Goal: Transaction & Acquisition: Book appointment/travel/reservation

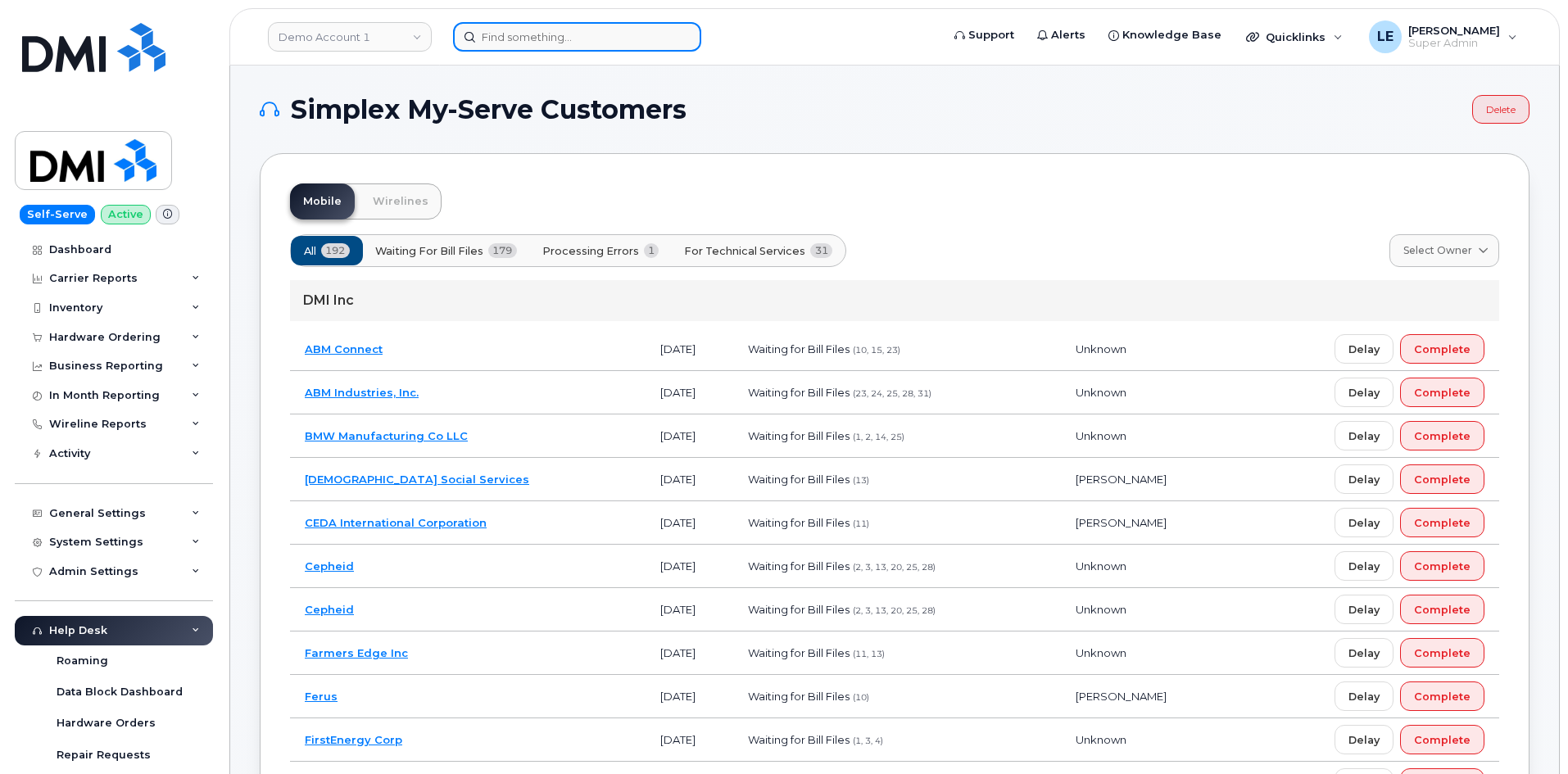
click at [521, 29] on input at bounding box center [577, 37] width 248 height 29
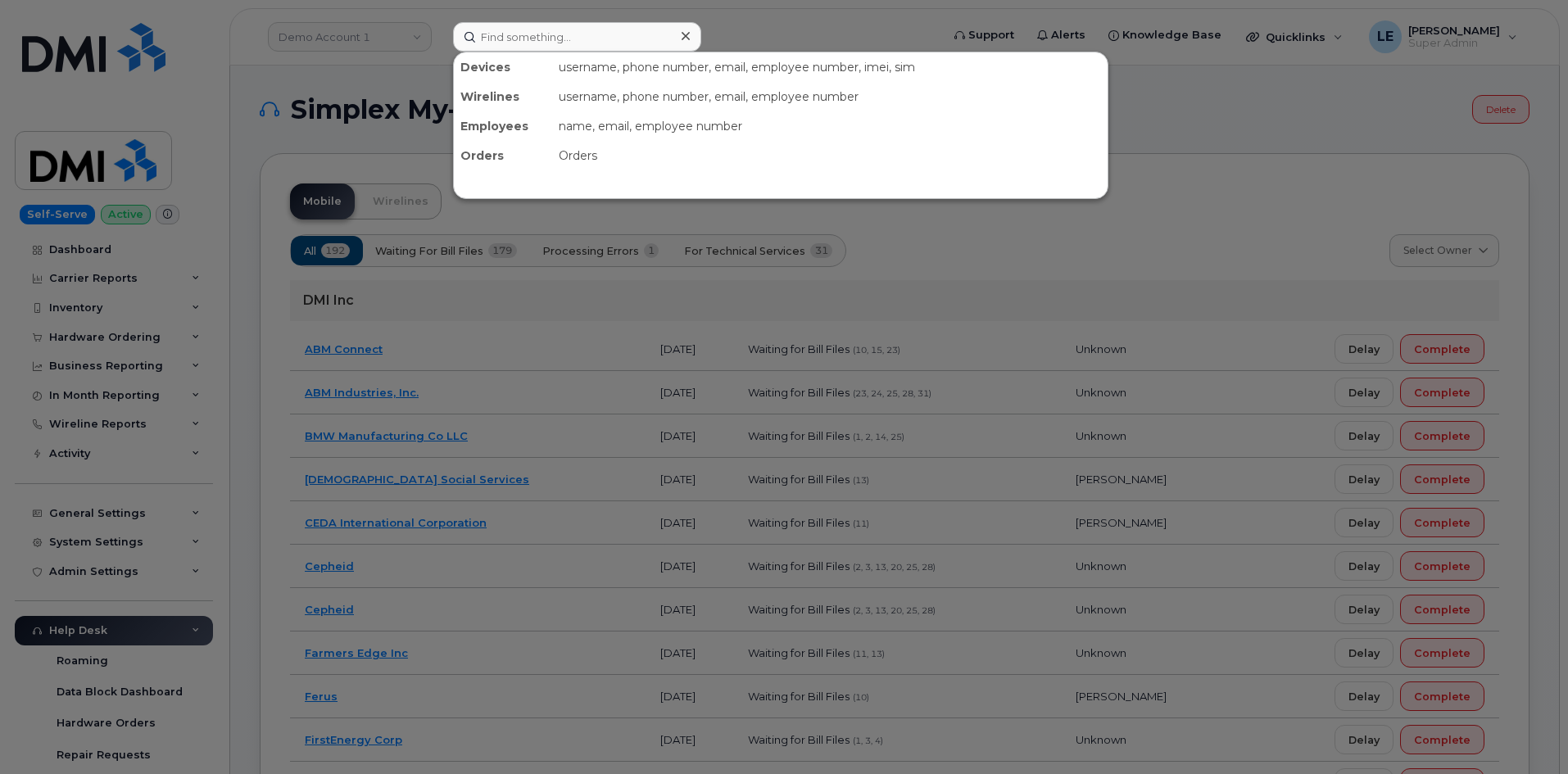
click at [428, 67] on div at bounding box center [784, 387] width 1568 height 774
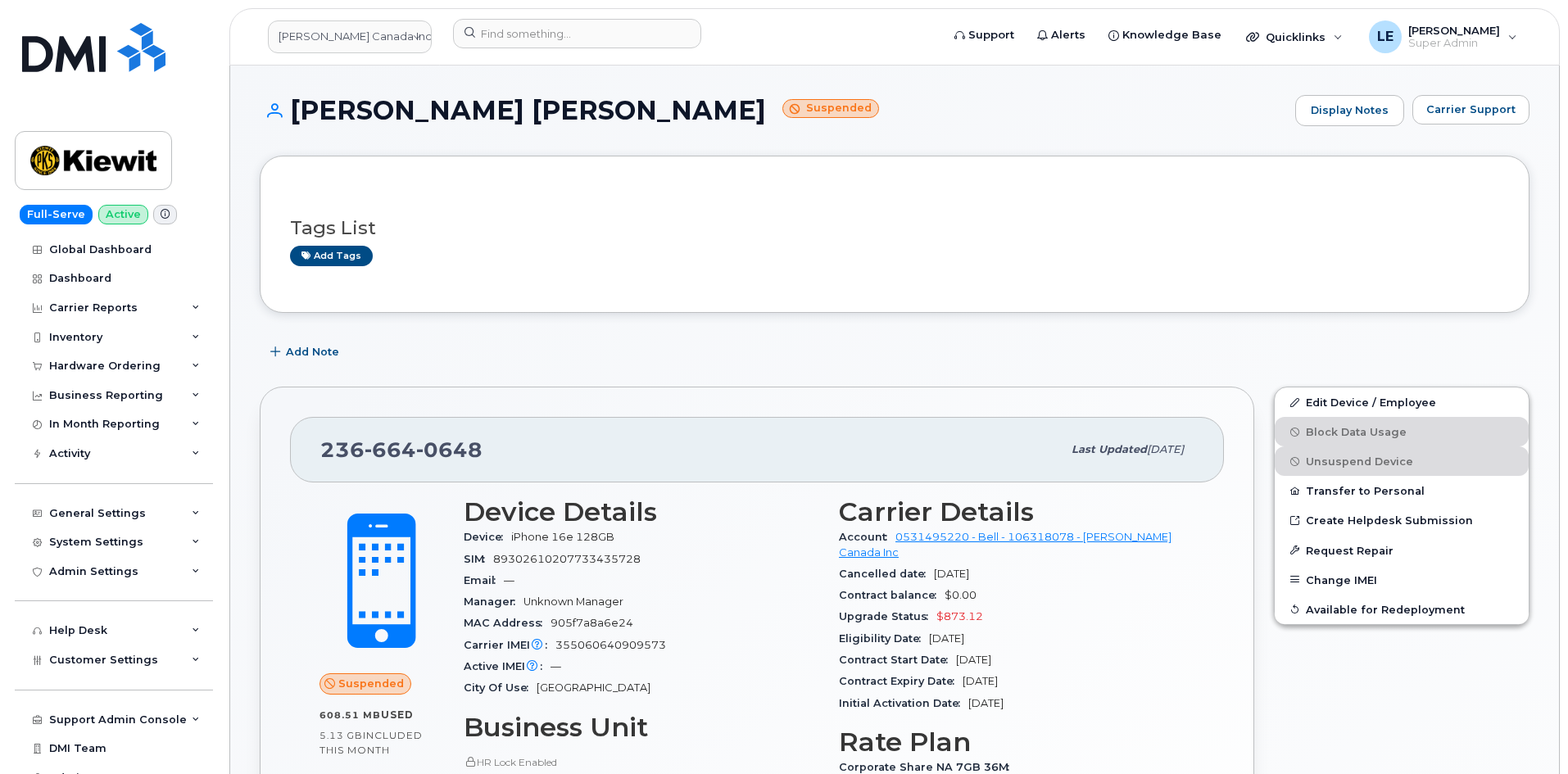
scroll to position [164, 0]
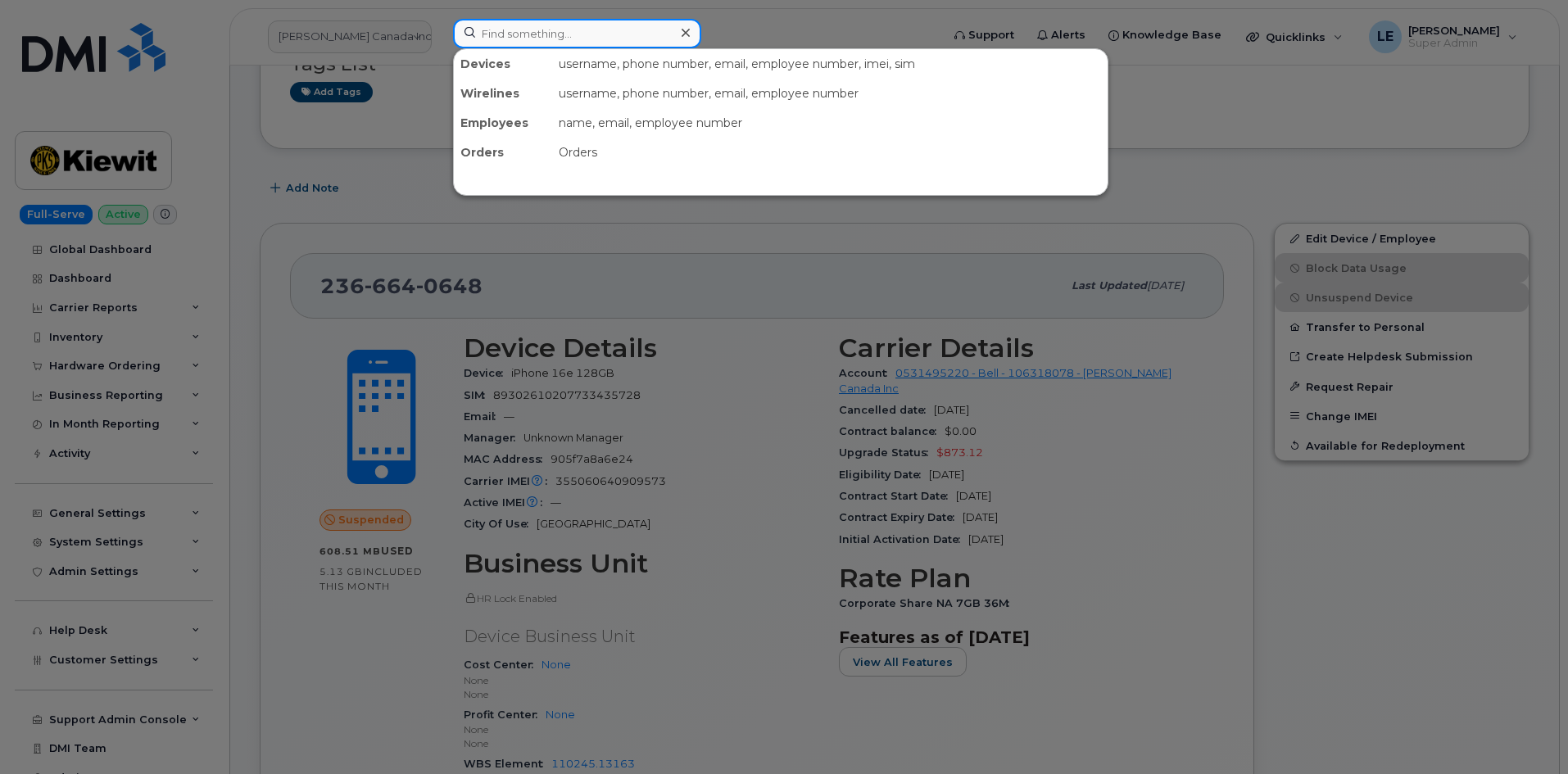
click at [514, 27] on input at bounding box center [577, 33] width 248 height 29
paste input "201-414-2752"
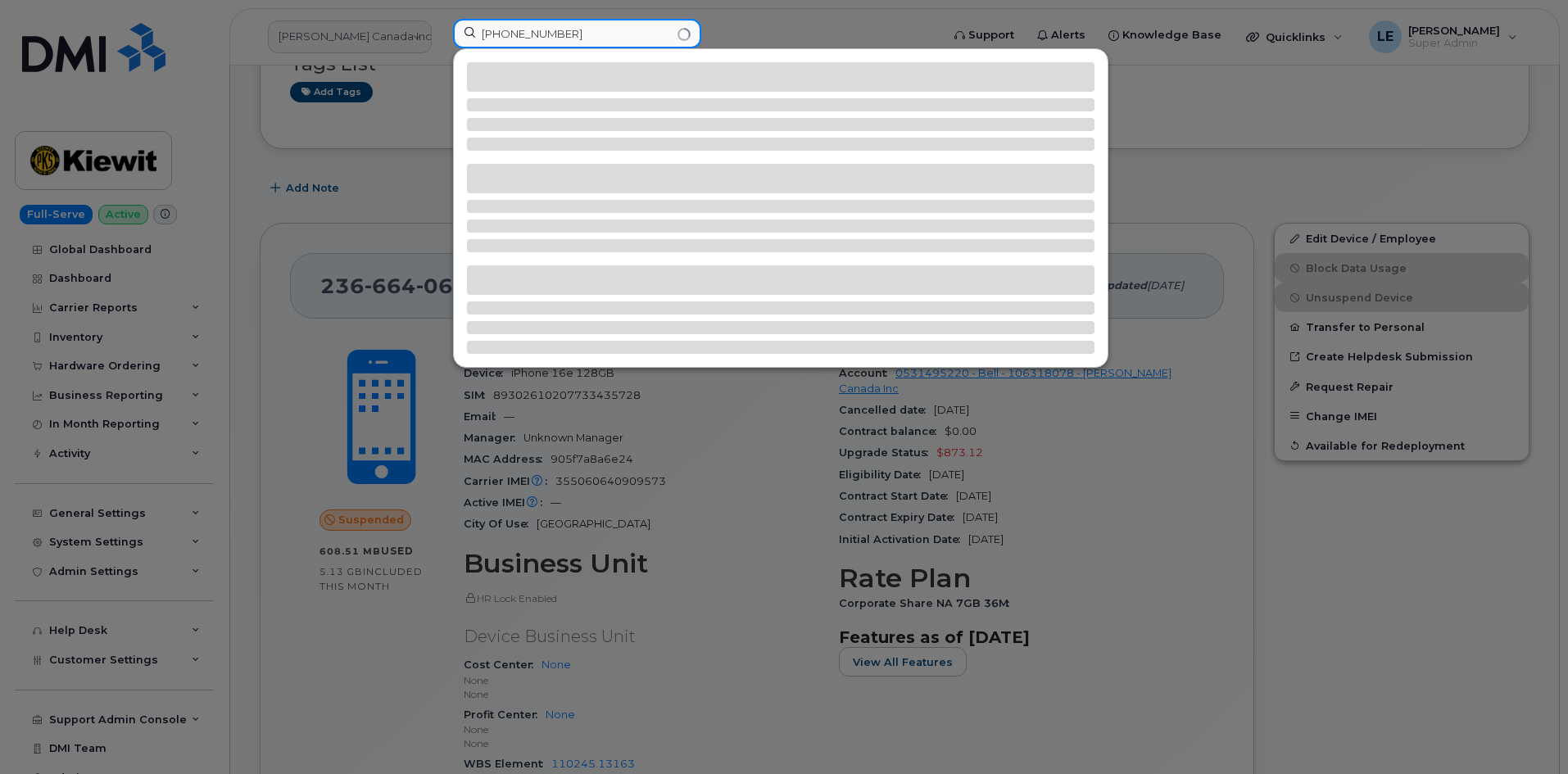
type input "201-414-2752"
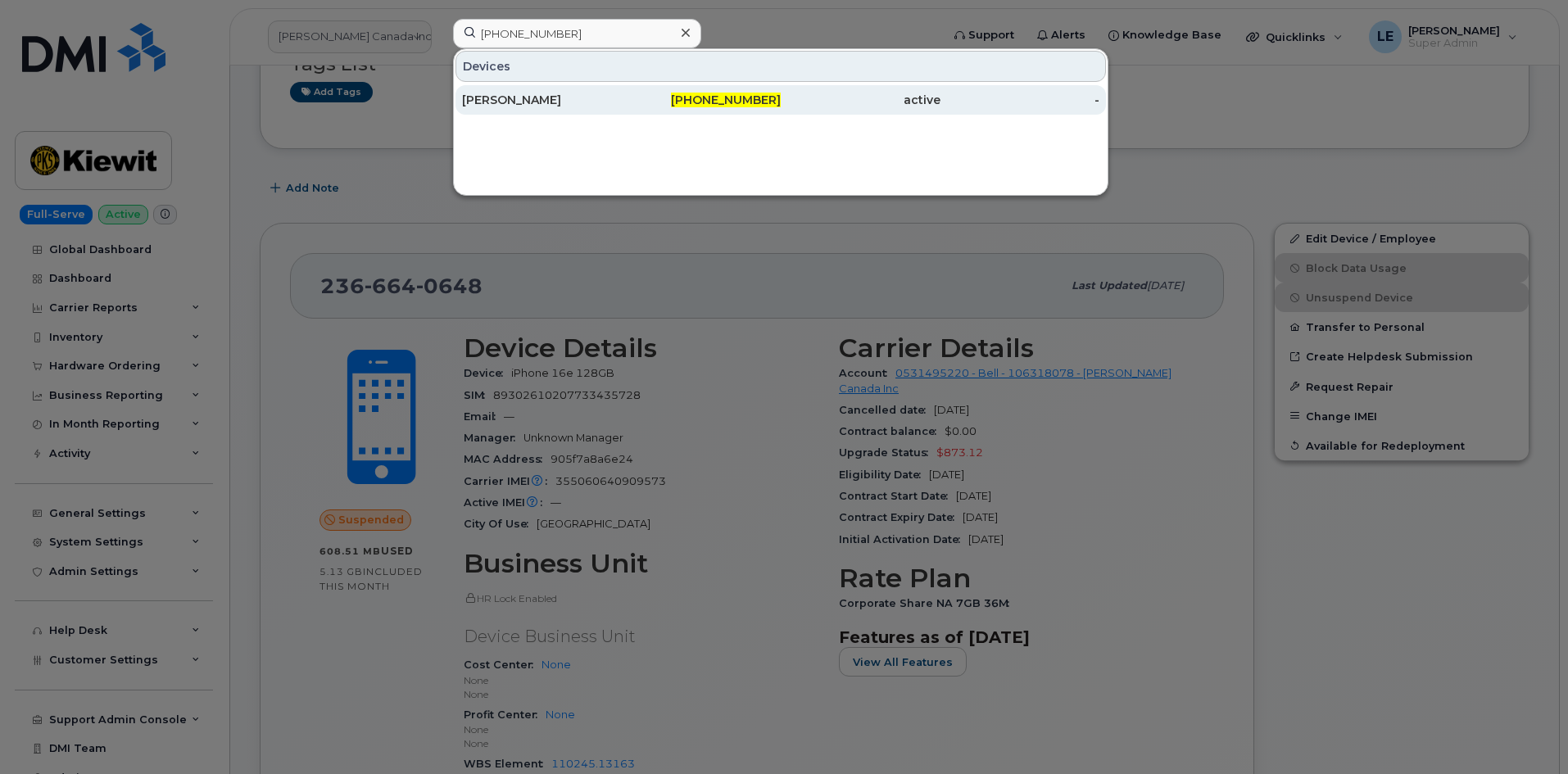
click at [508, 92] on div "[PERSON_NAME]" at bounding box center [542, 100] width 159 height 29
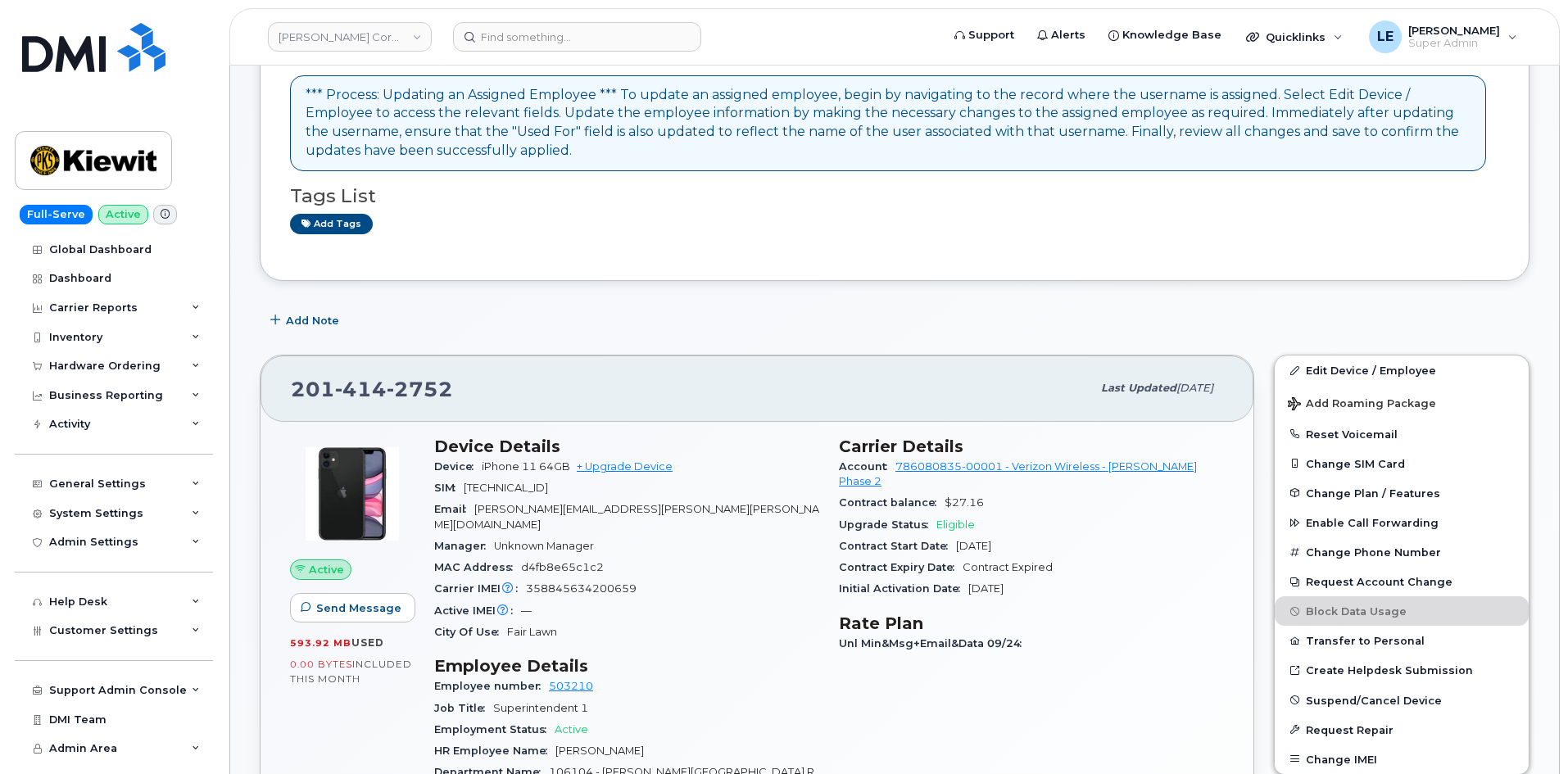
scroll to position [164, 0]
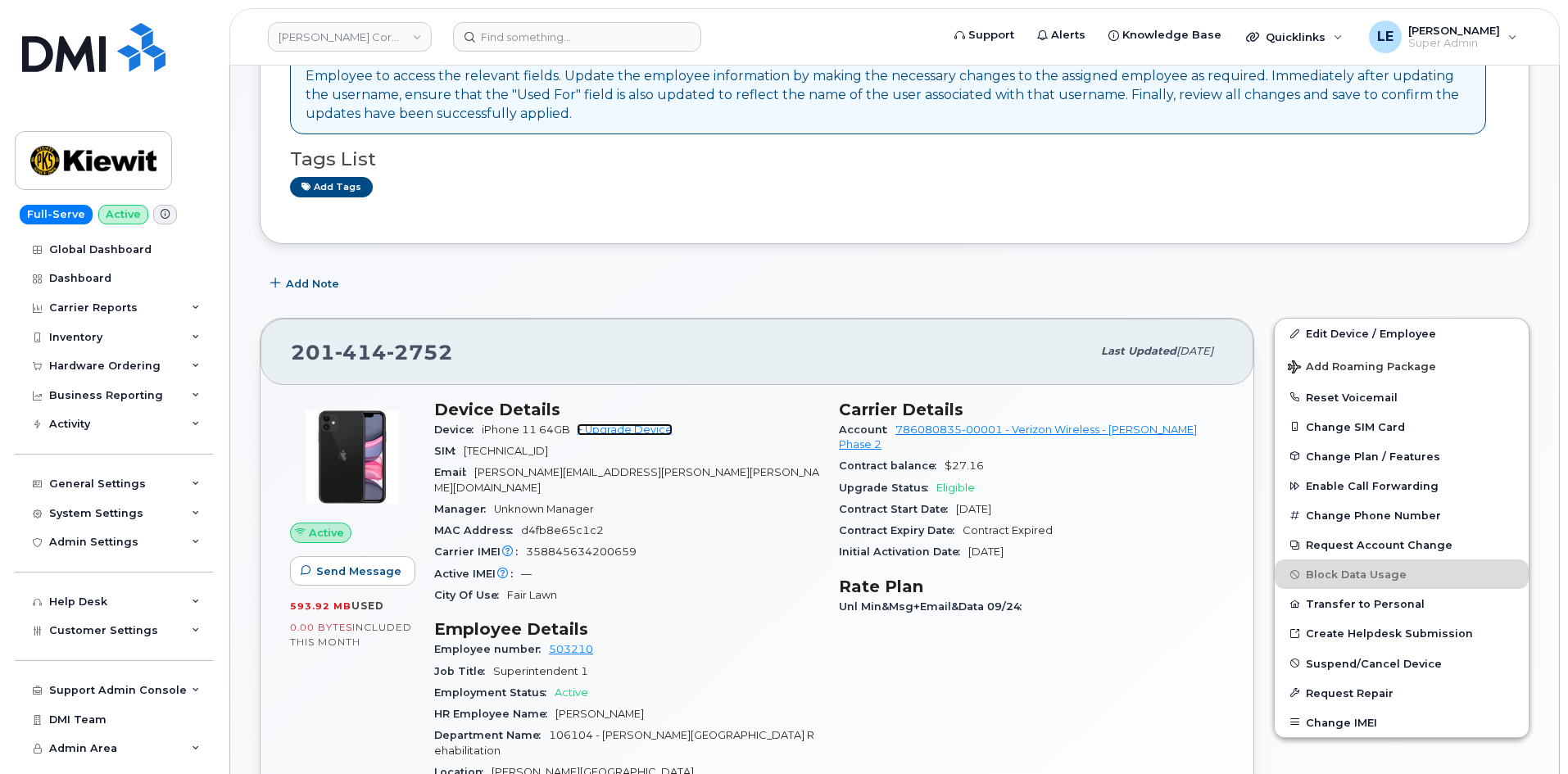
click at [651, 432] on link "+ Upgrade Device" at bounding box center [625, 429] width 96 height 12
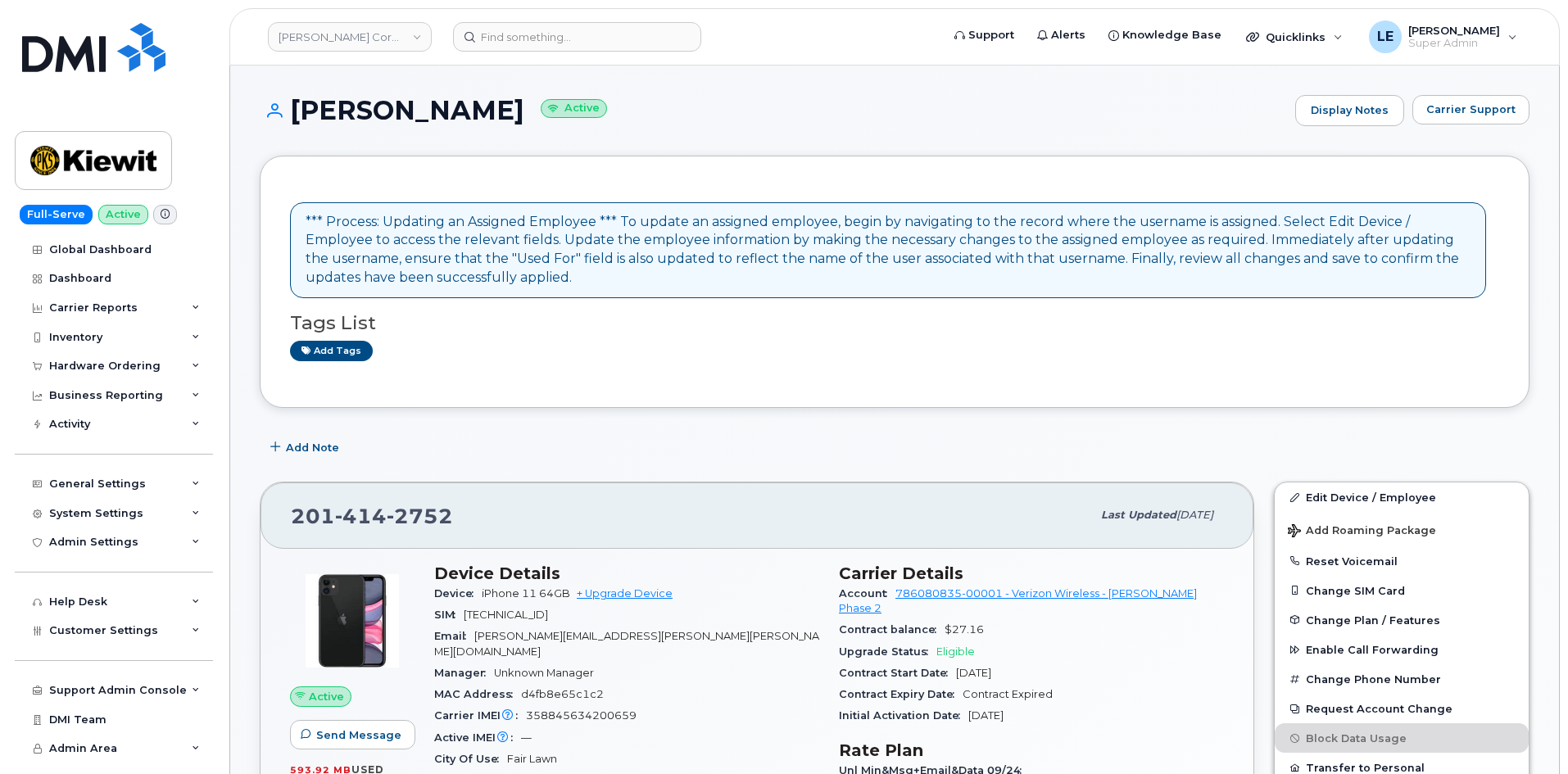
click at [367, 510] on span "414" at bounding box center [361, 516] width 52 height 25
copy span "[PHONE_NUMBER]"
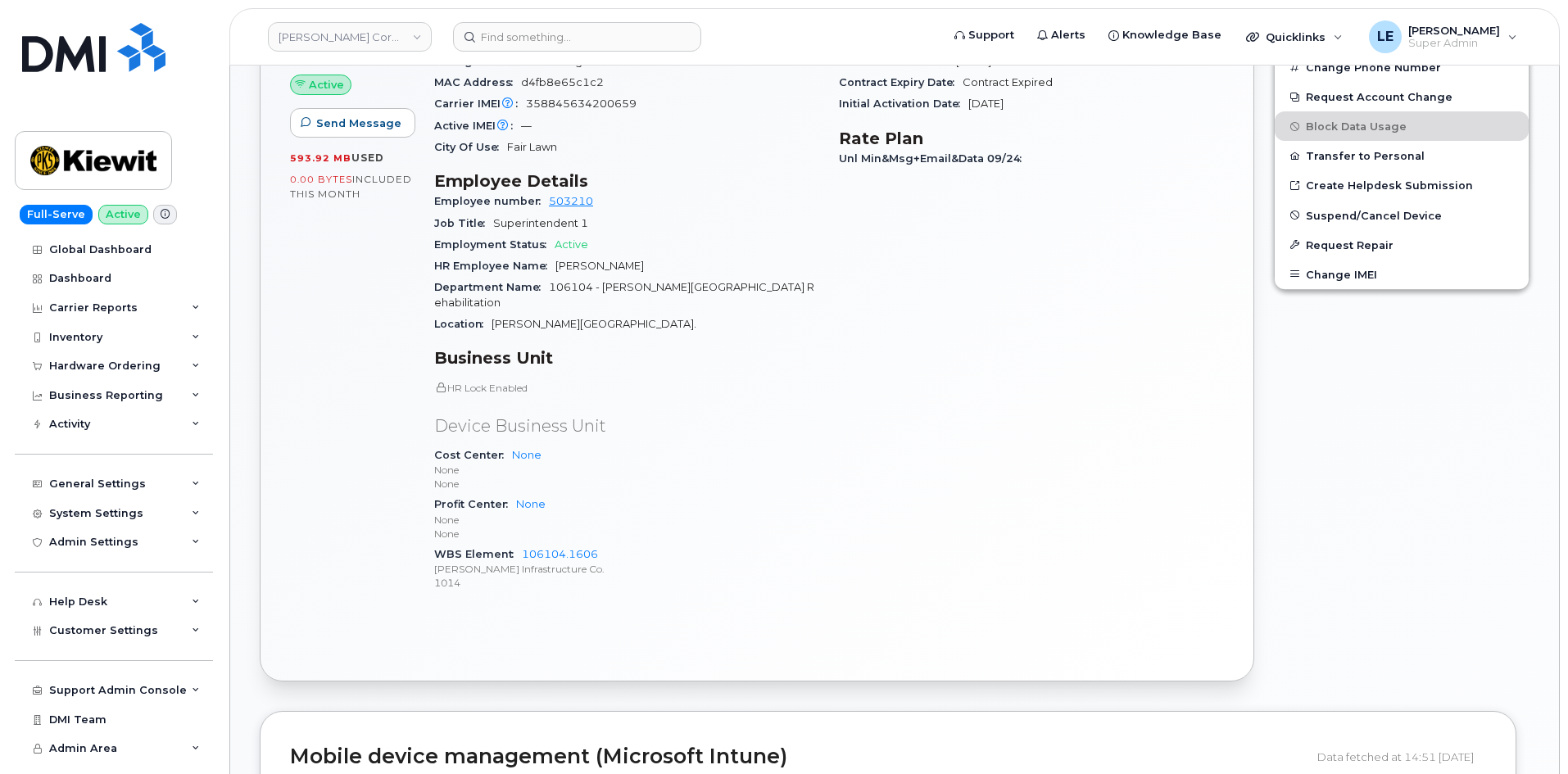
scroll to position [655, 0]
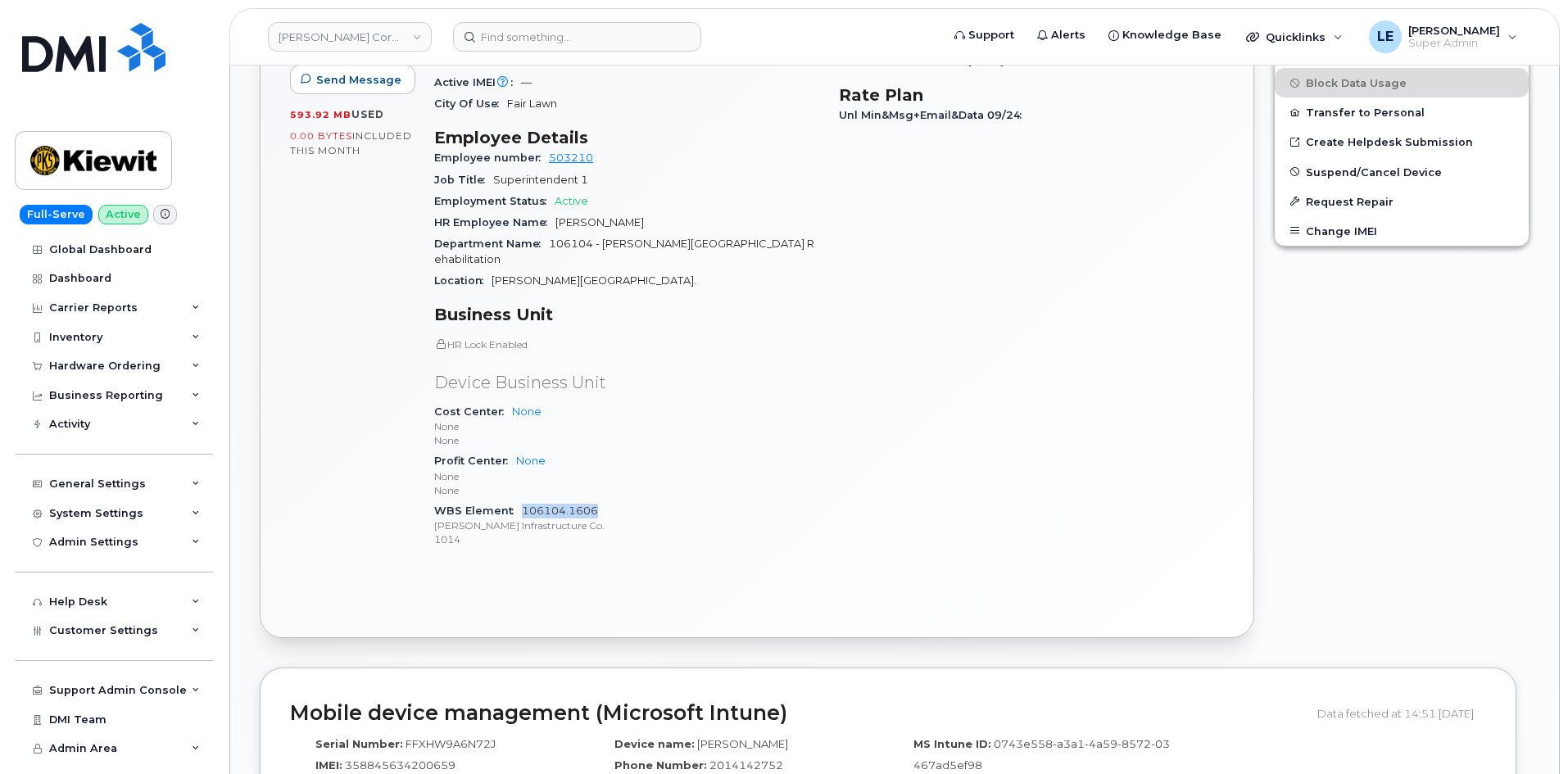
drag, startPoint x: 602, startPoint y: 483, endPoint x: 521, endPoint y: 483, distance: 81.0
click at [521, 500] on div "WBS Element 106104.1606 Kiewit Infrastructure Co. 1014" at bounding box center [626, 525] width 385 height 50
copy link "106104.1606"
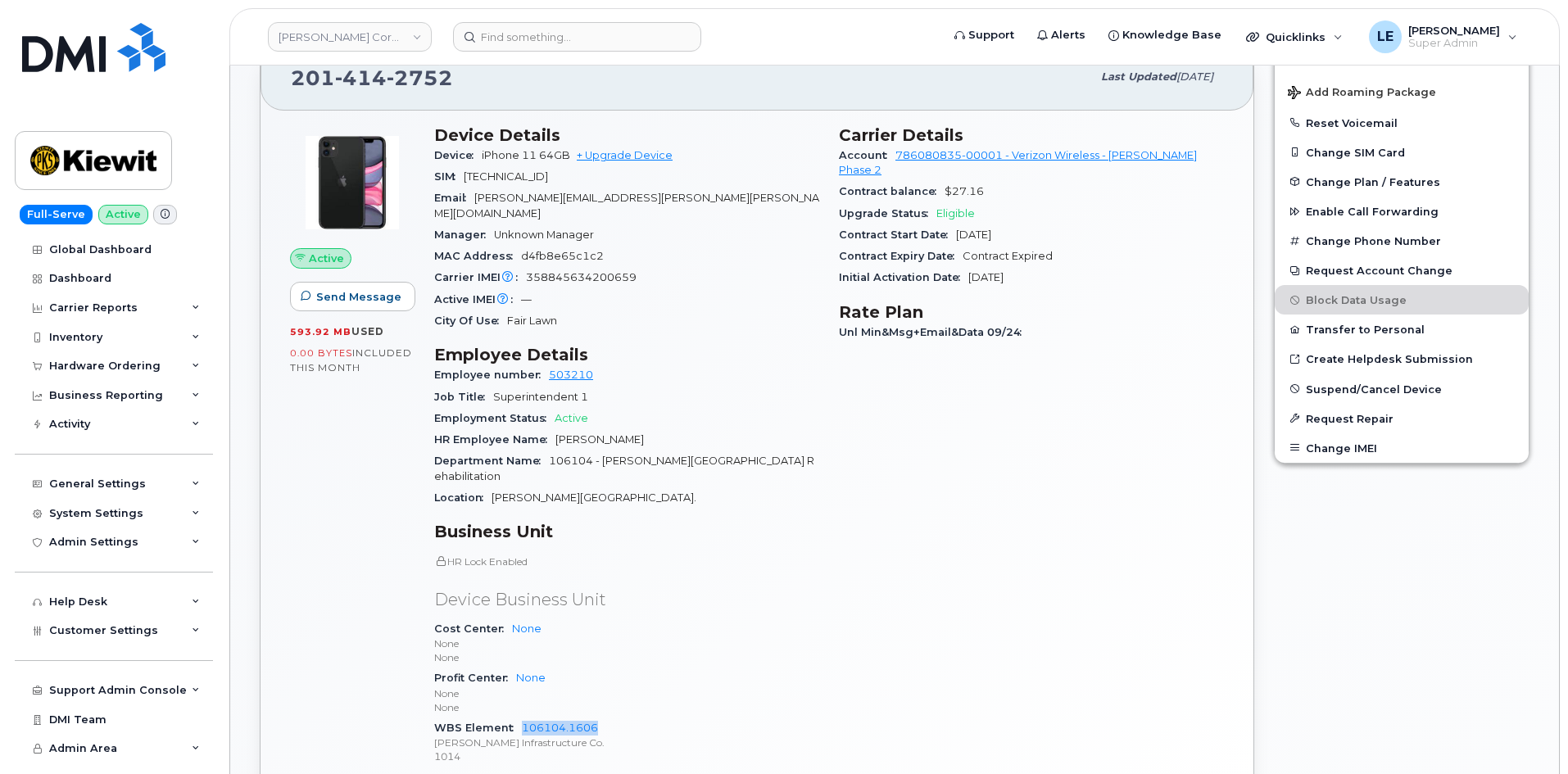
scroll to position [410, 0]
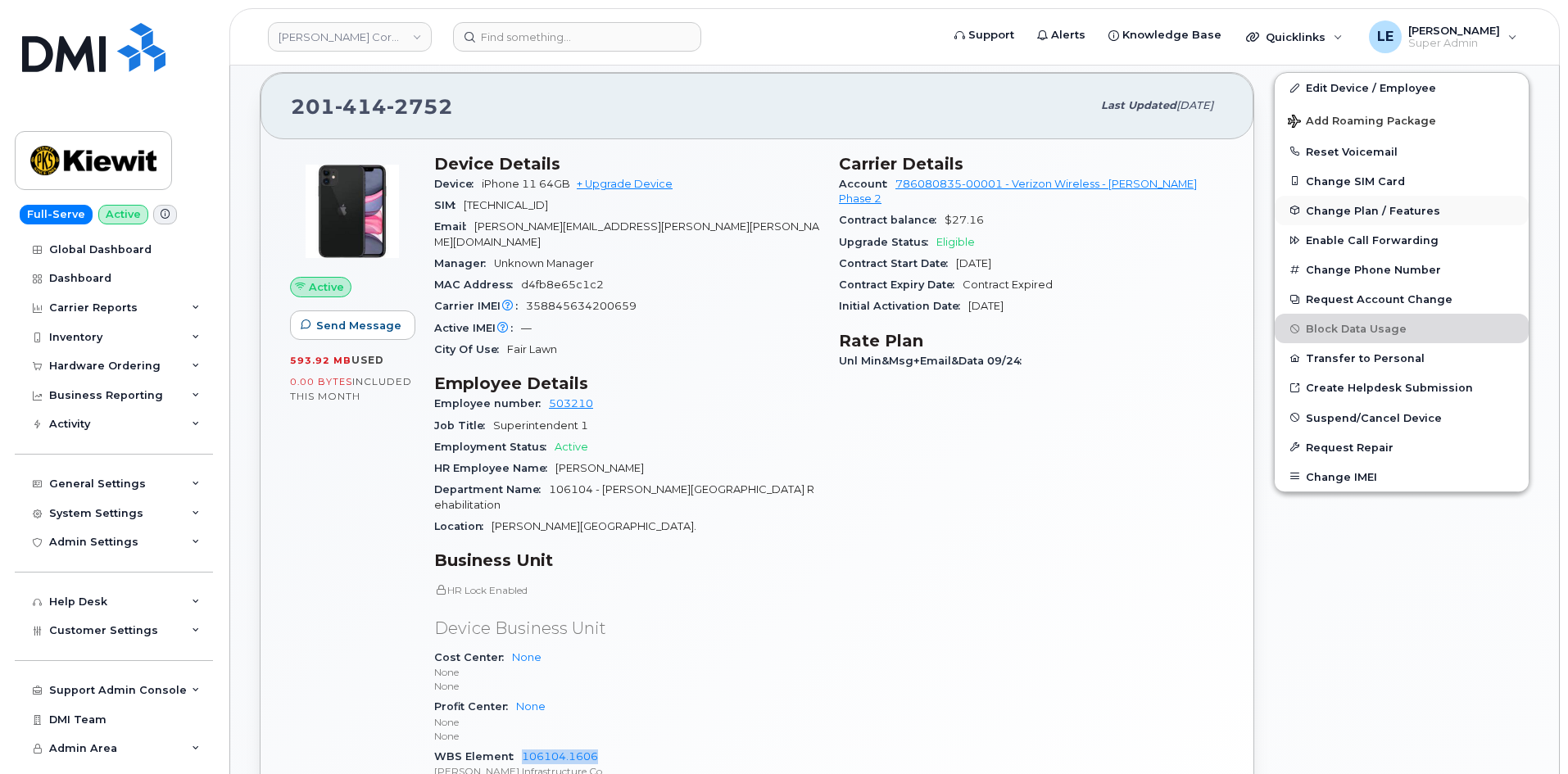
click at [1329, 213] on span "Change Plan / Features" at bounding box center [1373, 209] width 135 height 12
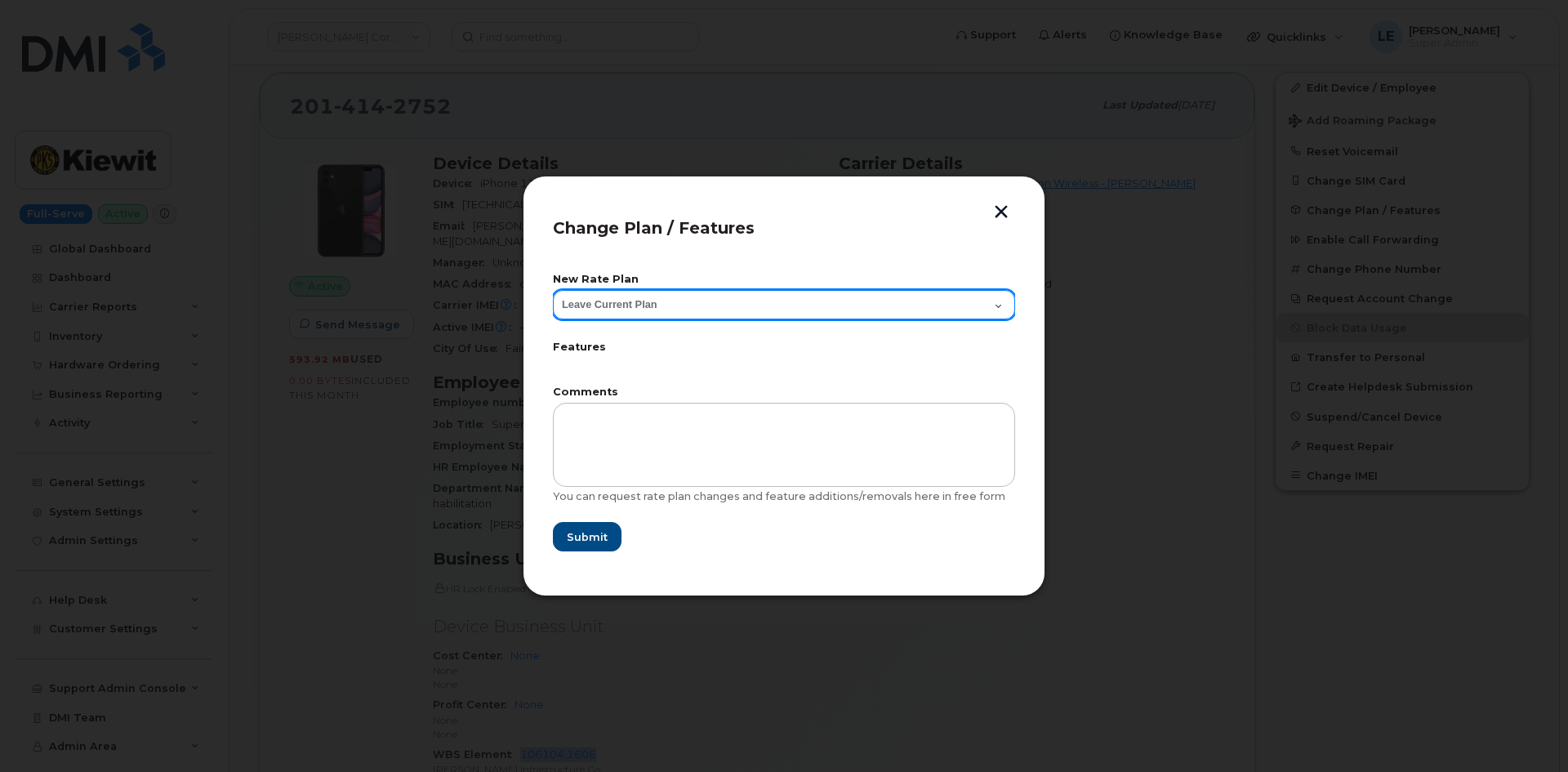
click at [822, 291] on select "Leave Current Plan Business Unlimited Smartphone" at bounding box center [784, 305] width 462 height 29
click at [981, 210] on header "Change Plan / Features" at bounding box center [784, 233] width 462 height 54
click at [988, 210] on header "Change Plan / Features" at bounding box center [784, 233] width 462 height 54
click at [1002, 210] on button "button" at bounding box center [1001, 213] width 25 height 17
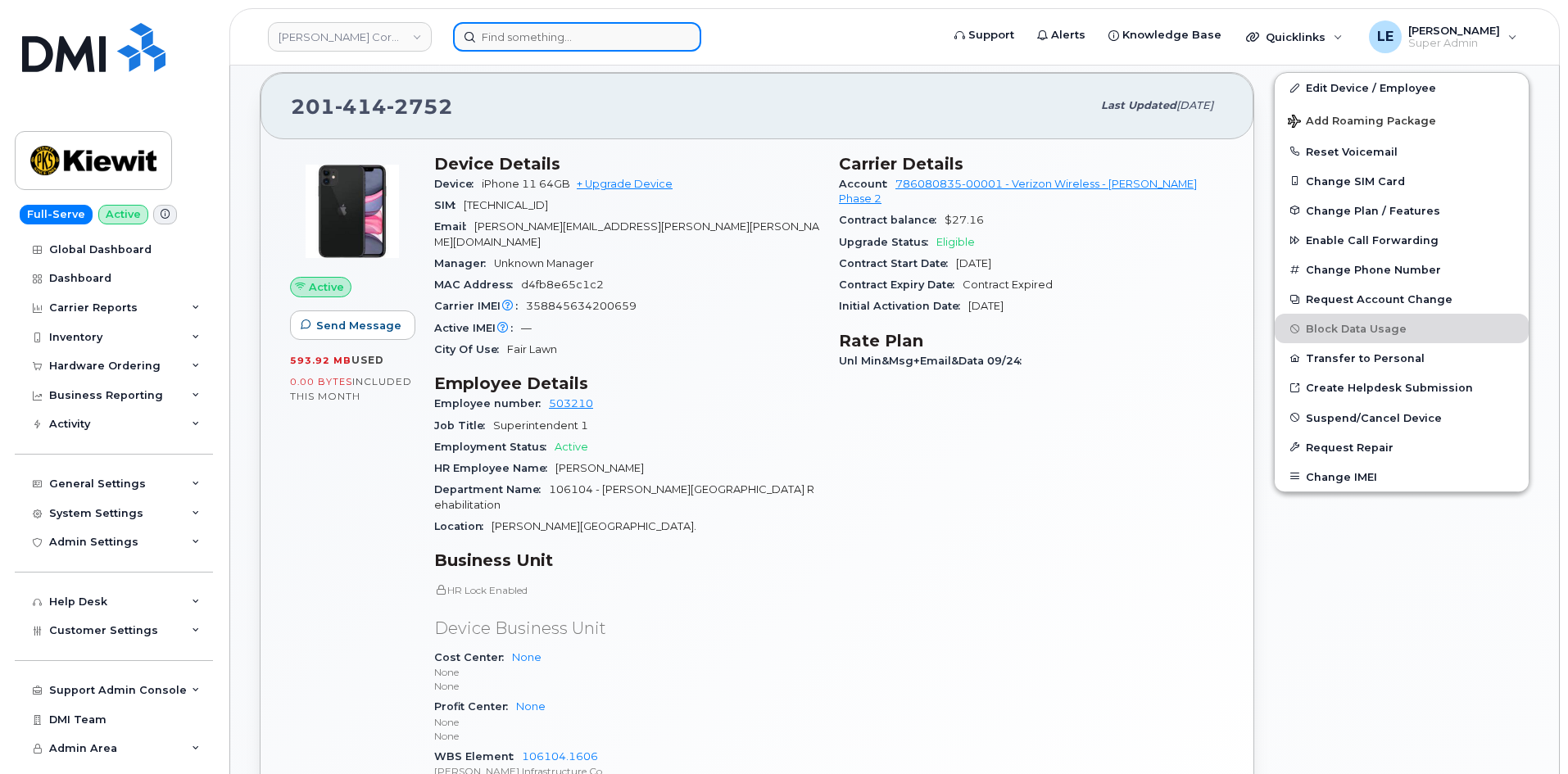
click at [509, 39] on input at bounding box center [577, 37] width 248 height 29
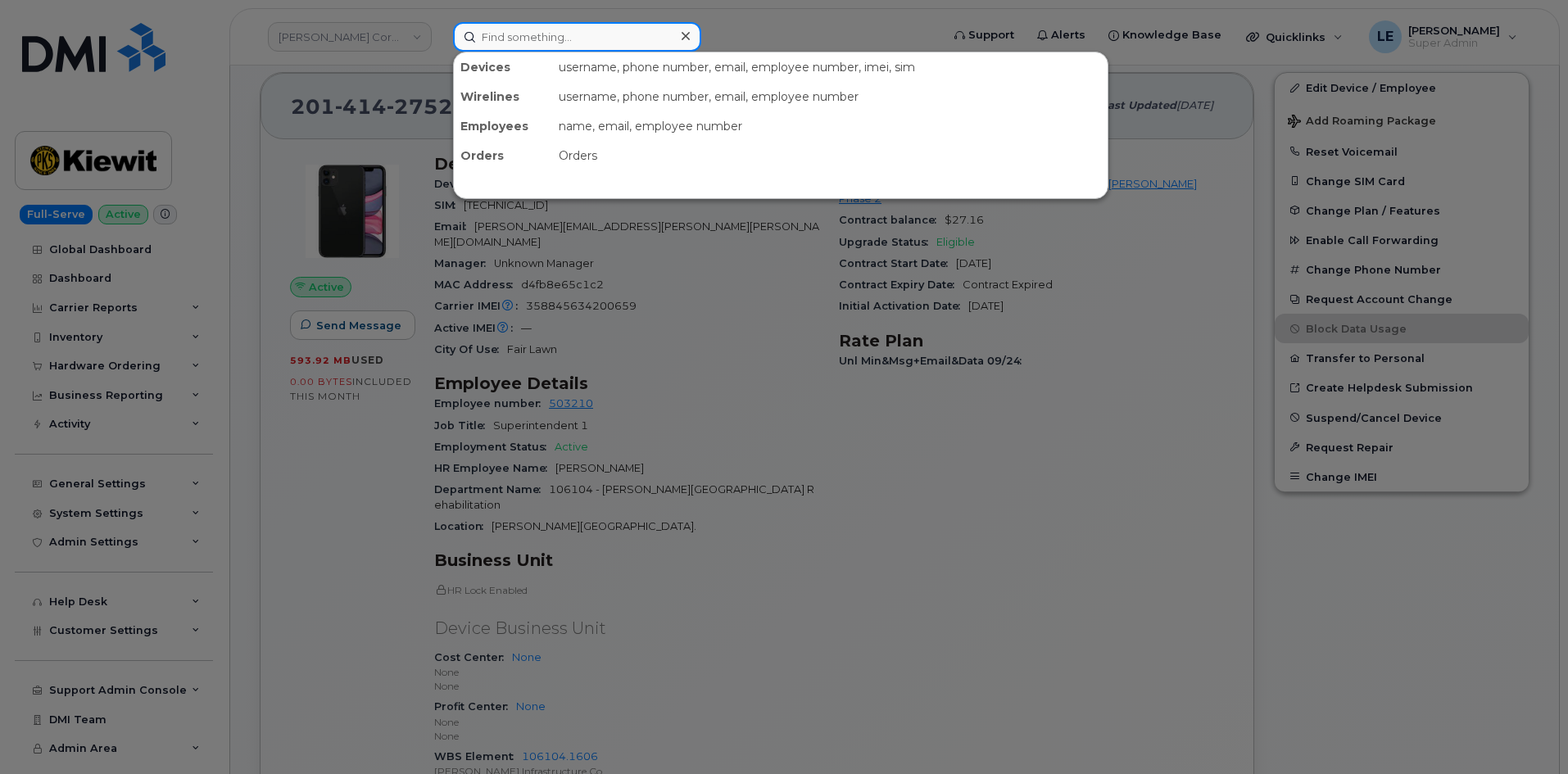
paste input "307-262-7738"
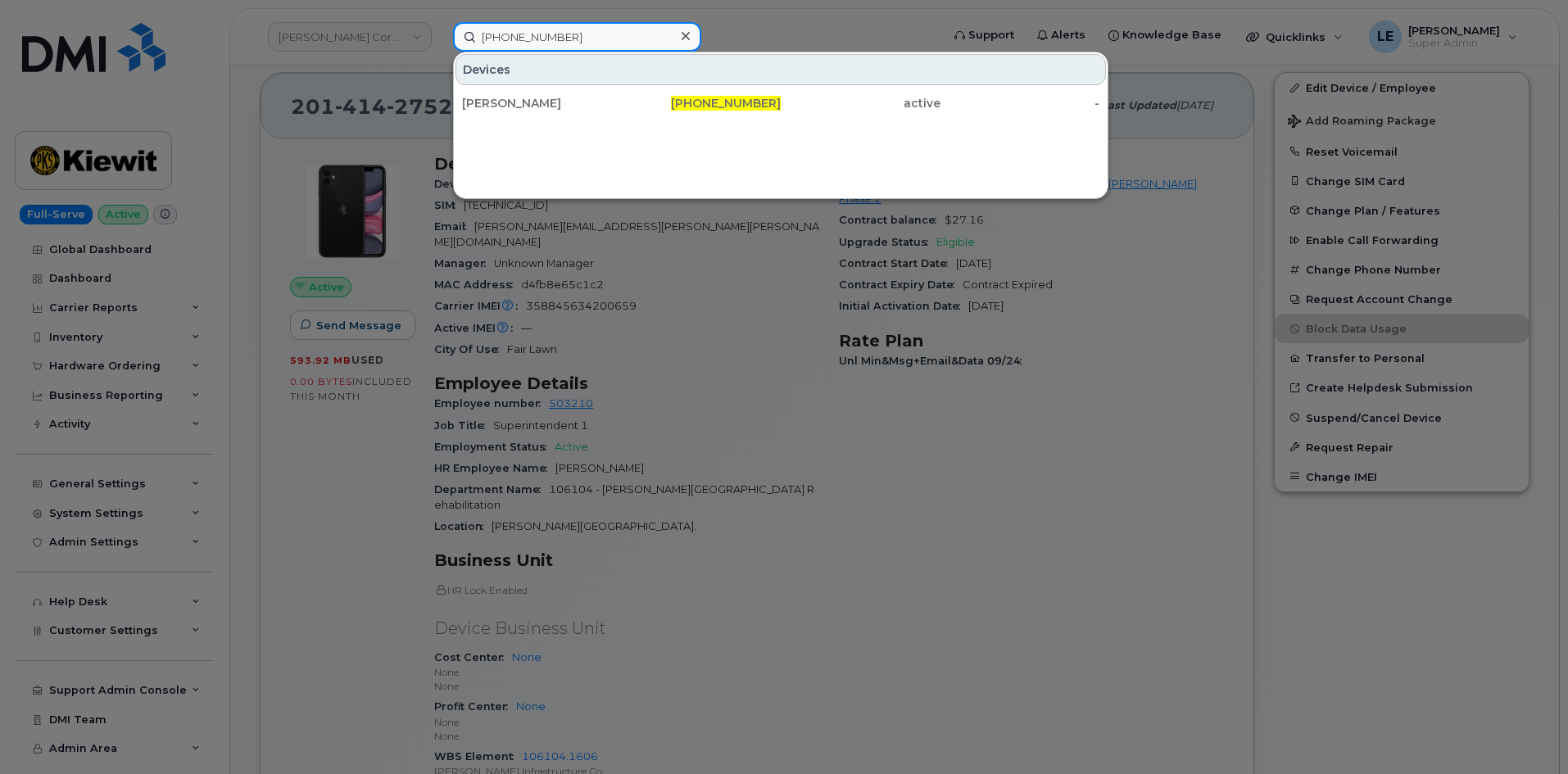
type input "307-262-7738"
click at [730, 121] on div "Devices Norman Decastro 307-262-7738 active -" at bounding box center [780, 125] width 655 height 147
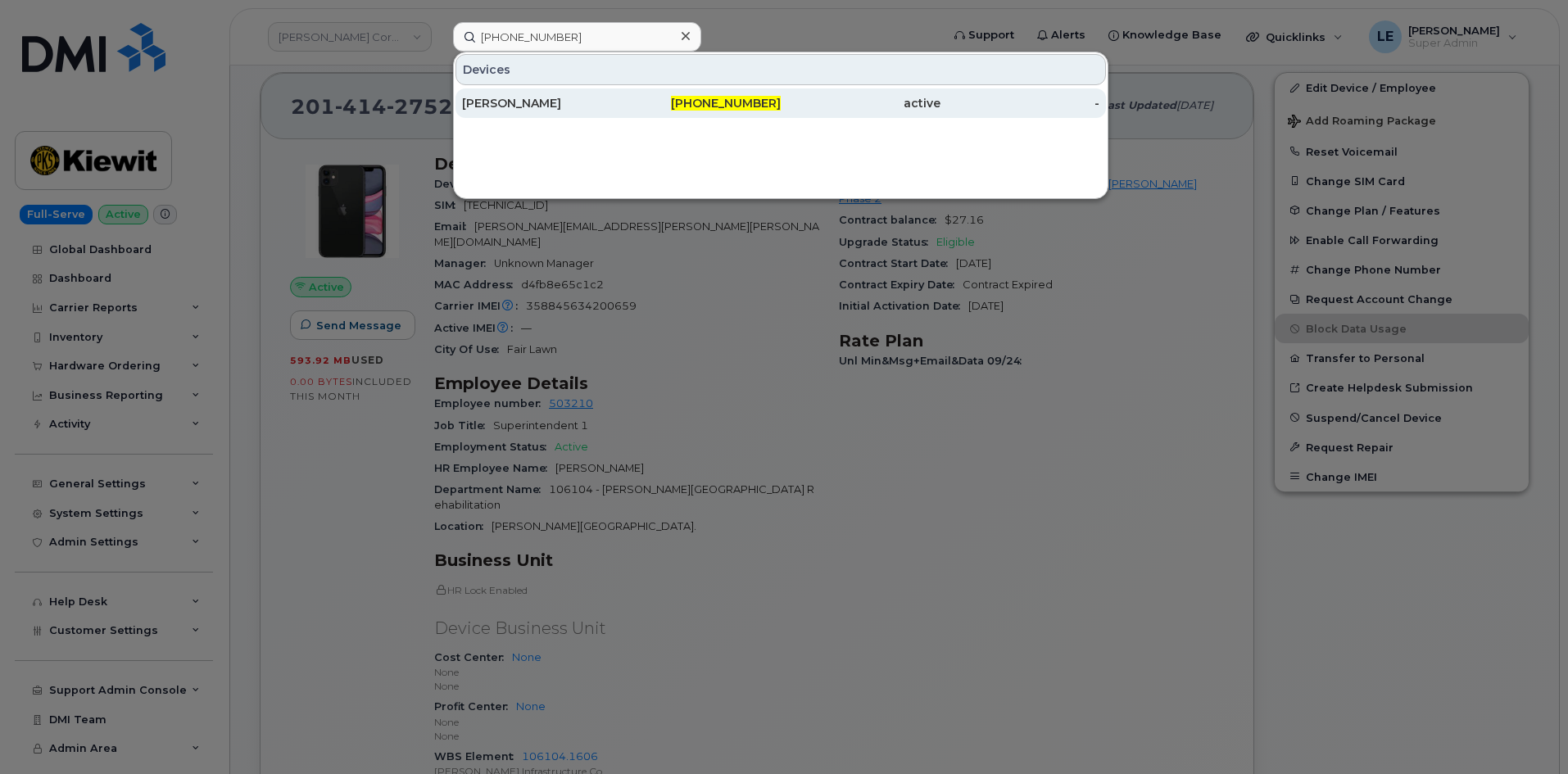
click at [730, 116] on div "307-262-7738" at bounding box center [701, 103] width 159 height 29
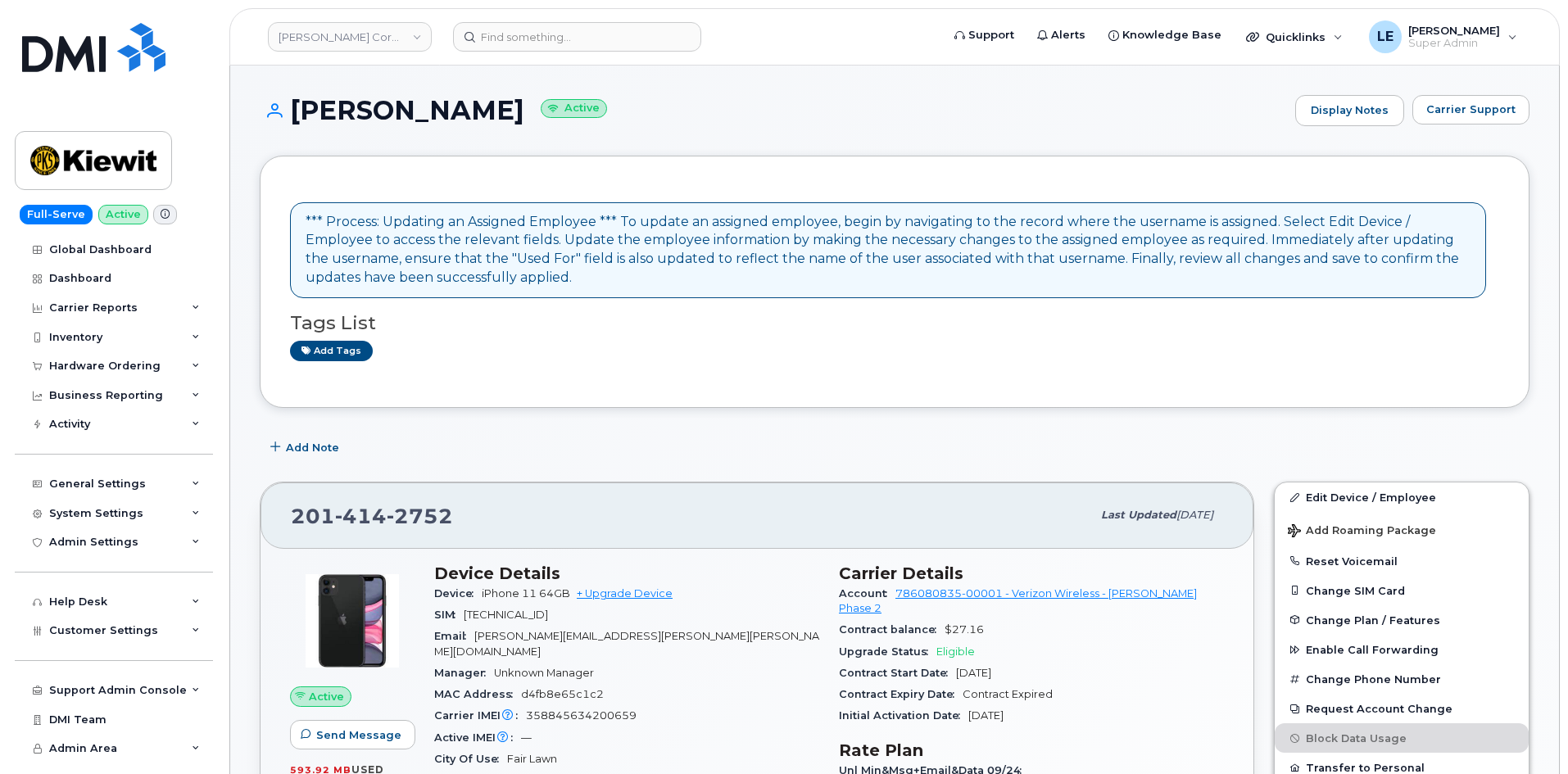
click at [358, 516] on span "414" at bounding box center [361, 516] width 52 height 25
copy span "201 414 2752"
click at [639, 593] on link "+ Upgrade Device" at bounding box center [625, 593] width 96 height 12
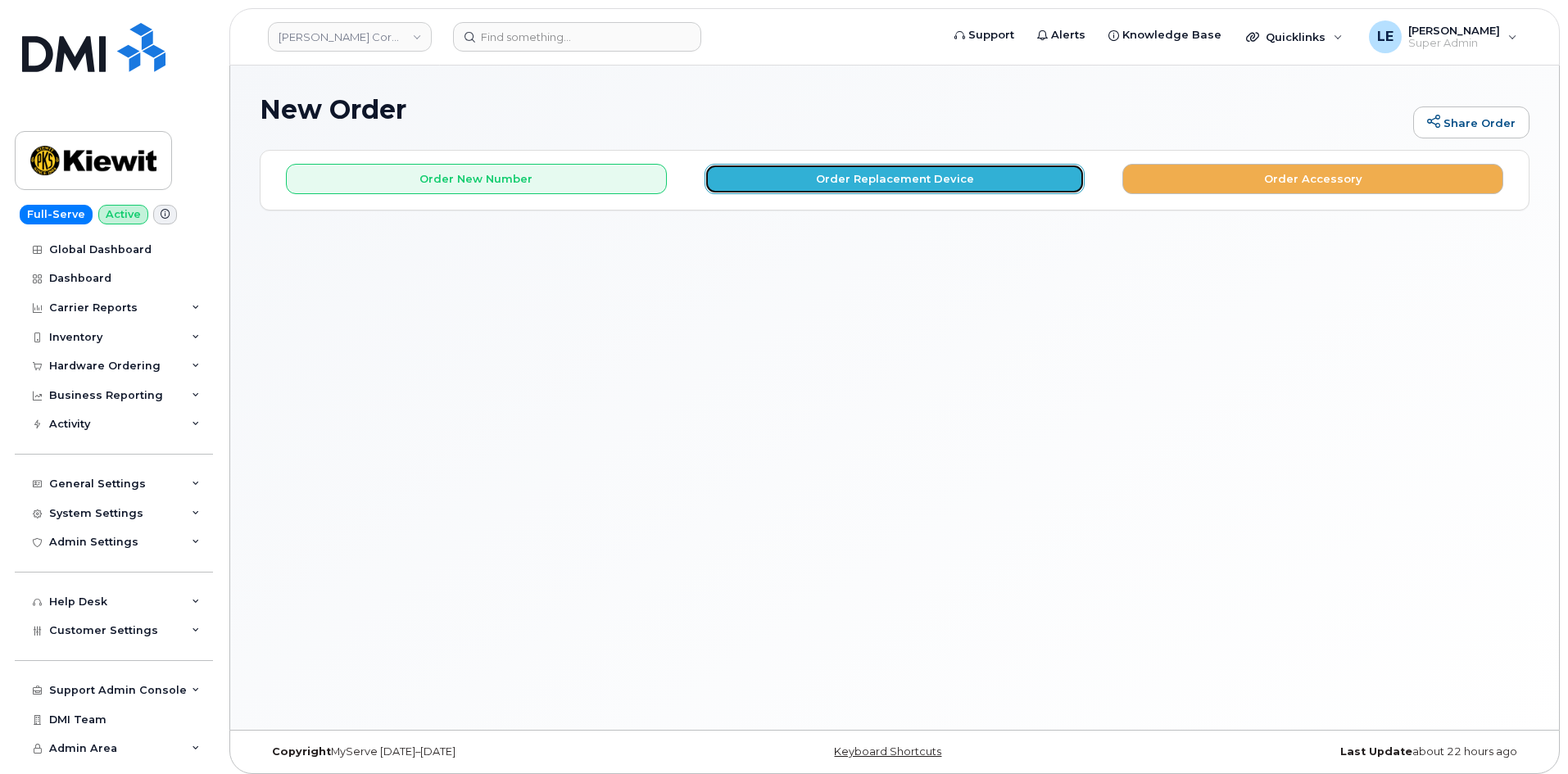
click at [817, 182] on button "Order Replacement Device" at bounding box center [895, 179] width 380 height 30
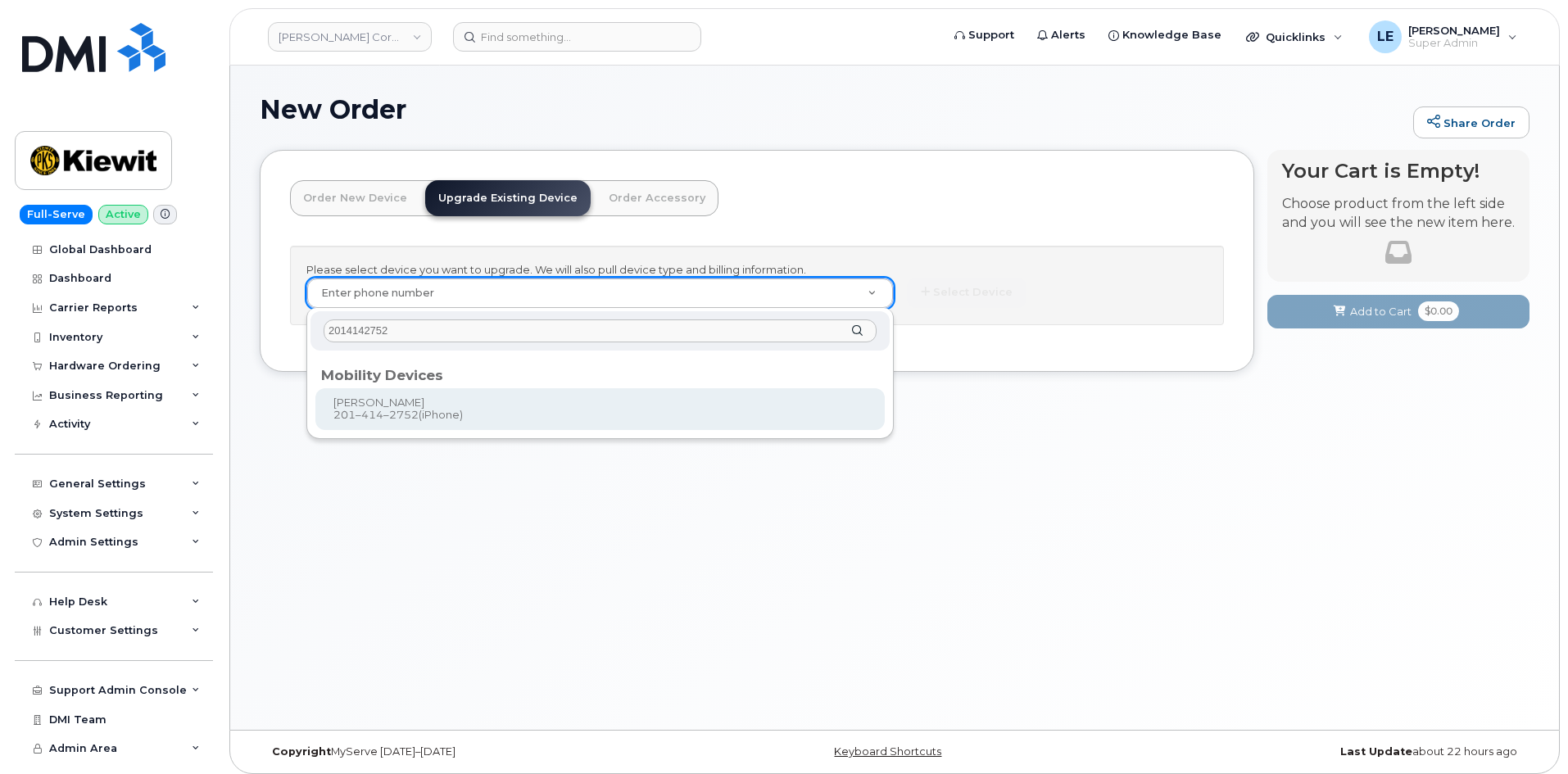
type input "2014142752"
type input "1164005"
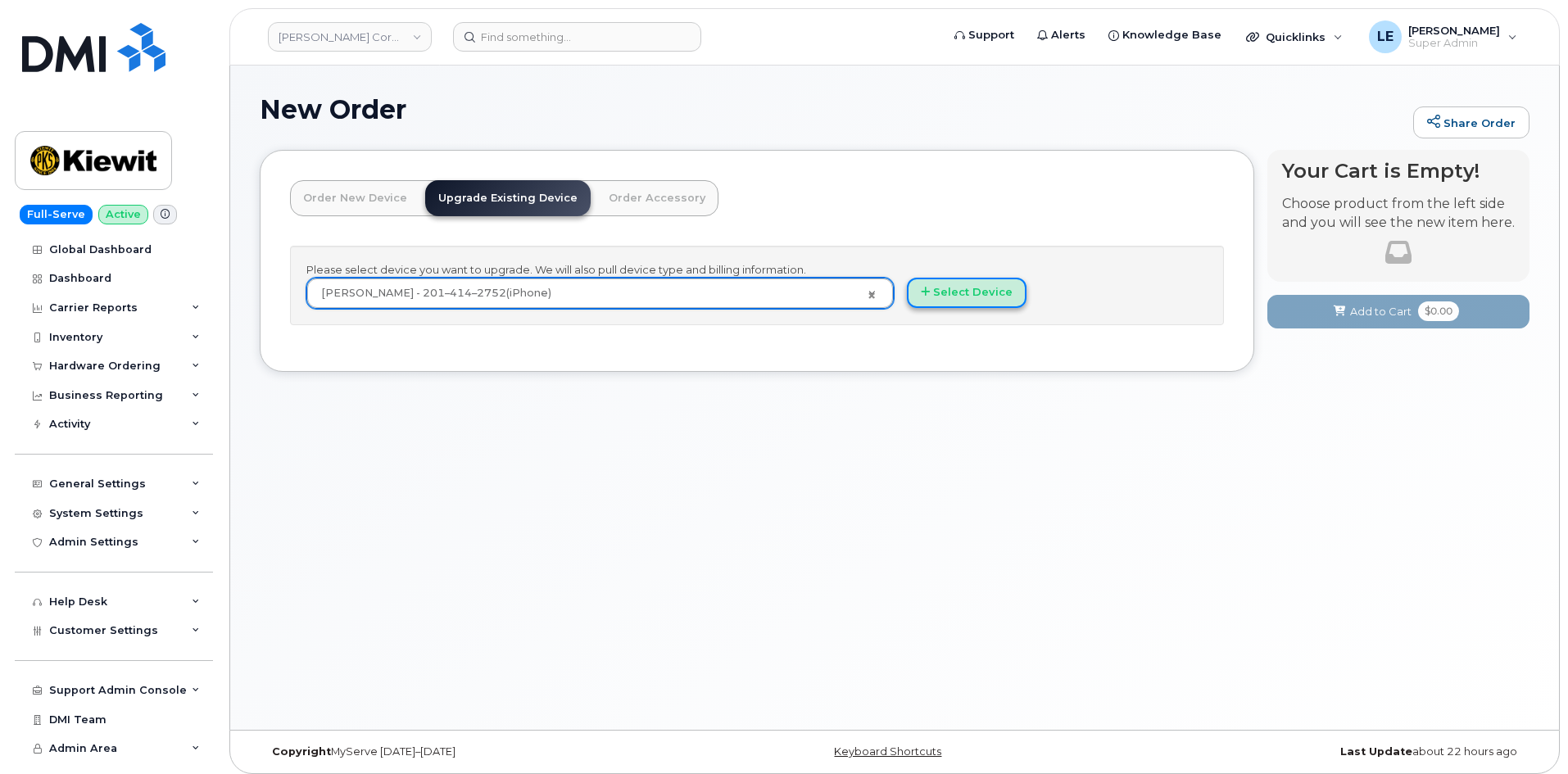
click at [1007, 290] on button "Select Device" at bounding box center [966, 292] width 120 height 30
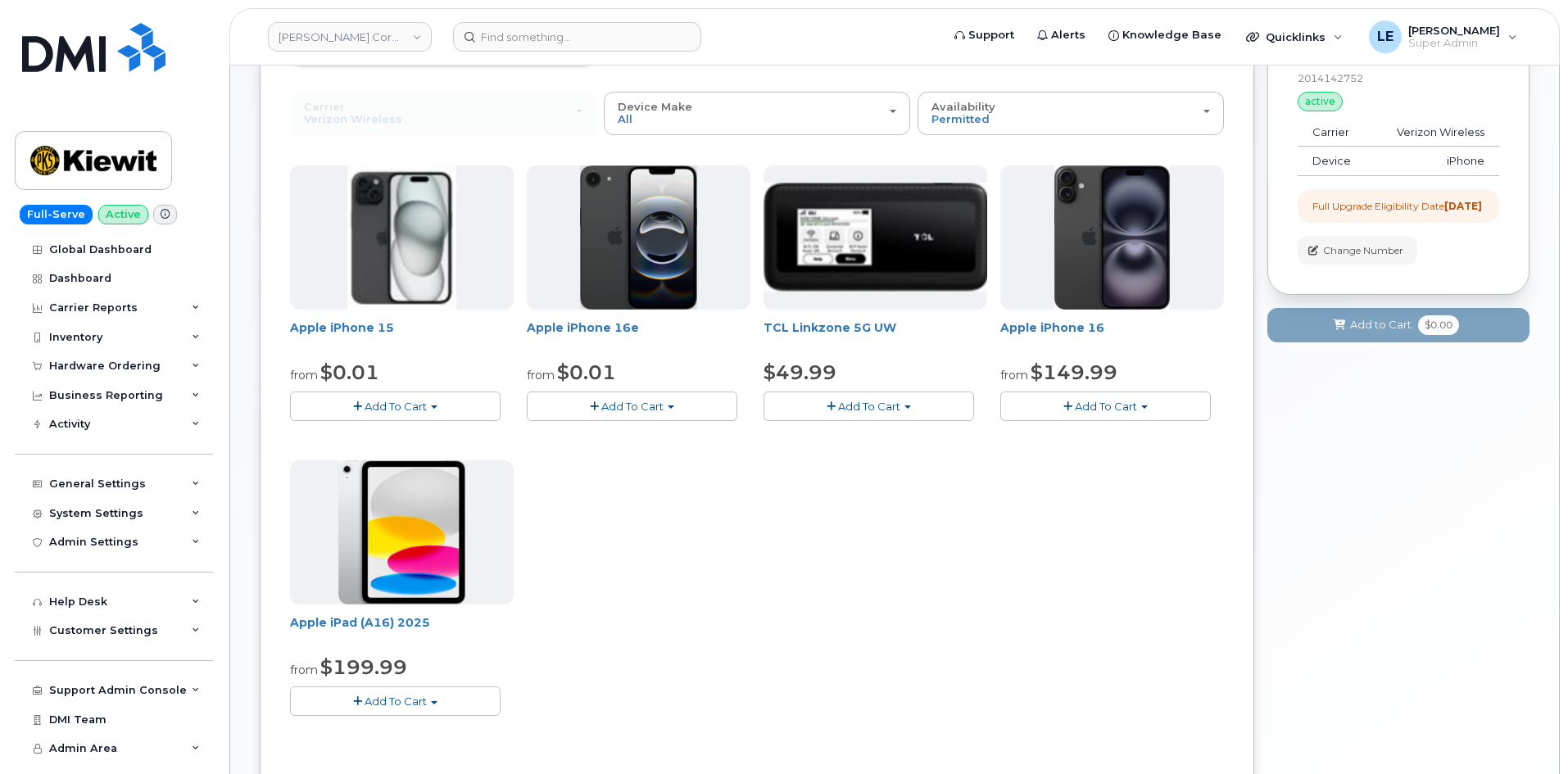
scroll to position [164, 0]
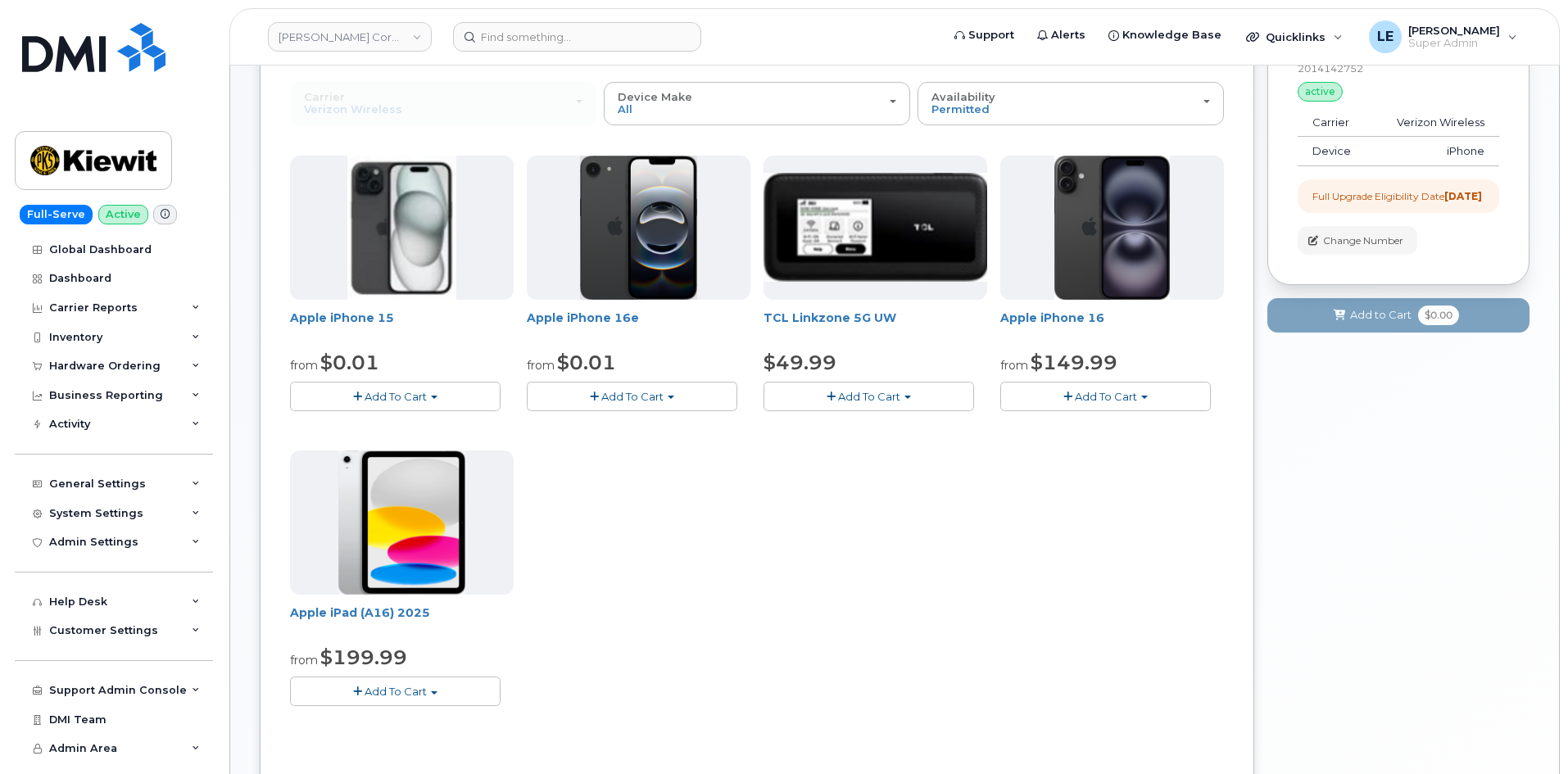
click at [618, 391] on span "Add To Cart" at bounding box center [633, 396] width 63 height 13
click at [438, 393] on button "Add To Cart" at bounding box center [395, 395] width 211 height 29
click at [1134, 402] on span "Add To Cart" at bounding box center [1106, 396] width 63 height 13
click at [1131, 400] on span "Add To Cart" at bounding box center [1106, 396] width 63 height 13
click at [708, 397] on button "Add To Cart" at bounding box center [632, 395] width 211 height 29
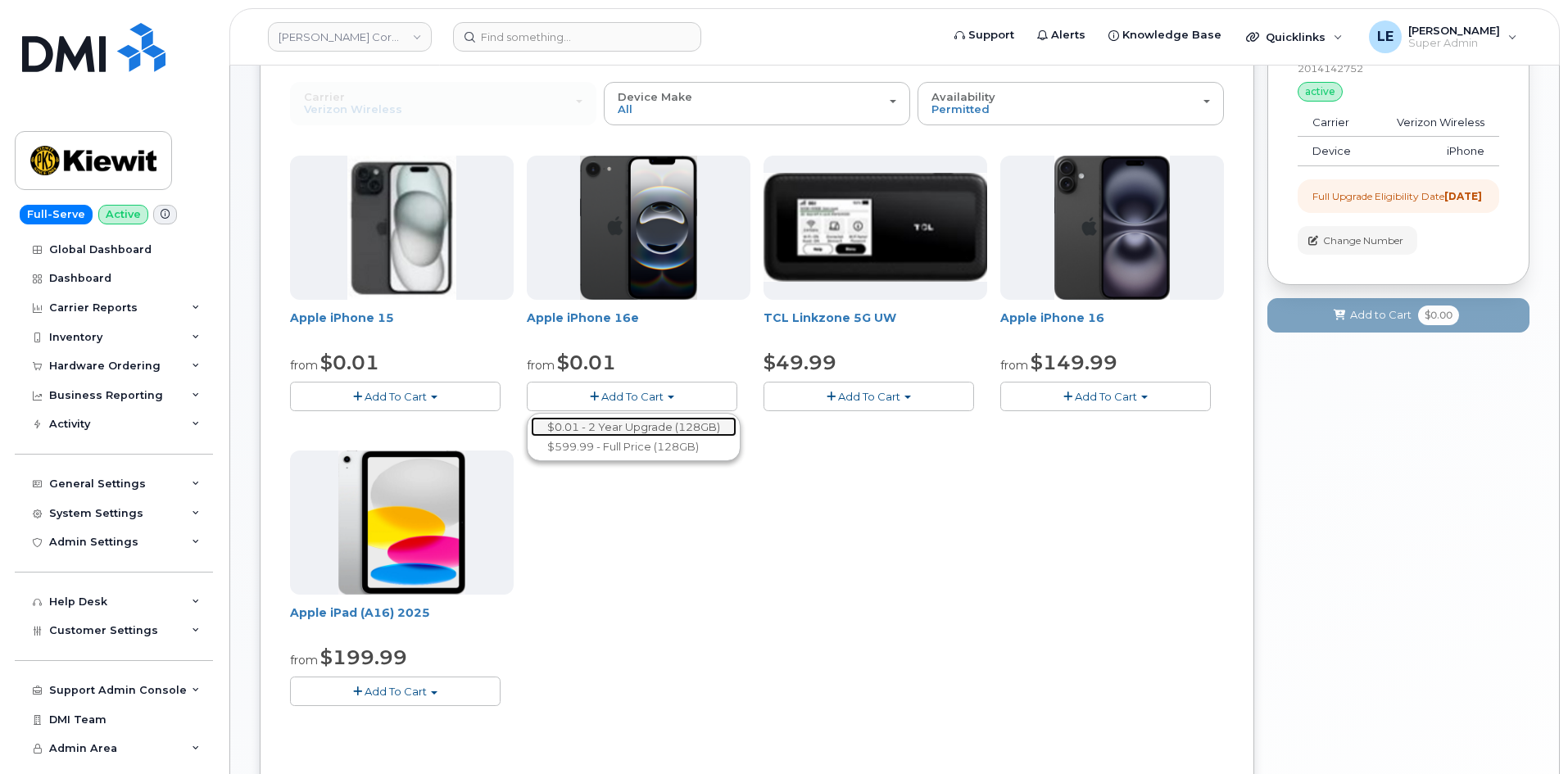
click at [677, 425] on link "$0.01 - 2 Year Upgrade (128GB)" at bounding box center [633, 428] width 205 height 20
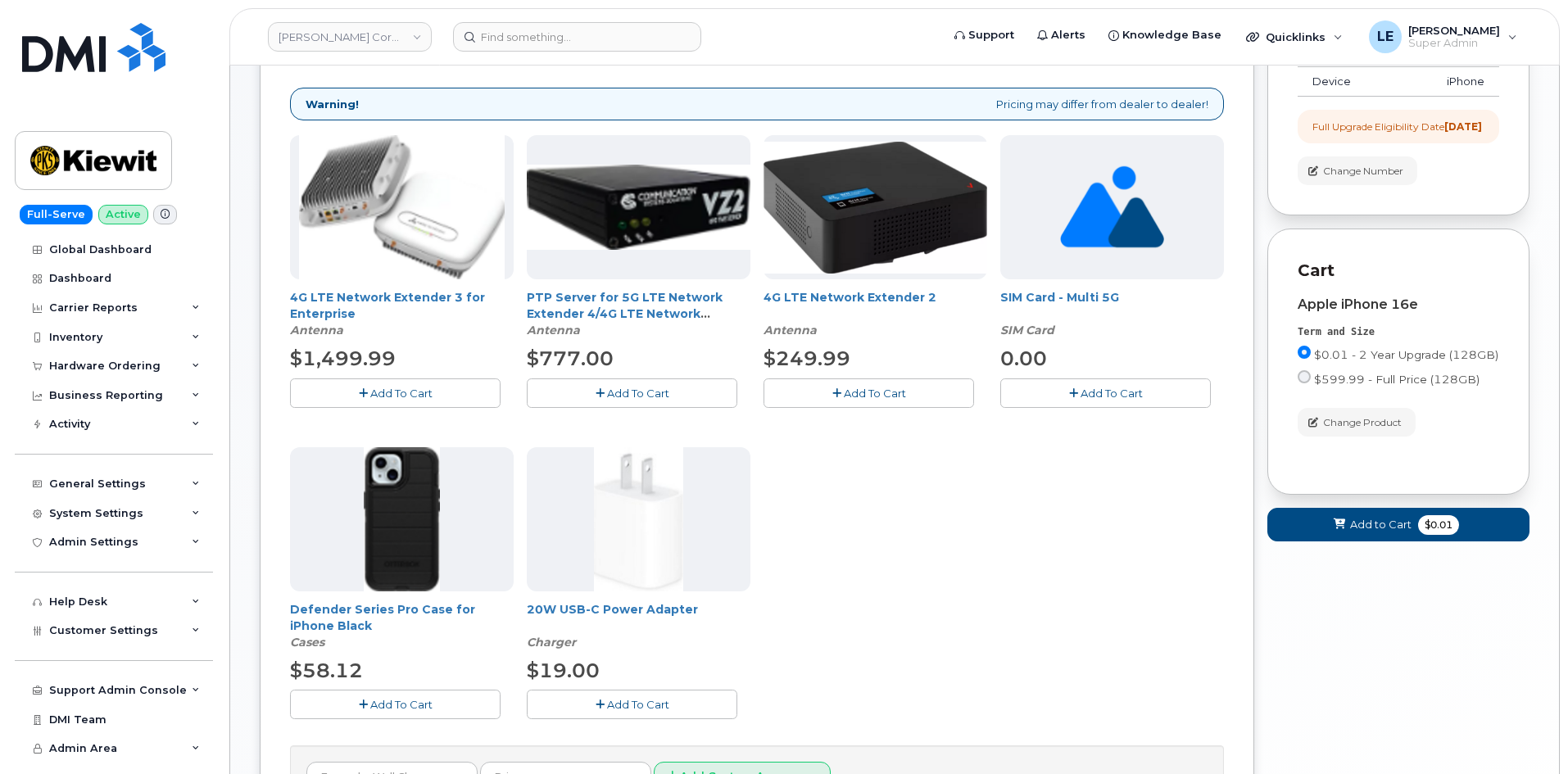
scroll to position [328, 0]
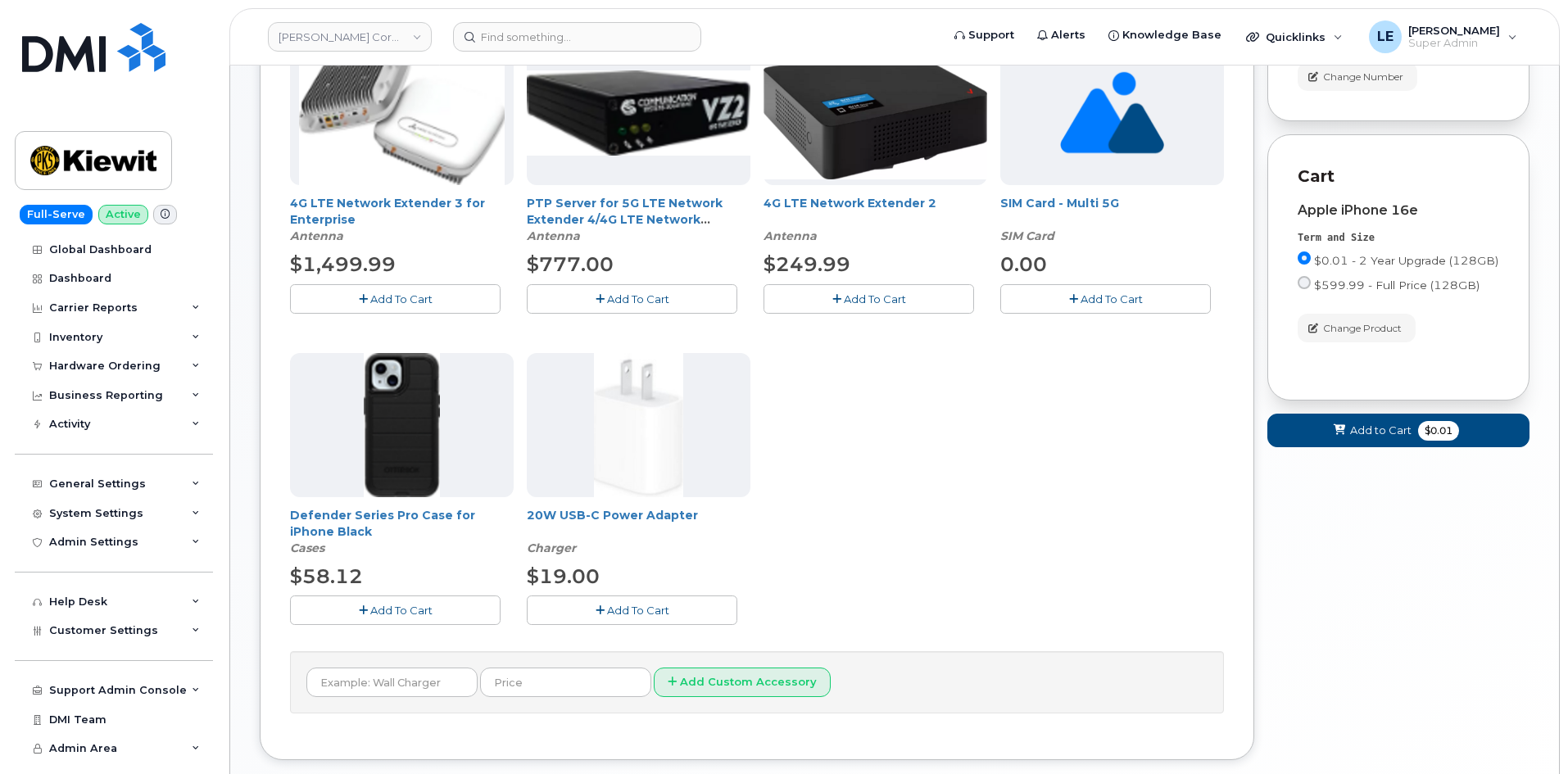
click at [403, 617] on button "Add To Cart" at bounding box center [395, 609] width 211 height 29
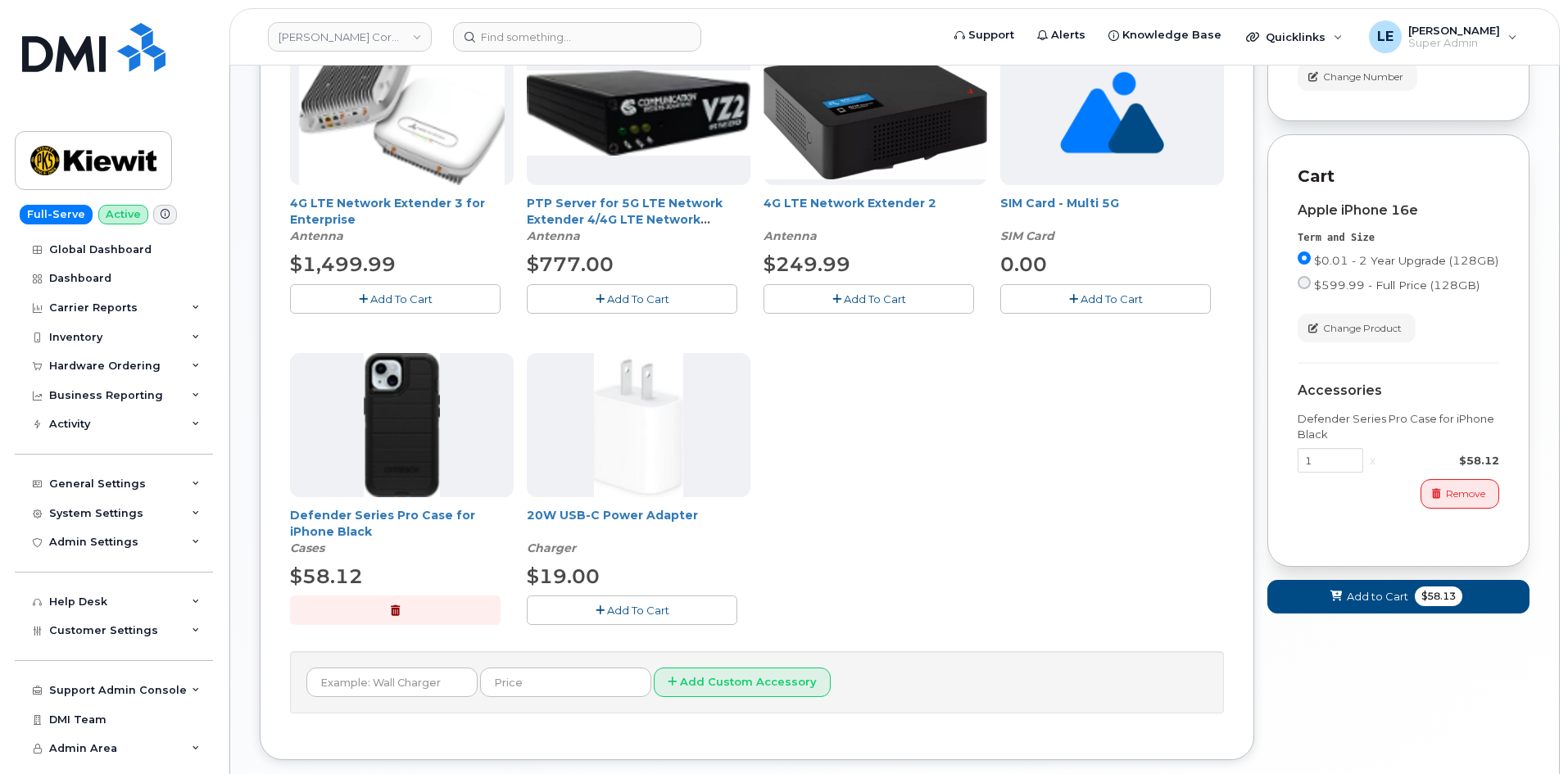
click at [604, 607] on button "Add To Cart" at bounding box center [632, 609] width 211 height 29
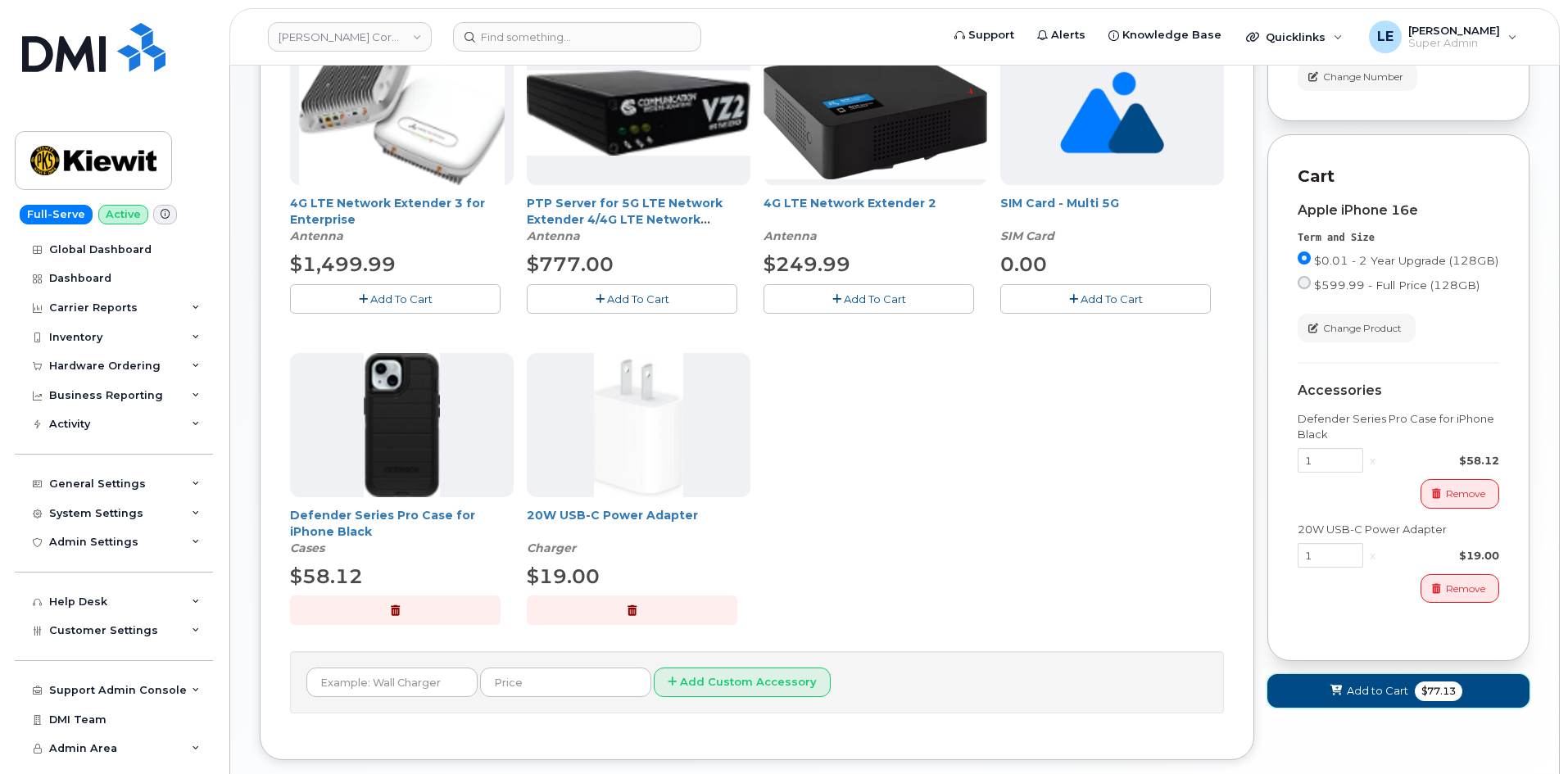
click at [1328, 700] on button "Add to Cart $77.13" at bounding box center [1398, 691] width 263 height 33
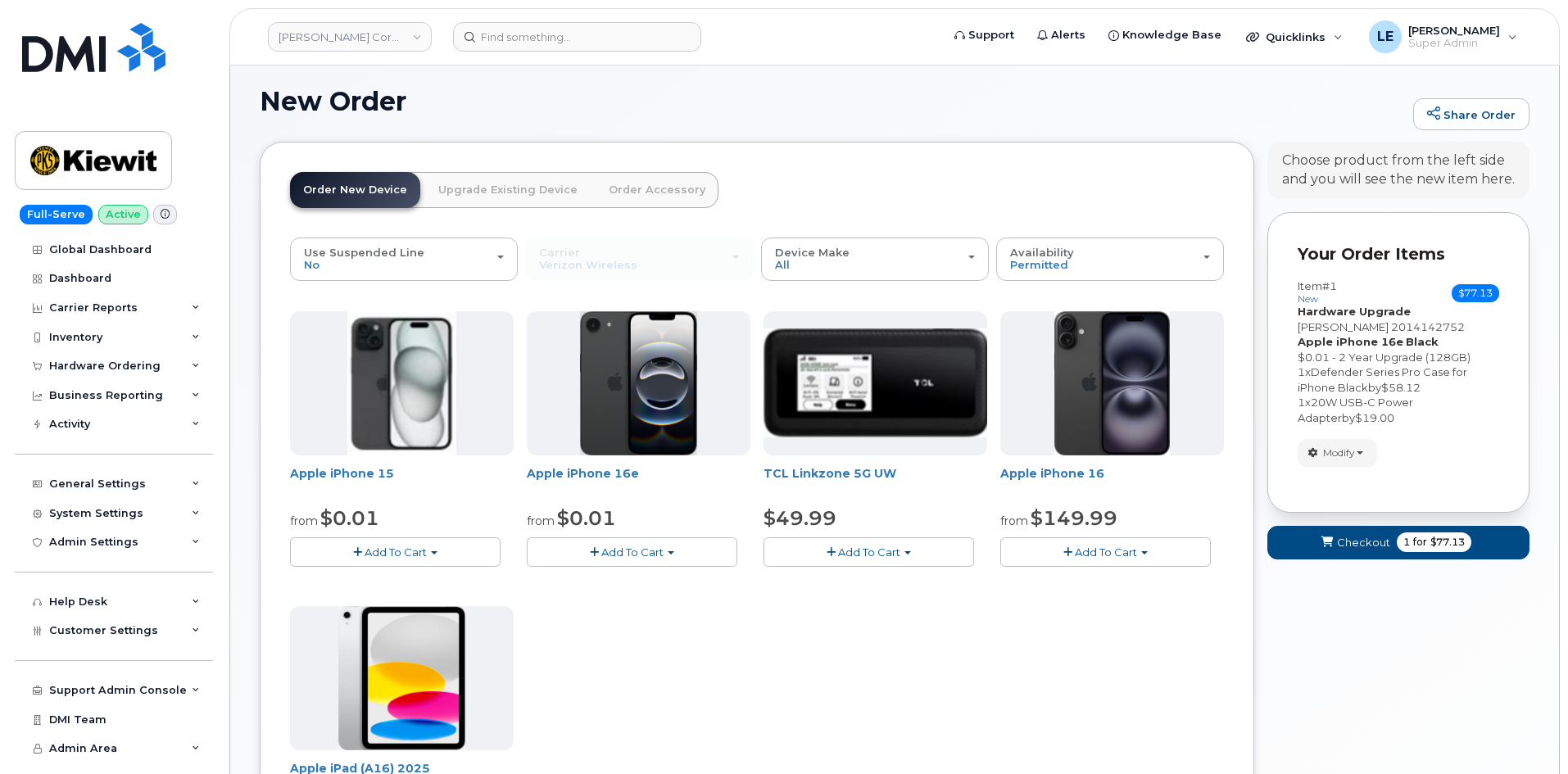
scroll to position [0, 0]
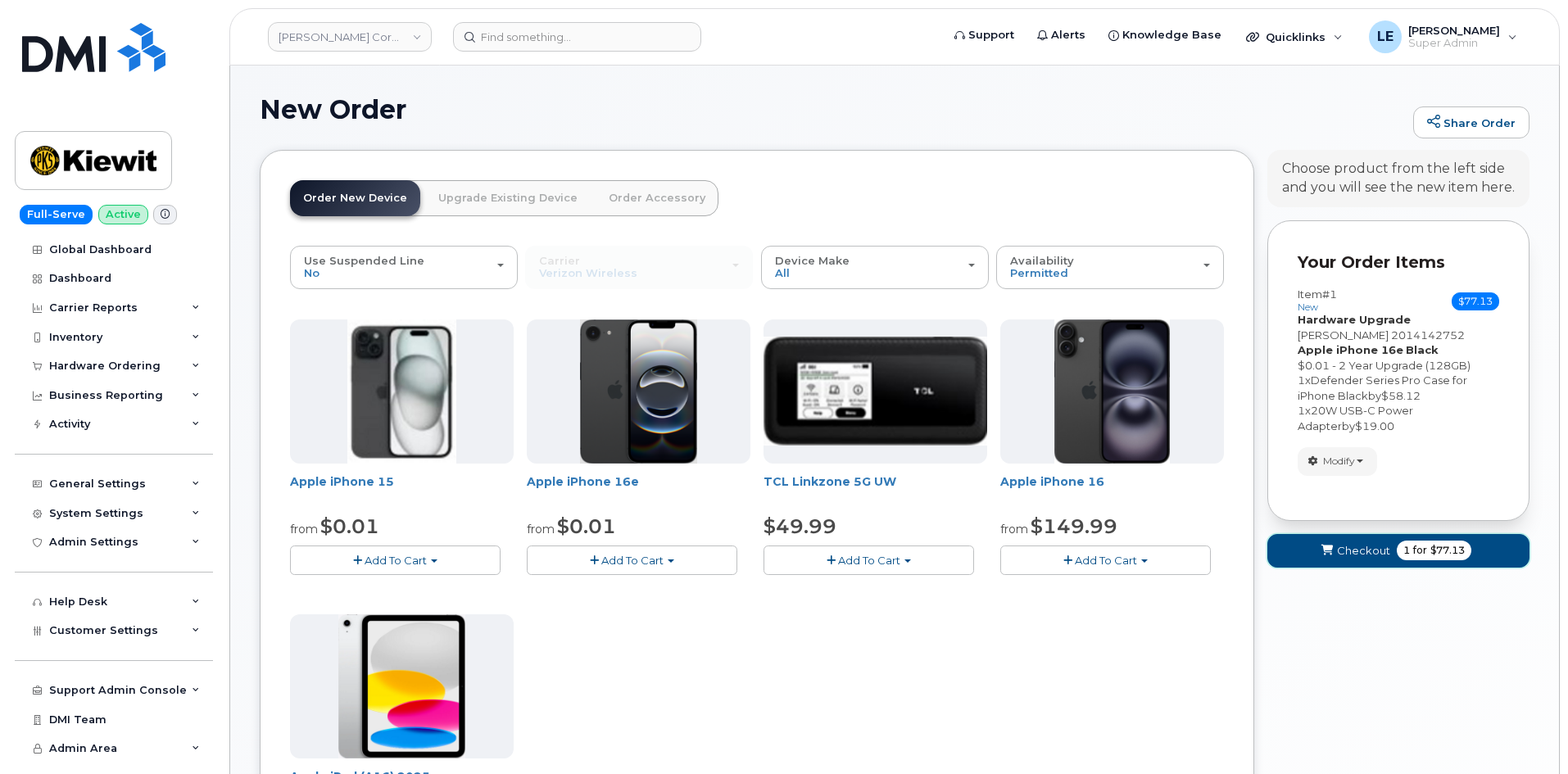
click at [1389, 548] on button "Checkout 1 for $77.13" at bounding box center [1398, 551] width 263 height 33
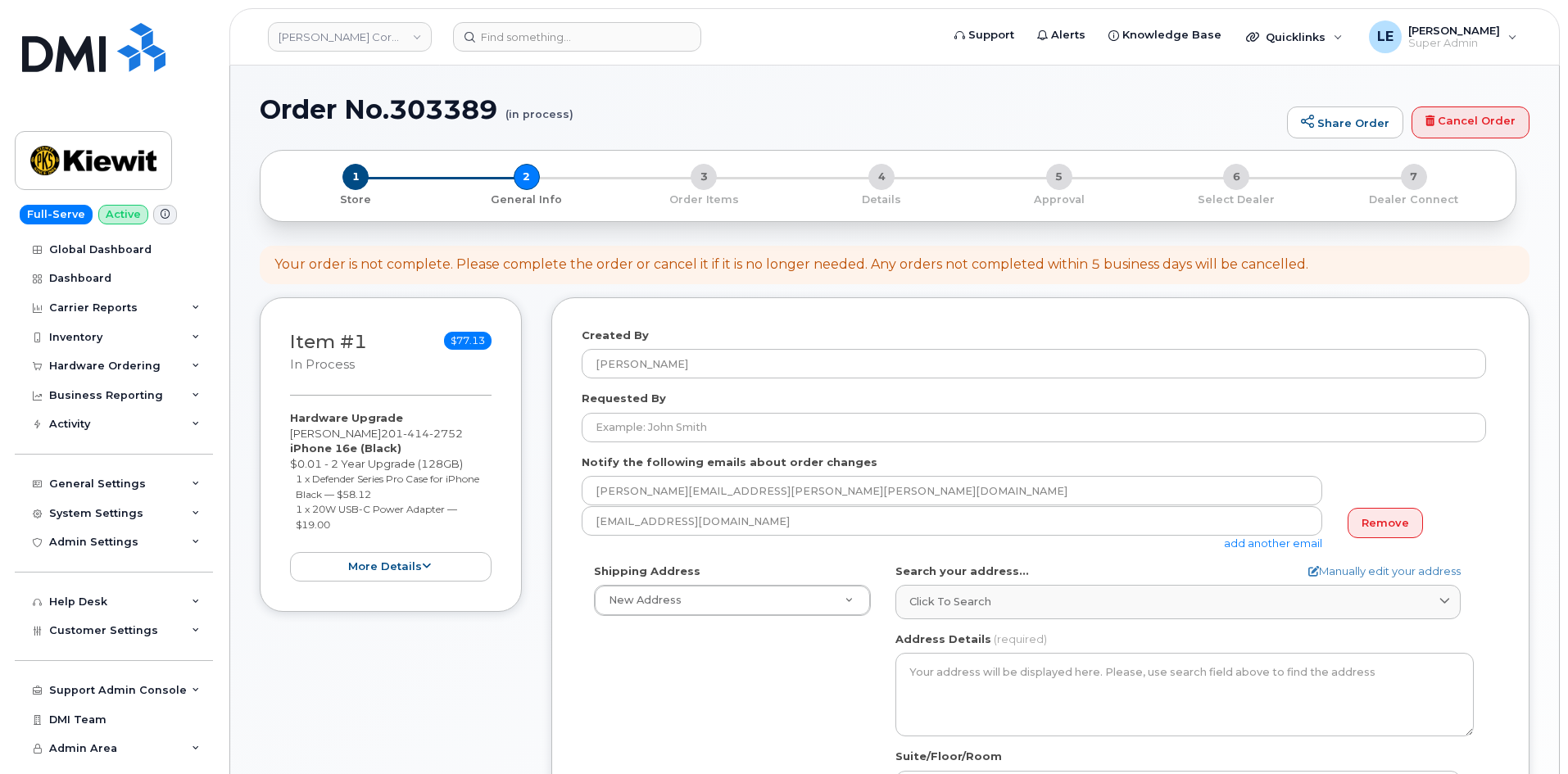
select select
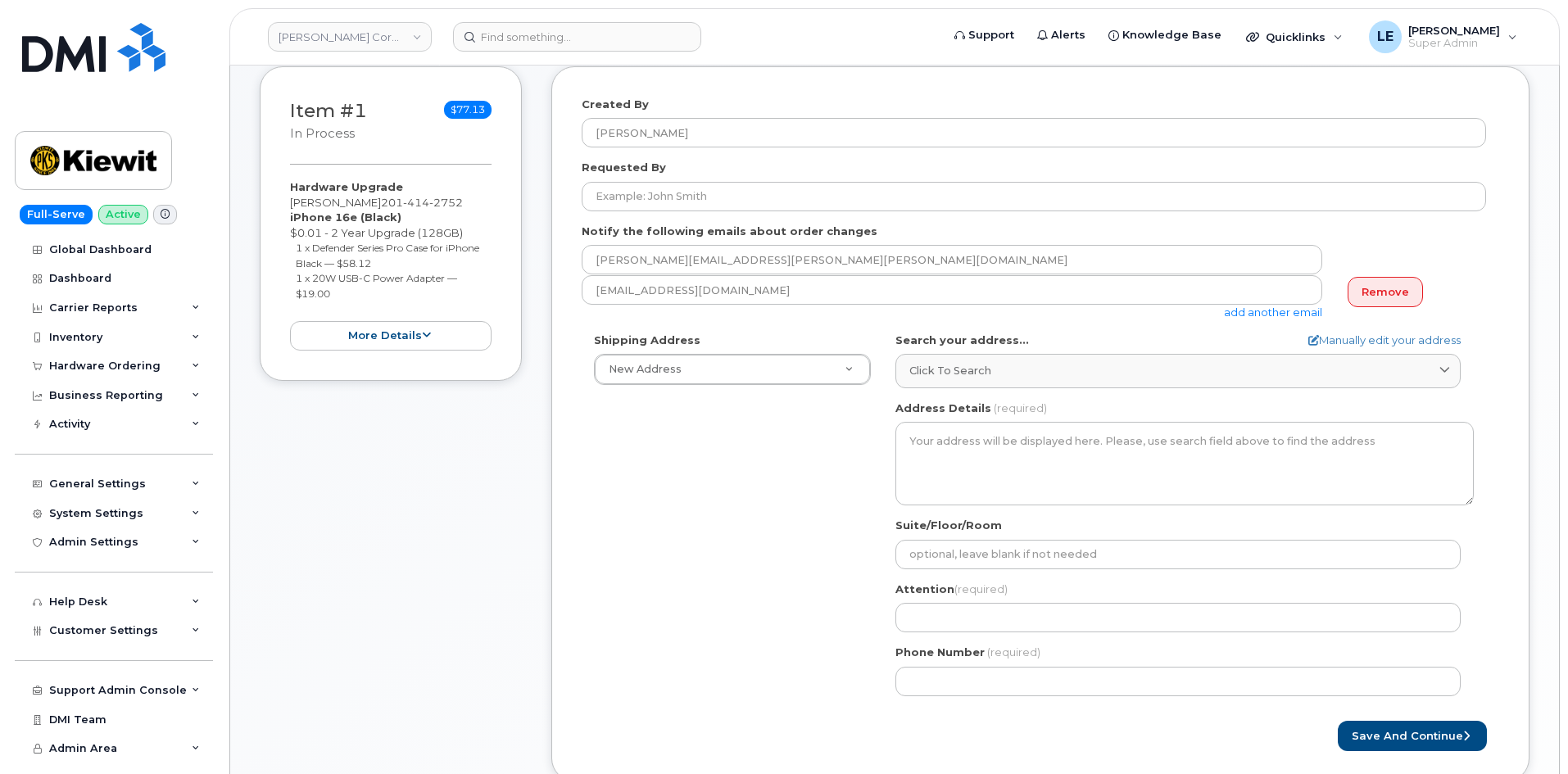
scroll to position [246, 0]
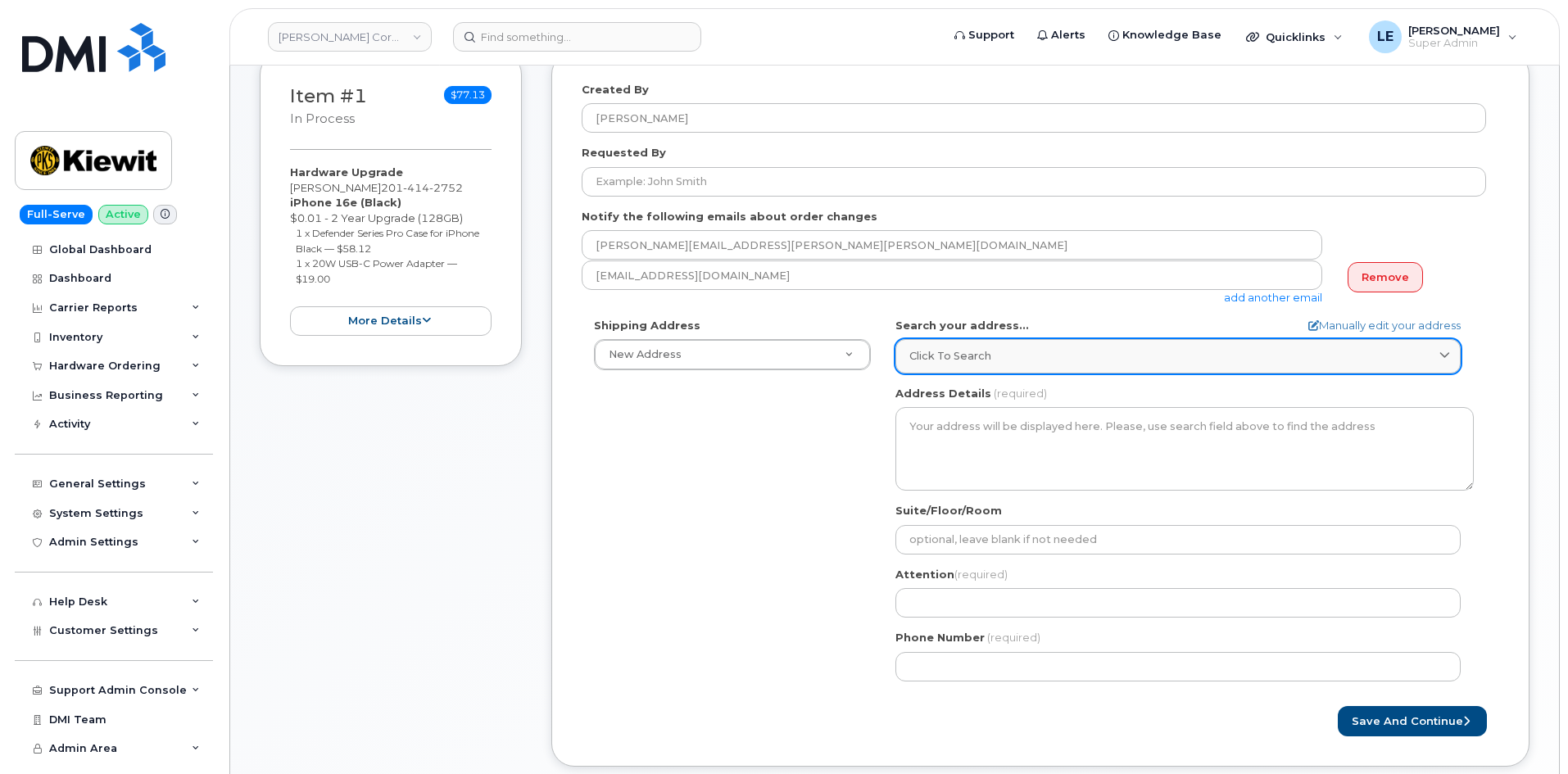
click at [1024, 361] on div "Click to search" at bounding box center [1177, 356] width 537 height 16
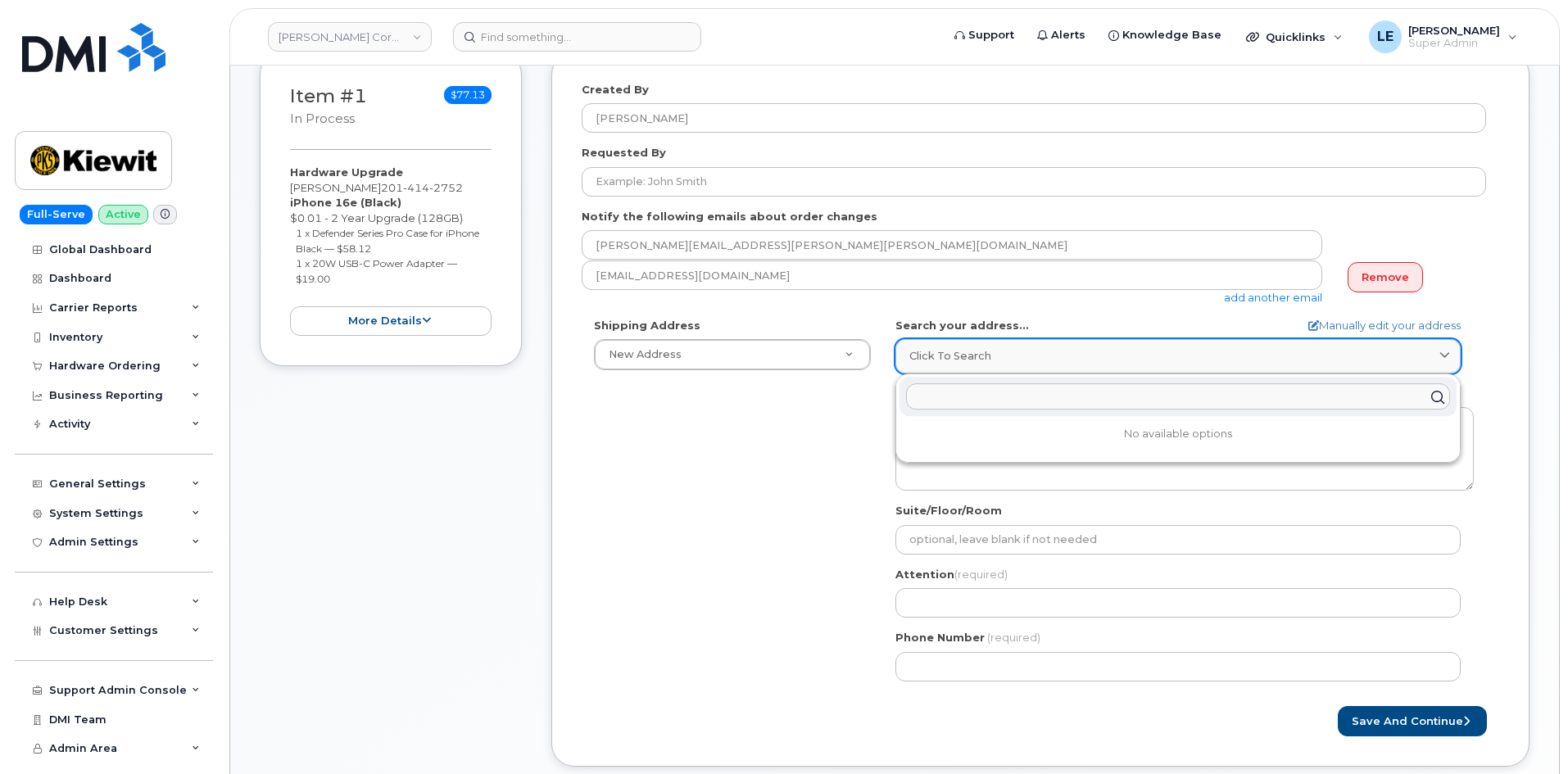
paste input "78 Fort Slocum Road, New Rochelle, NY 10805"
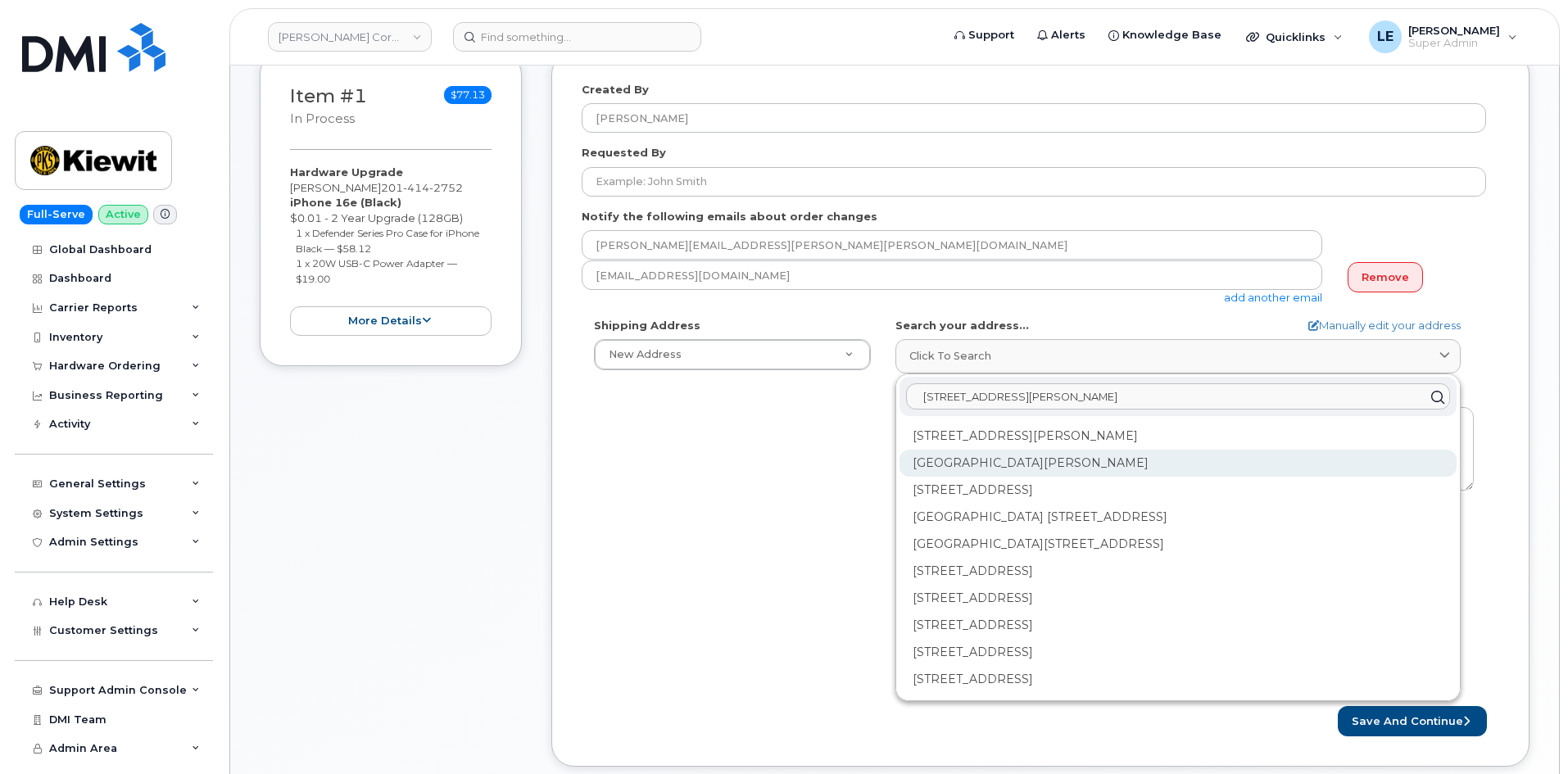
type input "78 Fort Slocum Road, New Rochelle, NY 10805"
click at [930, 458] on div "Fort Slocum Rd New Rochelle NY 10805" at bounding box center [1177, 463] width 557 height 27
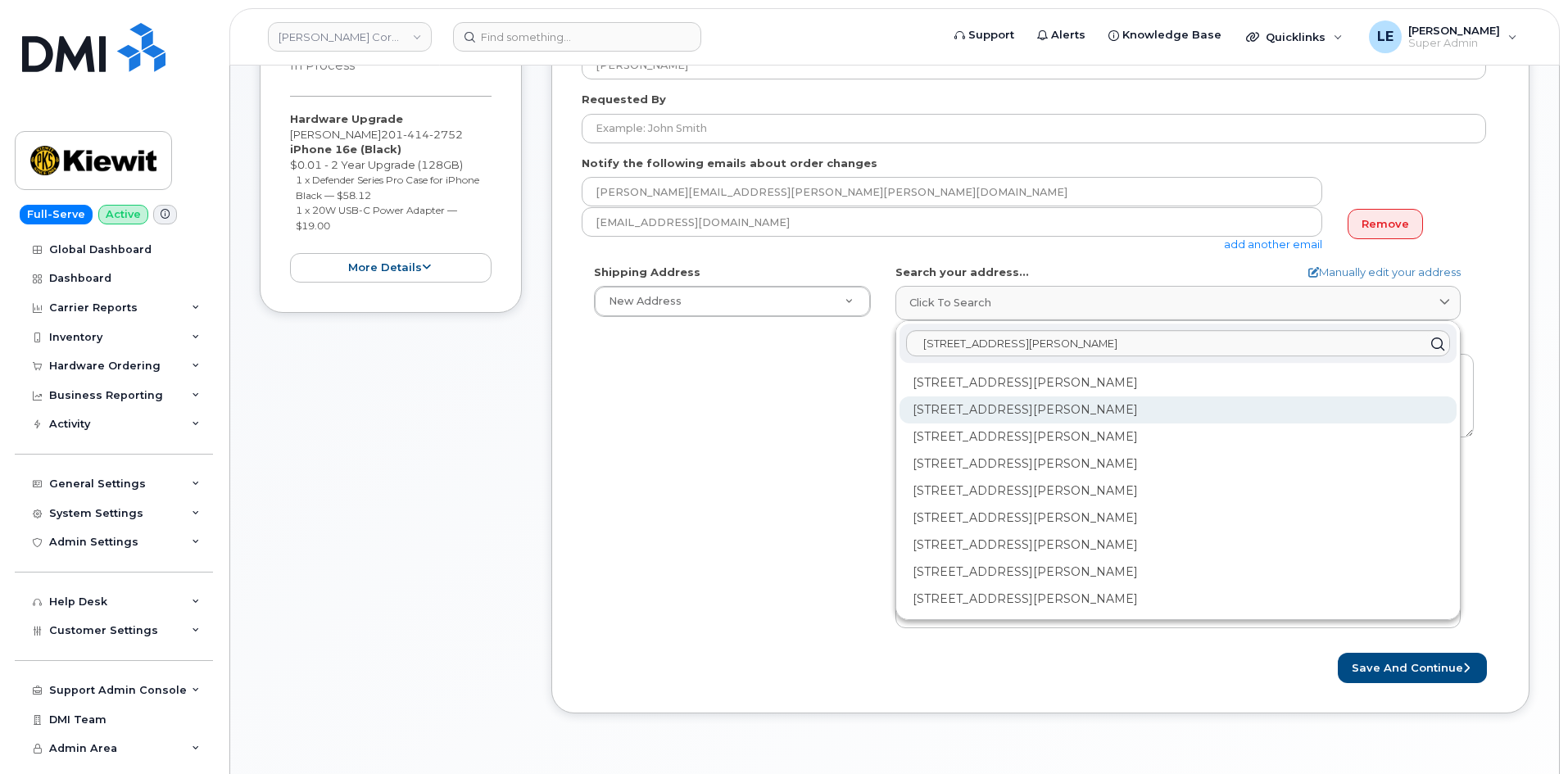
scroll to position [328, 0]
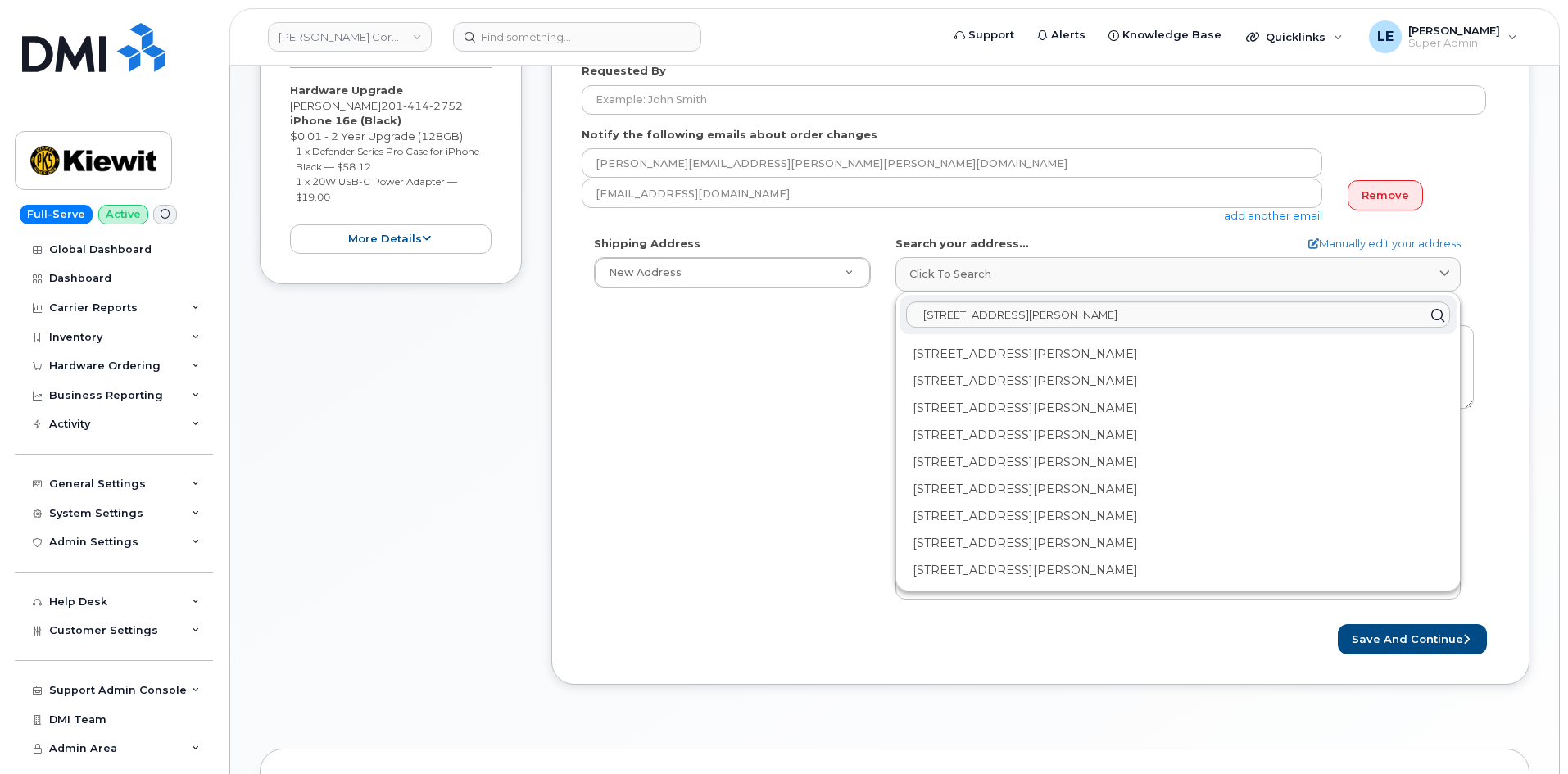
click at [600, 370] on div "Shipping Address New Address New Address 85 Stokes King Road 905 Power House Rd…" at bounding box center [1034, 424] width 905 height 376
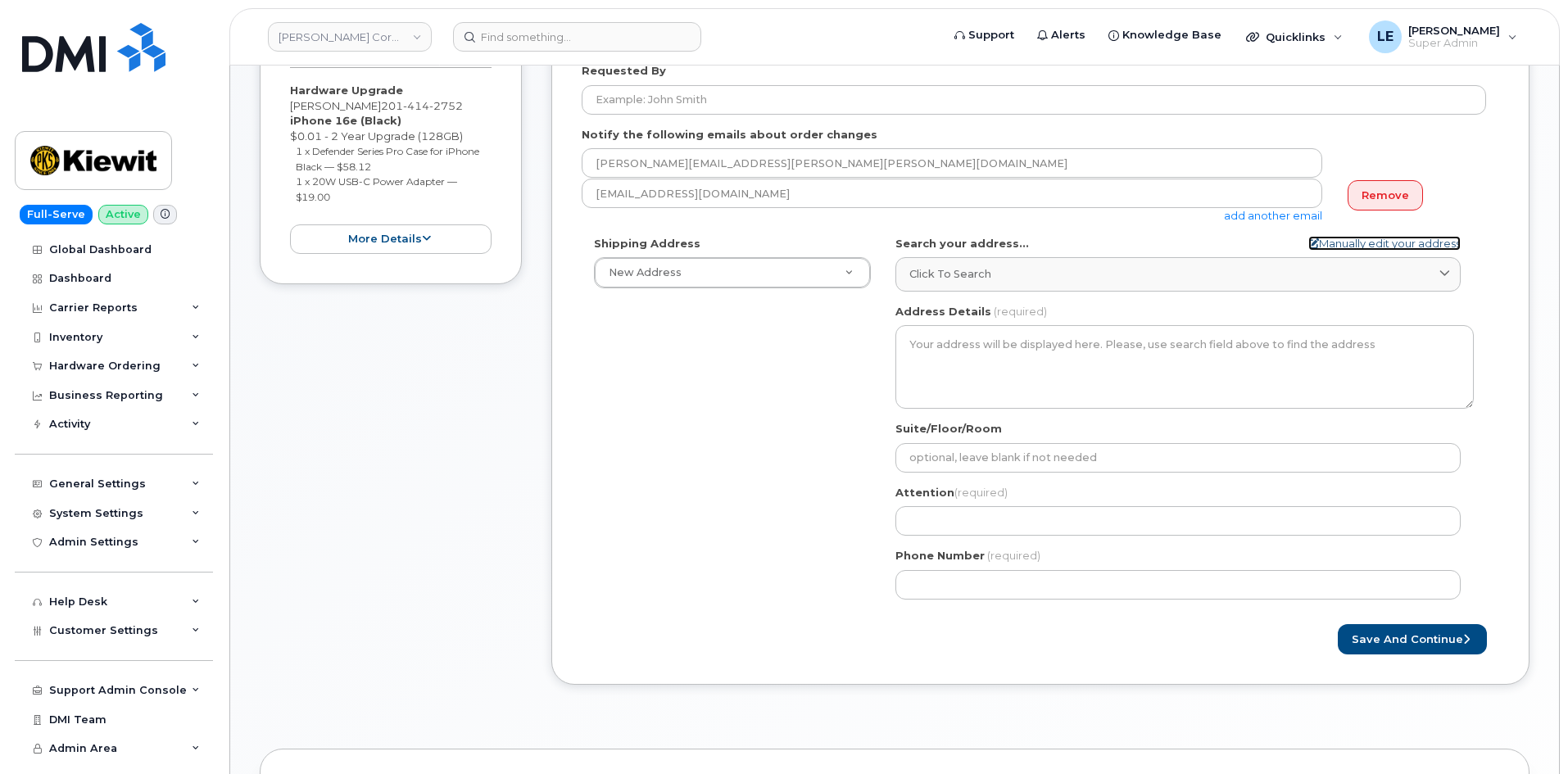
click at [1391, 240] on link "Manually edit your address" at bounding box center [1384, 243] width 152 height 16
select select
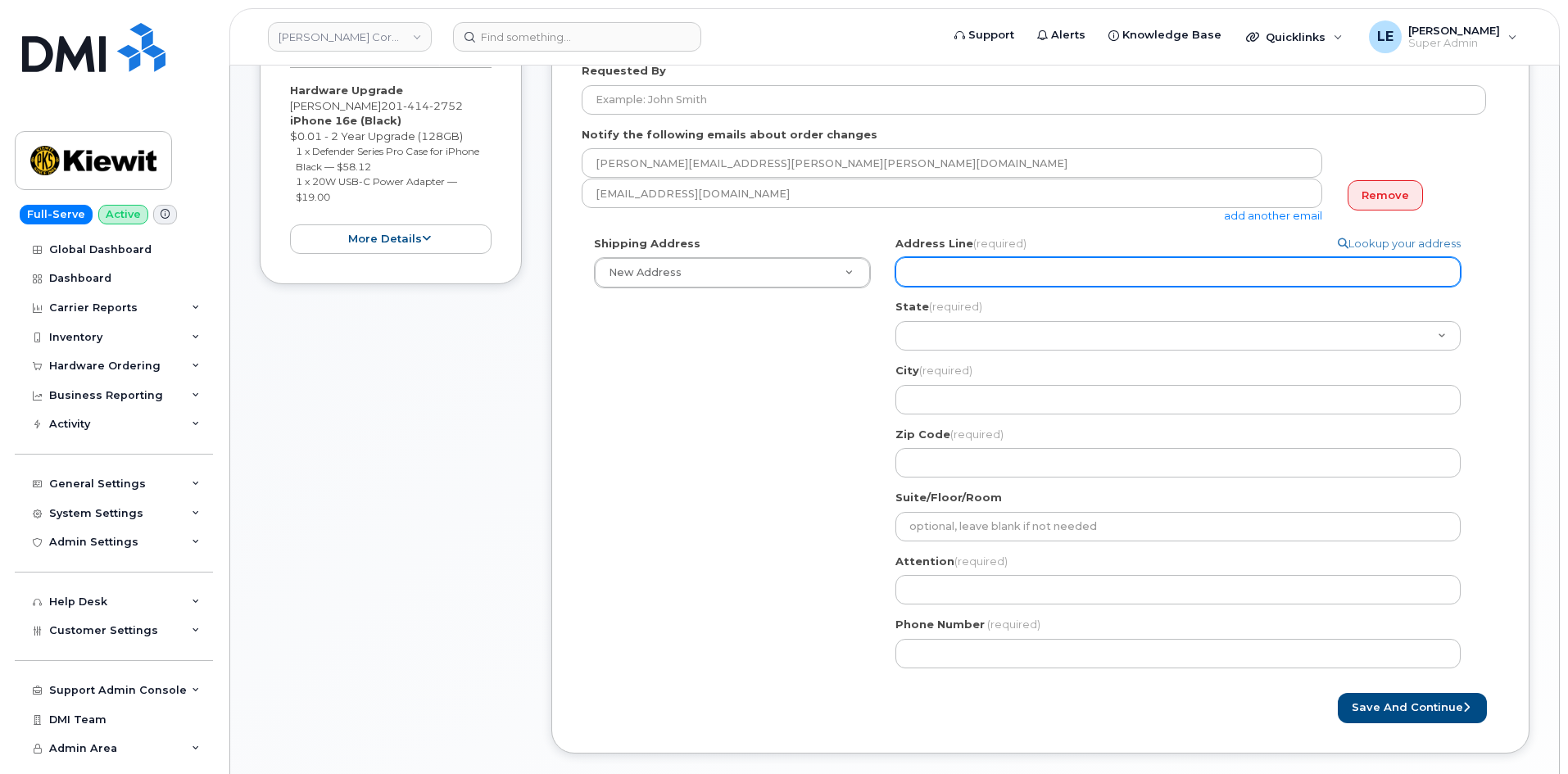
click at [995, 276] on input "Address Line (required)" at bounding box center [1178, 272] width 566 height 29
paste input "78 Fort Slocum Road, New Rochelle, NY 10805"
select select
type input "78 Fort Slocum Road, New Rochelle, NY 10805"
drag, startPoint x: 1021, startPoint y: 276, endPoint x: 1176, endPoint y: 279, distance: 155.0
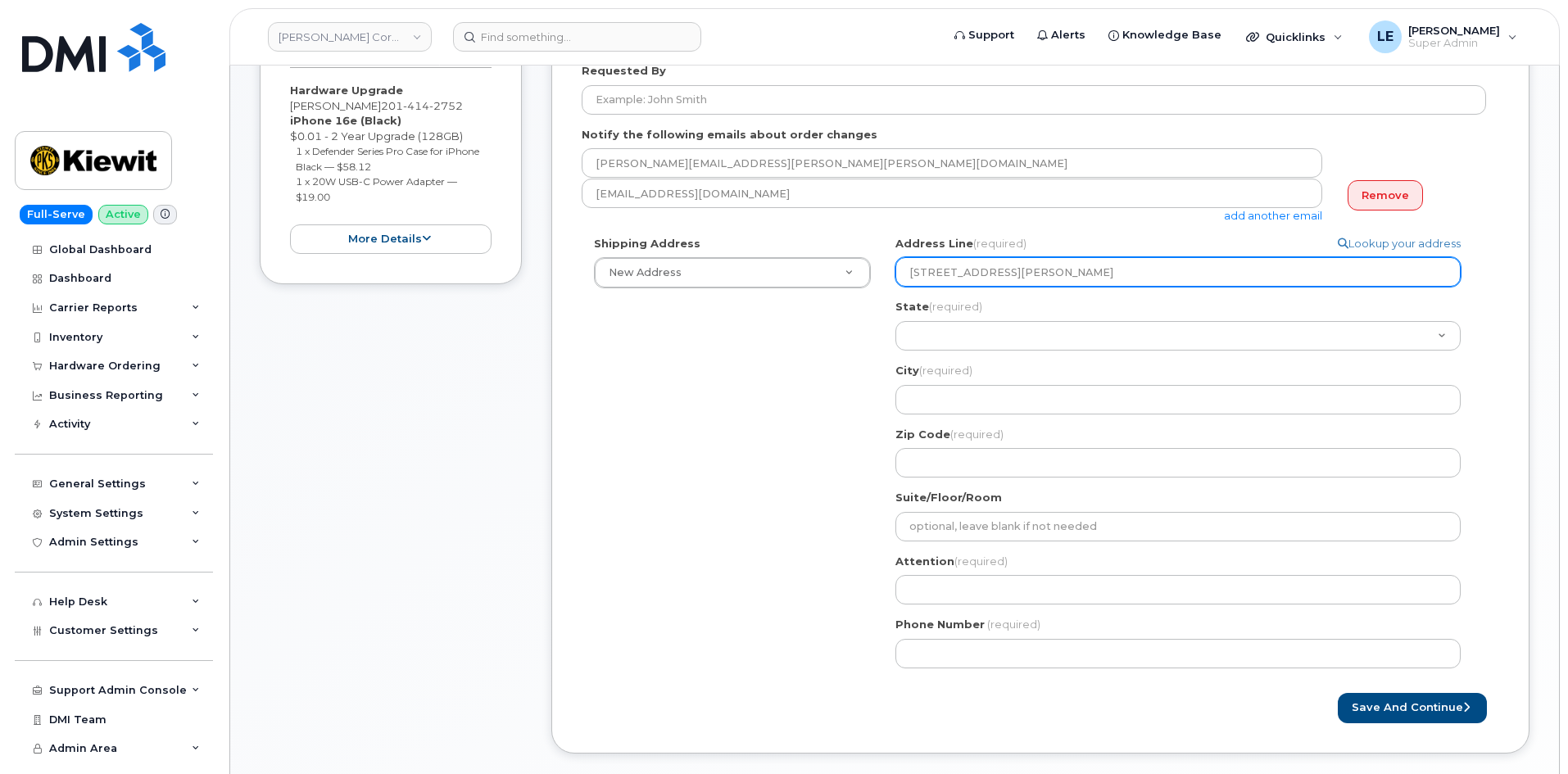
click at [1176, 279] on input "78 Fort Slocum Road, New Rochelle, NY 10805" at bounding box center [1178, 272] width 566 height 29
select select
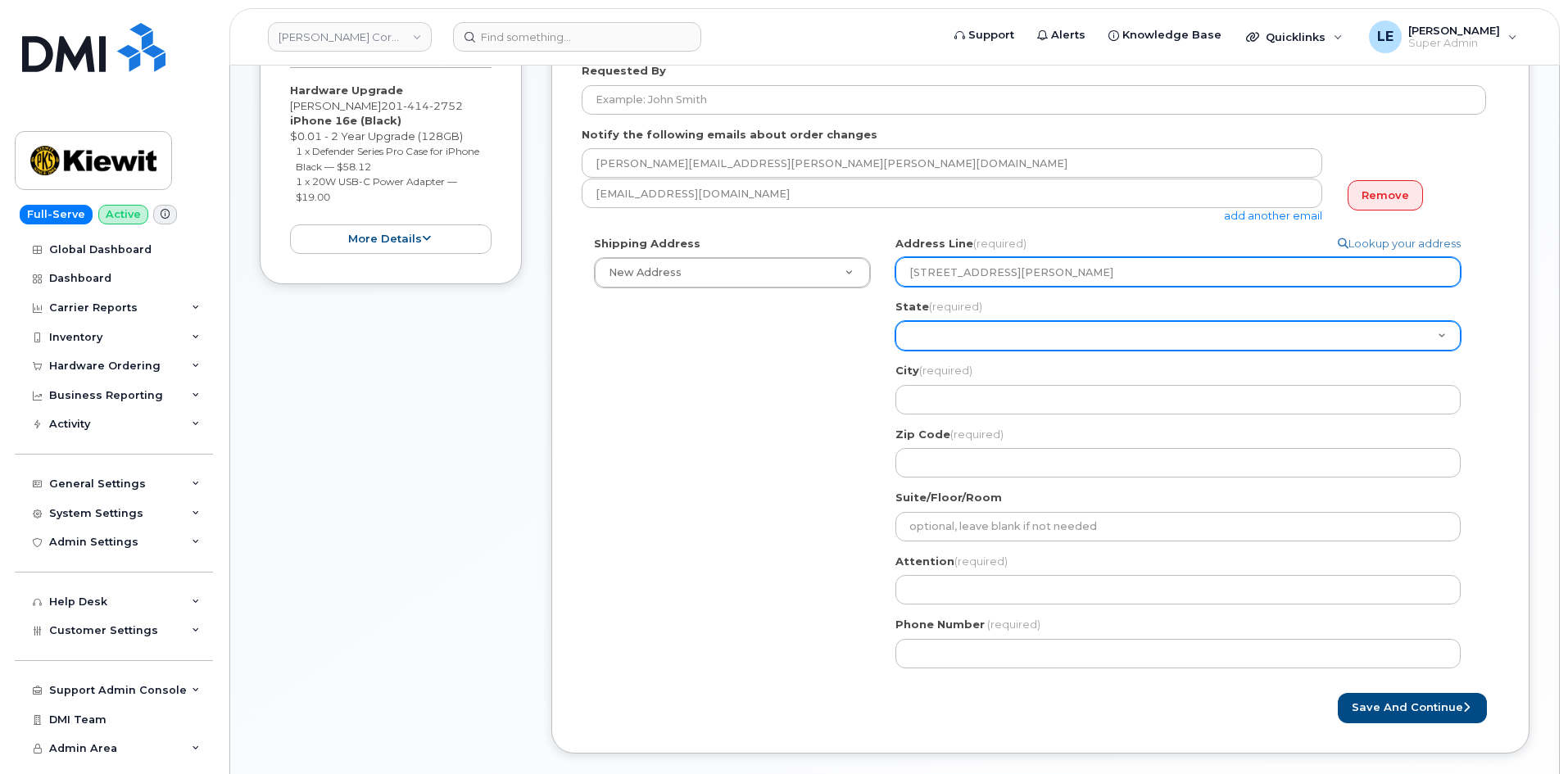
type input "78 Fort Slocum Road"
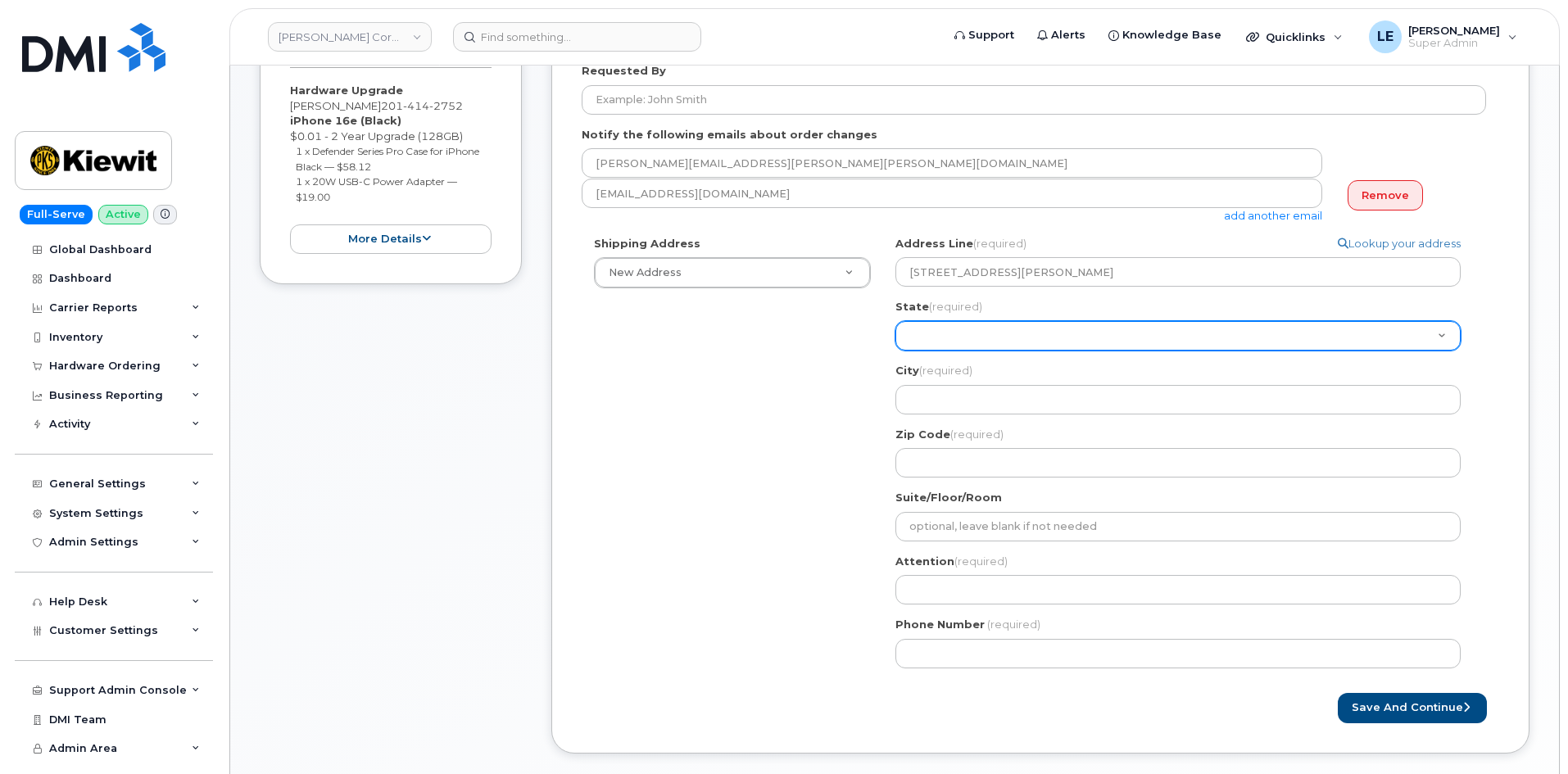
click at [1013, 337] on select "Alabama Alaska American Samoa Arizona Arkansas California Colorado Connecticut …" at bounding box center [1178, 336] width 566 height 29
click at [986, 336] on select "Alabama Alaska American Samoa Arizona Arkansas California Colorado Connecticut …" at bounding box center [1178, 336] width 566 height 29
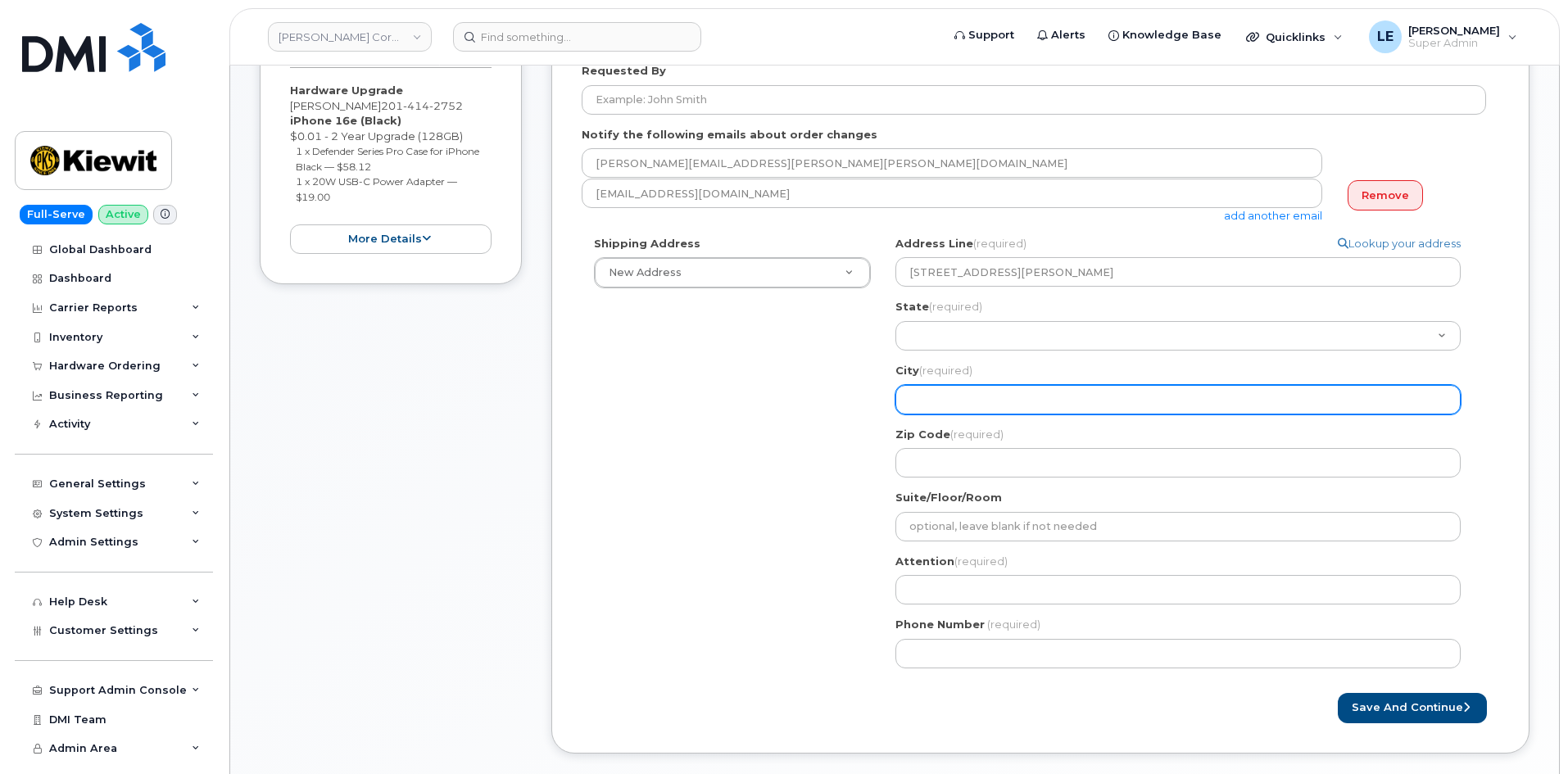
click at [949, 408] on input "City (required)" at bounding box center [1178, 400] width 566 height 29
paste input ", New Rochelle, NY 10805"
select select
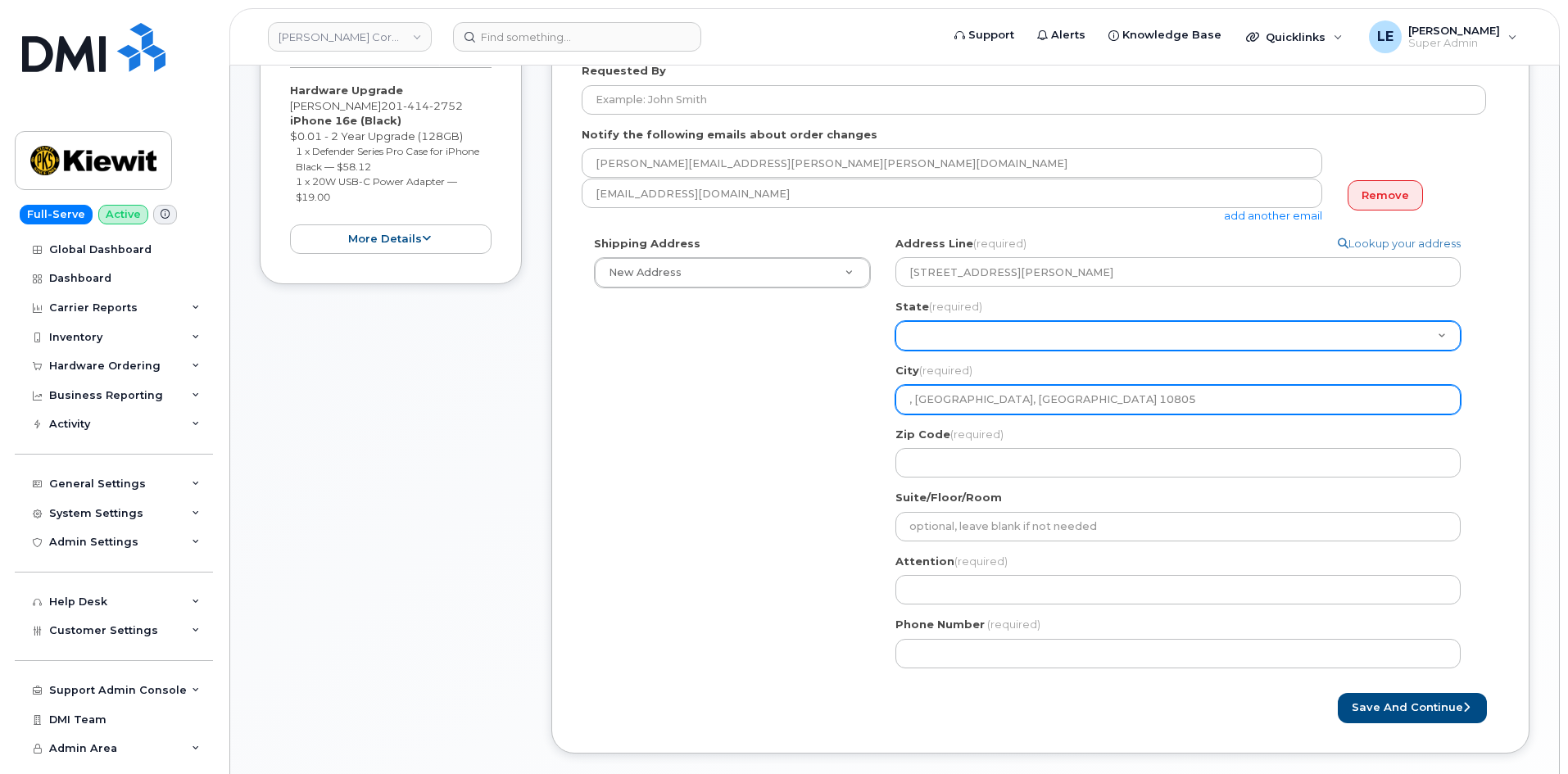
type input ", New Rochelle, NY 10805"
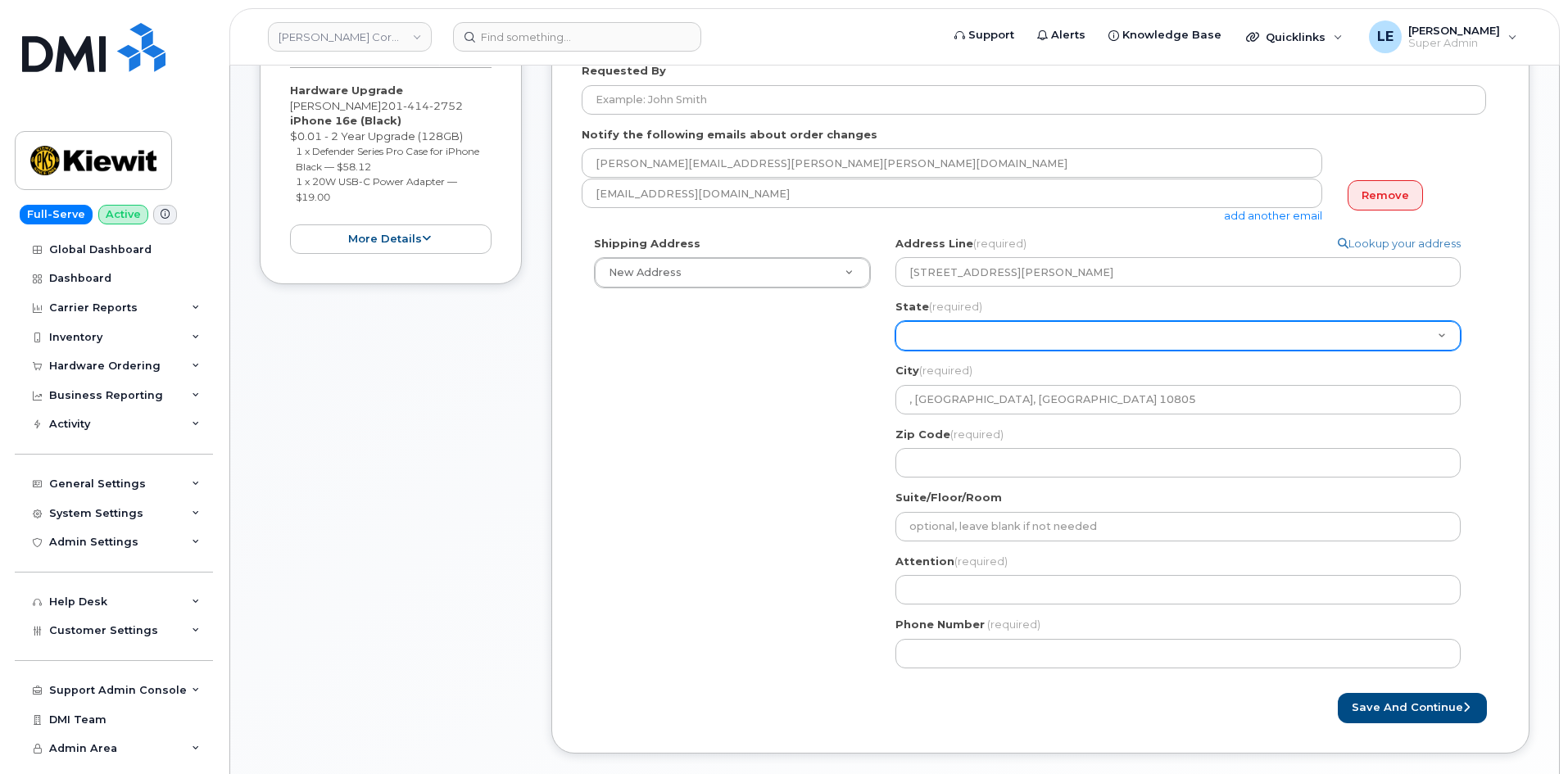
click at [963, 345] on select "Alabama Alaska American Samoa Arizona Arkansas California Colorado Connecticut …" at bounding box center [1178, 336] width 566 height 29
select select "NY"
click at [895, 322] on select "Alabama Alaska American Samoa Arizona Arkansas California Colorado Connecticut …" at bounding box center [1178, 336] width 566 height 29
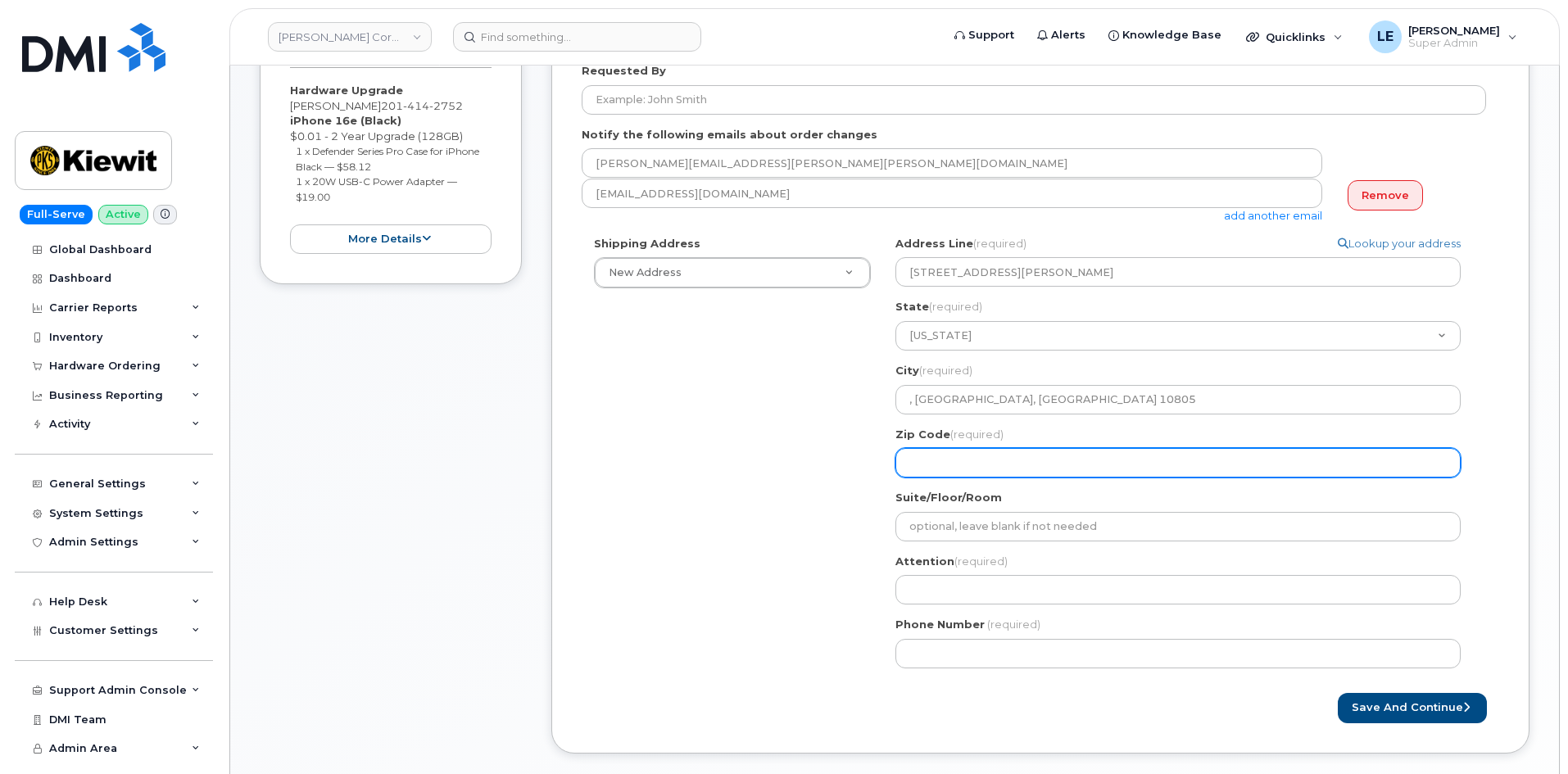
click at [945, 461] on input "Zip Code (required)" at bounding box center [1178, 463] width 566 height 29
select select
type input "1"
select select
type input "10"
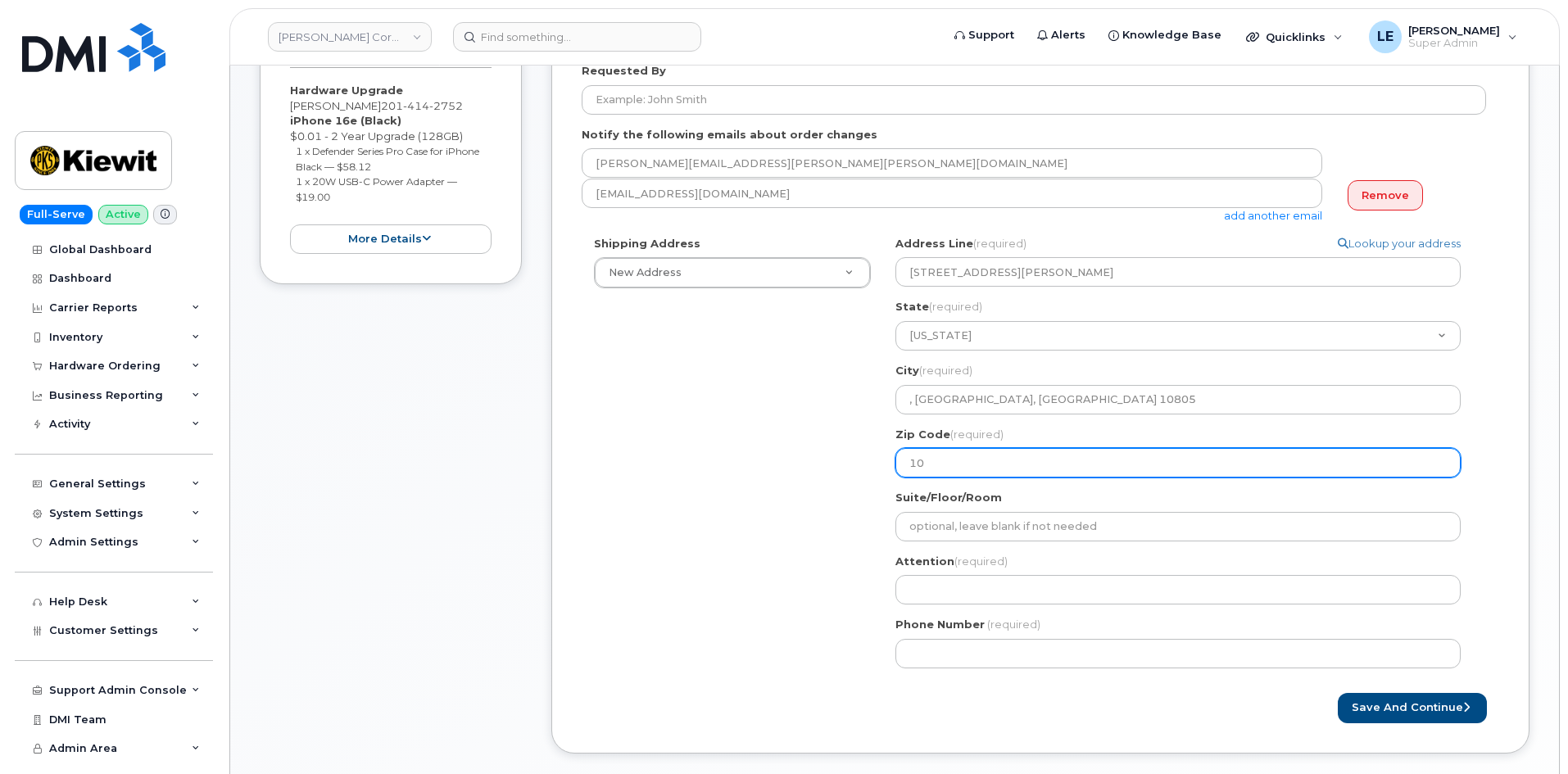
select select
type input "108"
select select
type input "1080"
select select
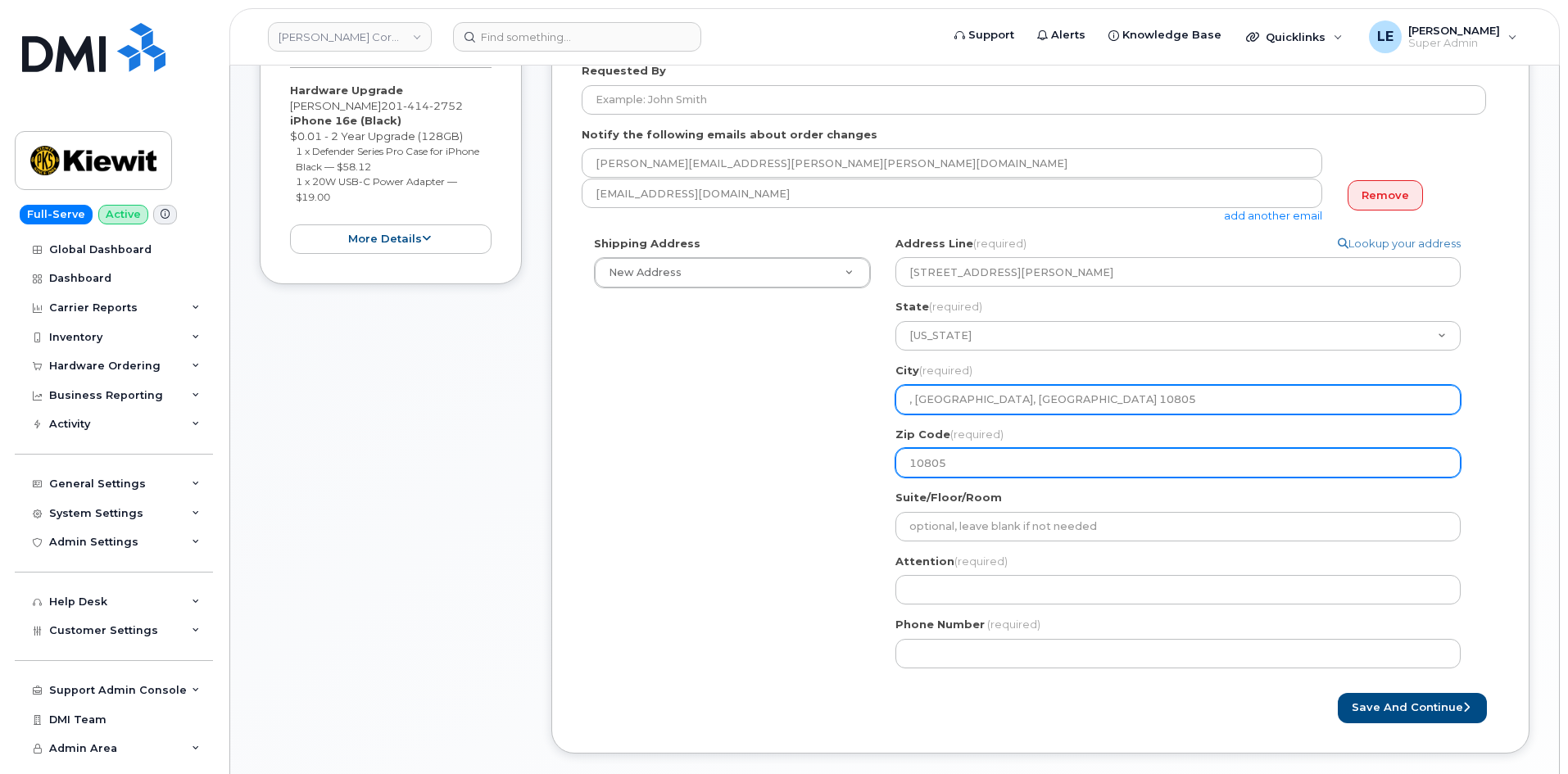
type input "10805"
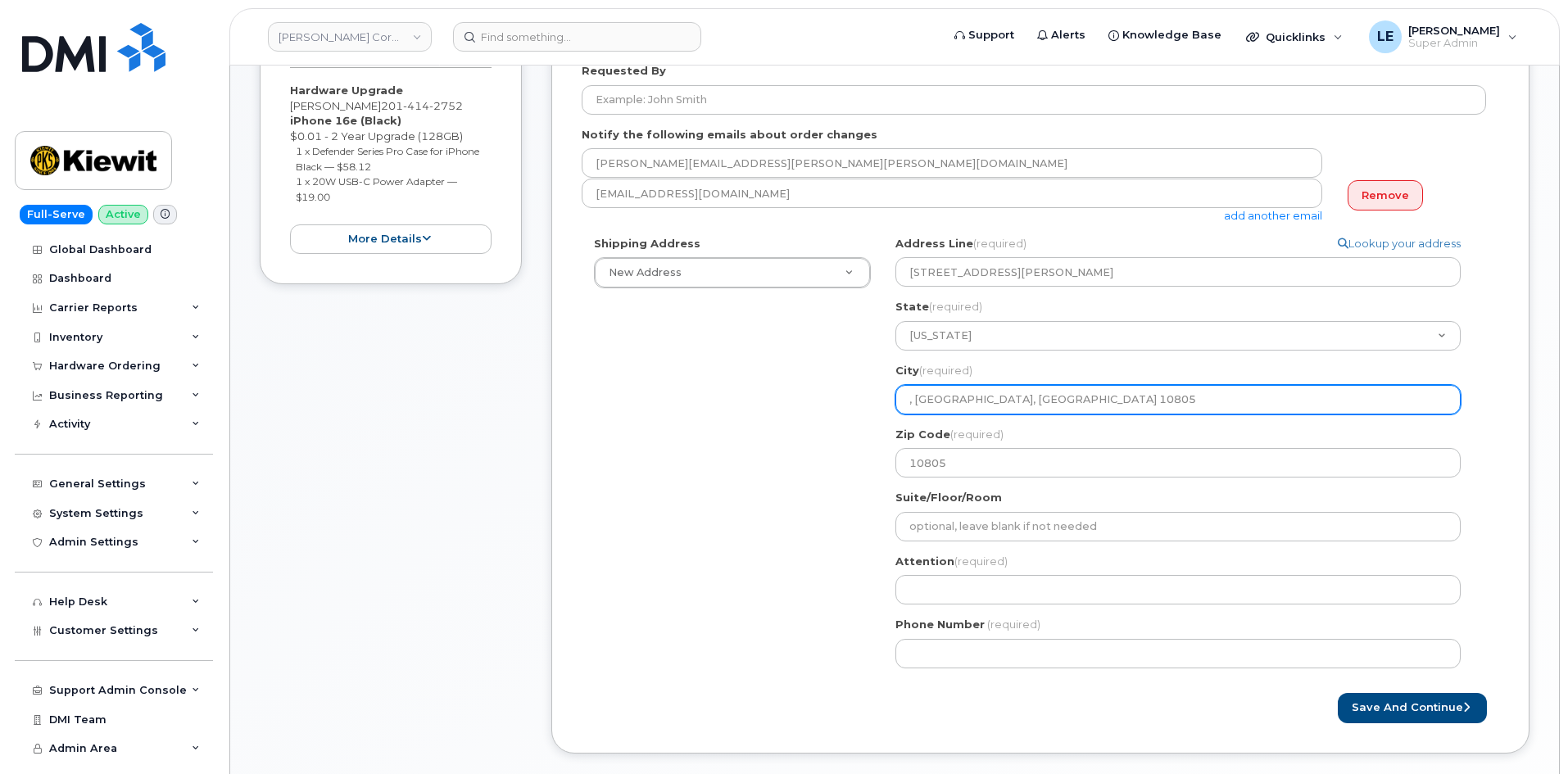
drag, startPoint x: 1067, startPoint y: 405, endPoint x: 987, endPoint y: 404, distance: 80.0
click at [987, 404] on input ", New Rochelle, NY 10805" at bounding box center [1178, 400] width 566 height 29
select select
type input ", New Rochelle"
click at [916, 397] on input ", New Rochelle" at bounding box center [1178, 400] width 566 height 29
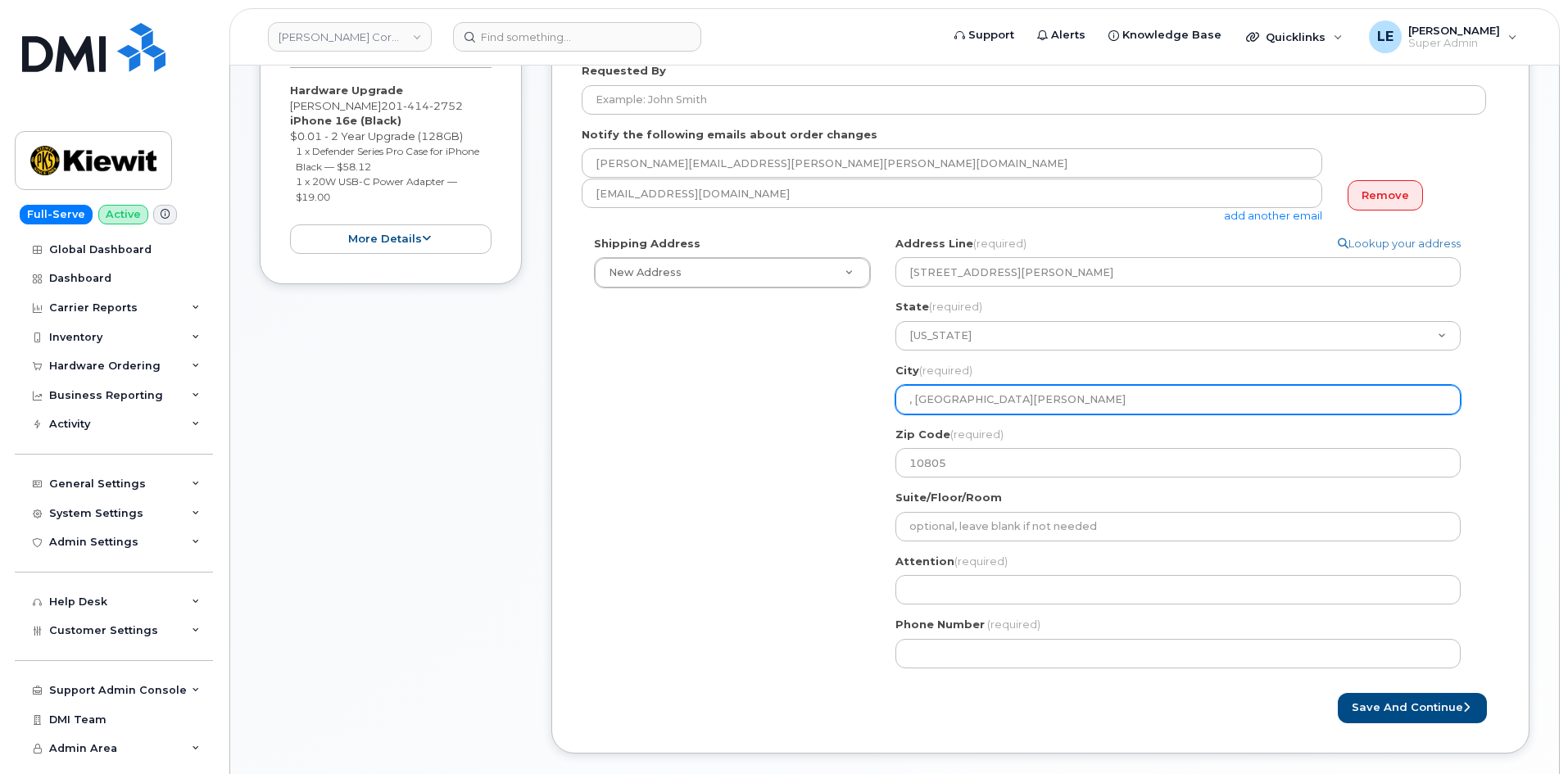
select select
type input ",New Rochelle"
select select
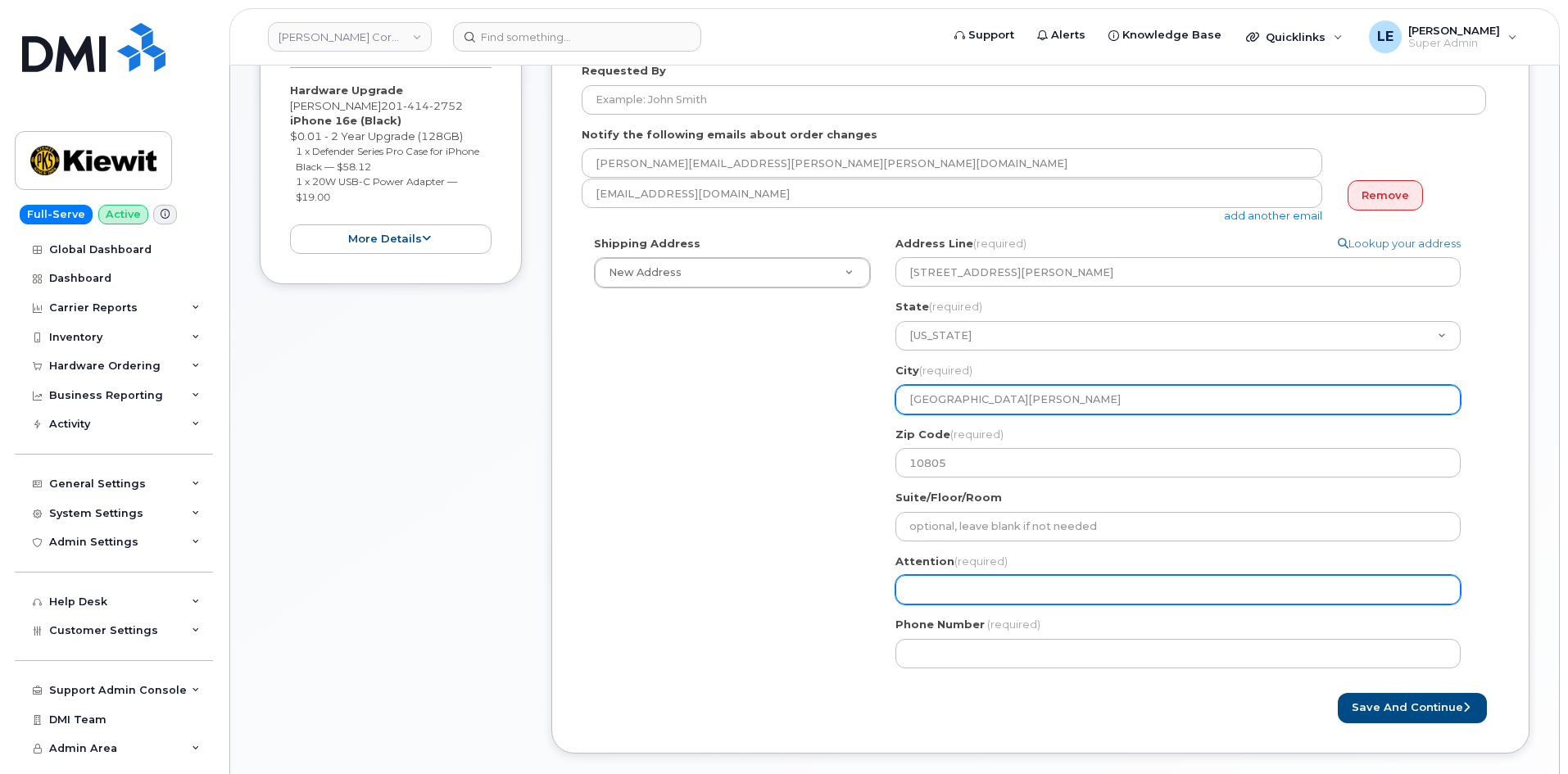
type input "New Rochelle"
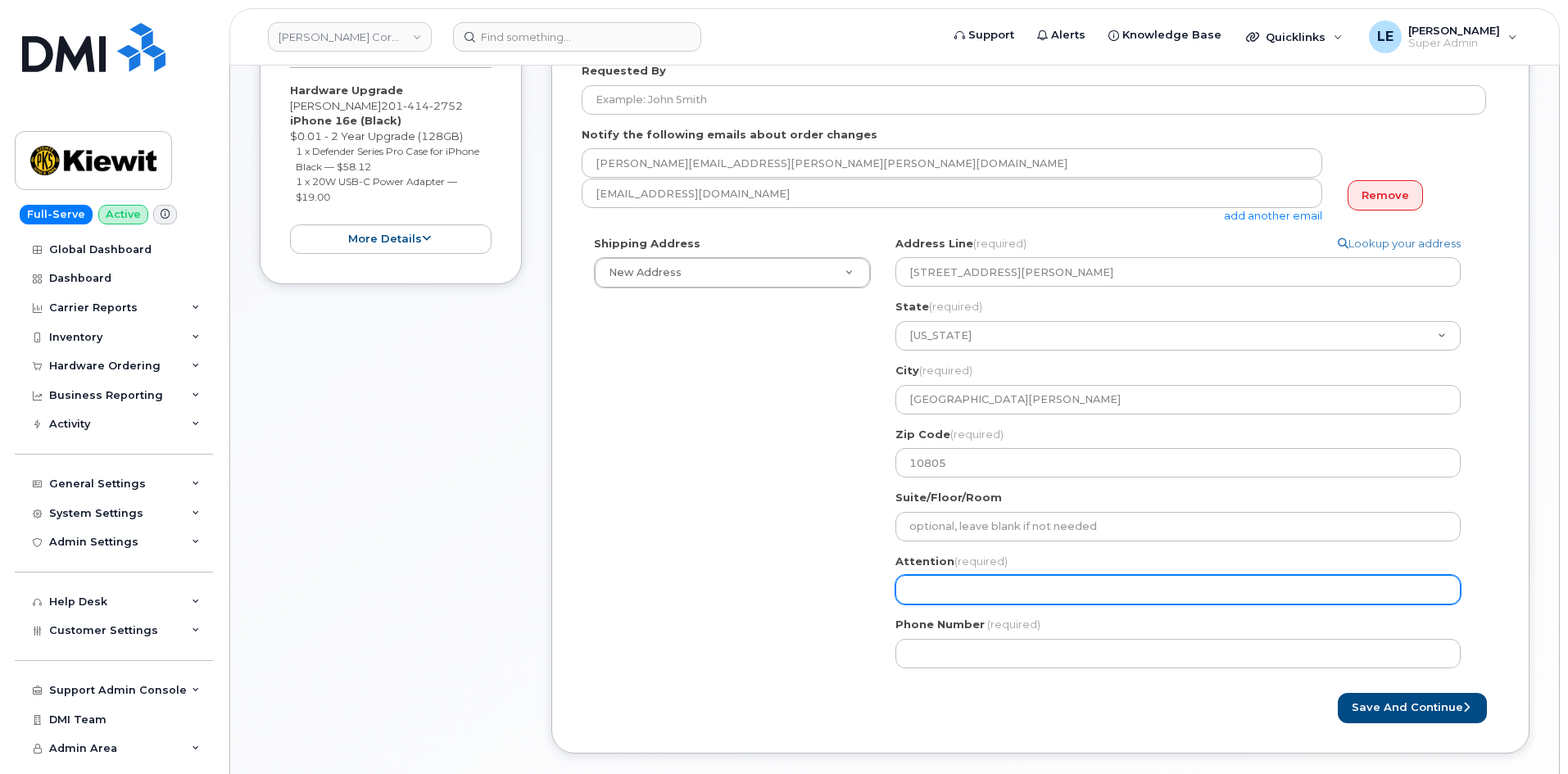
click at [957, 588] on input "Attention (required)" at bounding box center [1178, 590] width 566 height 29
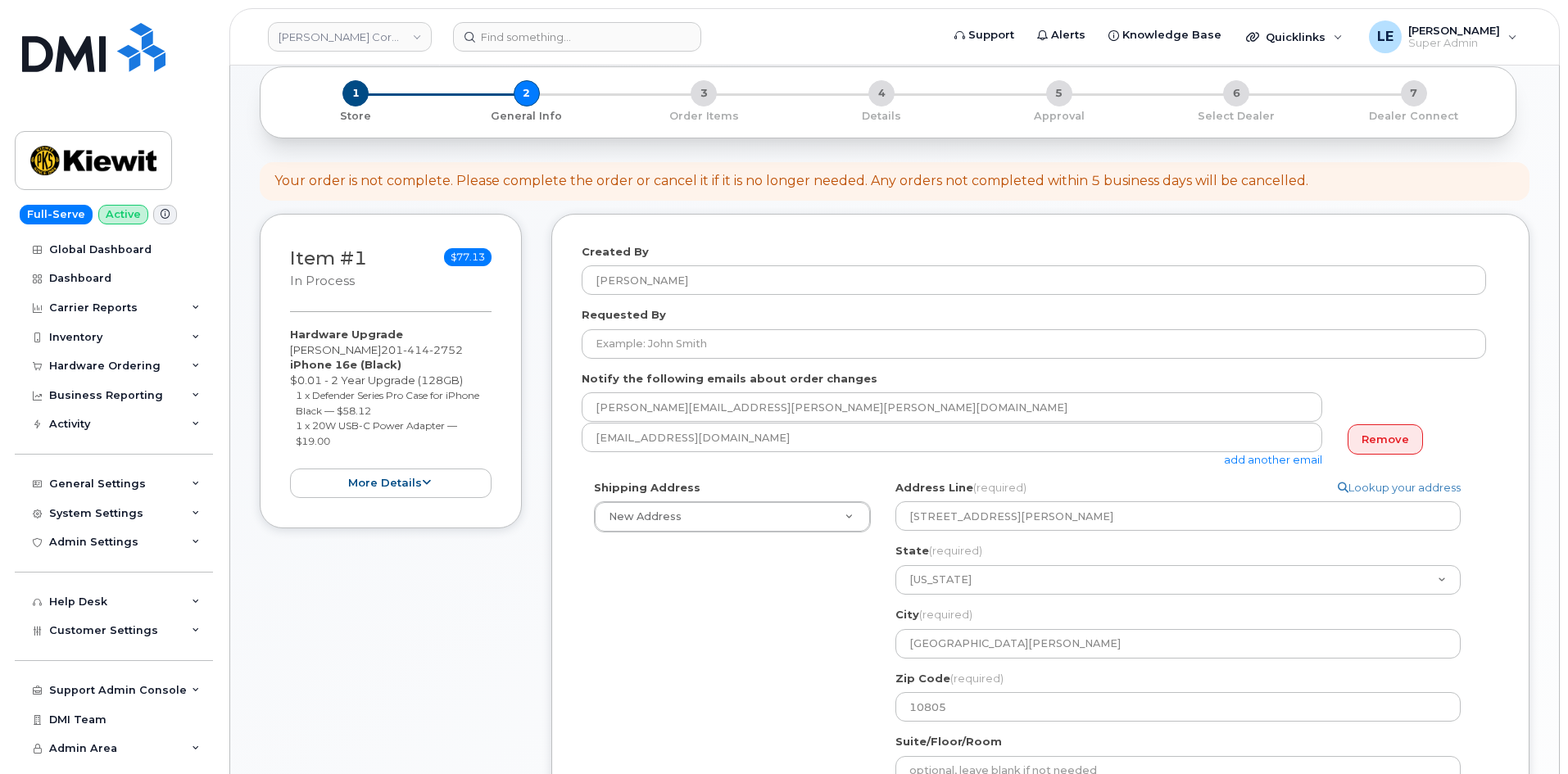
scroll to position [82, 0]
click at [709, 363] on form "Created By Logan Ellison Requested By Notify the following emails about order c…" at bounding box center [1040, 607] width 918 height 723
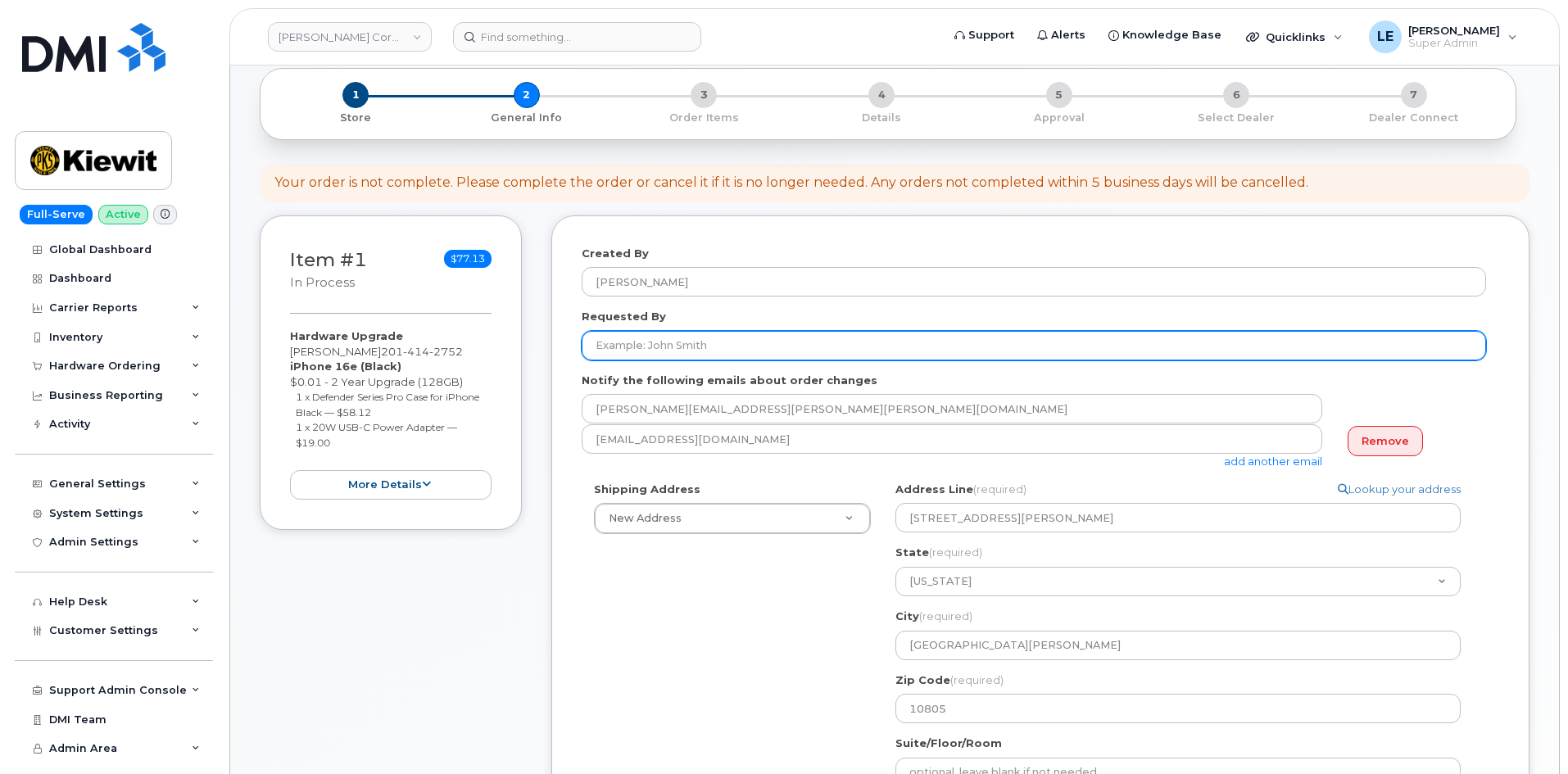
click at [708, 352] on input "Requested By" at bounding box center [1034, 346] width 905 height 29
paste input "Frank Donato"
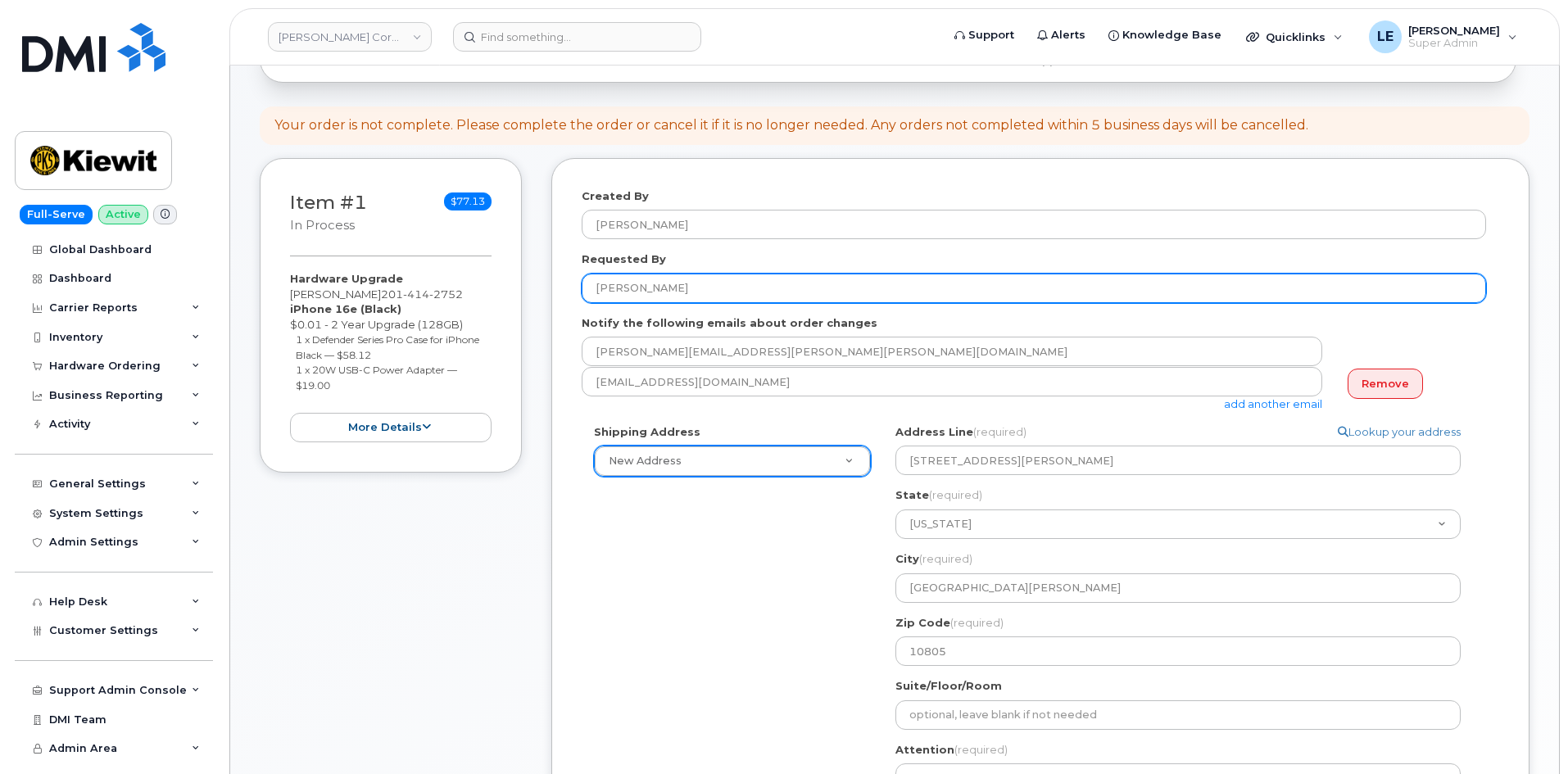
scroll to position [164, 0]
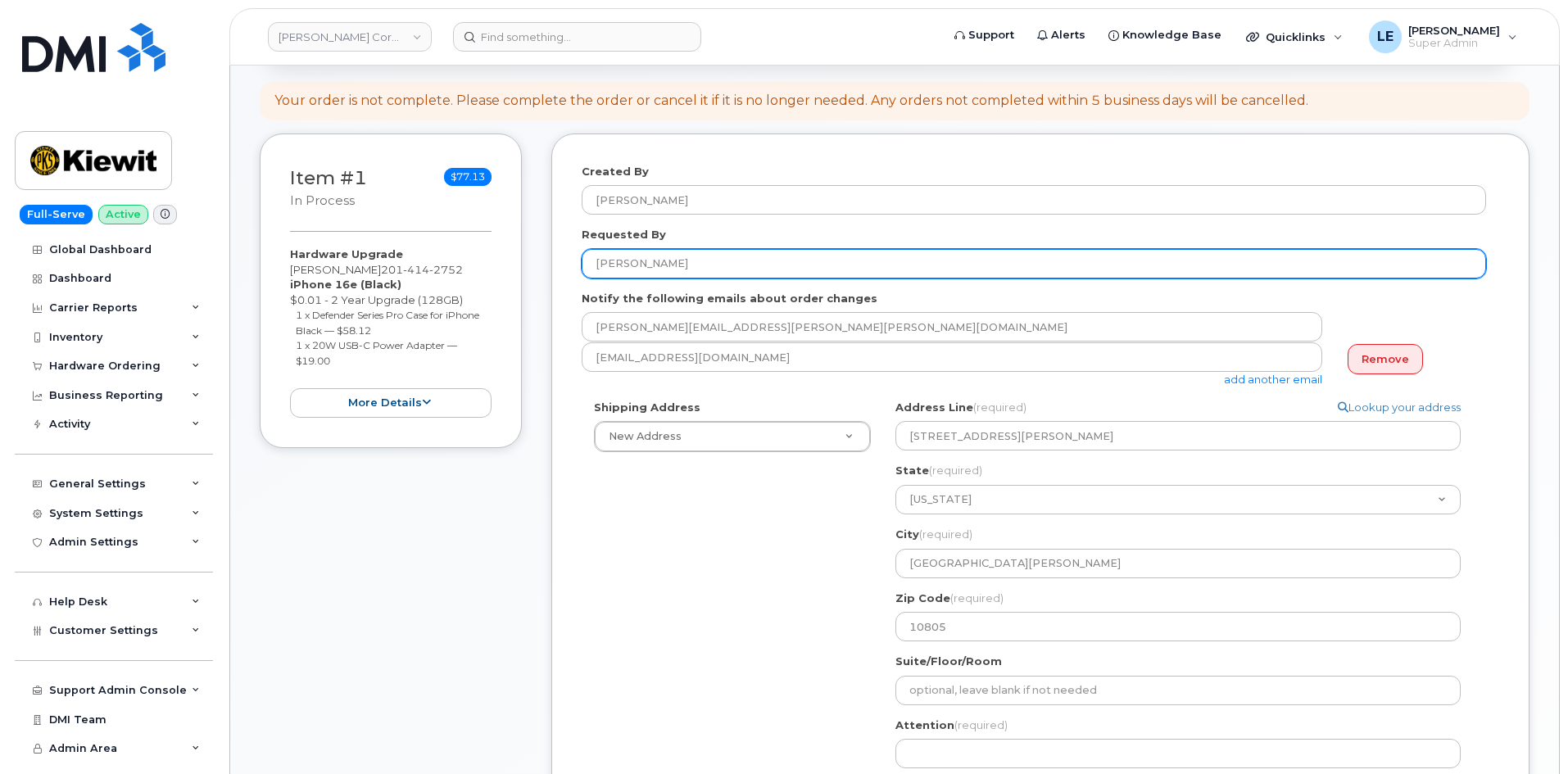
type input "Frank Donato"
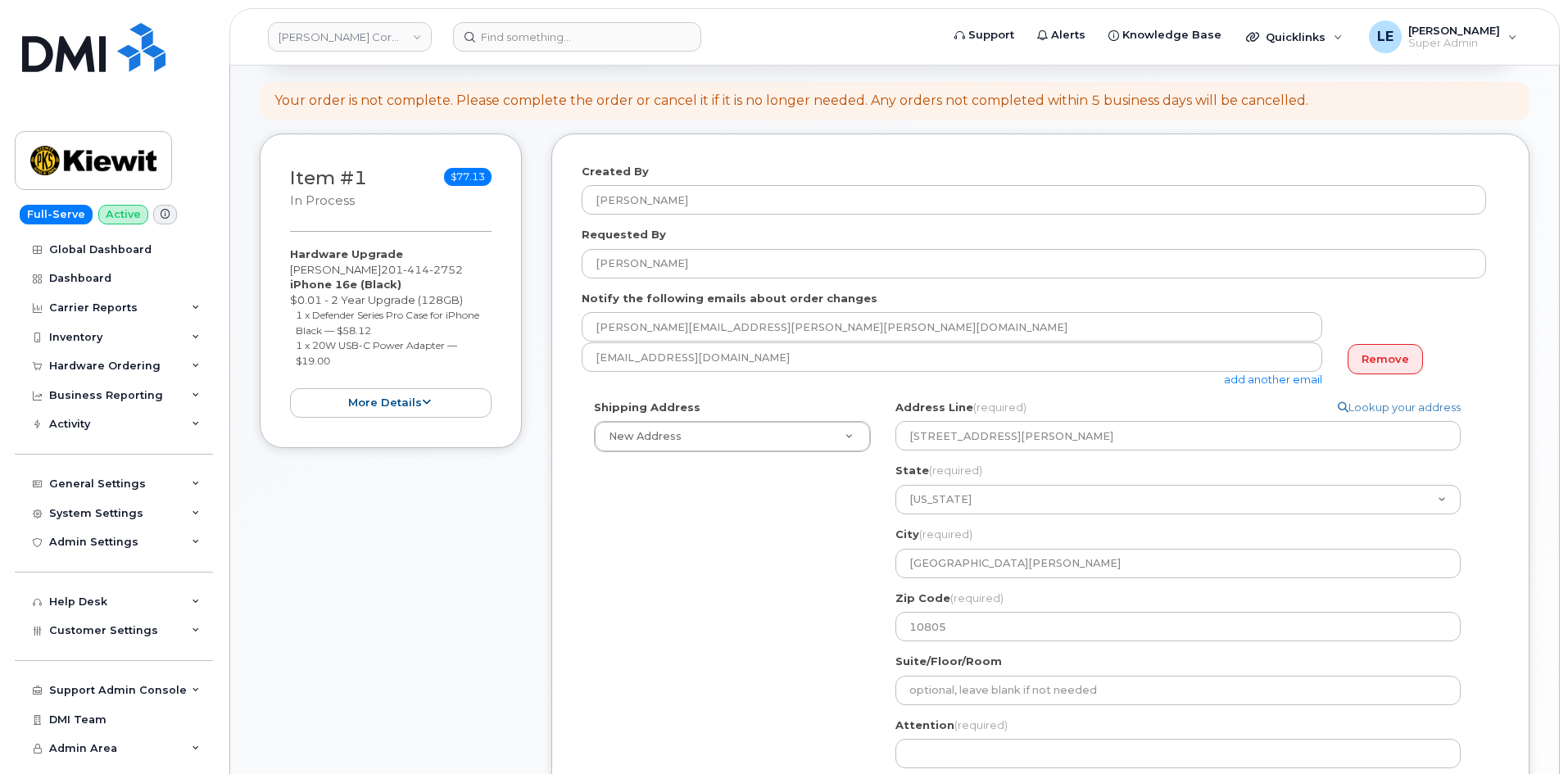
click at [721, 458] on div "Shipping Address New Address New Address 85 Stokes King Road 905 Power House Rd…" at bounding box center [1034, 622] width 905 height 445
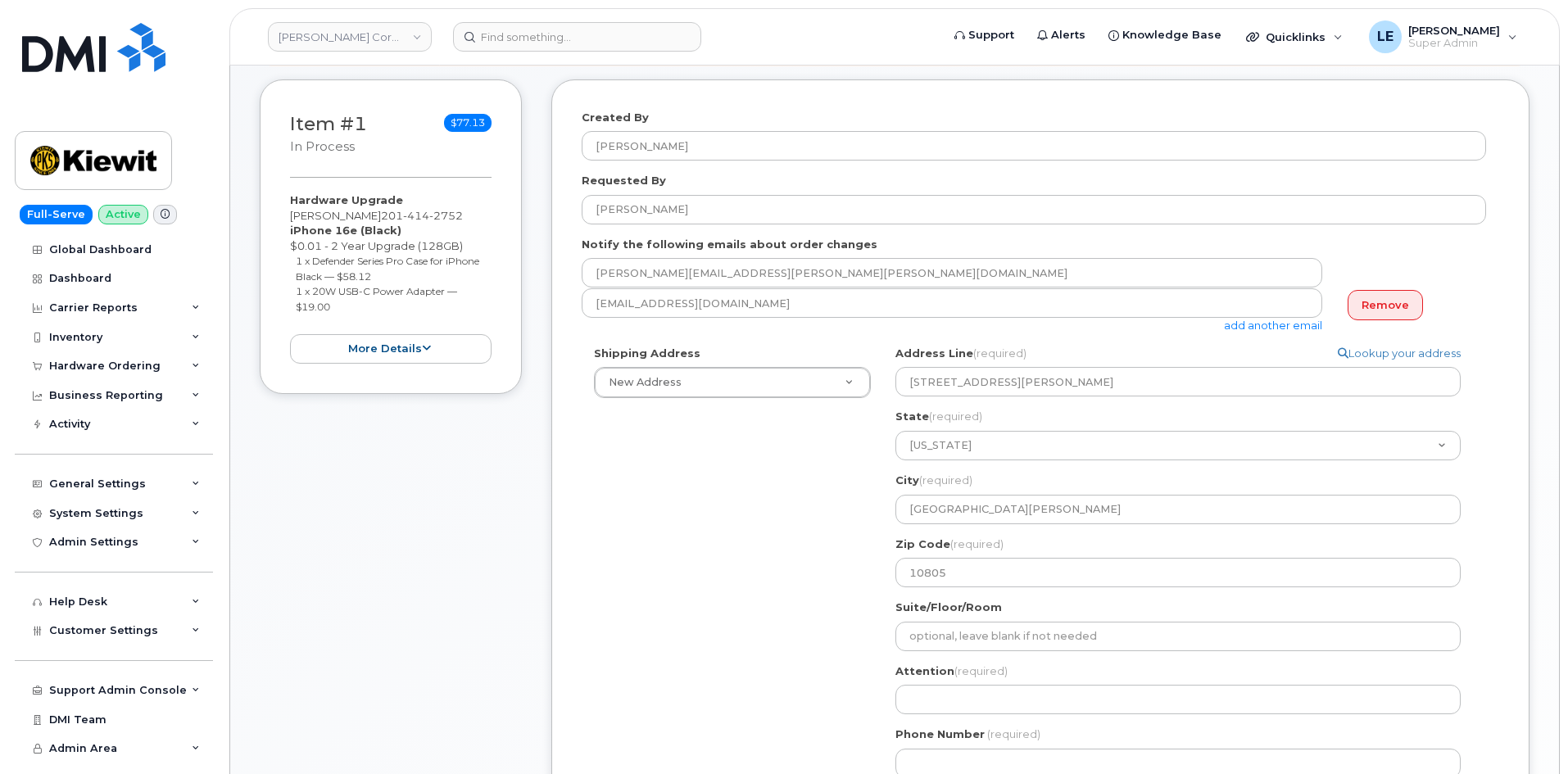
scroll to position [328, 0]
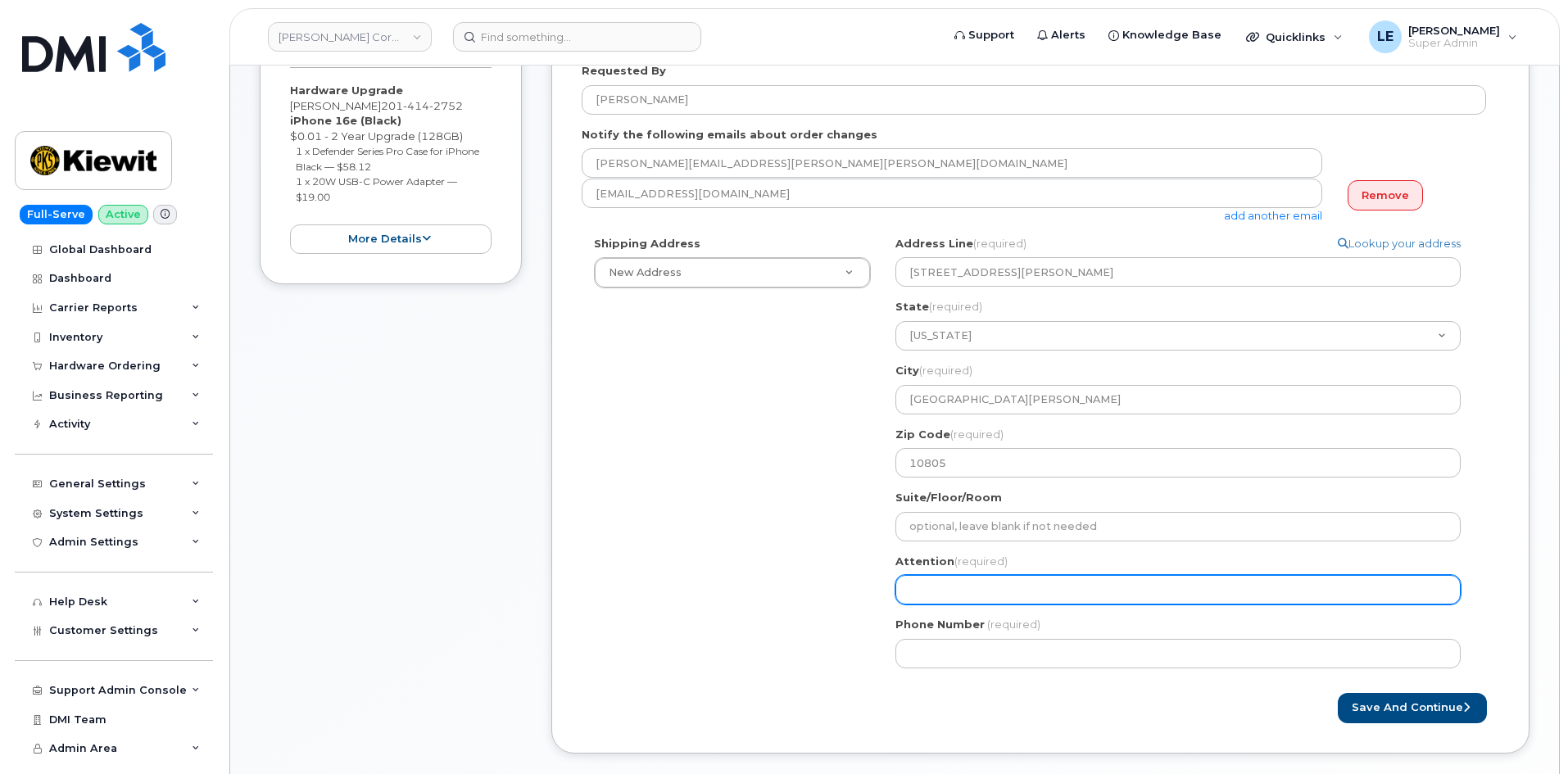
click at [929, 588] on input "Attention (required)" at bounding box center [1178, 590] width 566 height 29
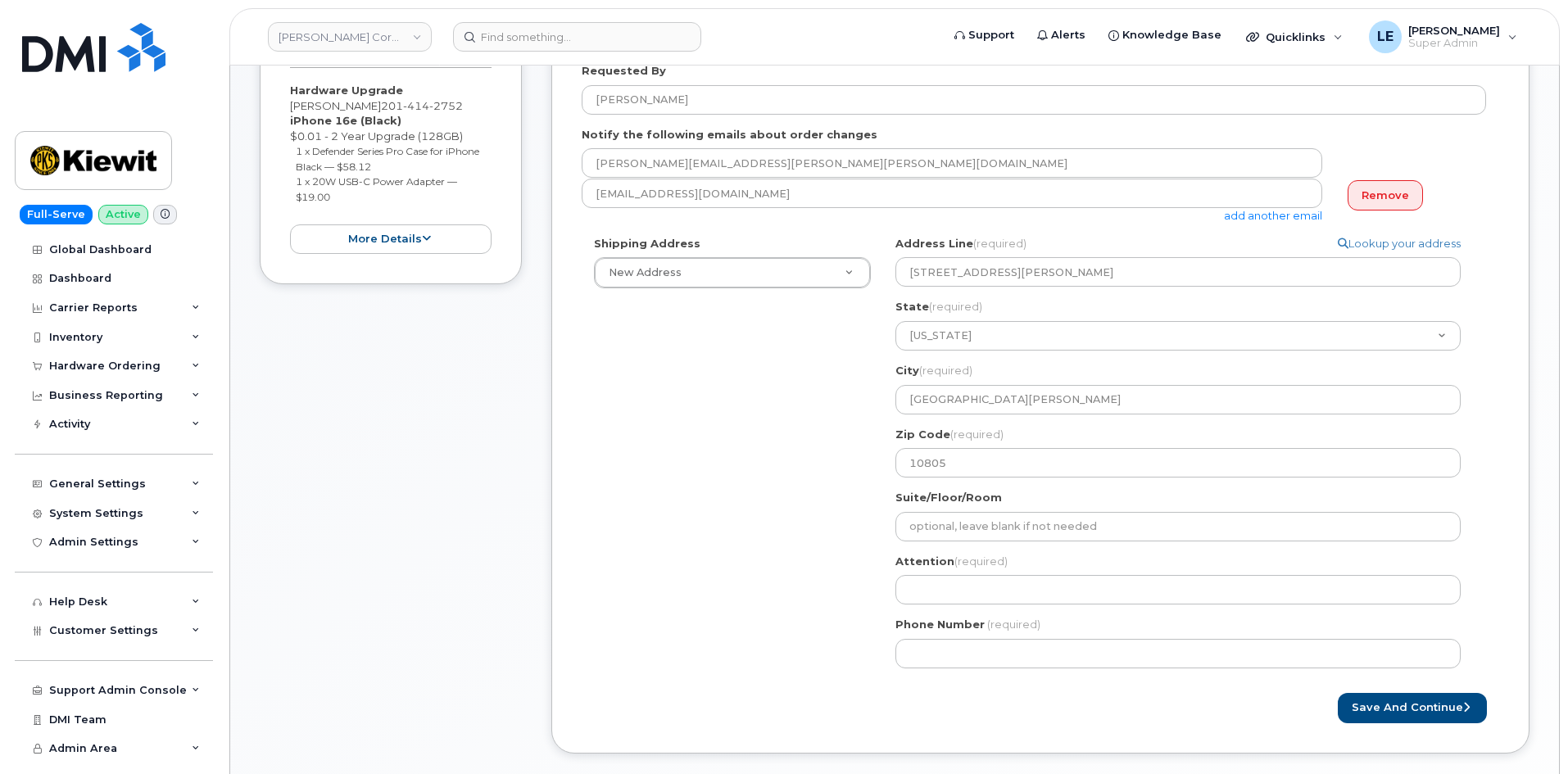
click at [812, 376] on div "Shipping Address New Address New Address 85 Stokes King Road 905 Power House Rd…" at bounding box center [1034, 458] width 905 height 445
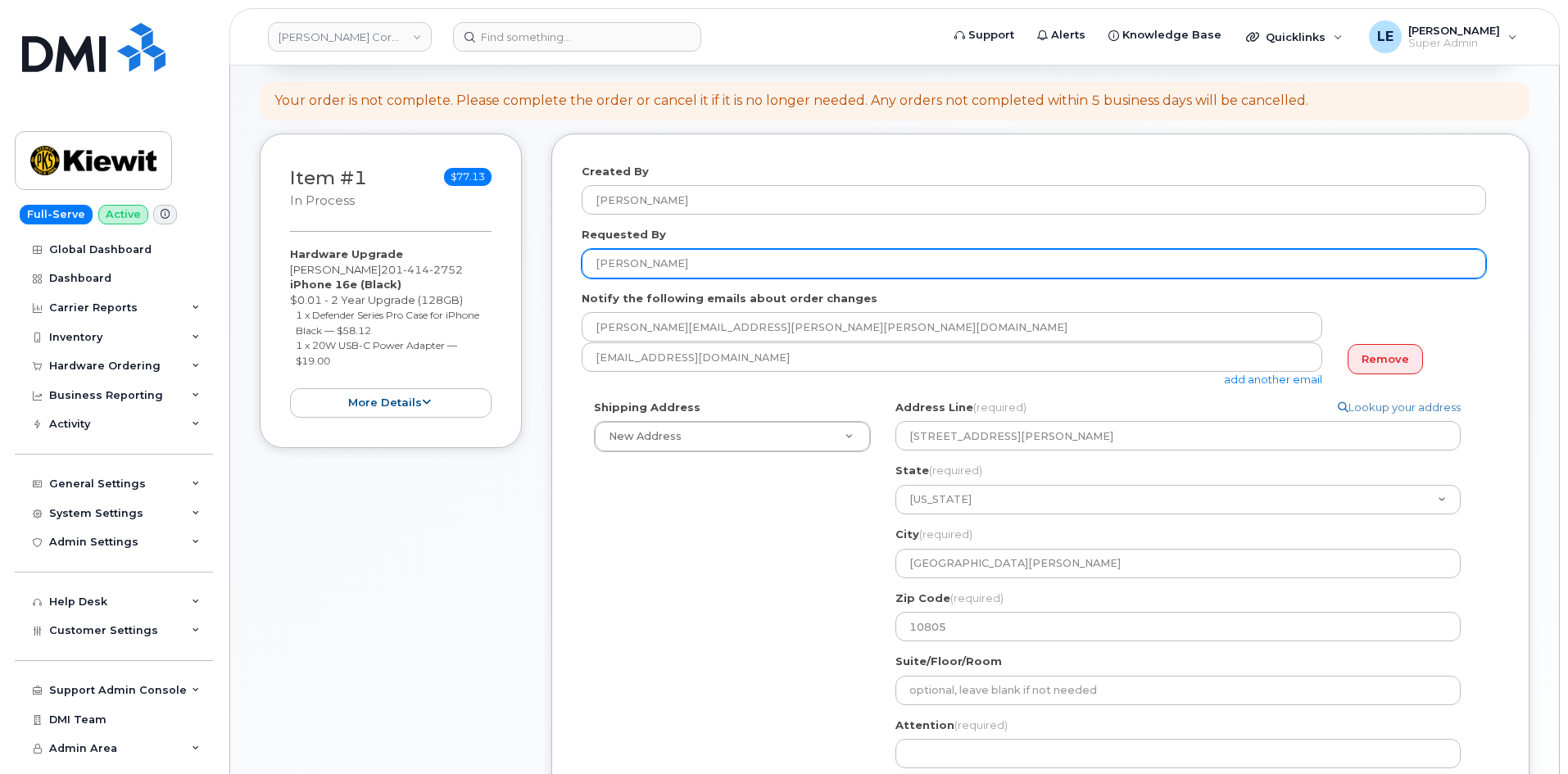
click at [707, 260] on input "Frank Donato" at bounding box center [1034, 264] width 905 height 29
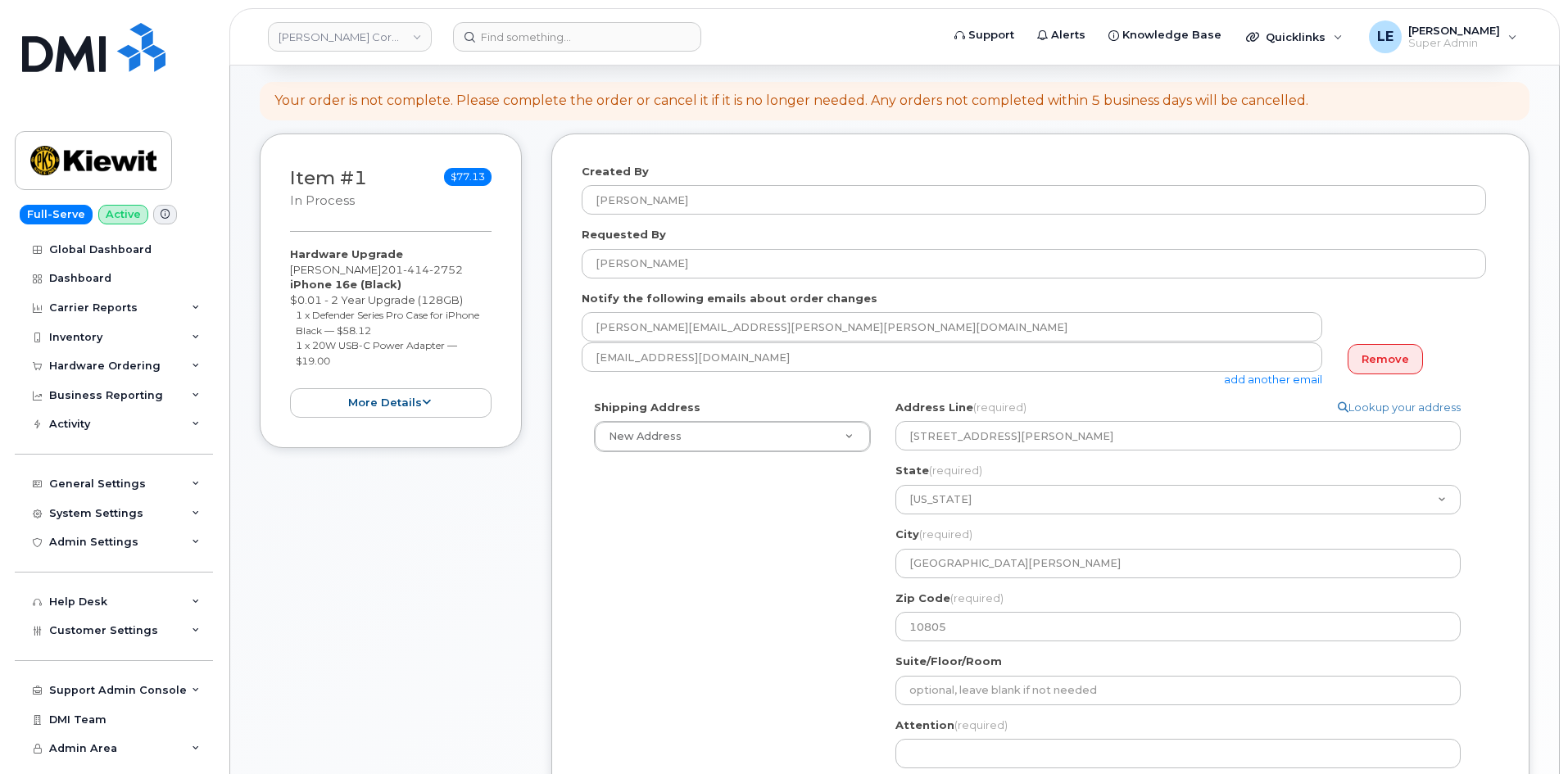
click at [680, 575] on div "Shipping Address New Address New Address 85 Stokes King Road 905 Power House Rd…" at bounding box center [1034, 622] width 905 height 445
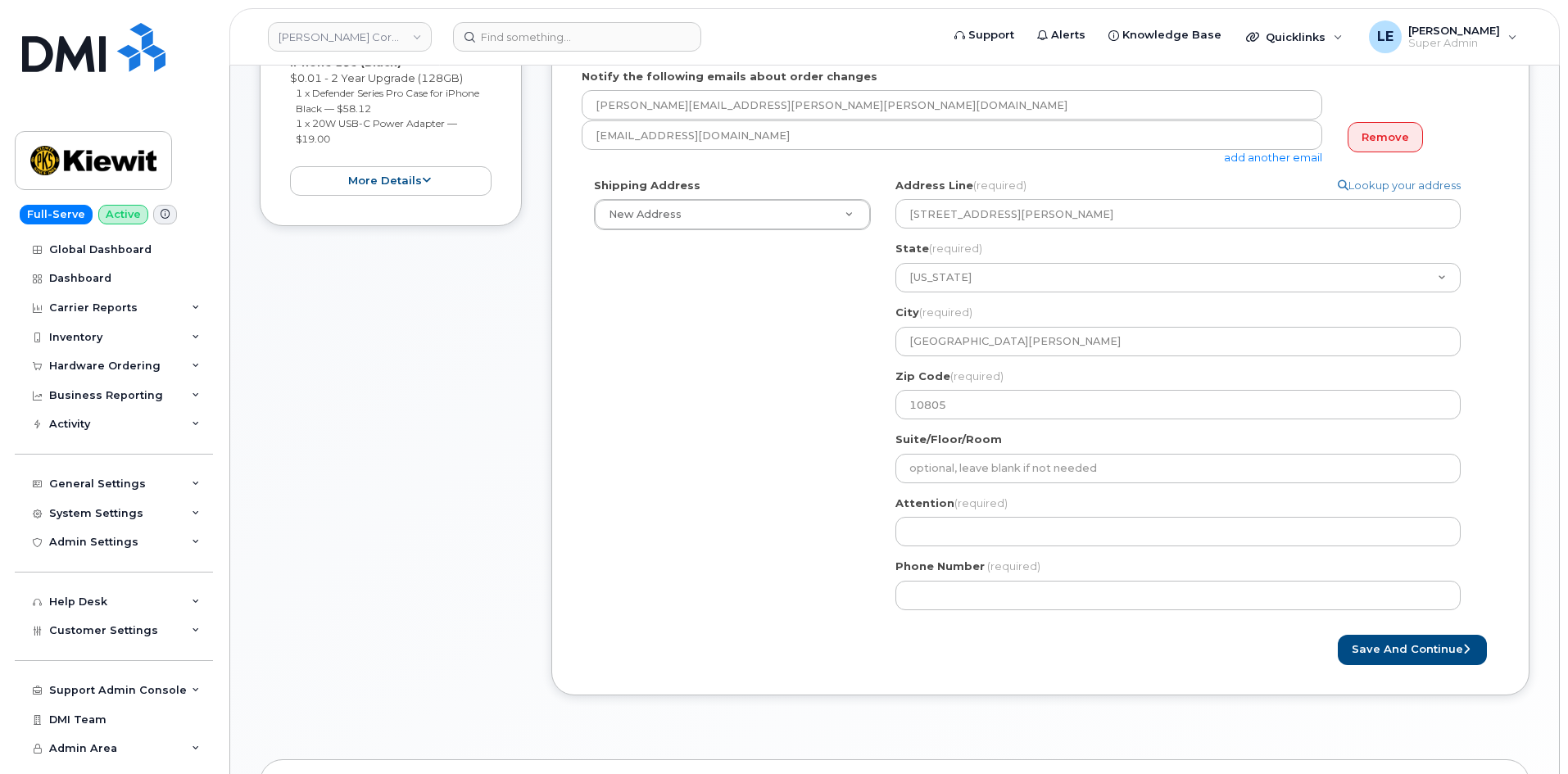
scroll to position [410, 0]
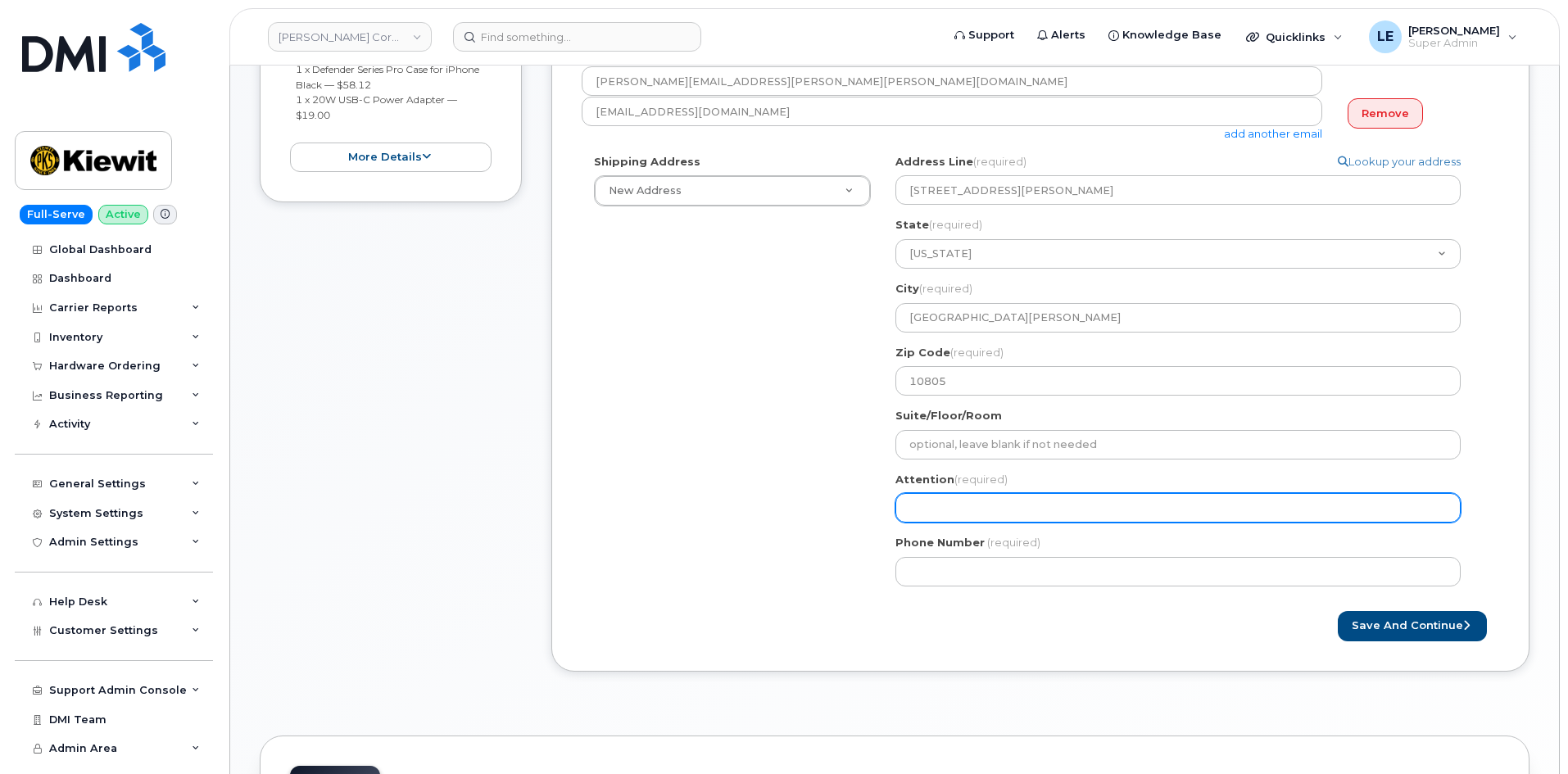
click at [940, 506] on input "Attention (required)" at bounding box center [1178, 508] width 566 height 29
paste input "Frank Donato"
select select
type input "Frank Donato"
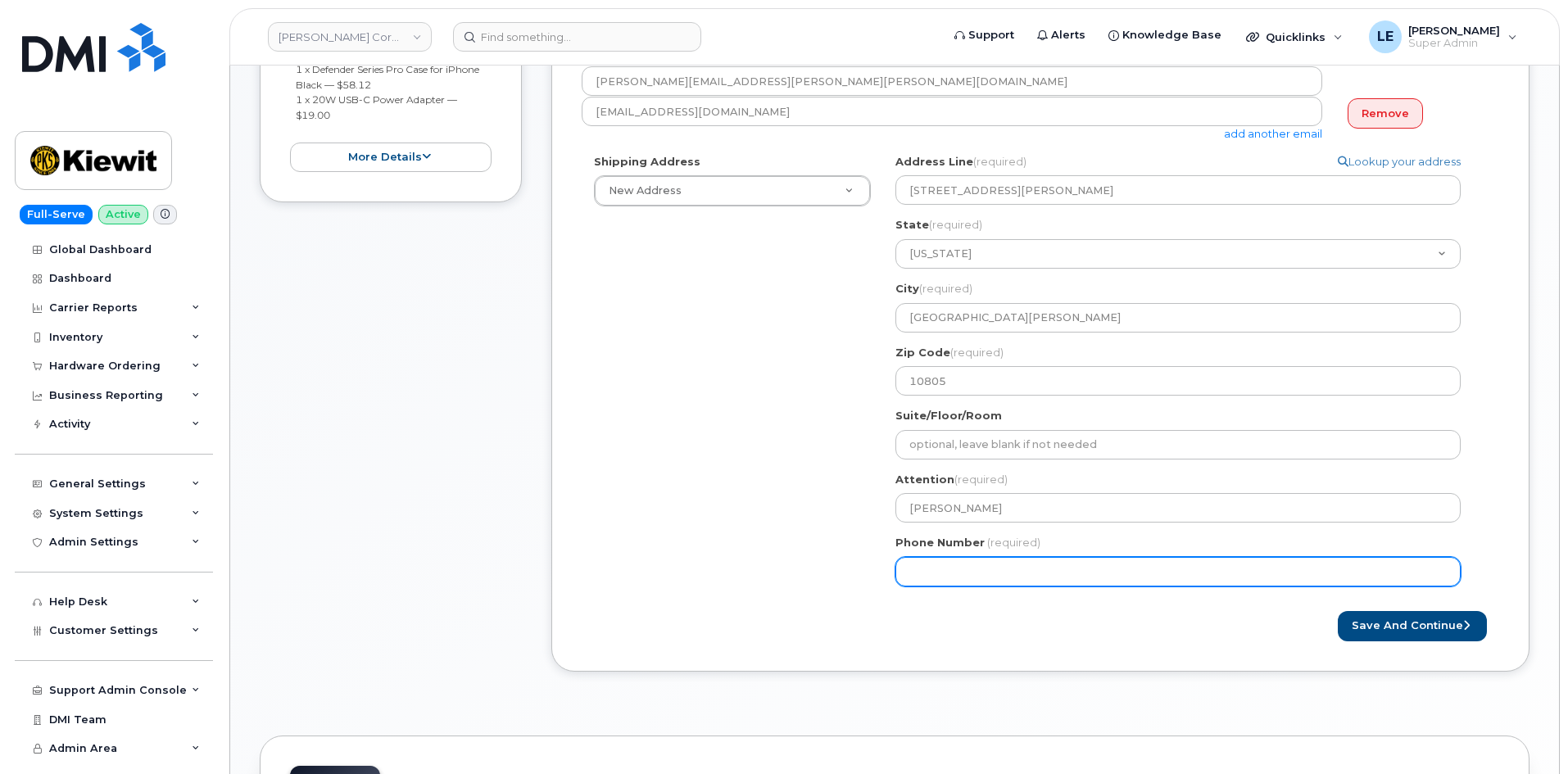
click at [708, 529] on div "Shipping Address New Address New Address 85 Stokes King Road 905 Power House Rd…" at bounding box center [1034, 376] width 905 height 445
click at [928, 566] on input "Phone Number" at bounding box center [1178, 572] width 566 height 29
paste input "2014142752"
select select
type input "2014142752"
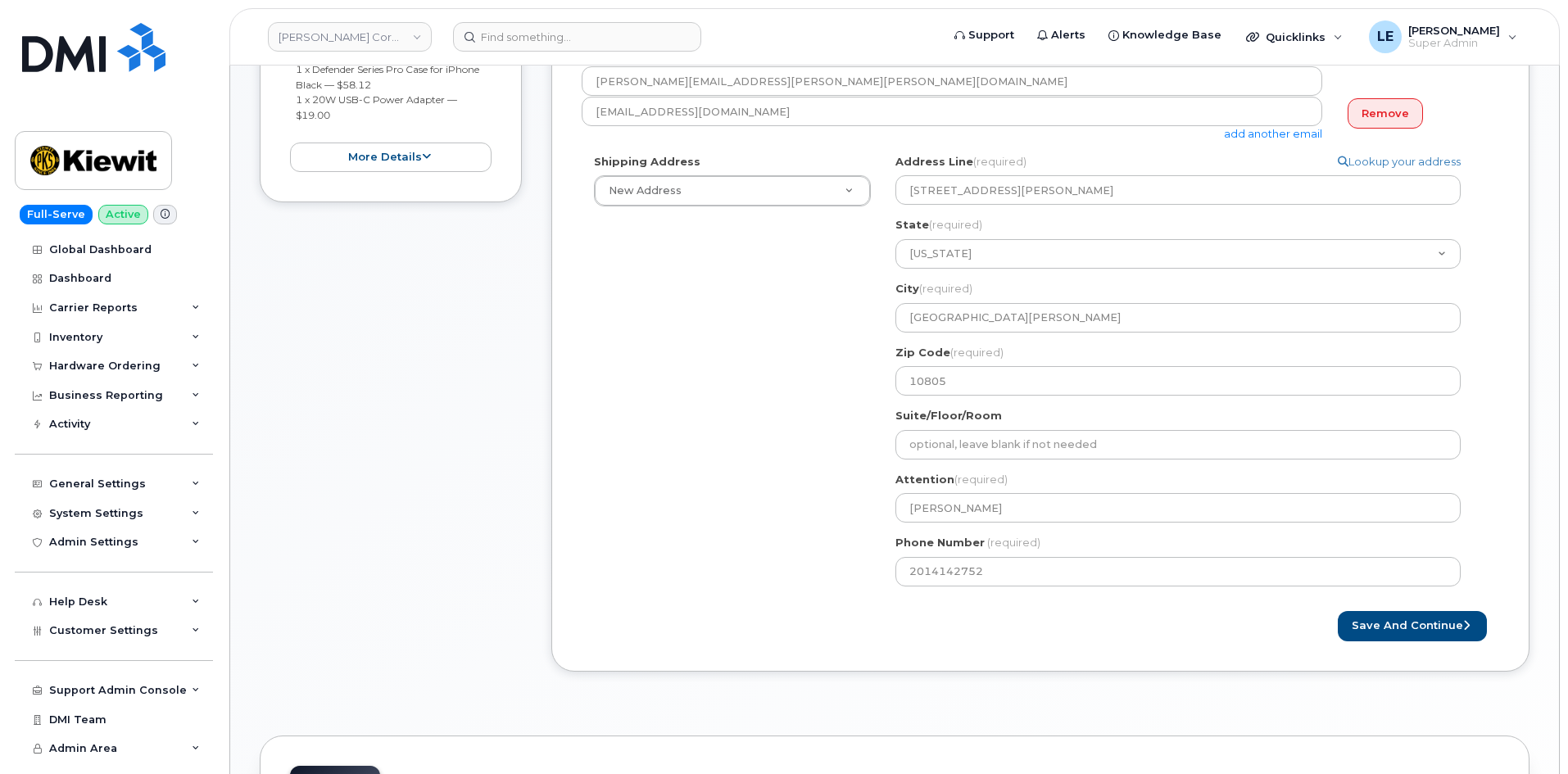
click at [739, 449] on div "Shipping Address New Address New Address 85 Stokes King Road 905 Power House Rd…" at bounding box center [1034, 376] width 905 height 445
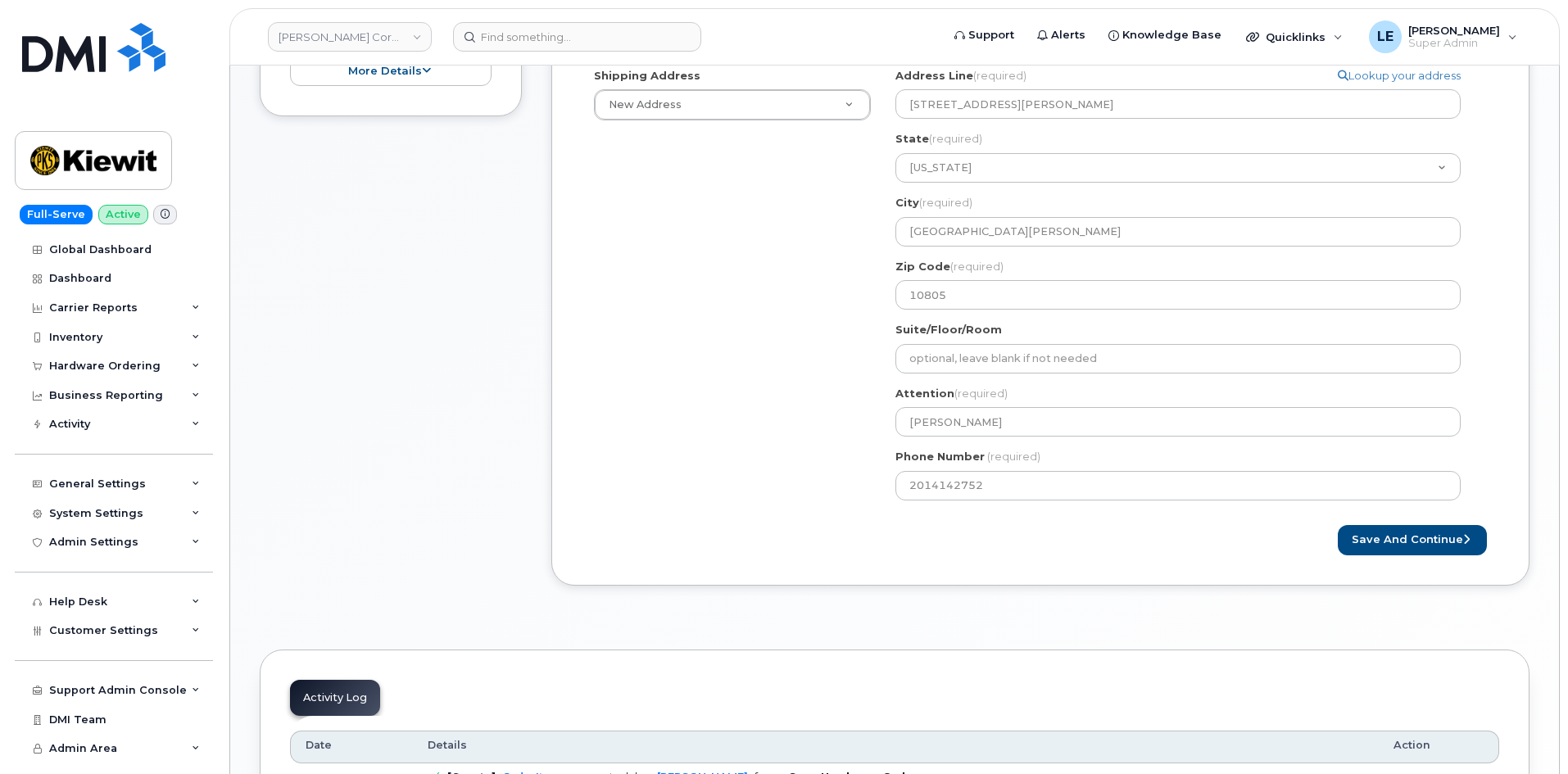
scroll to position [573, 0]
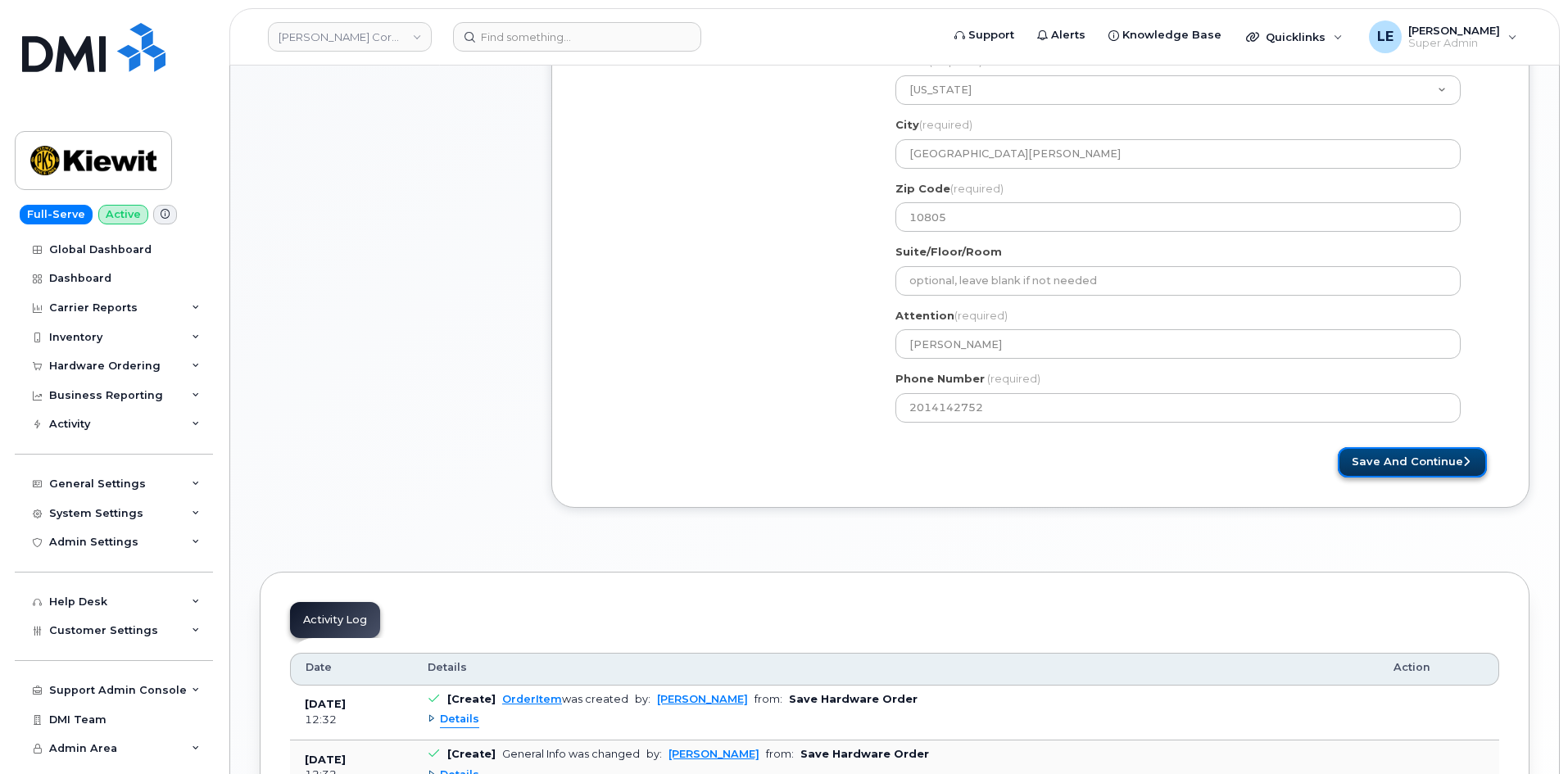
click at [1390, 463] on button "Save and Continue" at bounding box center [1412, 463] width 149 height 30
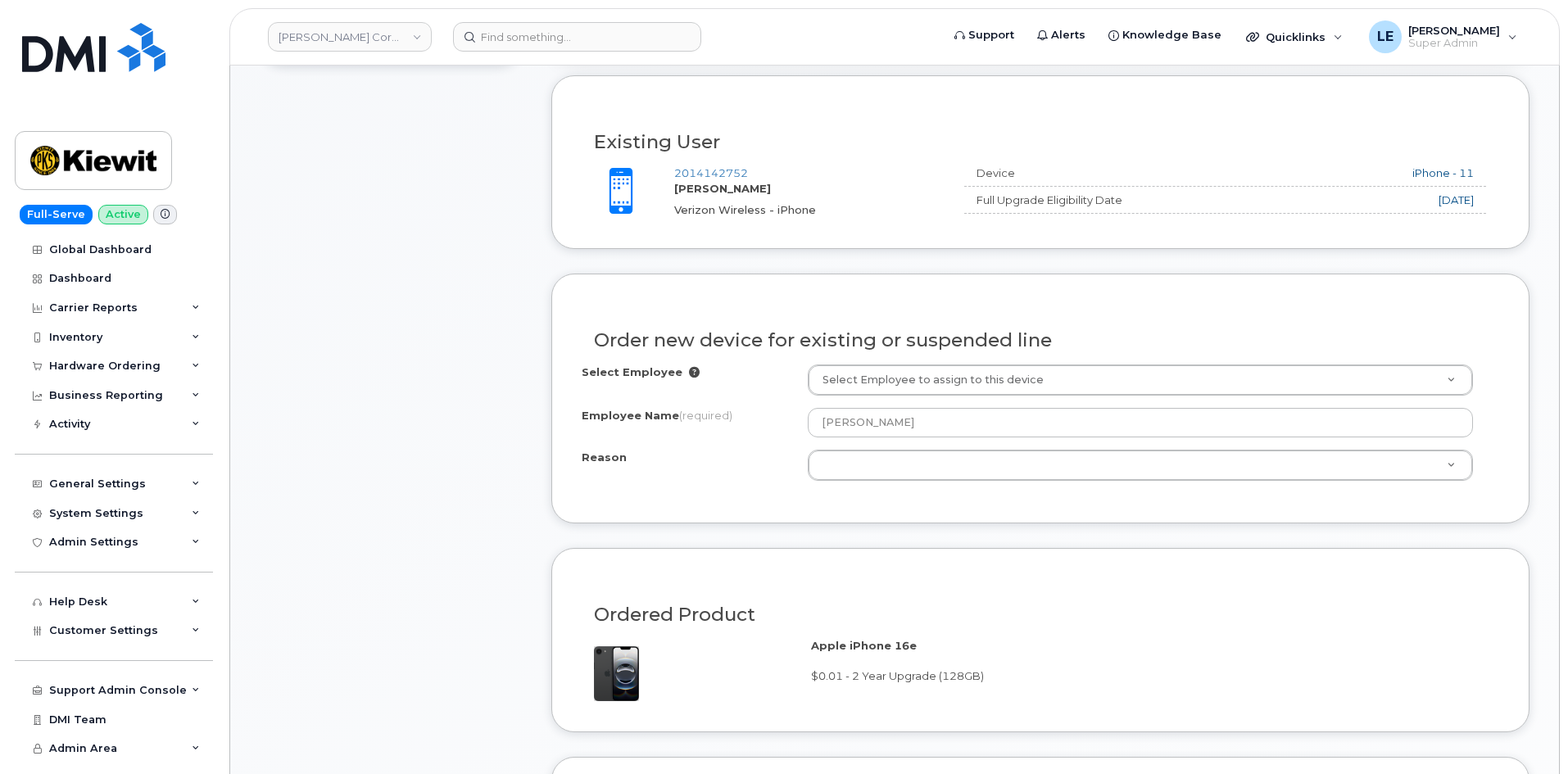
scroll to position [573, 0]
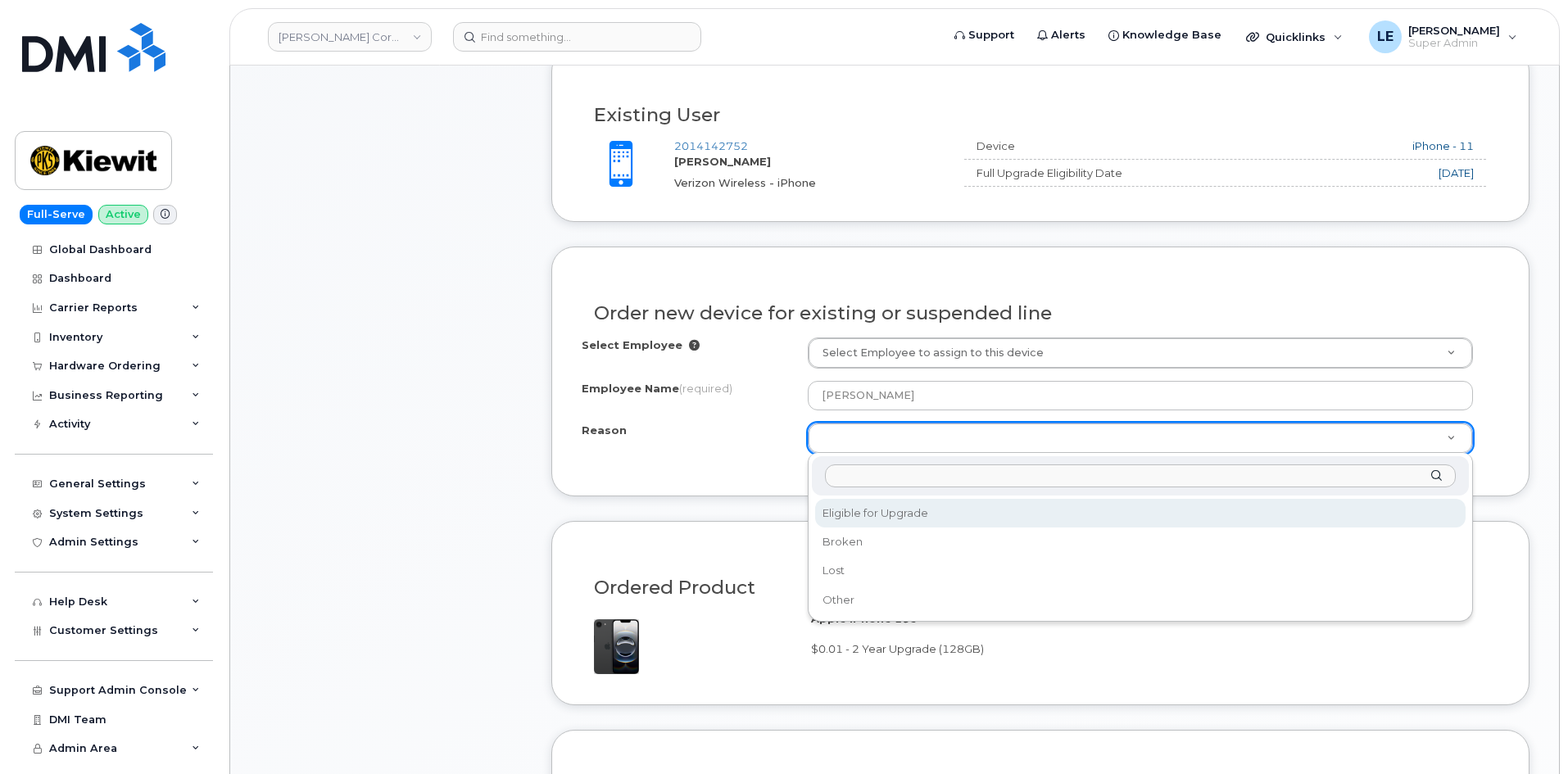
select select "eligible_for_upgrade"
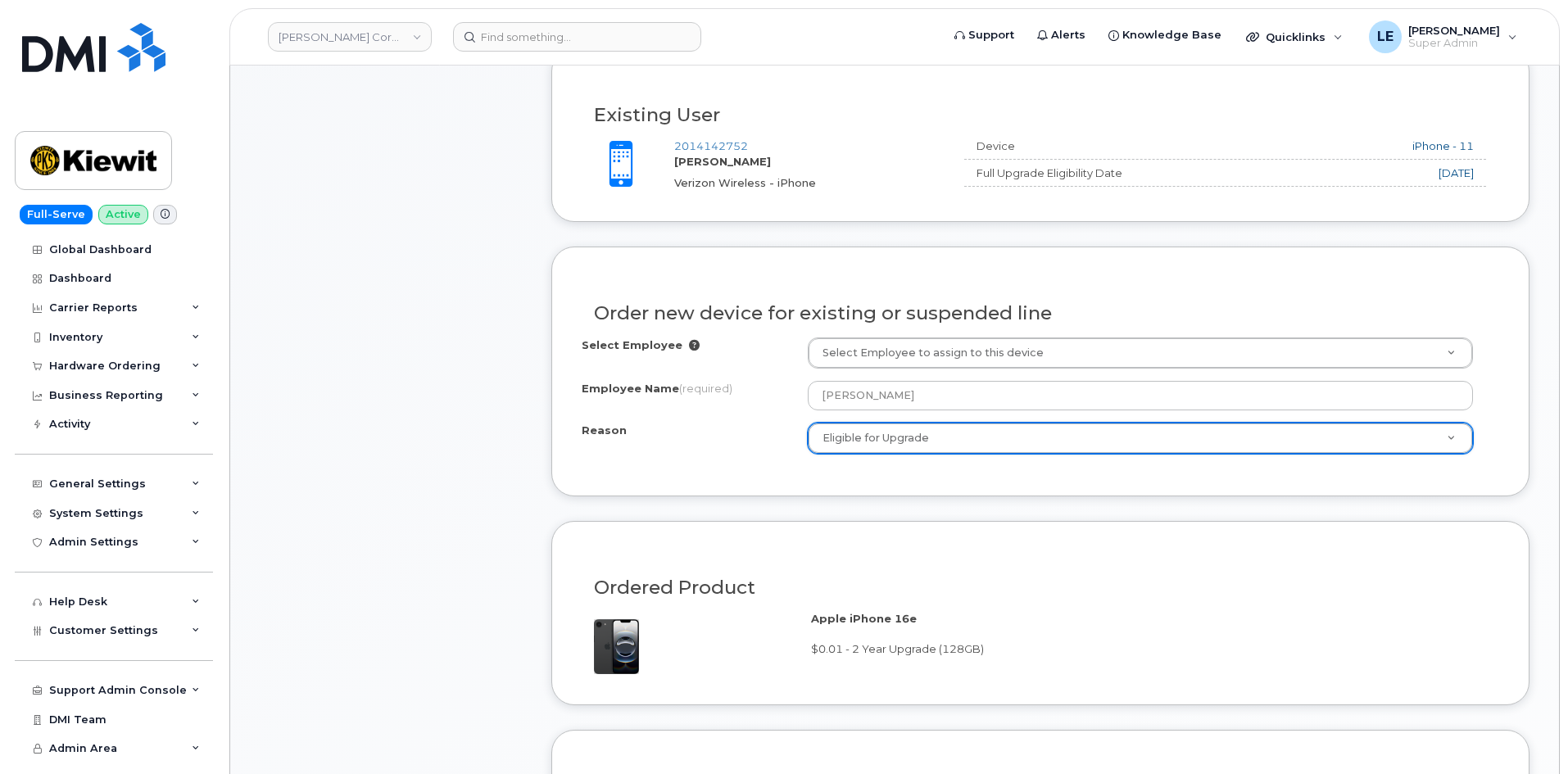
click at [736, 440] on div "Reason" at bounding box center [694, 434] width 226 height 22
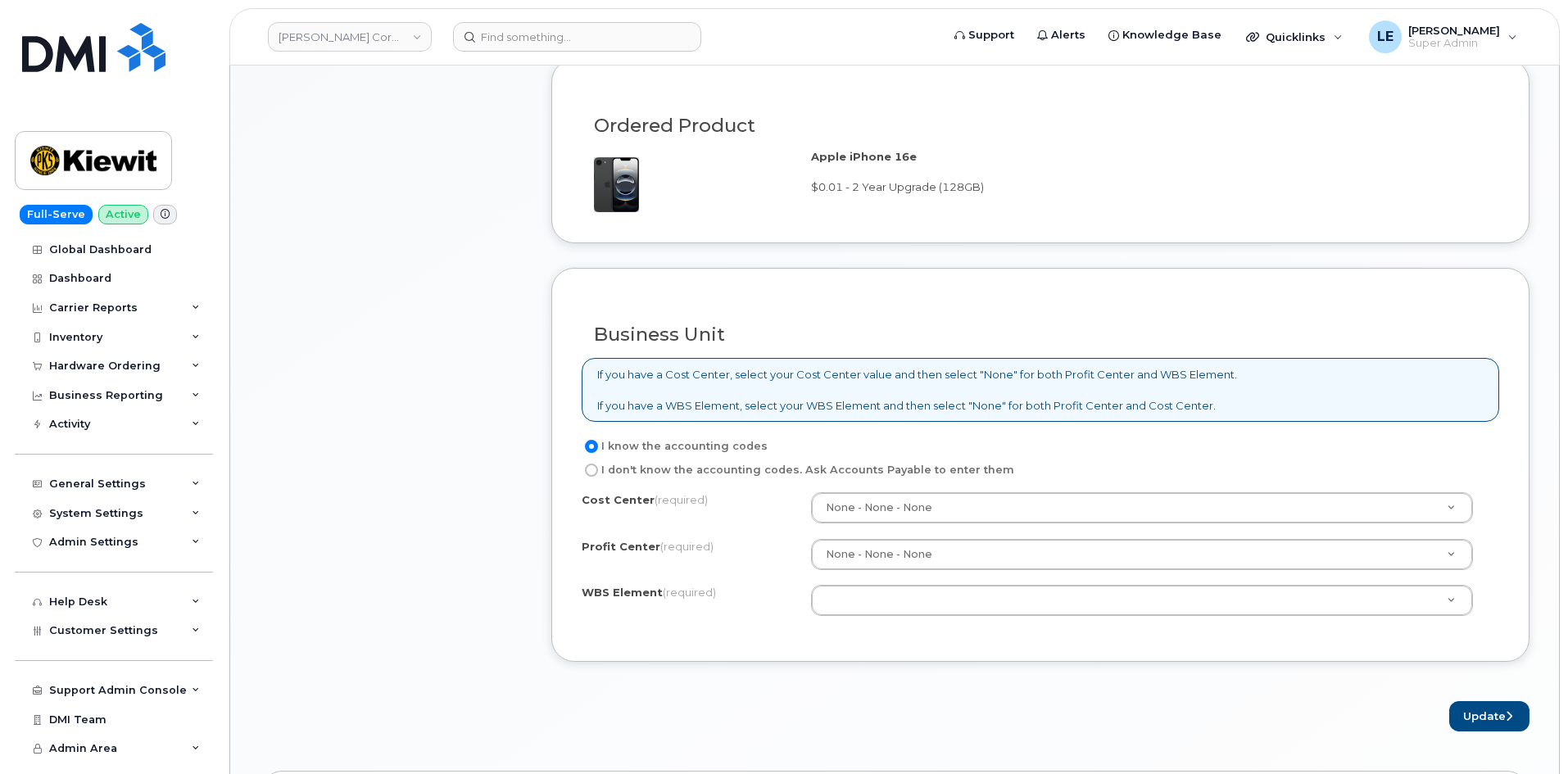
scroll to position [1065, 0]
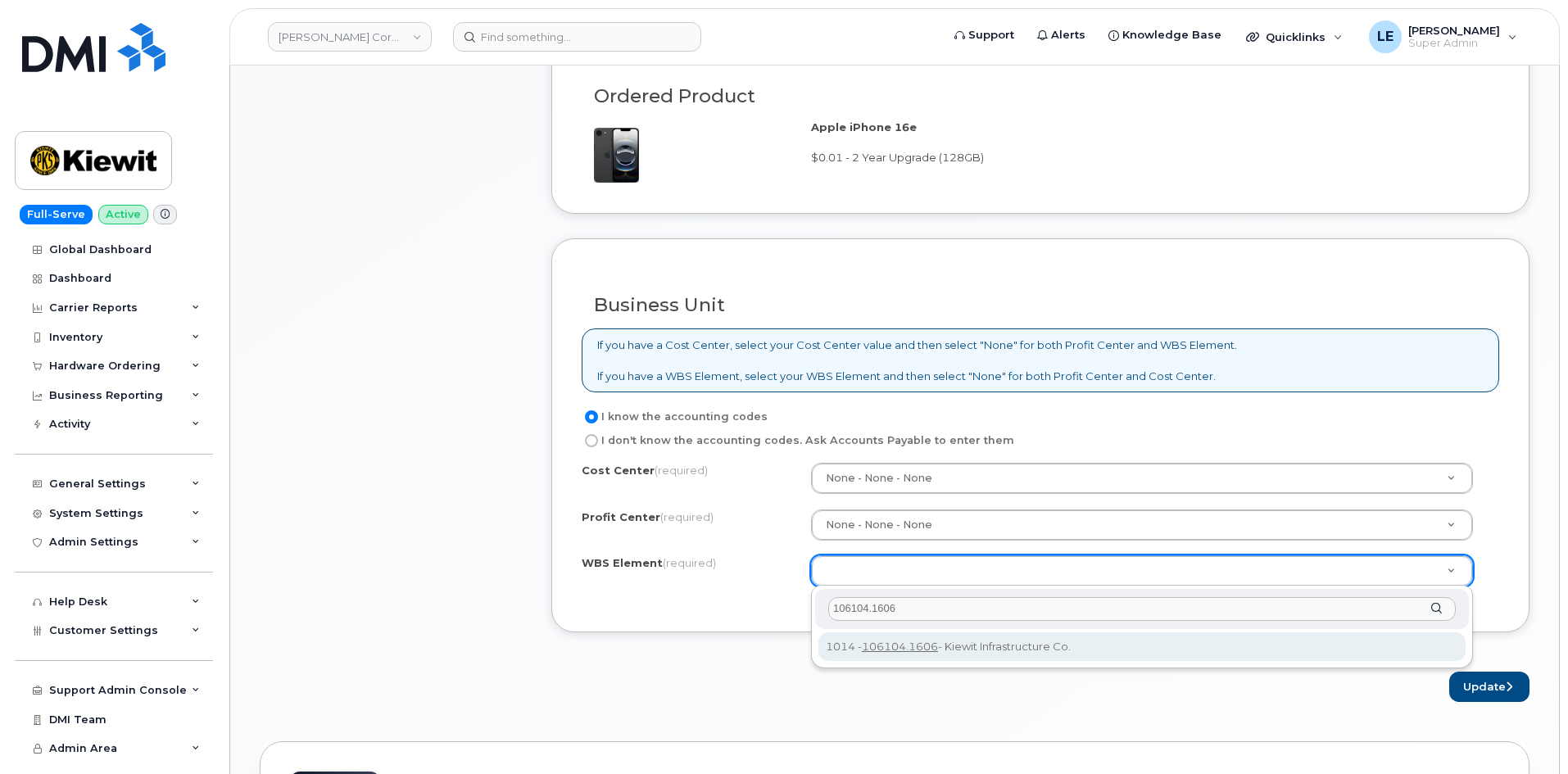
type input "106104.1606"
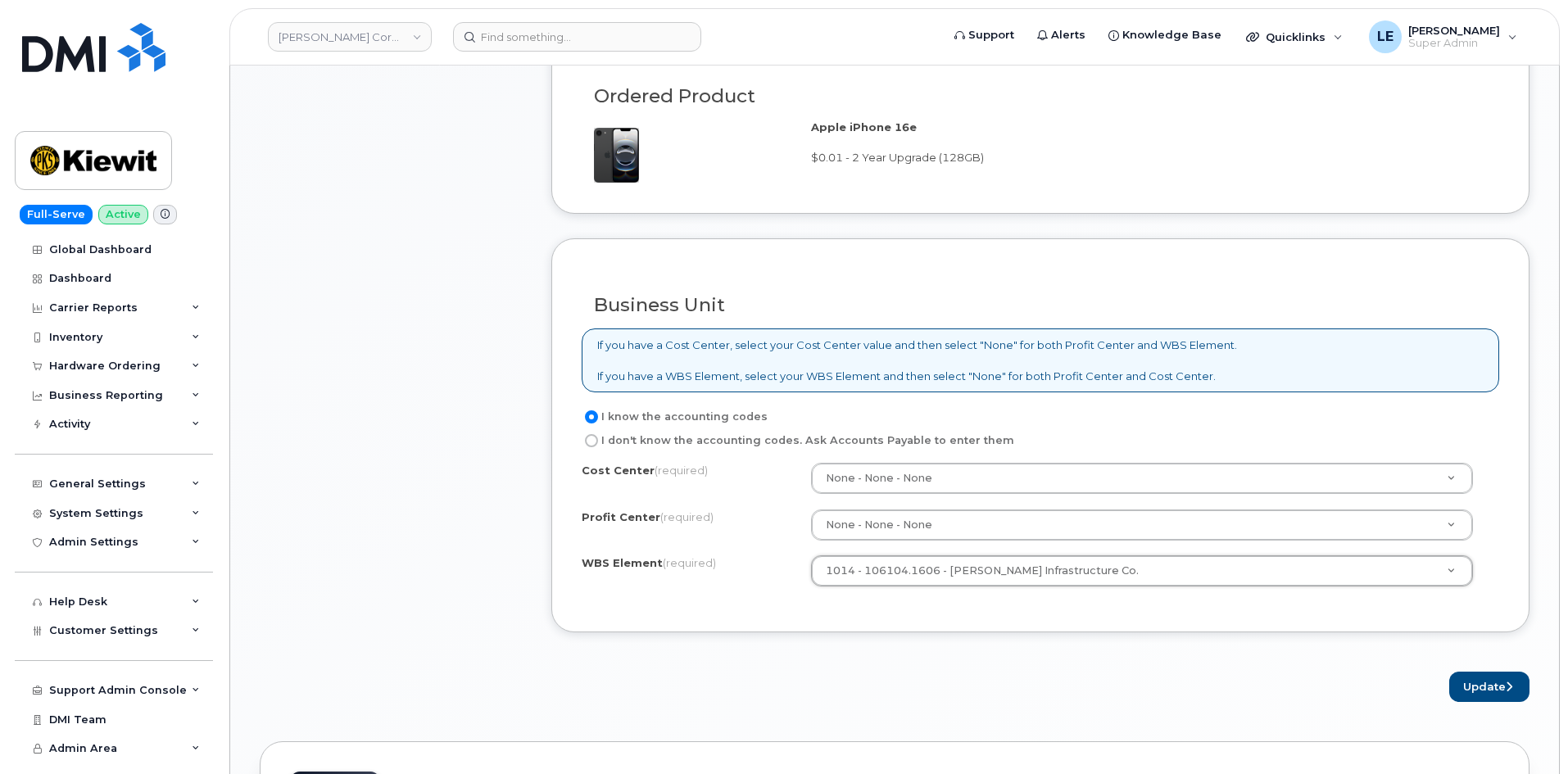
click at [677, 566] on span "(required)" at bounding box center [689, 563] width 53 height 13
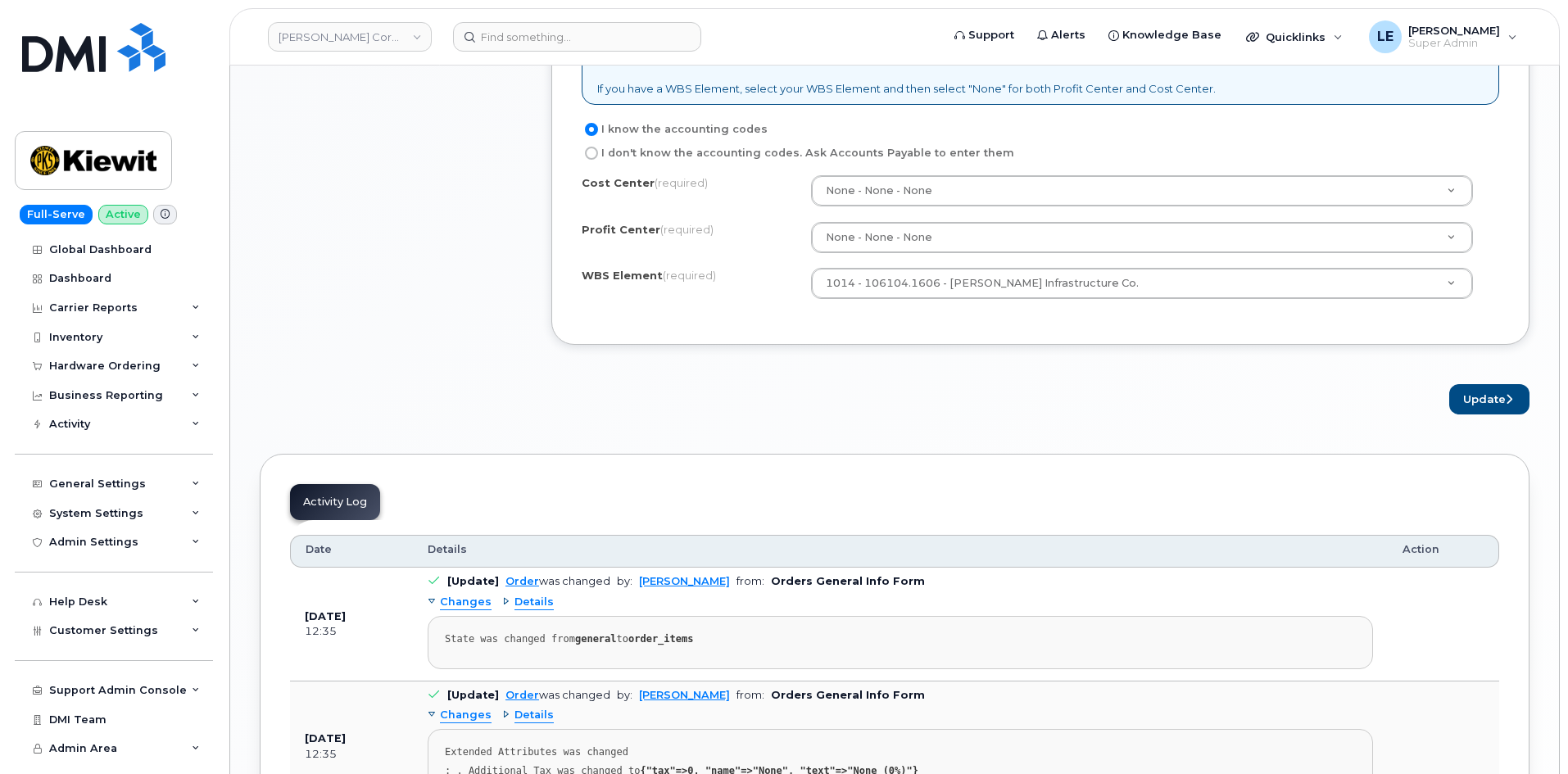
scroll to position [1475, 0]
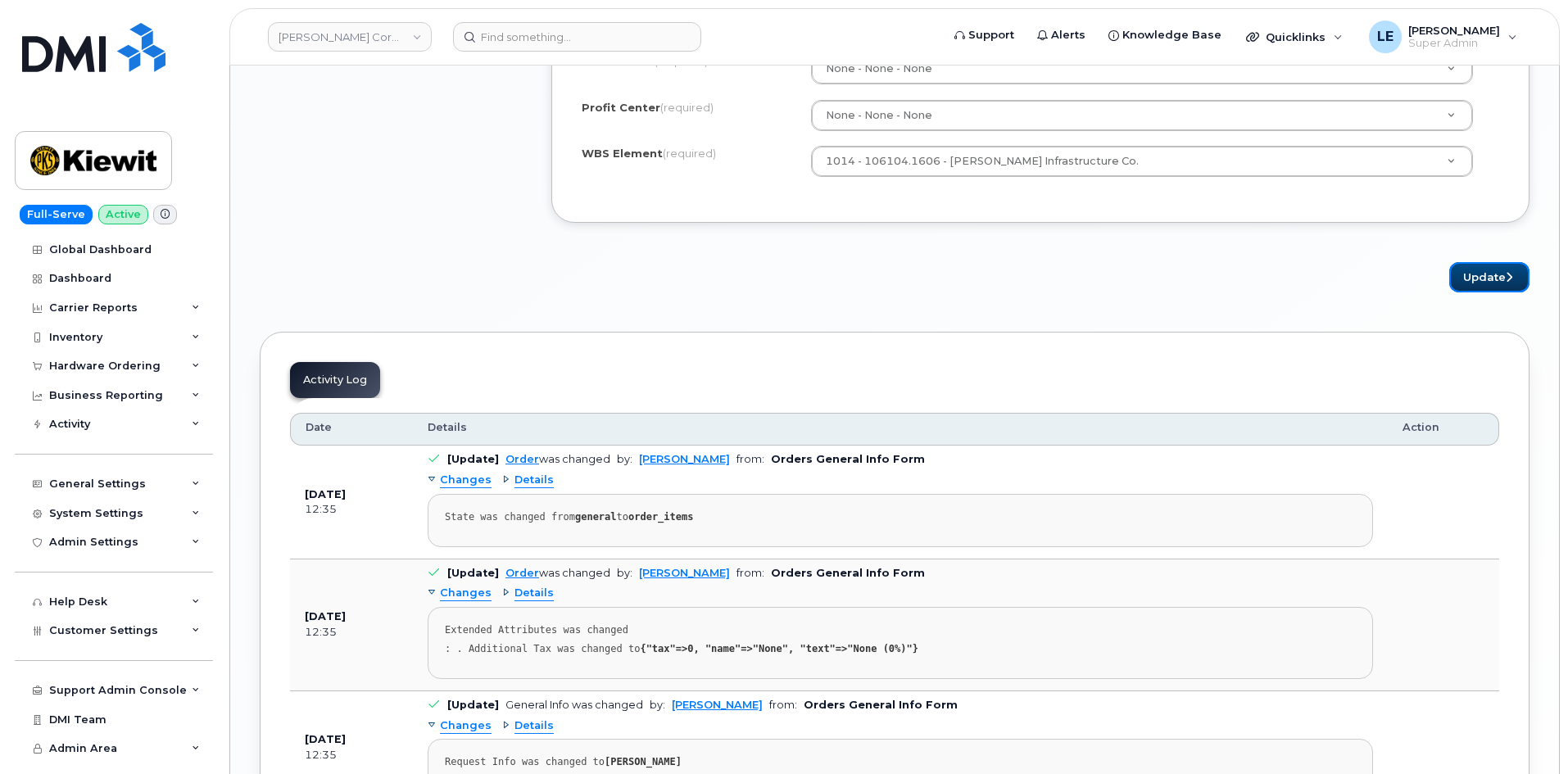
drag, startPoint x: 1457, startPoint y: 285, endPoint x: 1183, endPoint y: 352, distance: 282.1
click at [1459, 285] on button "Update" at bounding box center [1489, 277] width 80 height 30
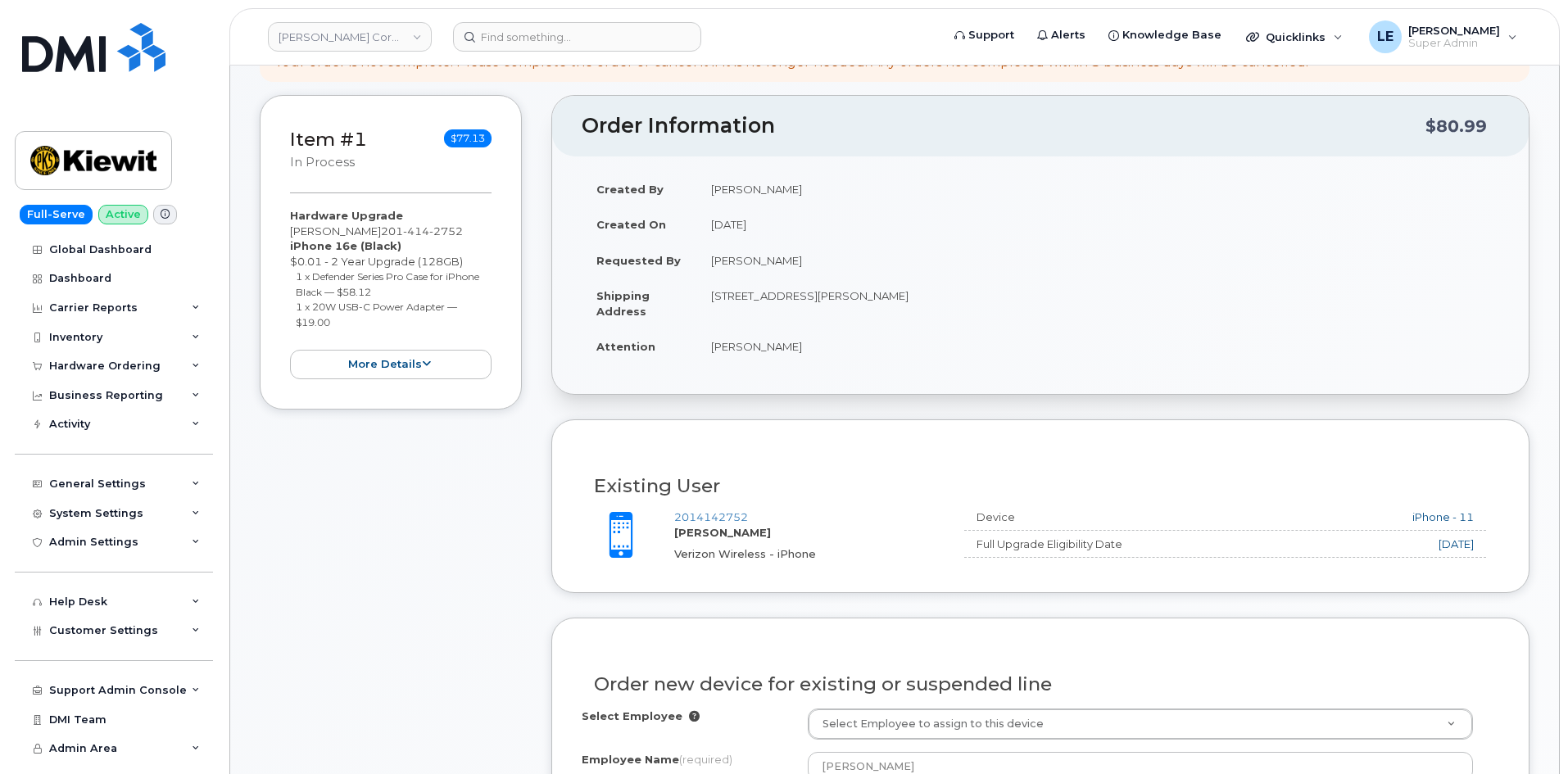
scroll to position [164, 0]
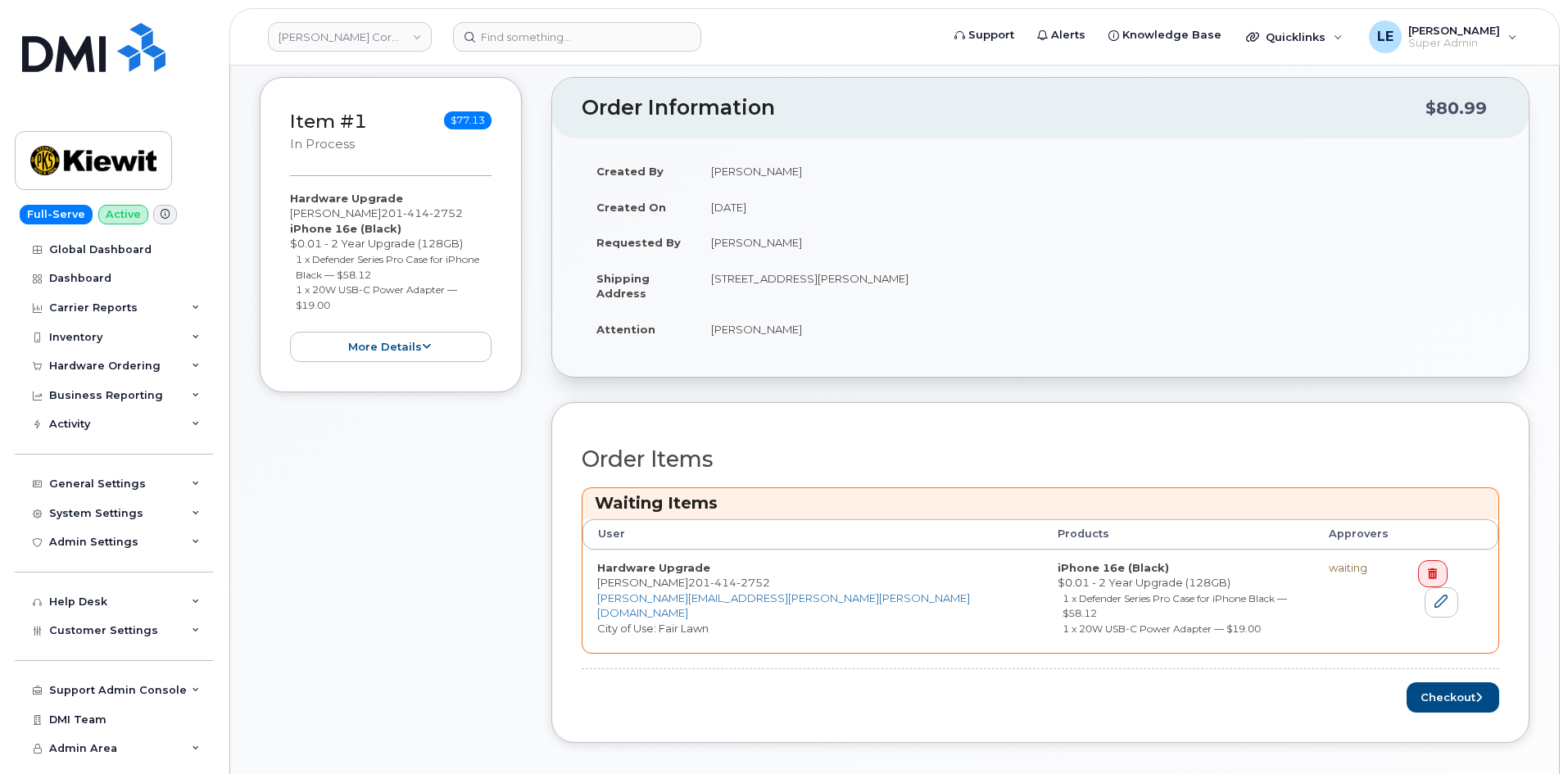
scroll to position [492, 0]
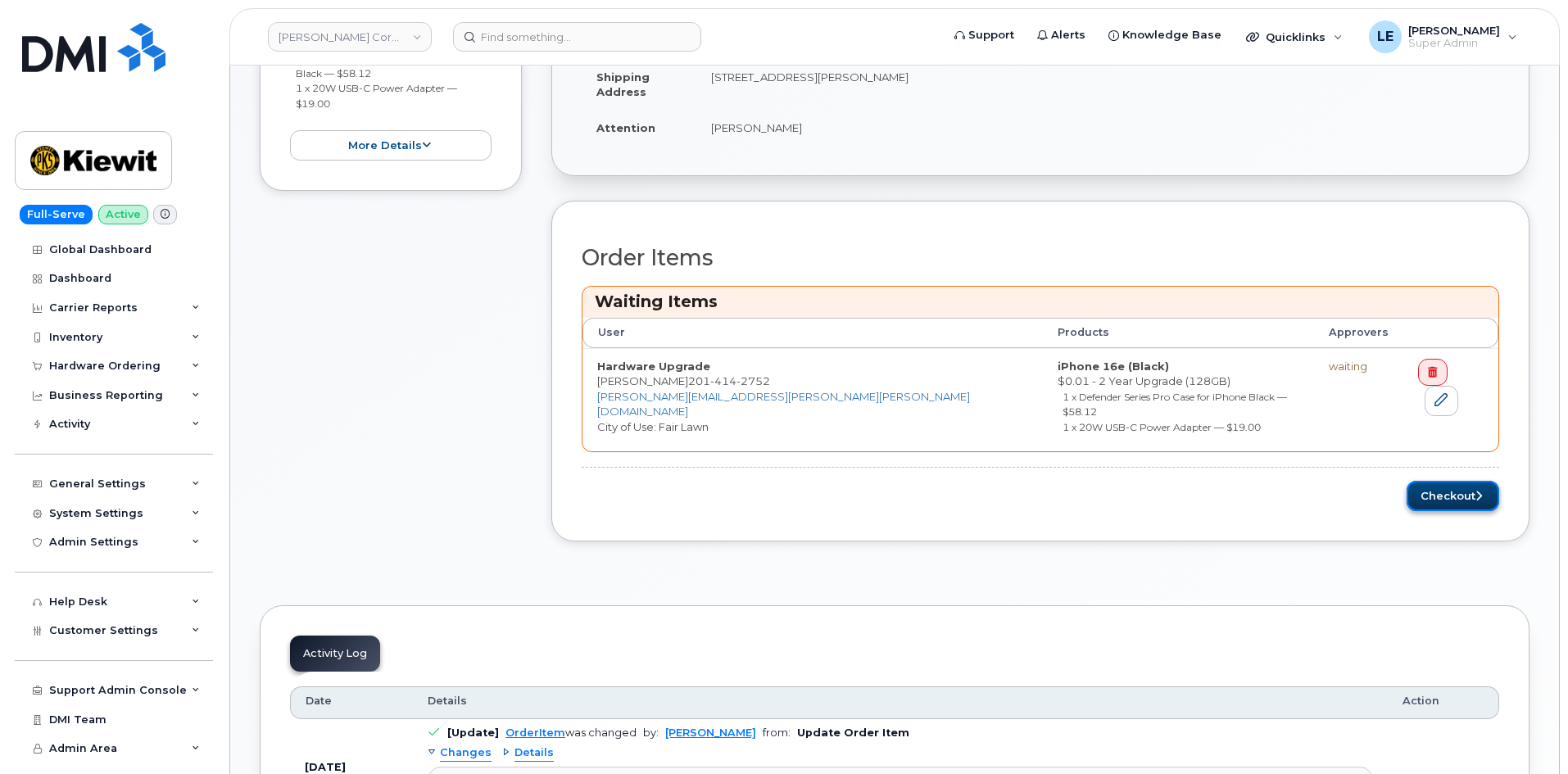
click at [1408, 489] on button "Checkout" at bounding box center [1453, 496] width 92 height 30
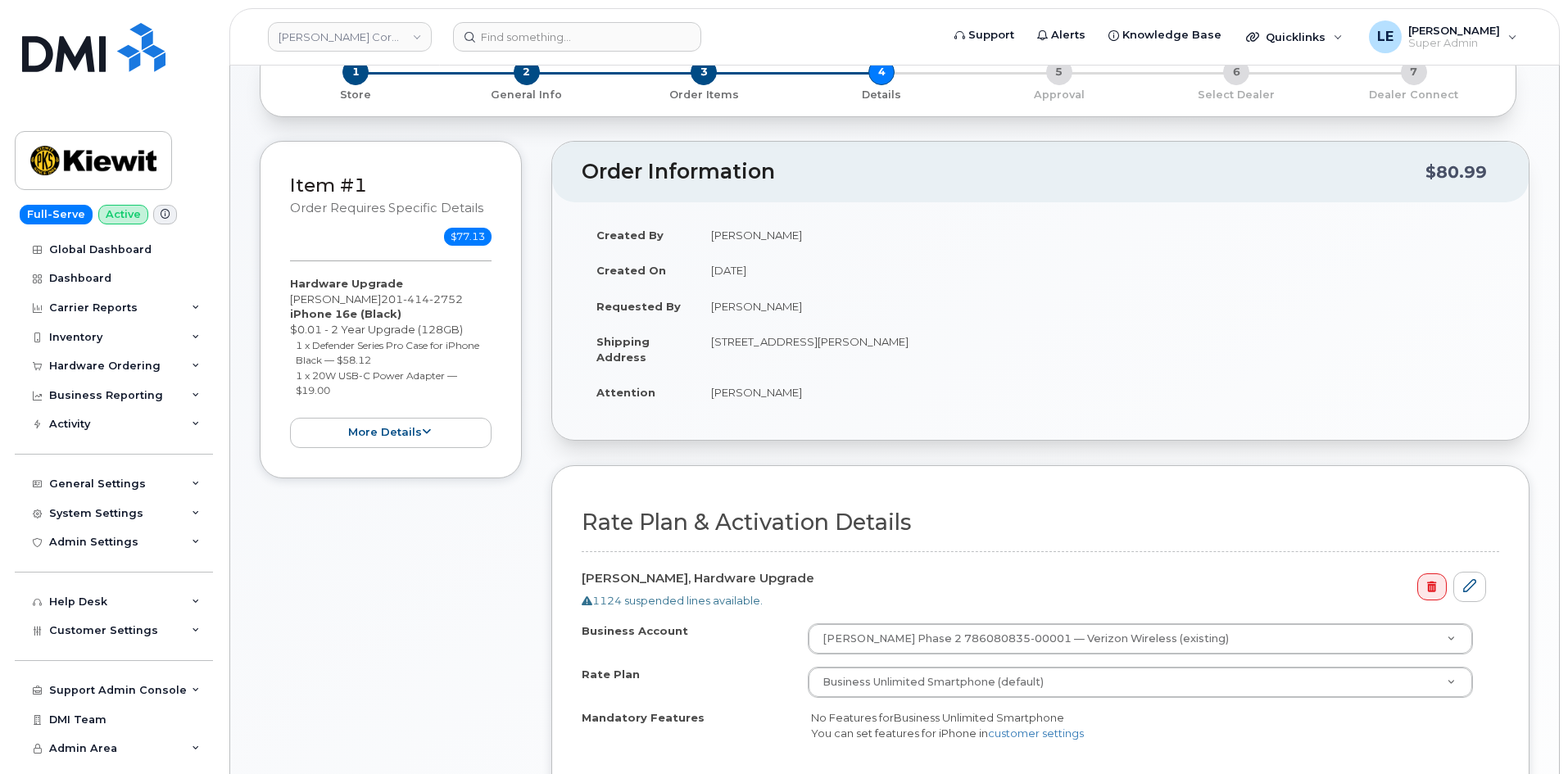
scroll to position [410, 0]
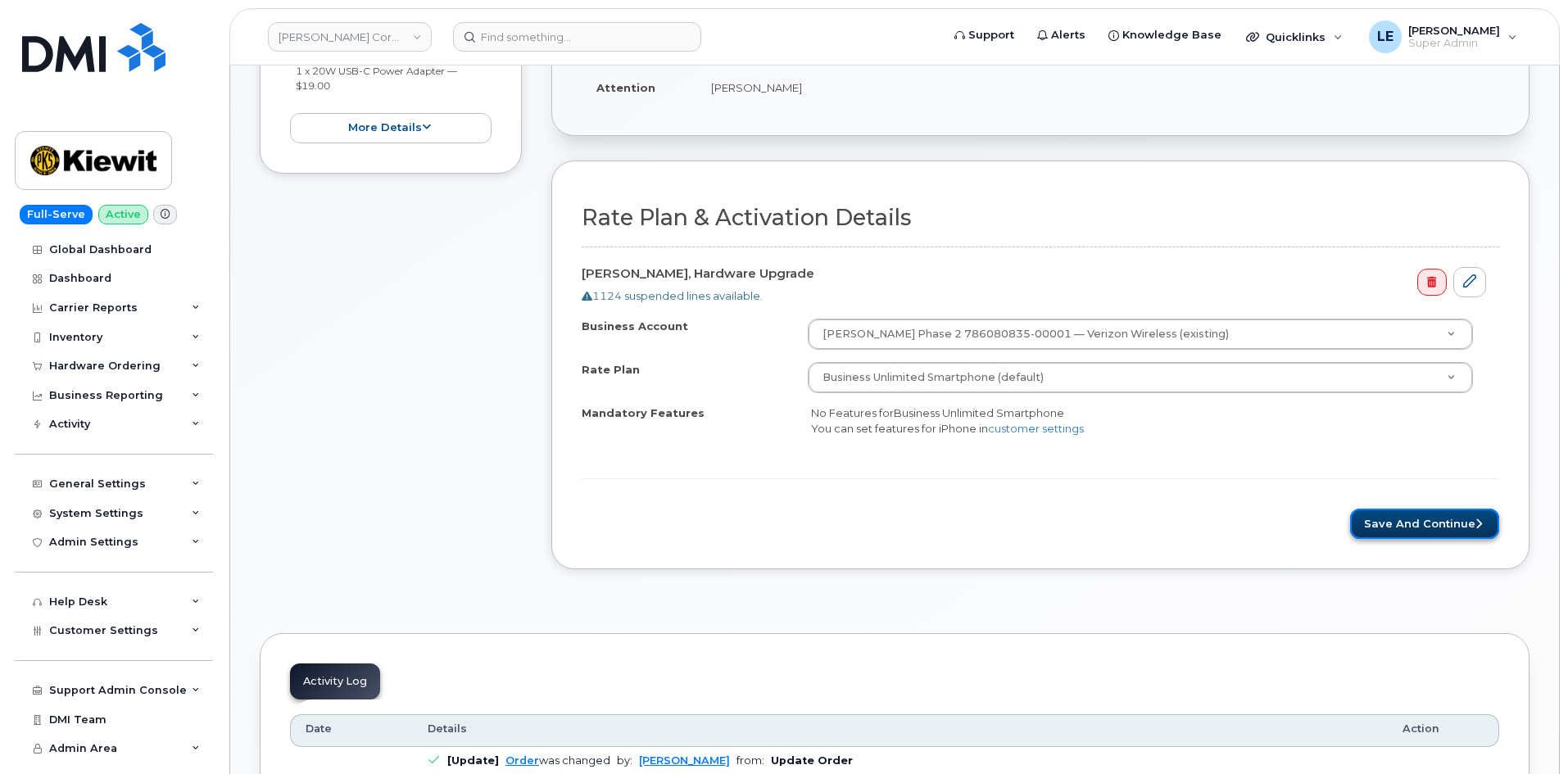
click at [1393, 513] on button "Save and Continue" at bounding box center [1424, 523] width 149 height 30
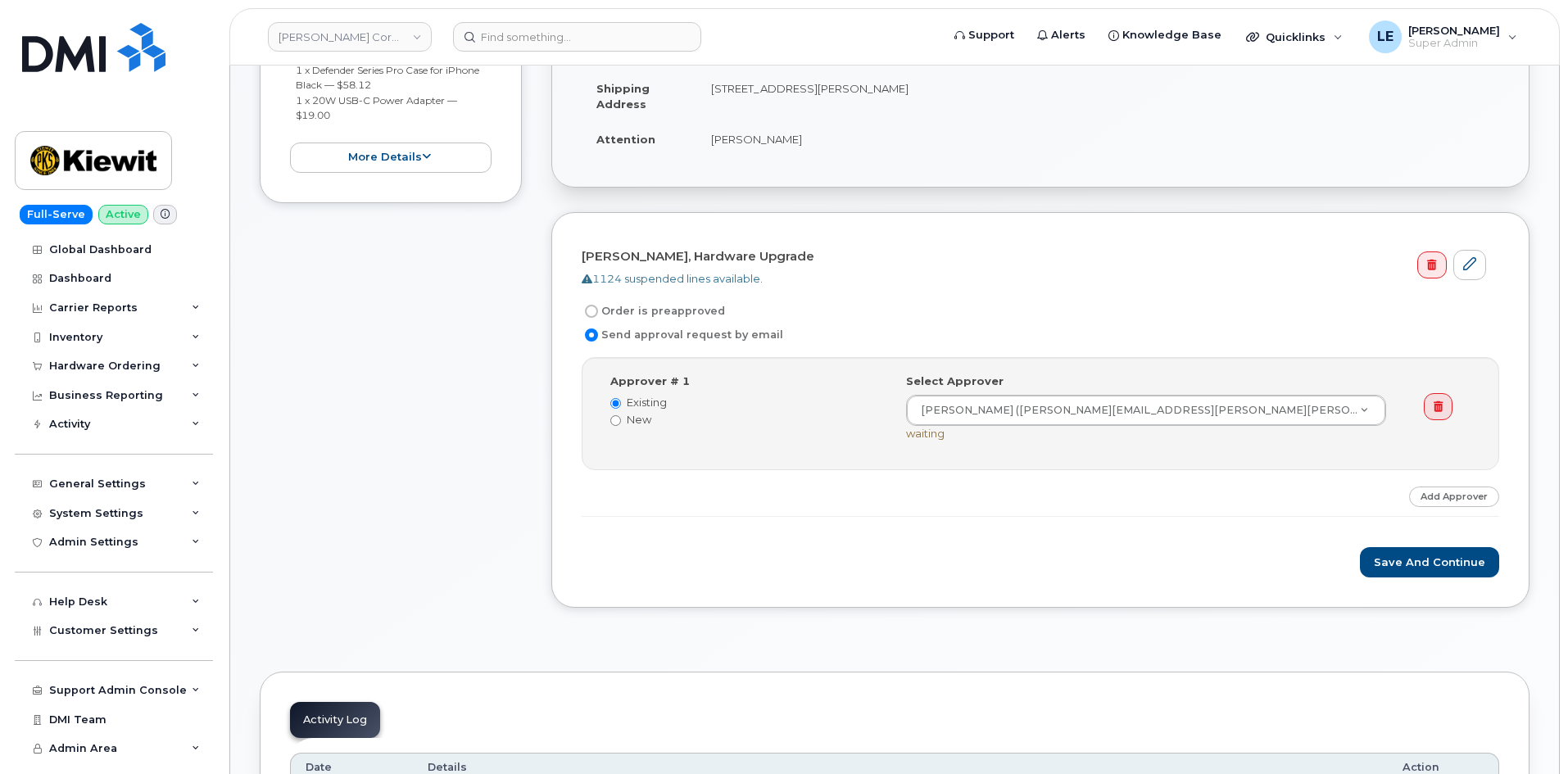
scroll to position [328, 0]
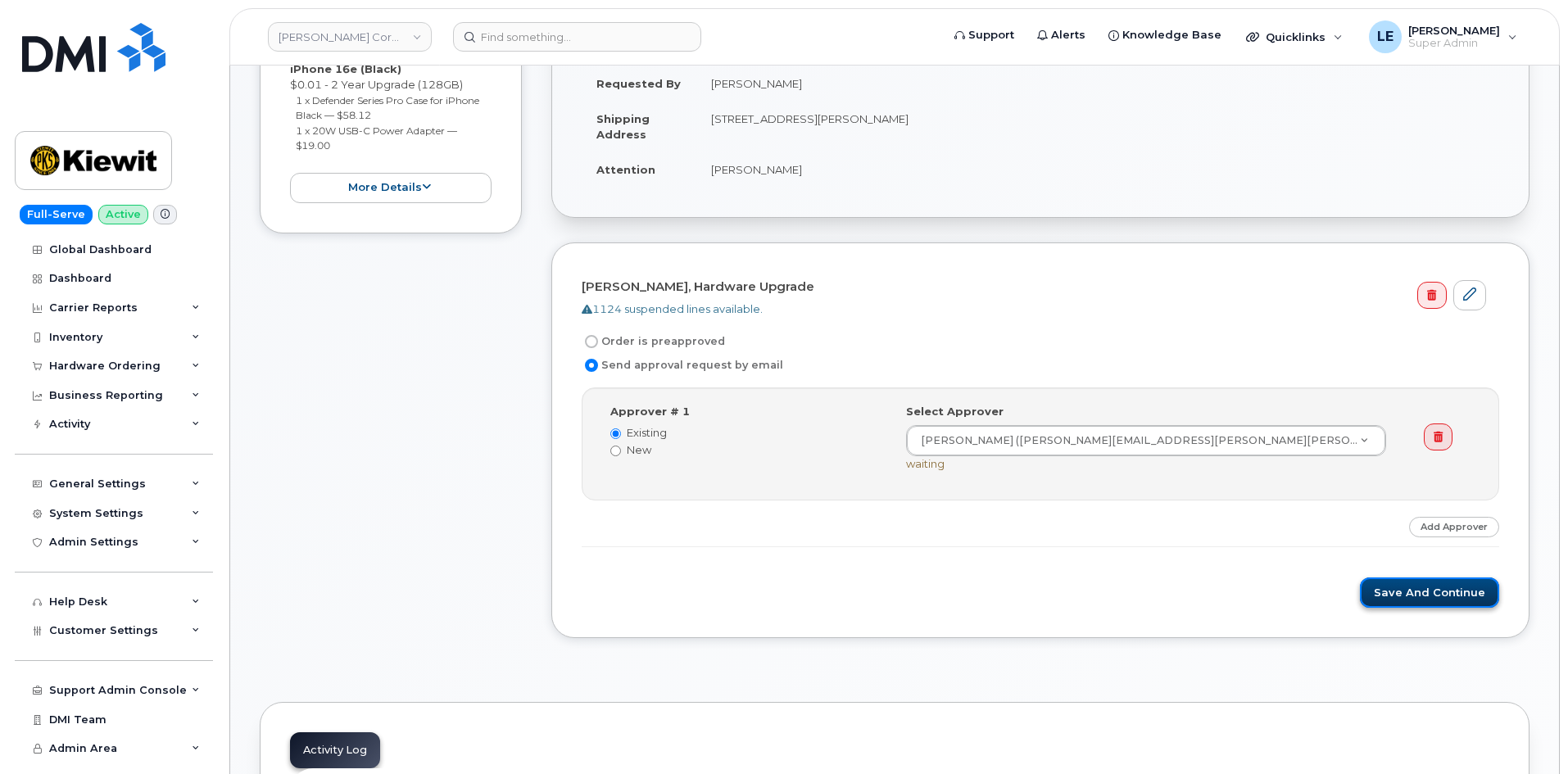
click at [1397, 588] on button "Save and Continue" at bounding box center [1429, 592] width 139 height 30
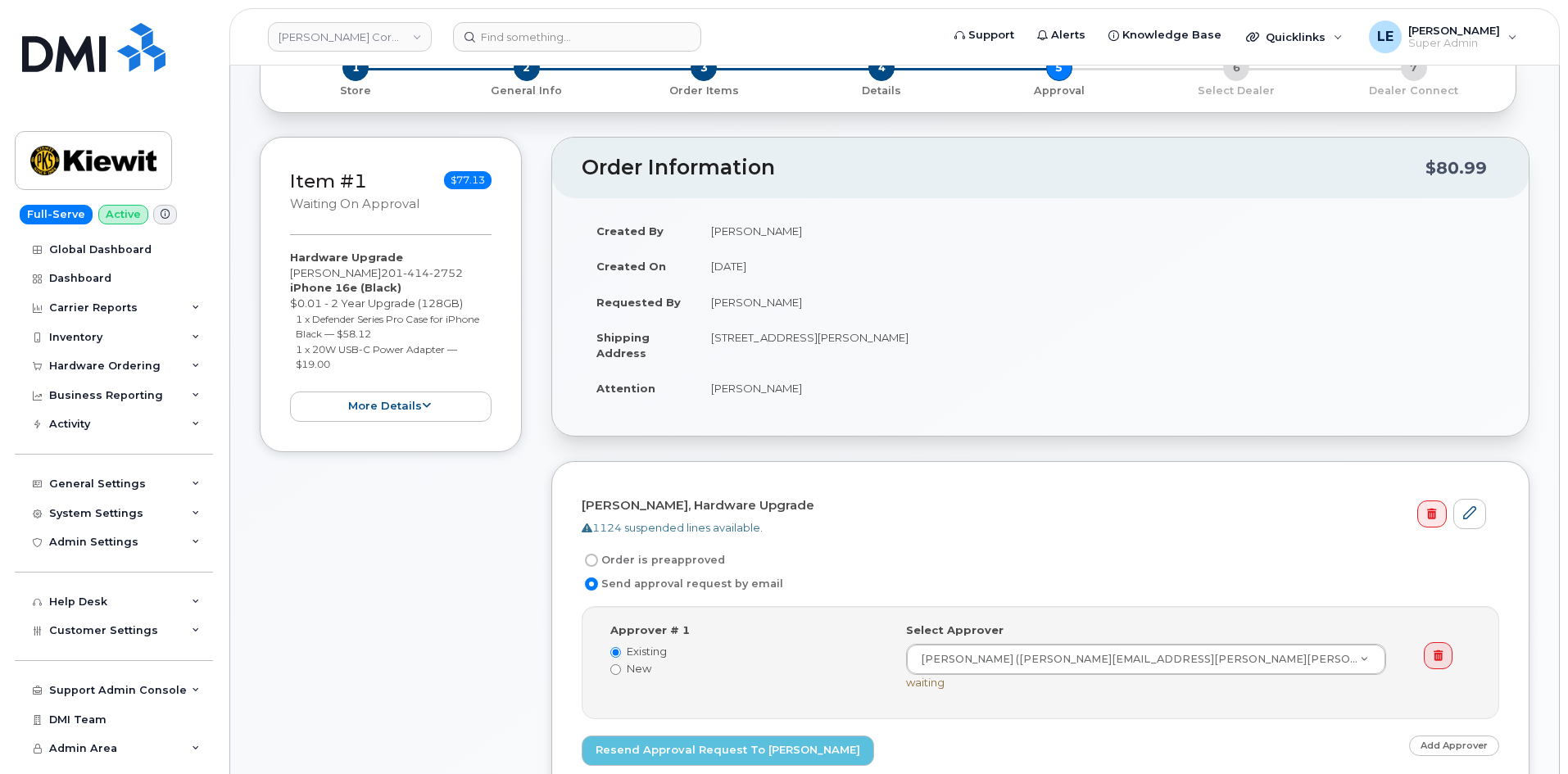
scroll to position [82, 0]
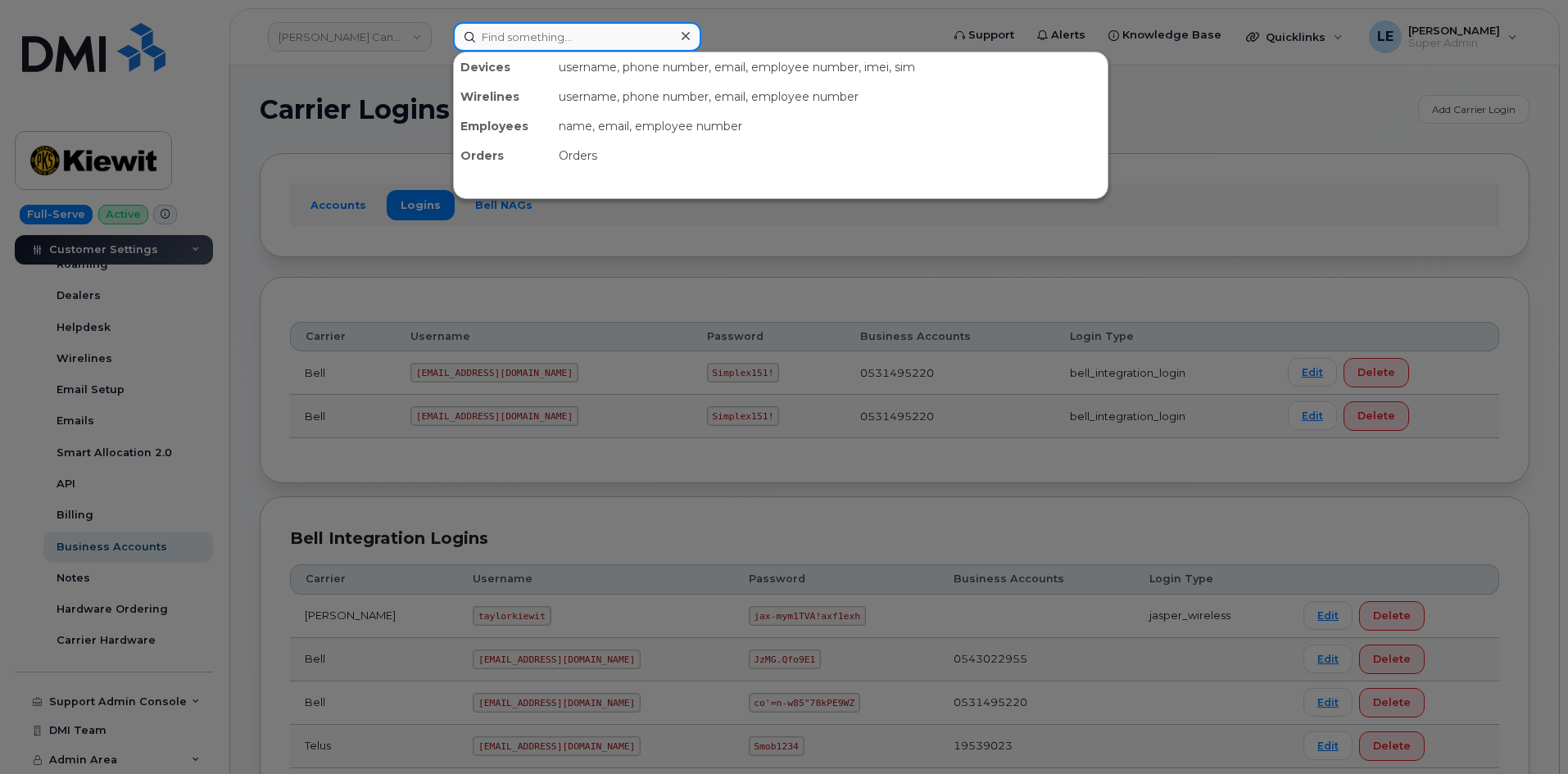
click at [524, 34] on input at bounding box center [577, 37] width 248 height 29
paste input "Ali Chehadeh"
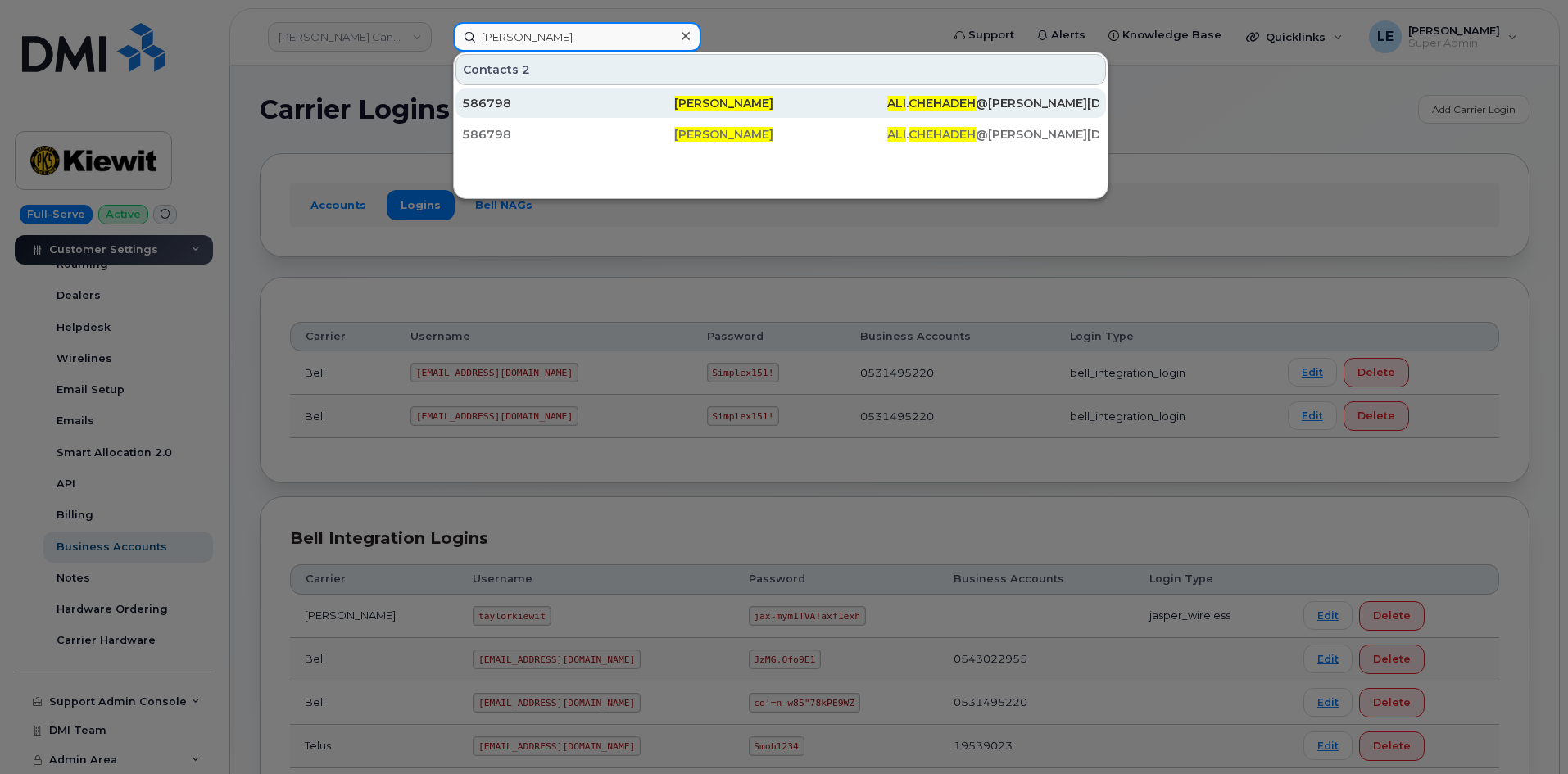
type input "Ali Chehadeh"
click at [536, 104] on div "586798" at bounding box center [568, 103] width 212 height 17
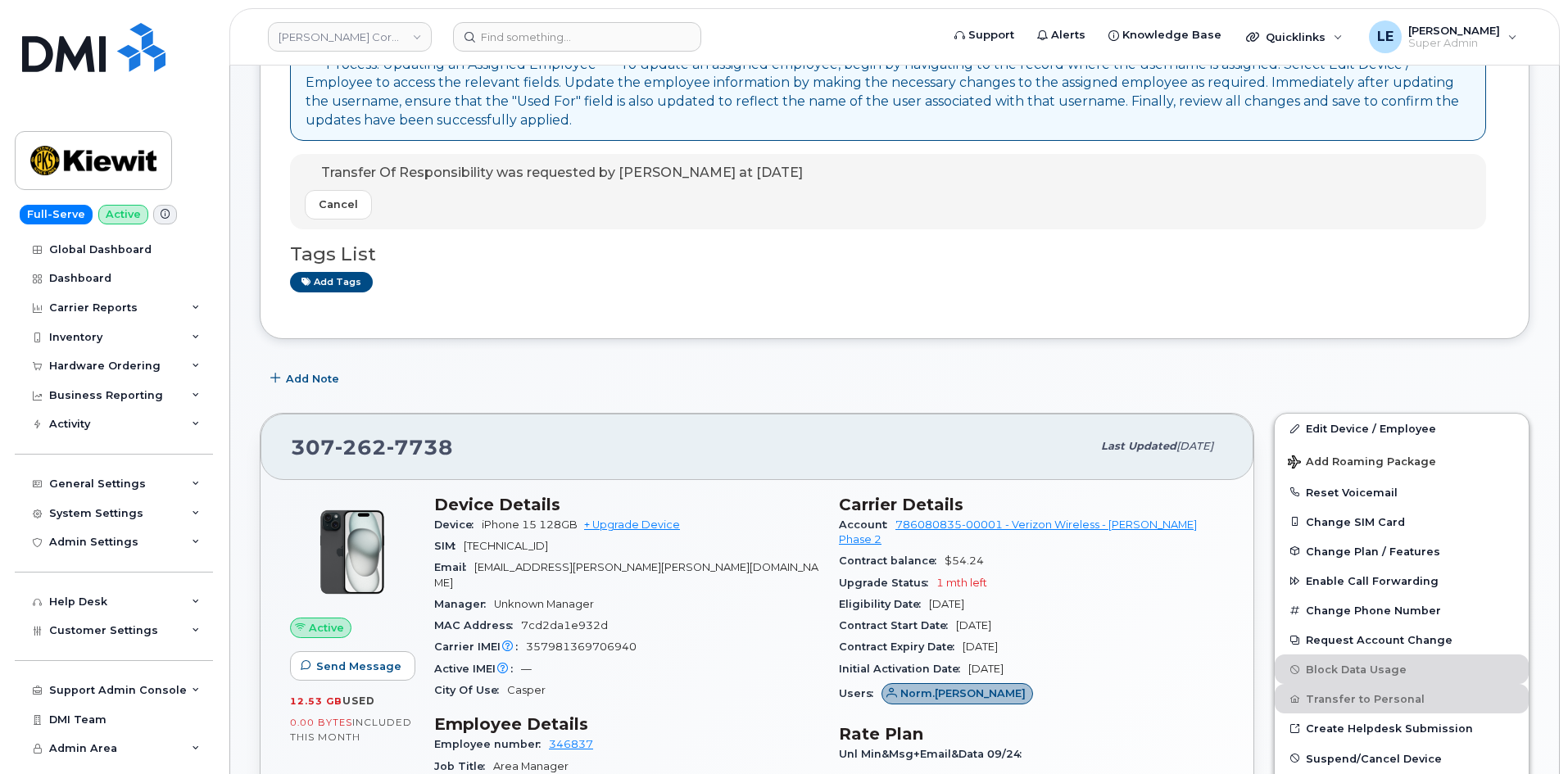
scroll to position [164, 0]
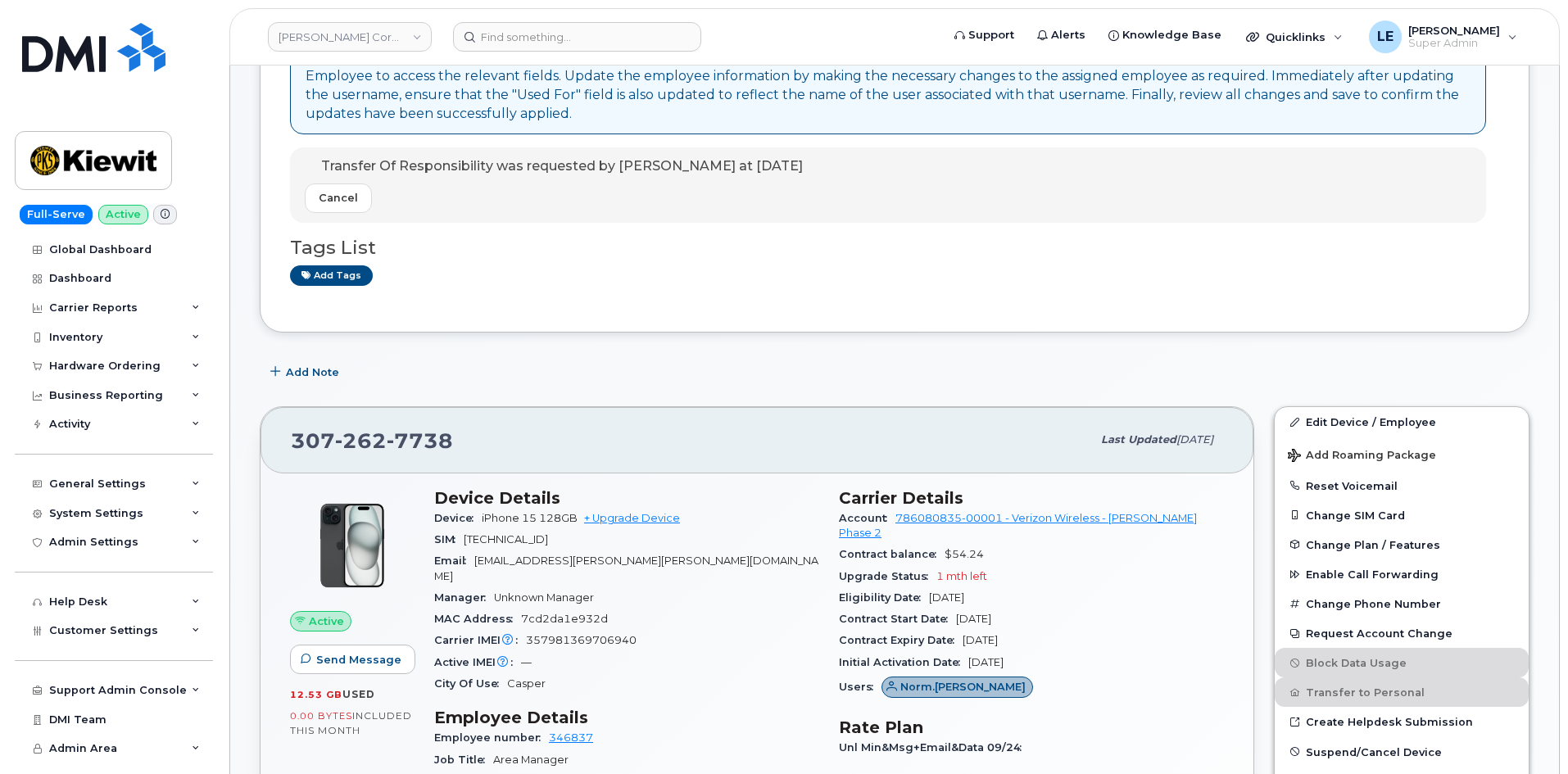
drag, startPoint x: 838, startPoint y: 540, endPoint x: 1019, endPoint y: 579, distance: 185.2
click at [614, 28] on input at bounding box center [577, 37] width 248 height 29
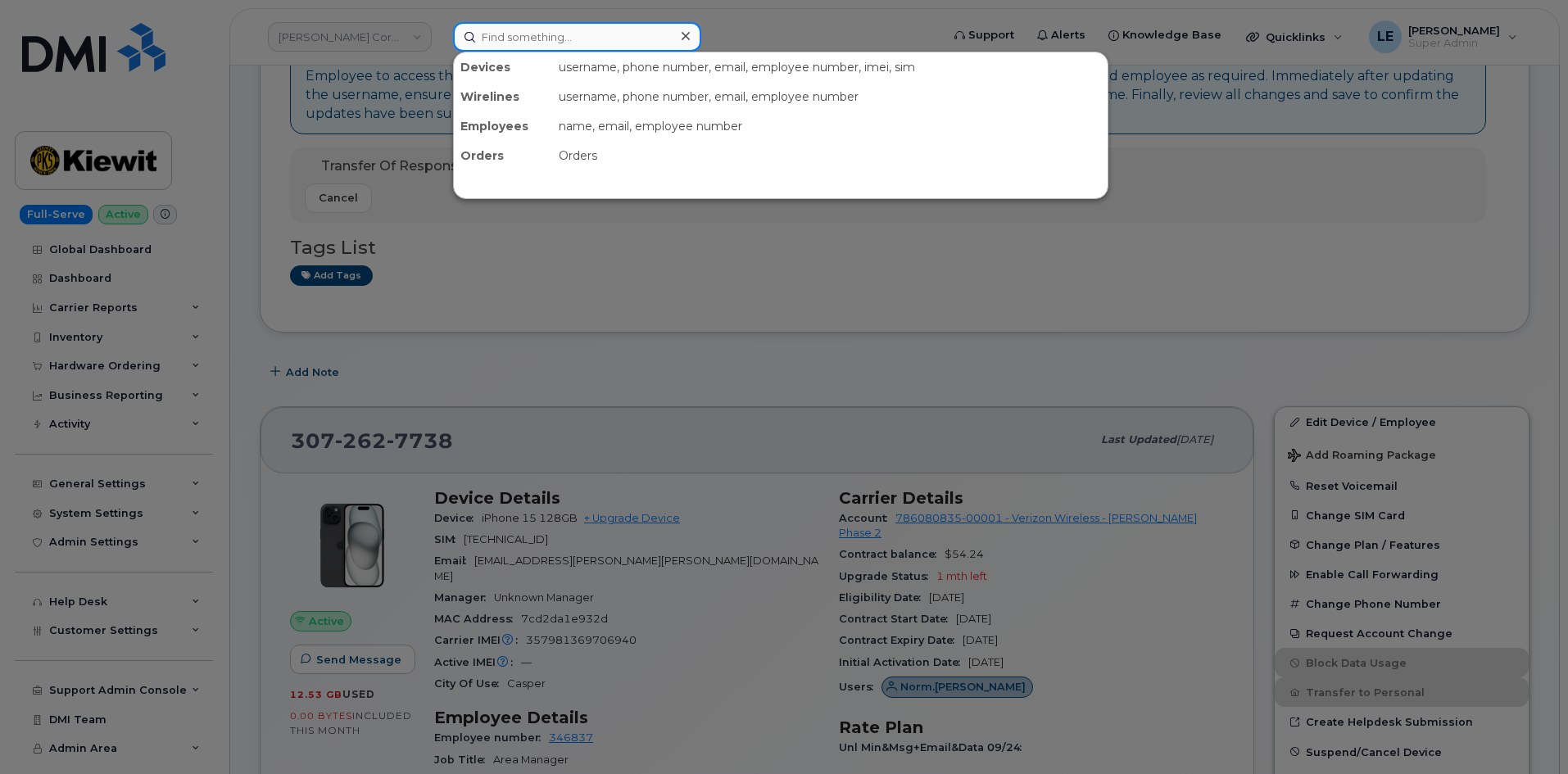
paste input "[PERSON_NAME][EMAIL_ADDRESS][PERSON_NAME][PERSON_NAME][DOMAIN_NAME]"
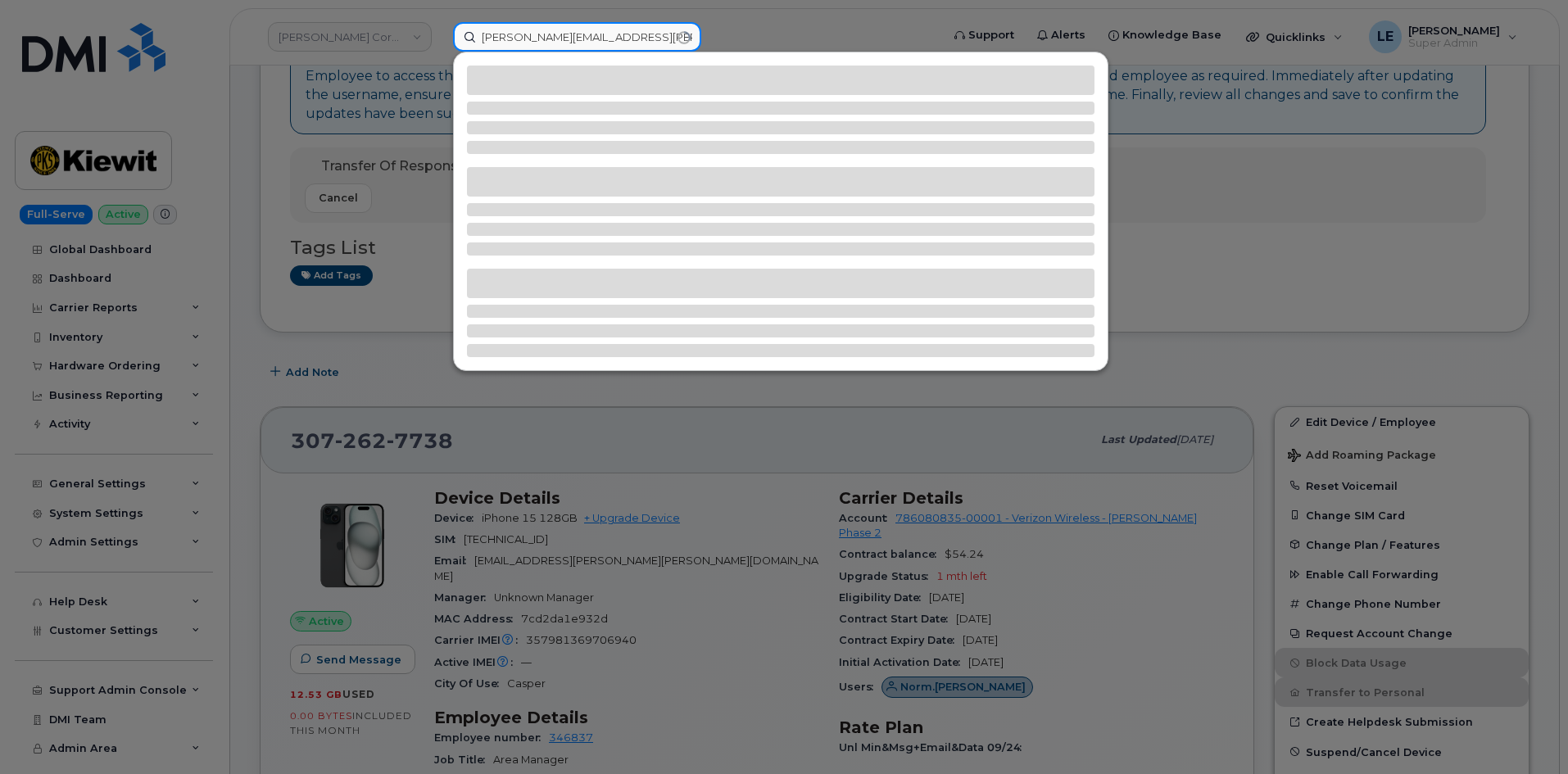
type input "[PERSON_NAME][EMAIL_ADDRESS][PERSON_NAME][PERSON_NAME][DOMAIN_NAME]"
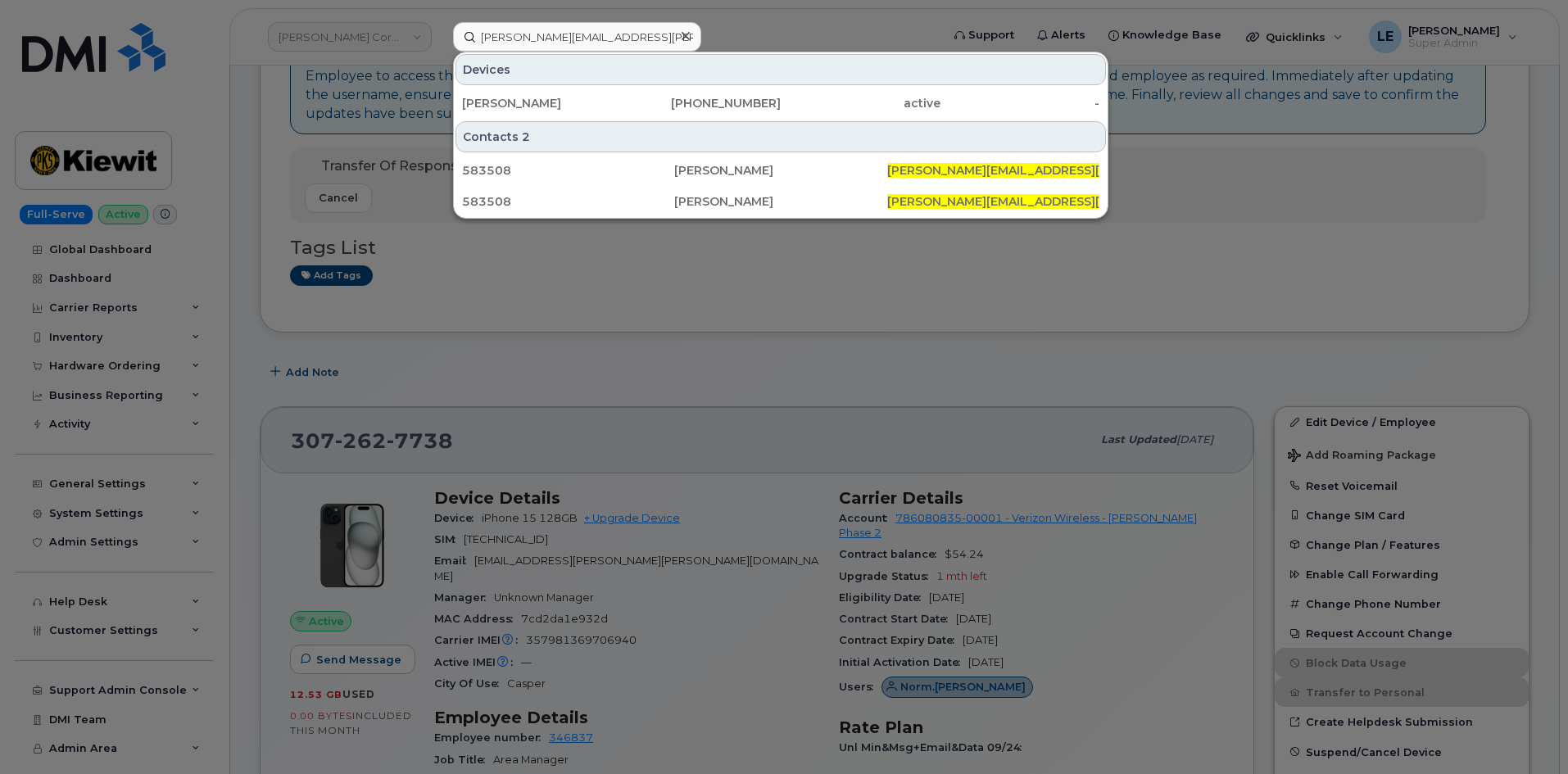
click at [648, 85] on div "Devices" at bounding box center [780, 70] width 650 height 31
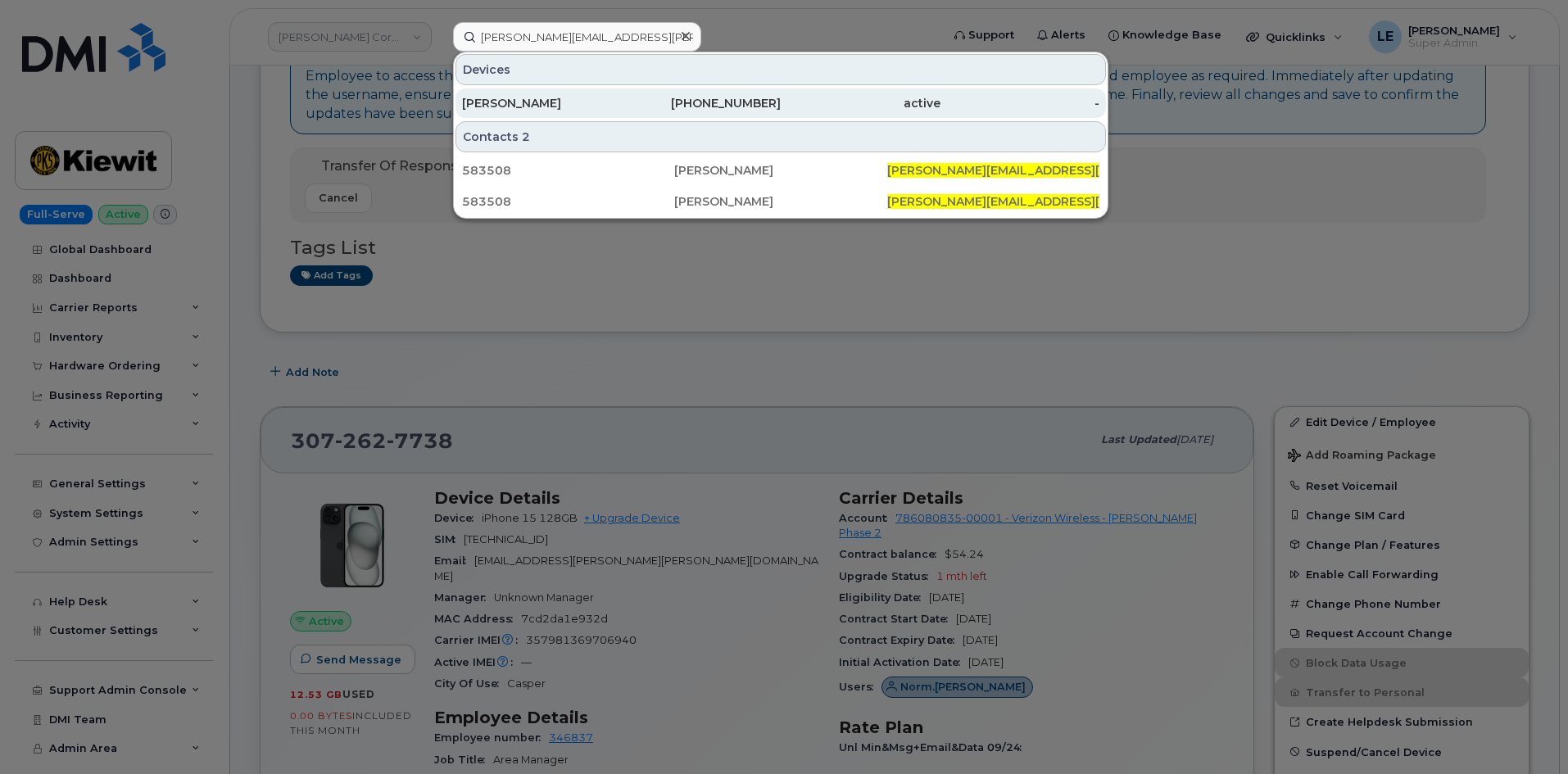
click at [646, 88] on div "[PERSON_NAME] [PHONE_NUMBER] active -" at bounding box center [781, 103] width 654 height 33
click at [646, 88] on link "[PERSON_NAME] [PHONE_NUMBER] active -" at bounding box center [780, 103] width 650 height 29
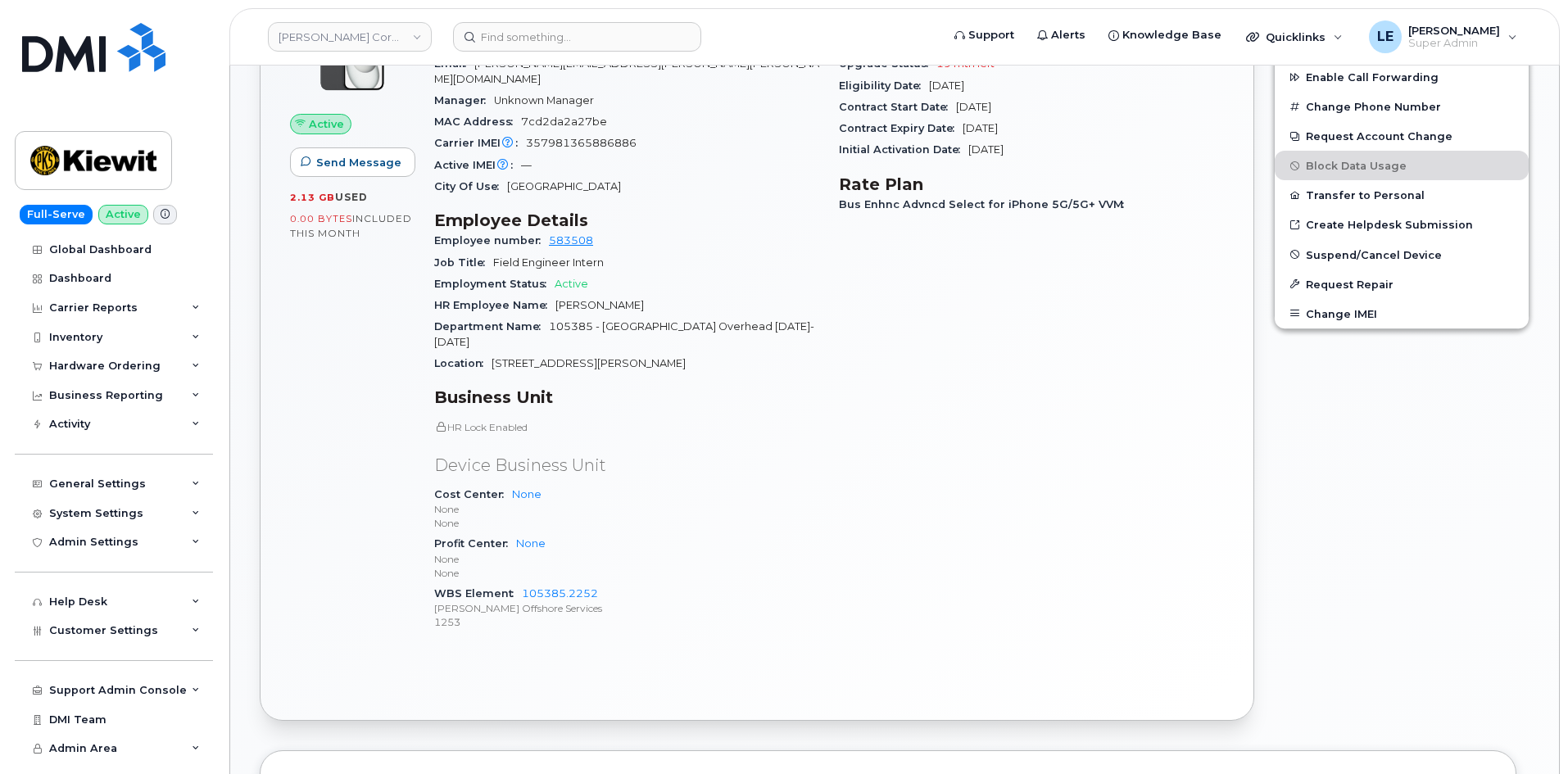
scroll to position [573, 0]
click at [252, 461] on div "[PHONE_NUMBER] Last updated [DATE] Active Send Message 2.13 GB  used 0.00 Bytes…" at bounding box center [756, 314] width 1014 height 831
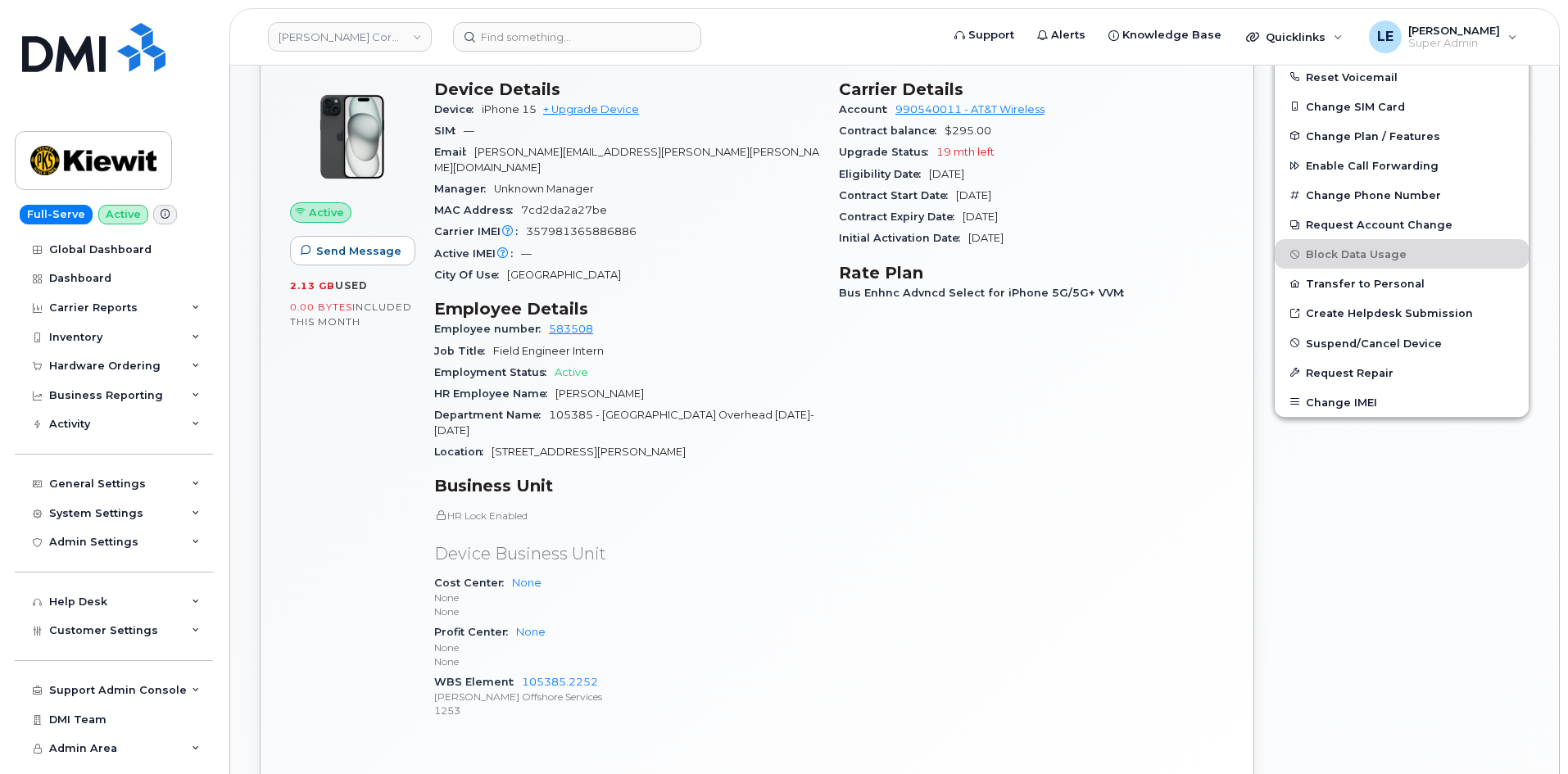
scroll to position [164, 0]
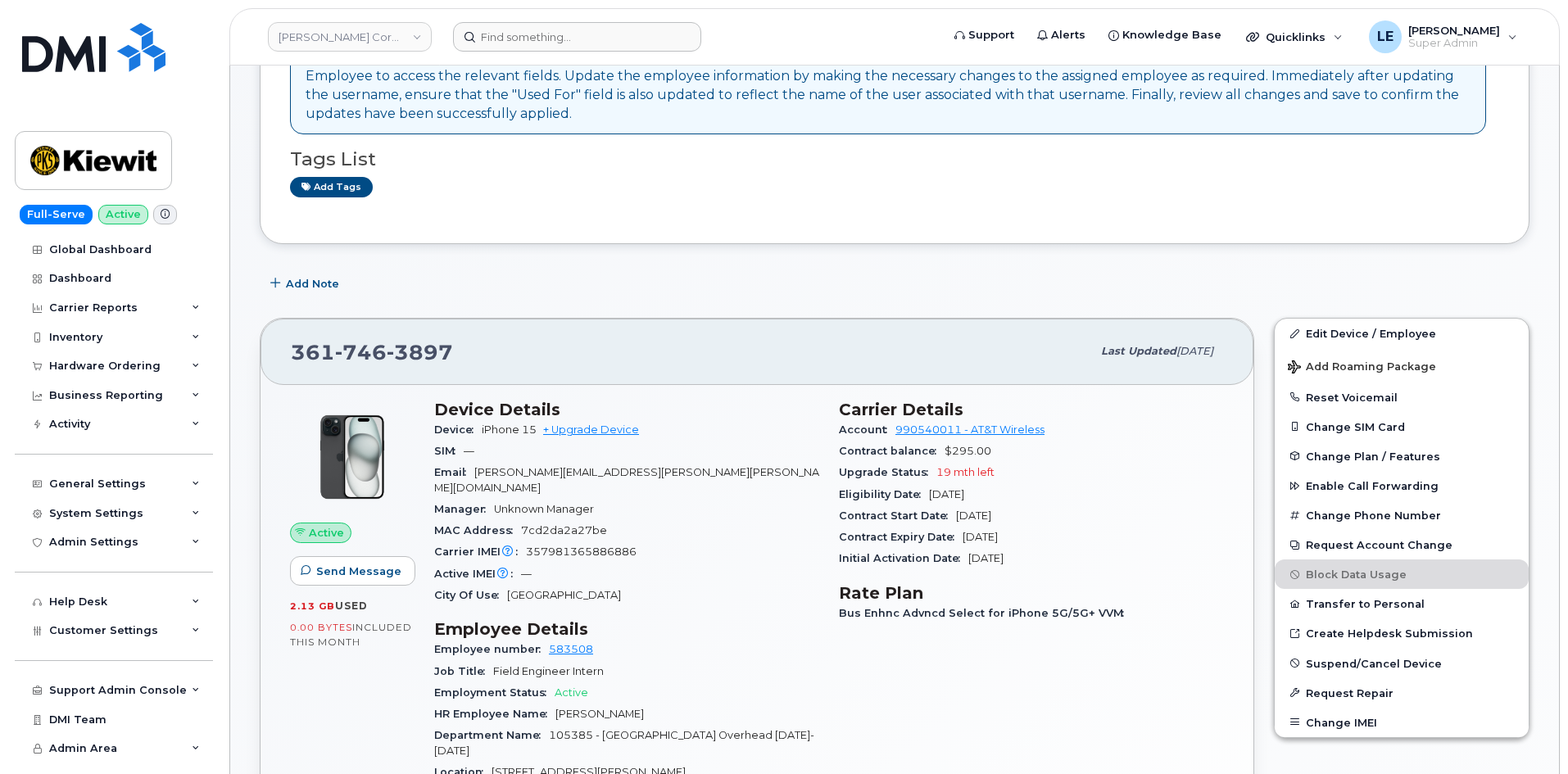
click at [548, 53] on header "[PERSON_NAME] Corporation Support Alerts Knowledge Base Quicklinks Suspend / Ca…" at bounding box center [895, 37] width 1330 height 57
click at [542, 42] on input at bounding box center [577, 37] width 248 height 29
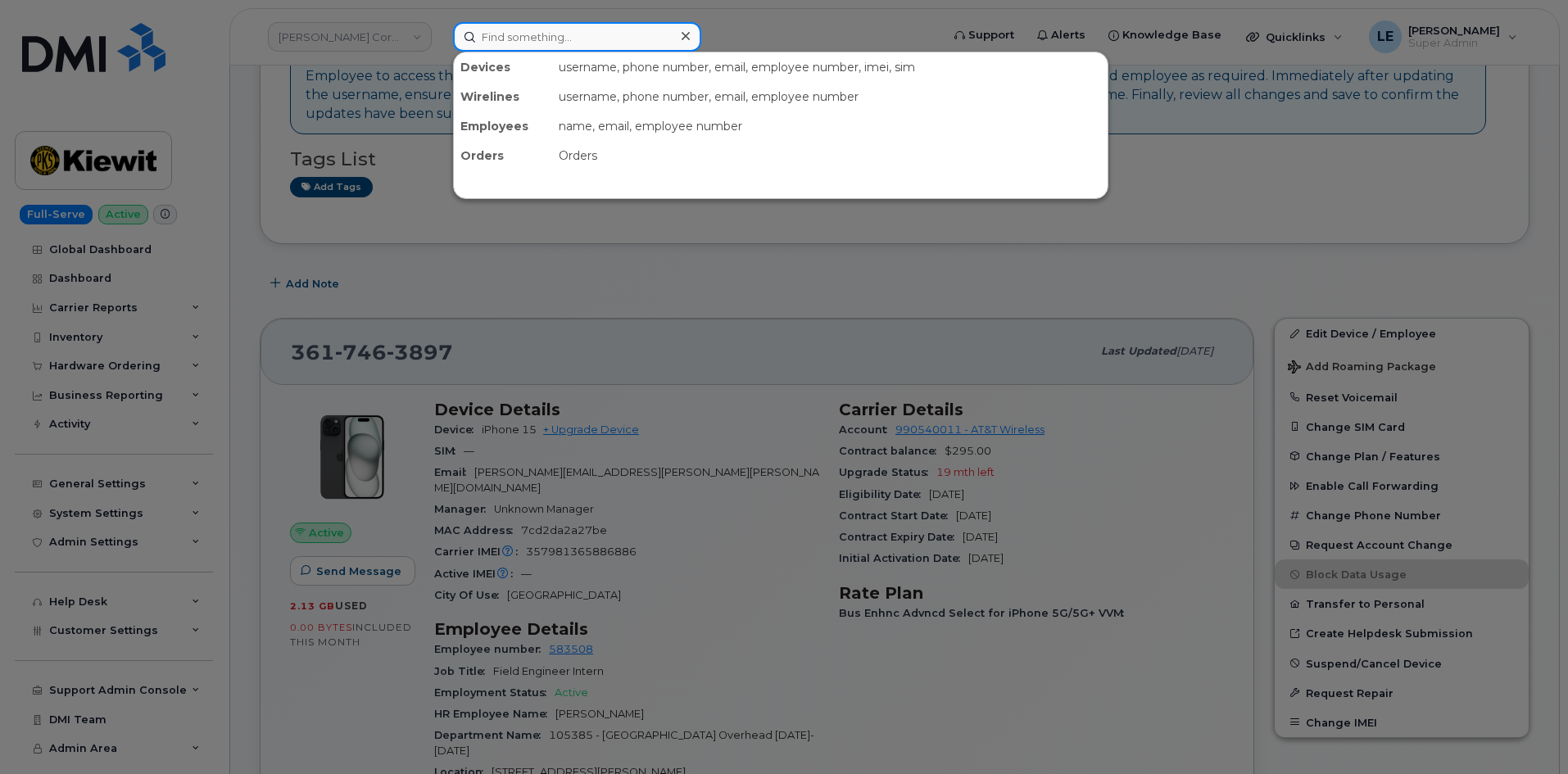
paste input "9082098798"
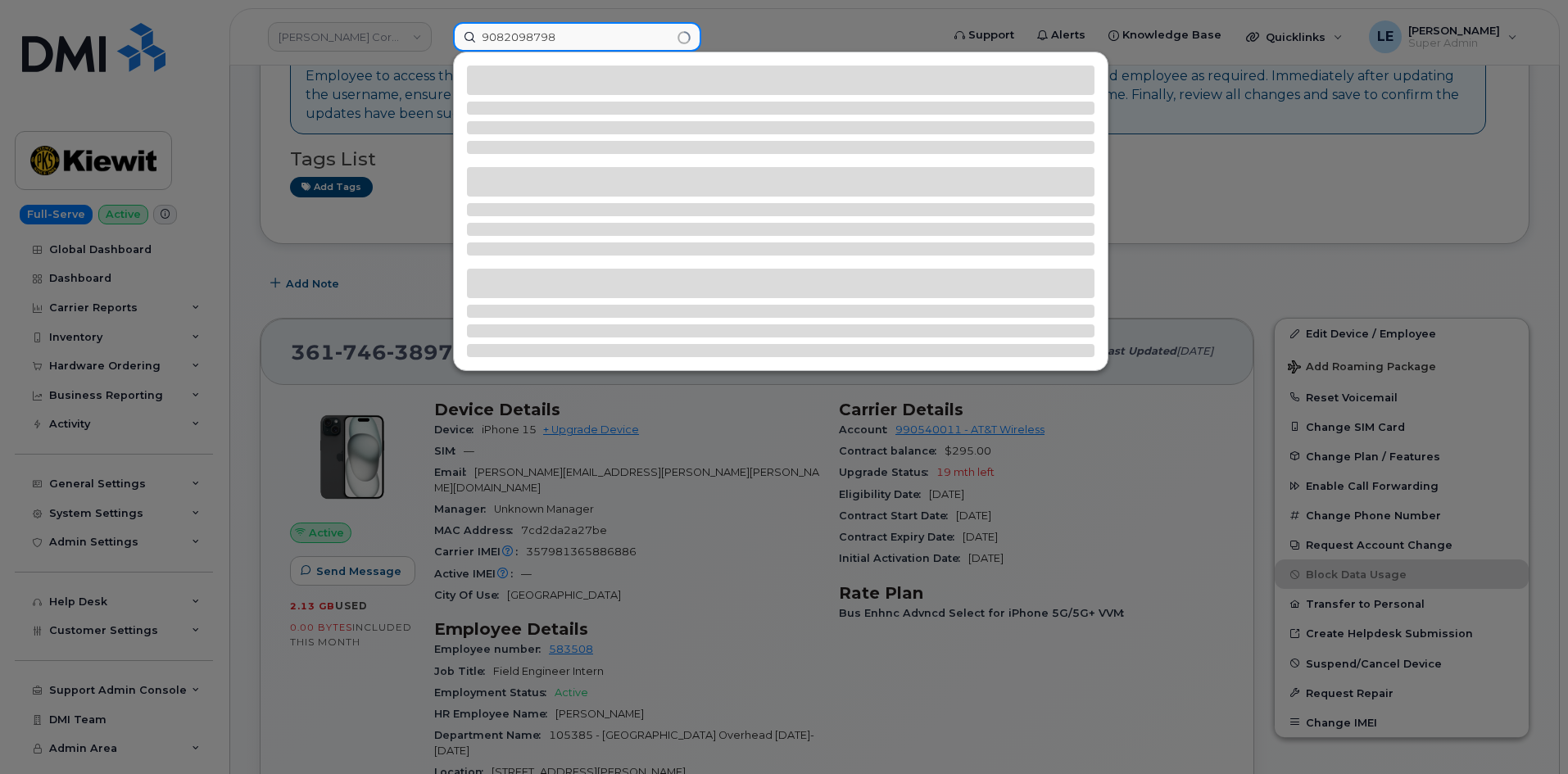
type input "9082098798"
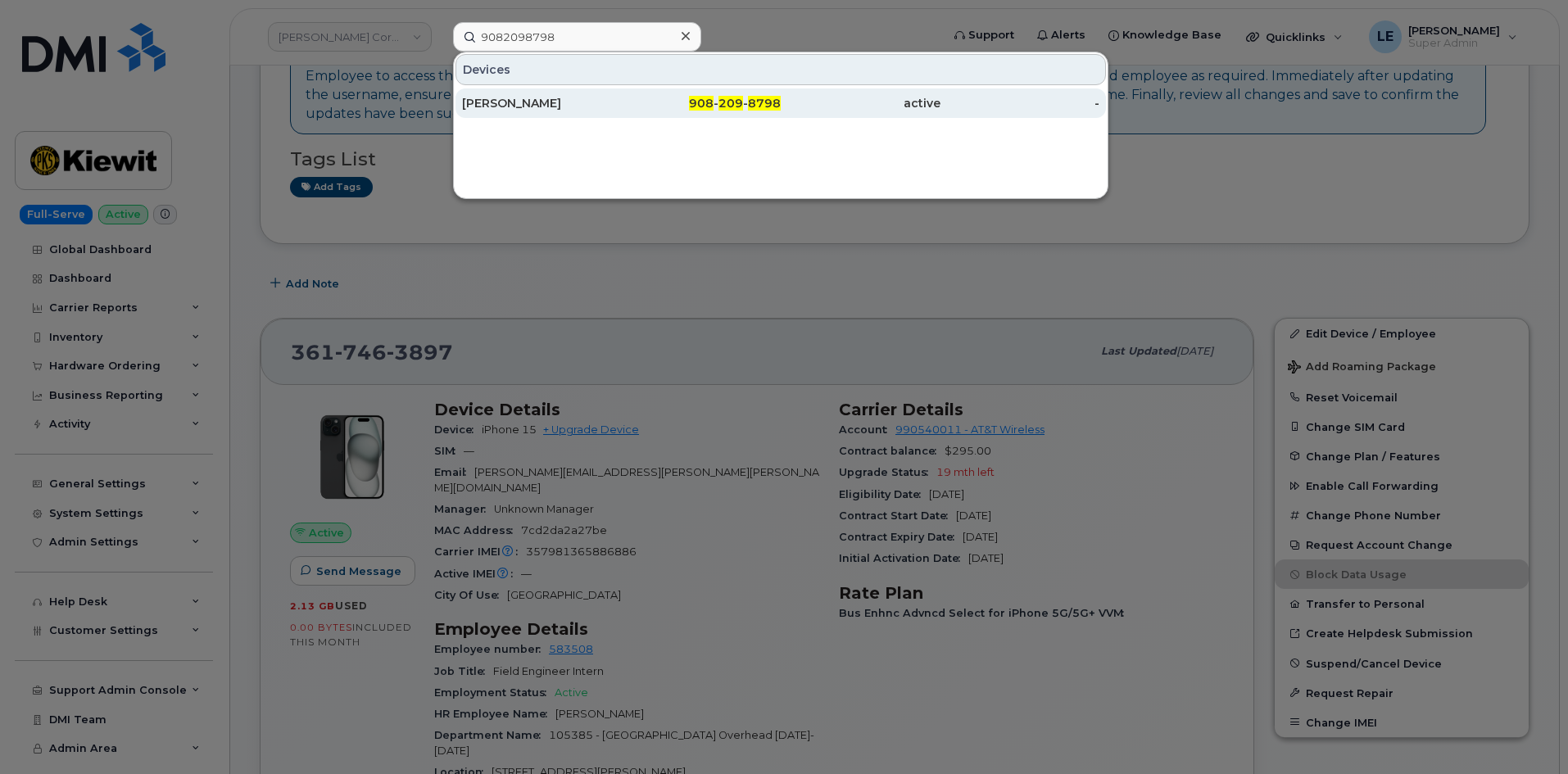
click at [551, 88] on link "[PERSON_NAME] 908 - 209 - 8798 active -" at bounding box center [780, 103] width 650 height 29
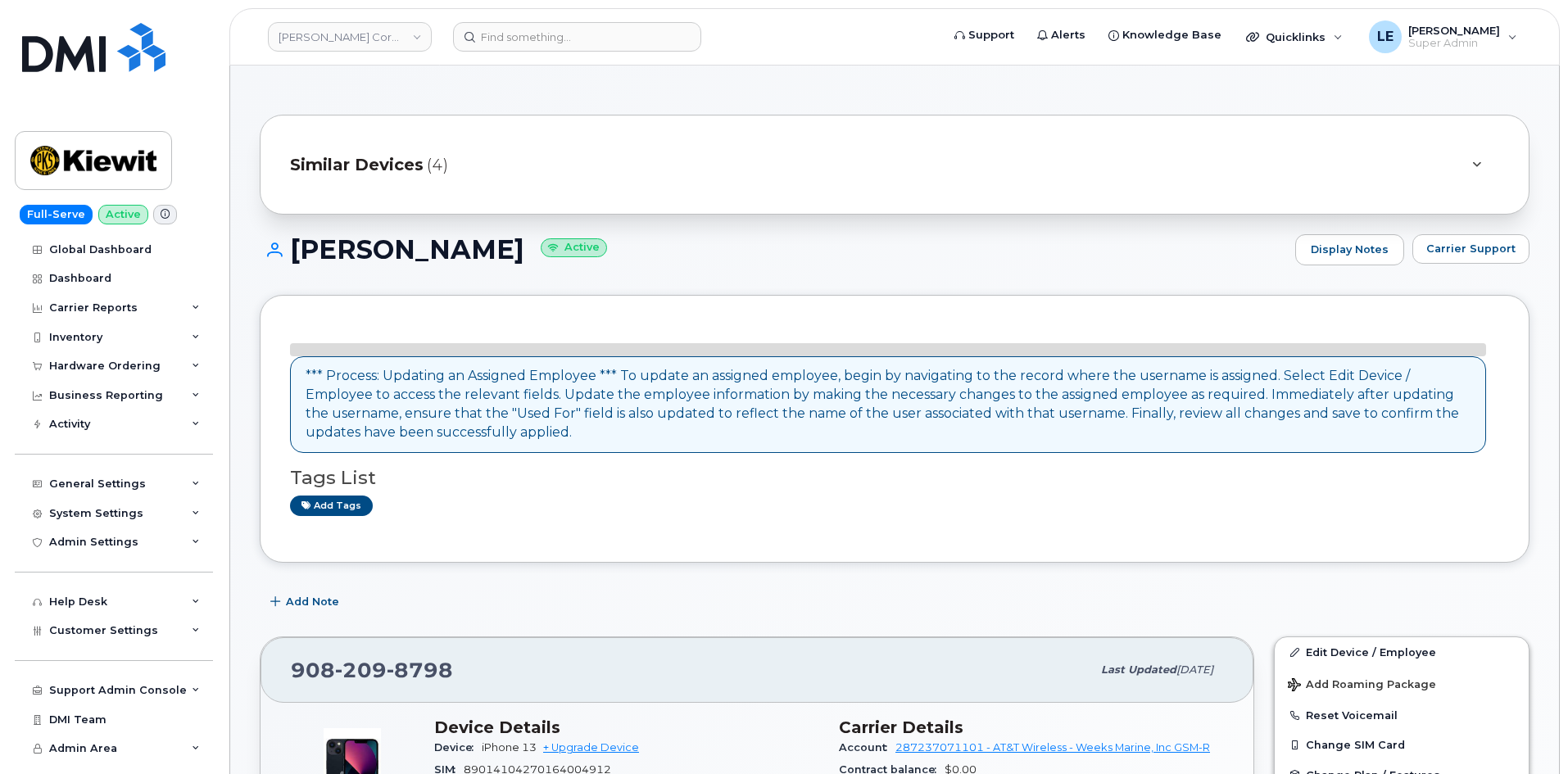
click at [462, 158] on div "Similar Devices (4)" at bounding box center [872, 164] width 1164 height 40
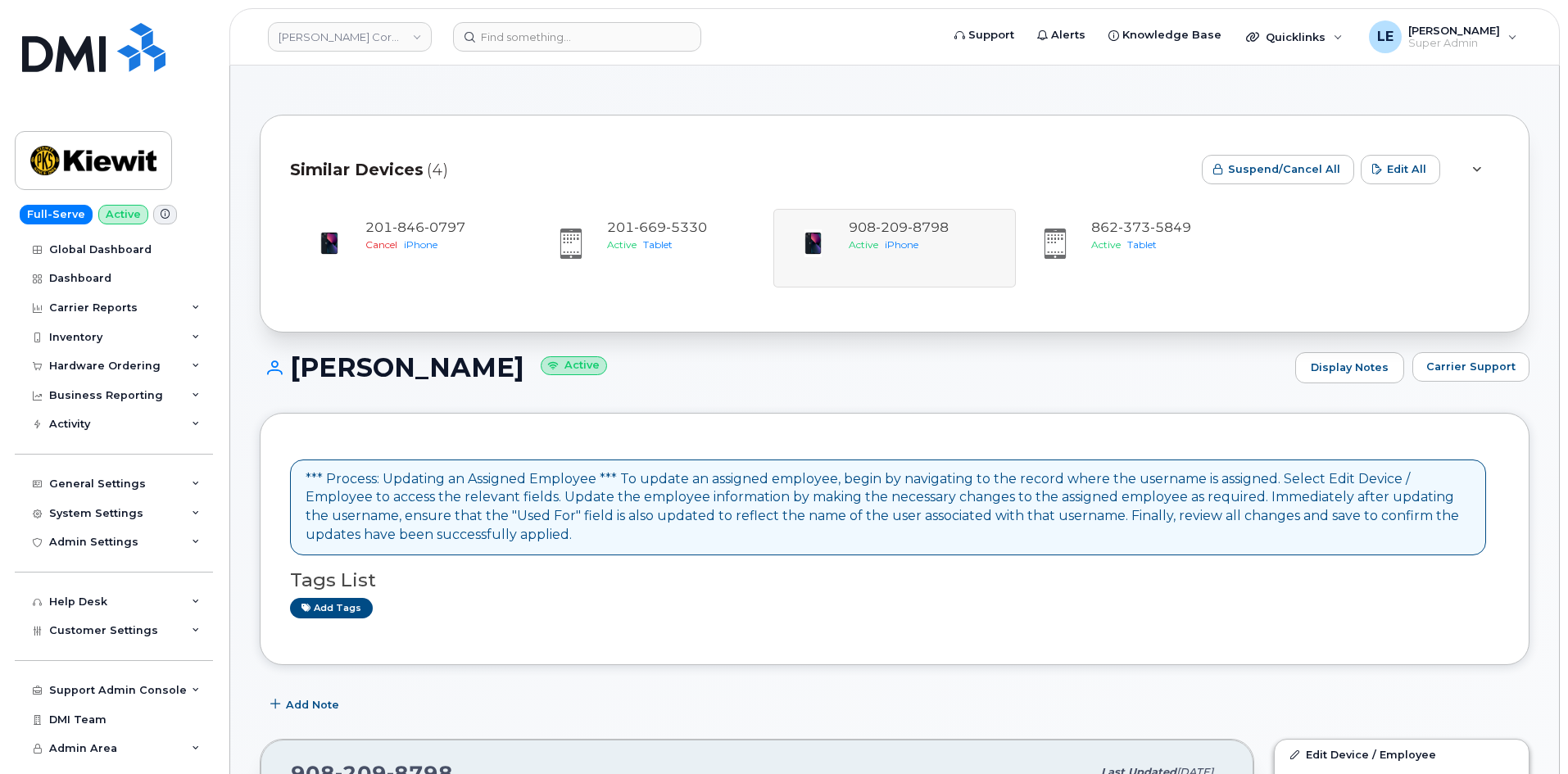
click at [461, 157] on div "Similar Devices (4)" at bounding box center [739, 169] width 898 height 49
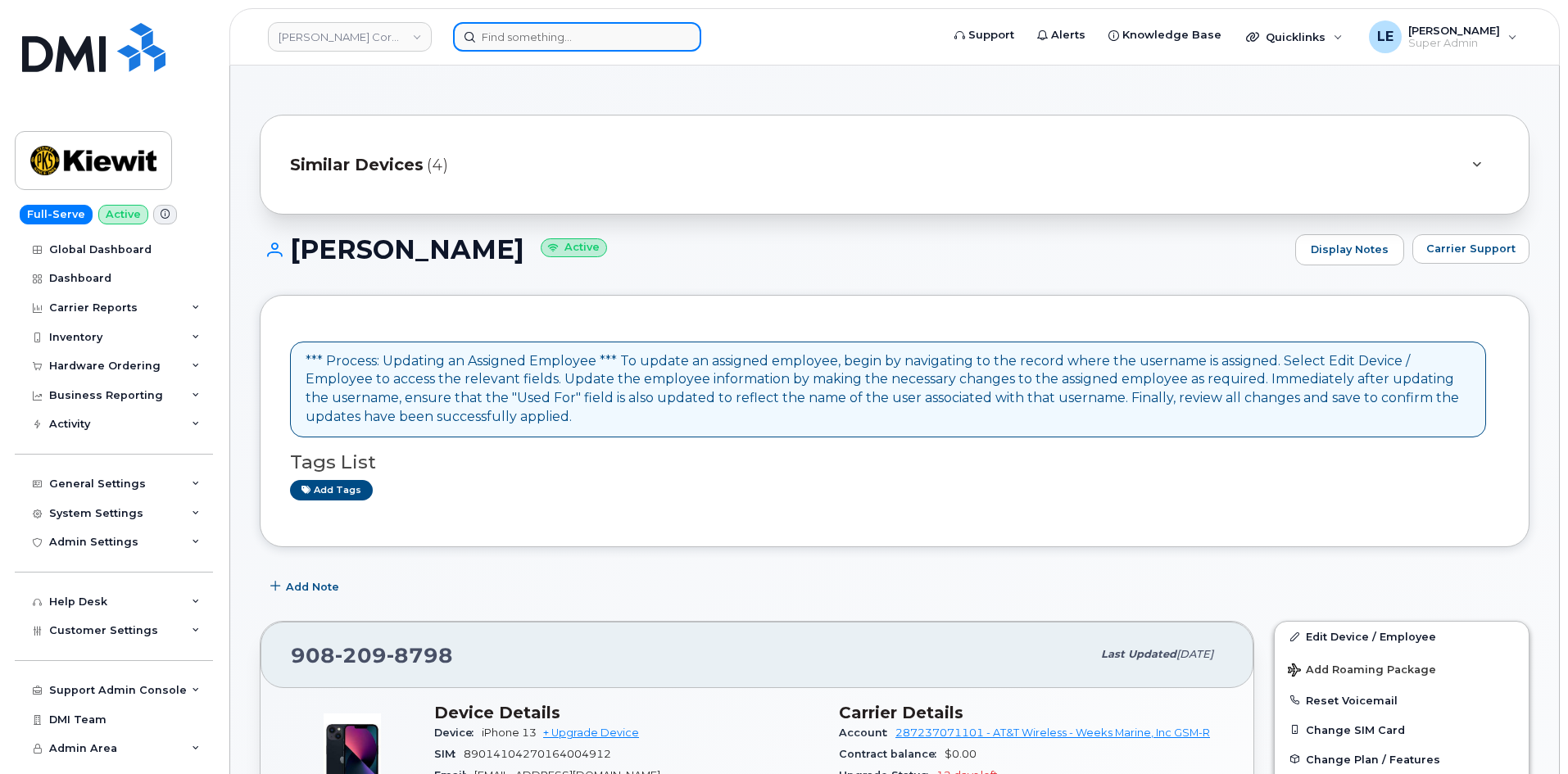
click at [590, 47] on input at bounding box center [577, 37] width 248 height 29
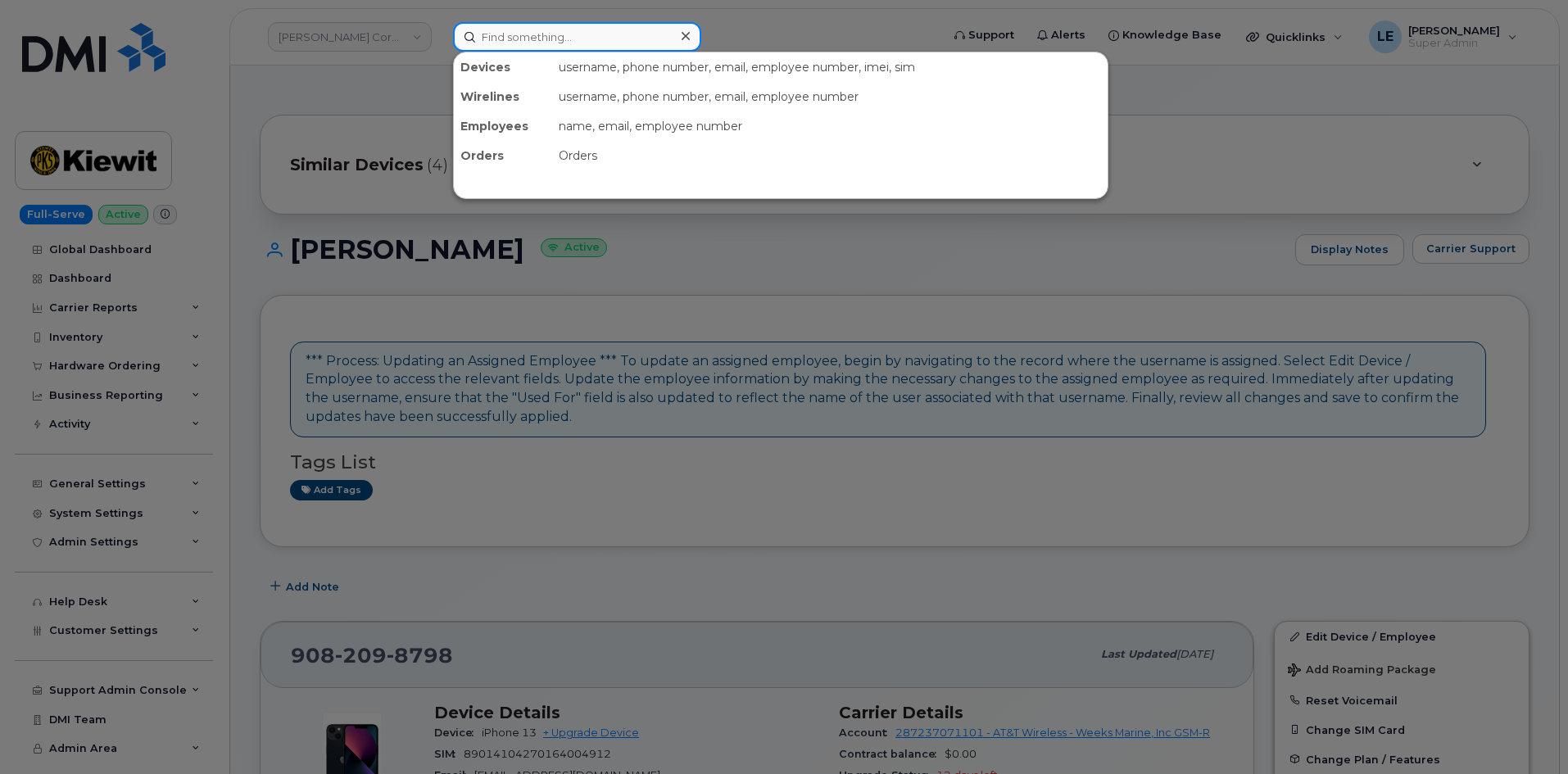
paste input "[PERSON_NAME][EMAIL_ADDRESS][PERSON_NAME][PERSON_NAME][DOMAIN_NAME]"
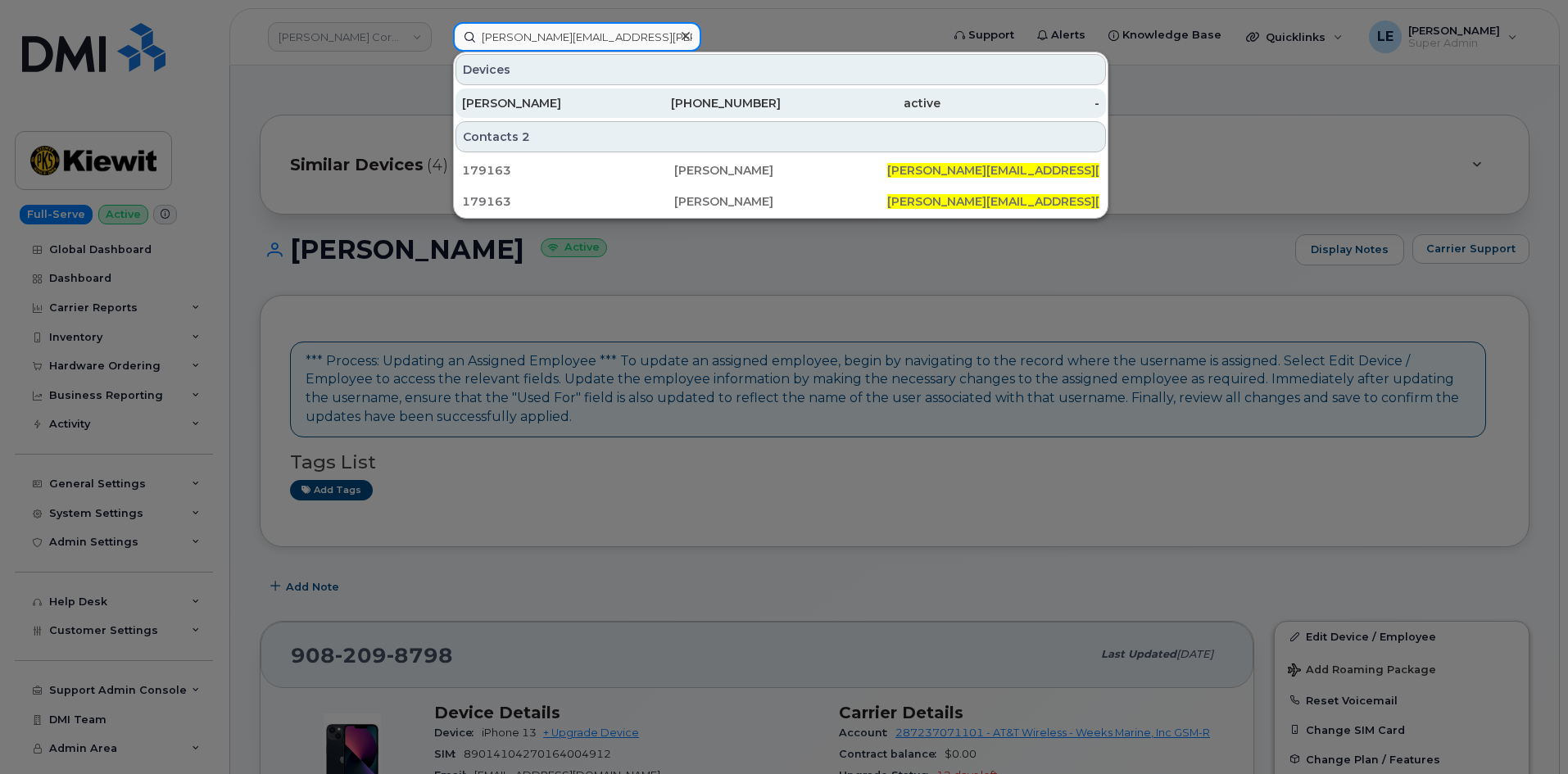
type input "[PERSON_NAME][EMAIL_ADDRESS][PERSON_NAME][PERSON_NAME][DOMAIN_NAME]"
click at [575, 97] on div "[PERSON_NAME]" at bounding box center [542, 103] width 159 height 17
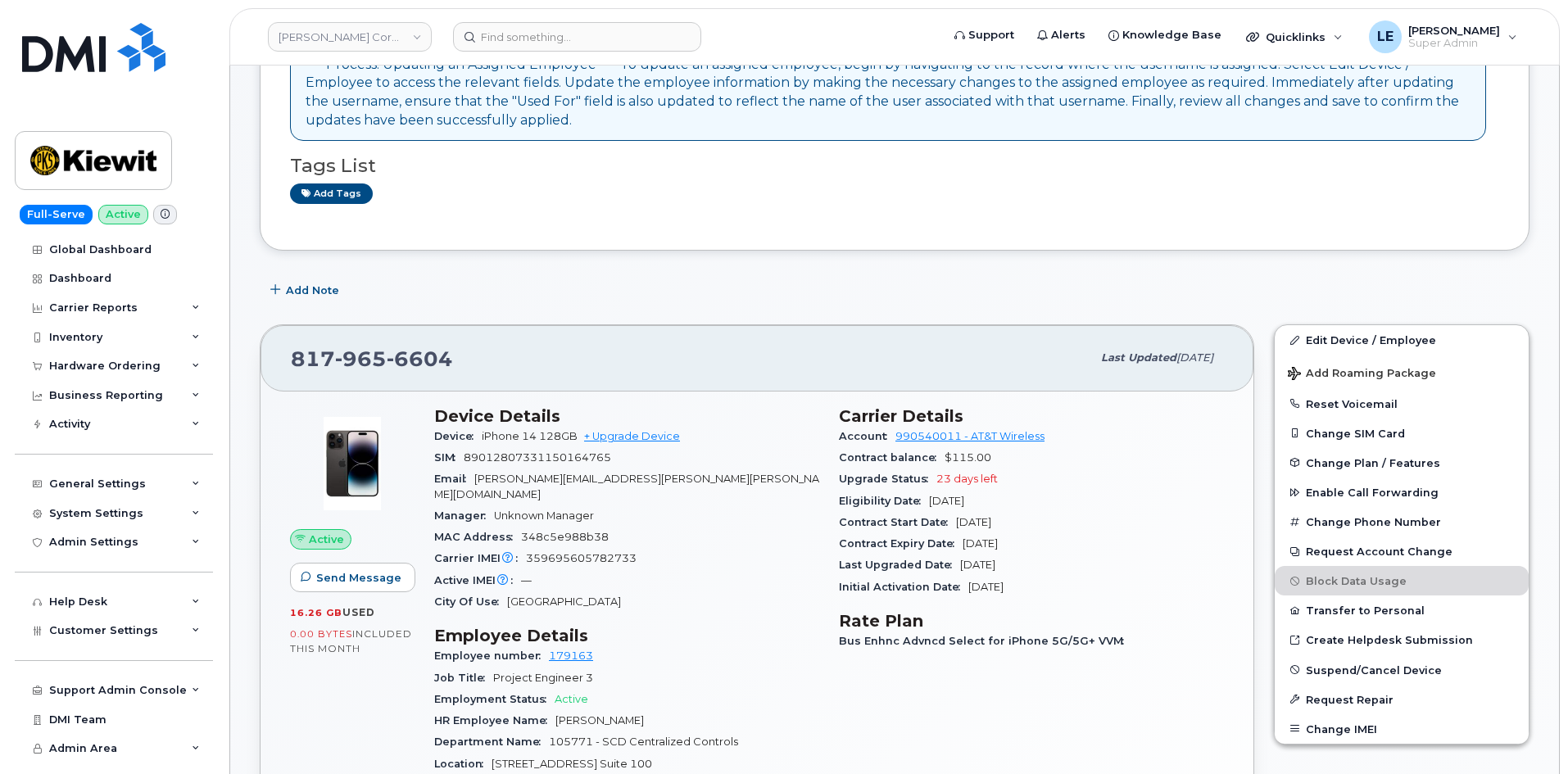
scroll to position [164, 0]
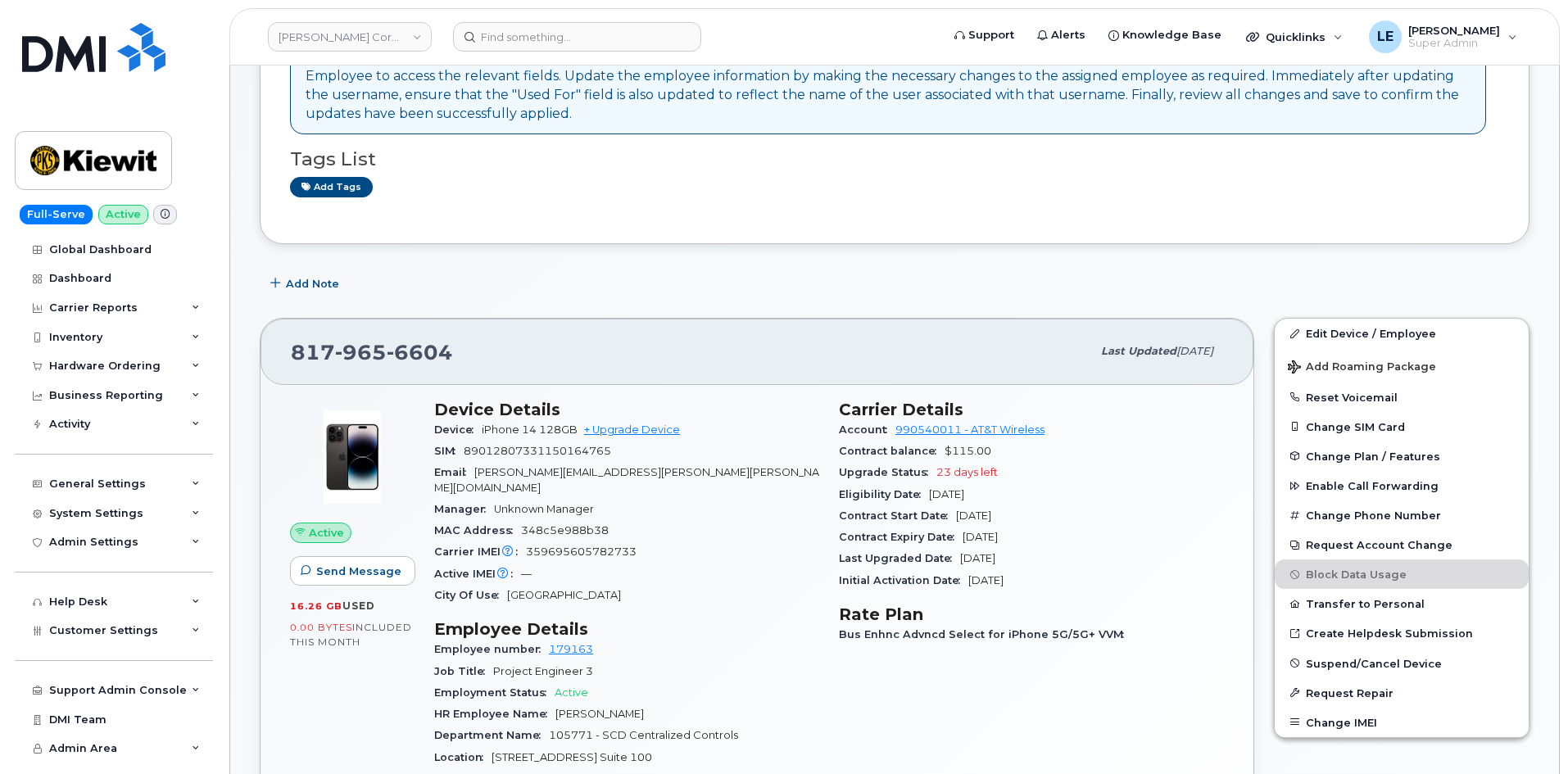
drag, startPoint x: 837, startPoint y: 409, endPoint x: 1048, endPoint y: 536, distance: 246.3
click at [1048, 536] on div "Carrier Details Account 990540011 - AT&T Wireless Contract balance $115.00 Upgr…" at bounding box center [1031, 720] width 404 height 661
copy section "Carrier Details Account 990540011 - AT&T Wireless Contract balance $115.00 Upgr…"
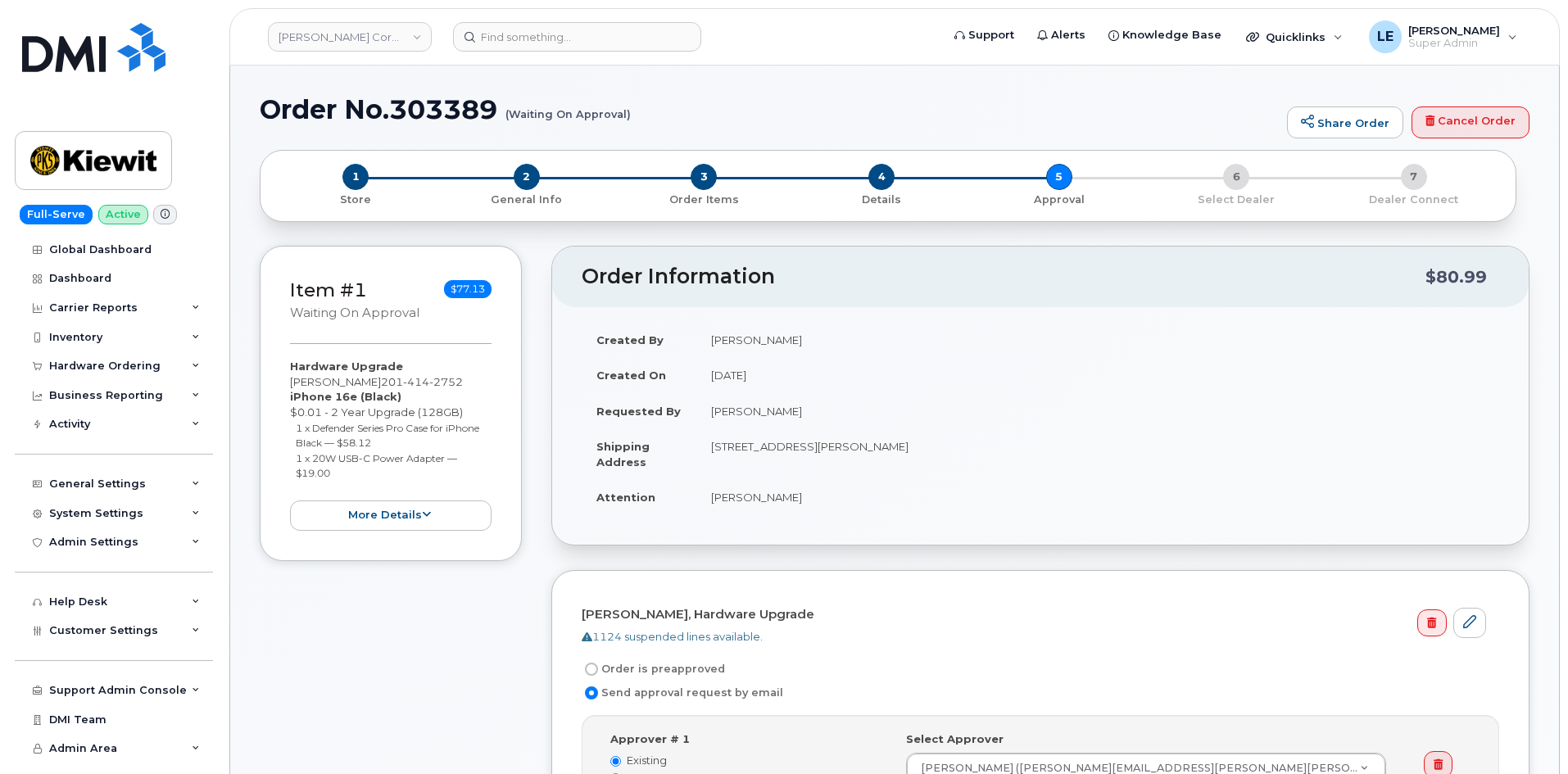
scroll to position [82, 0]
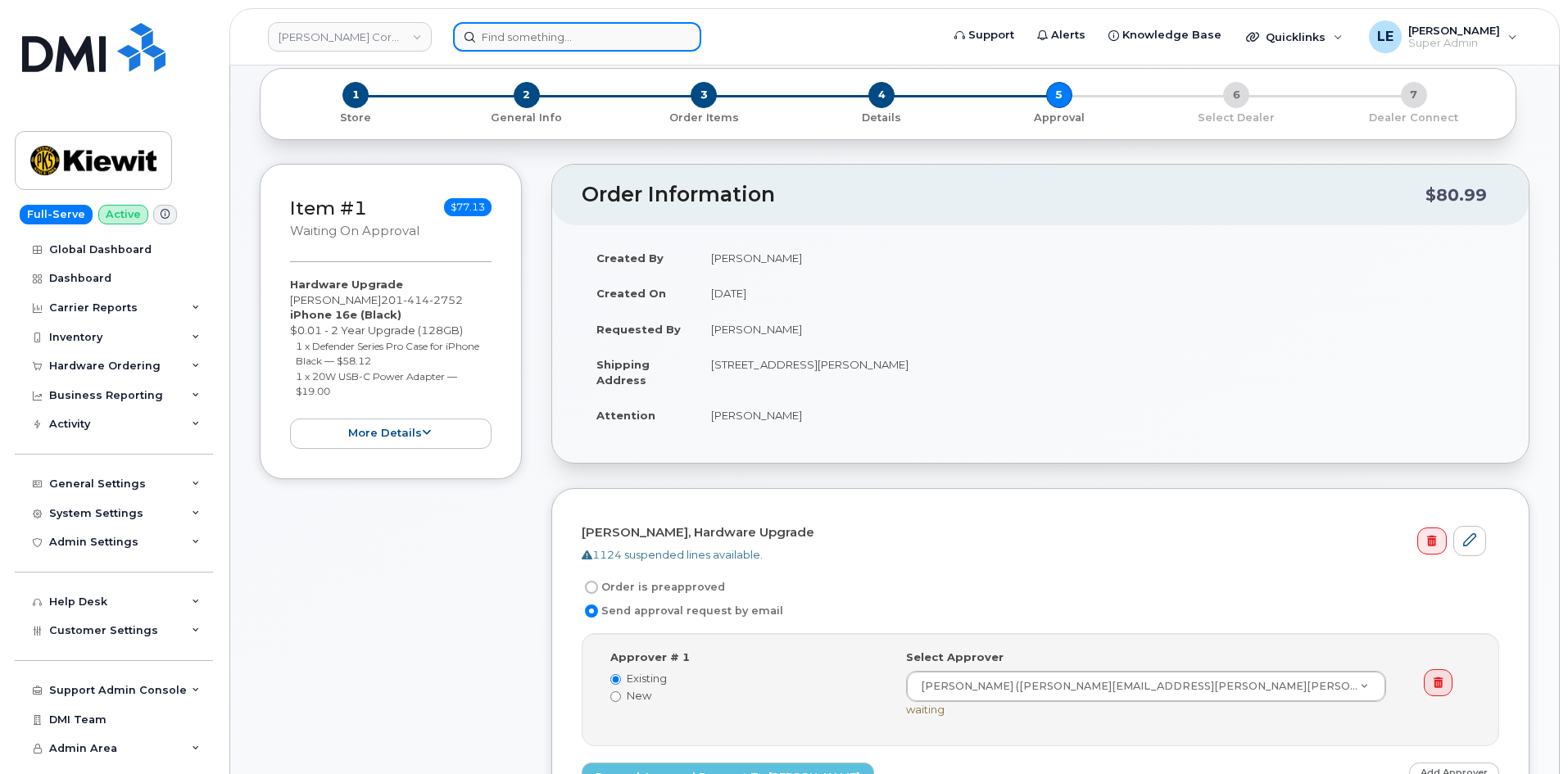
click at [562, 47] on input at bounding box center [577, 37] width 248 height 29
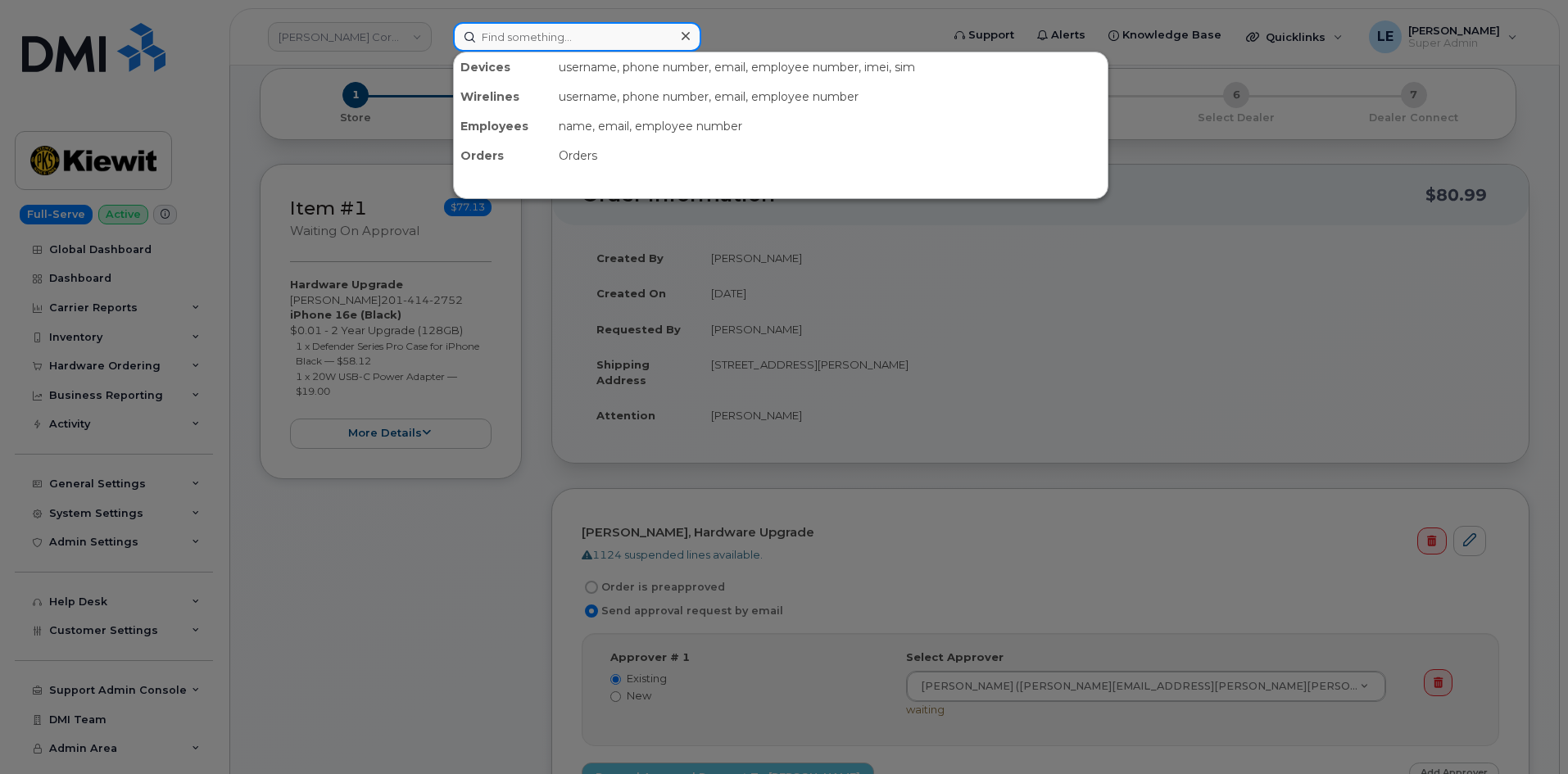
paste input "402-215-3908"
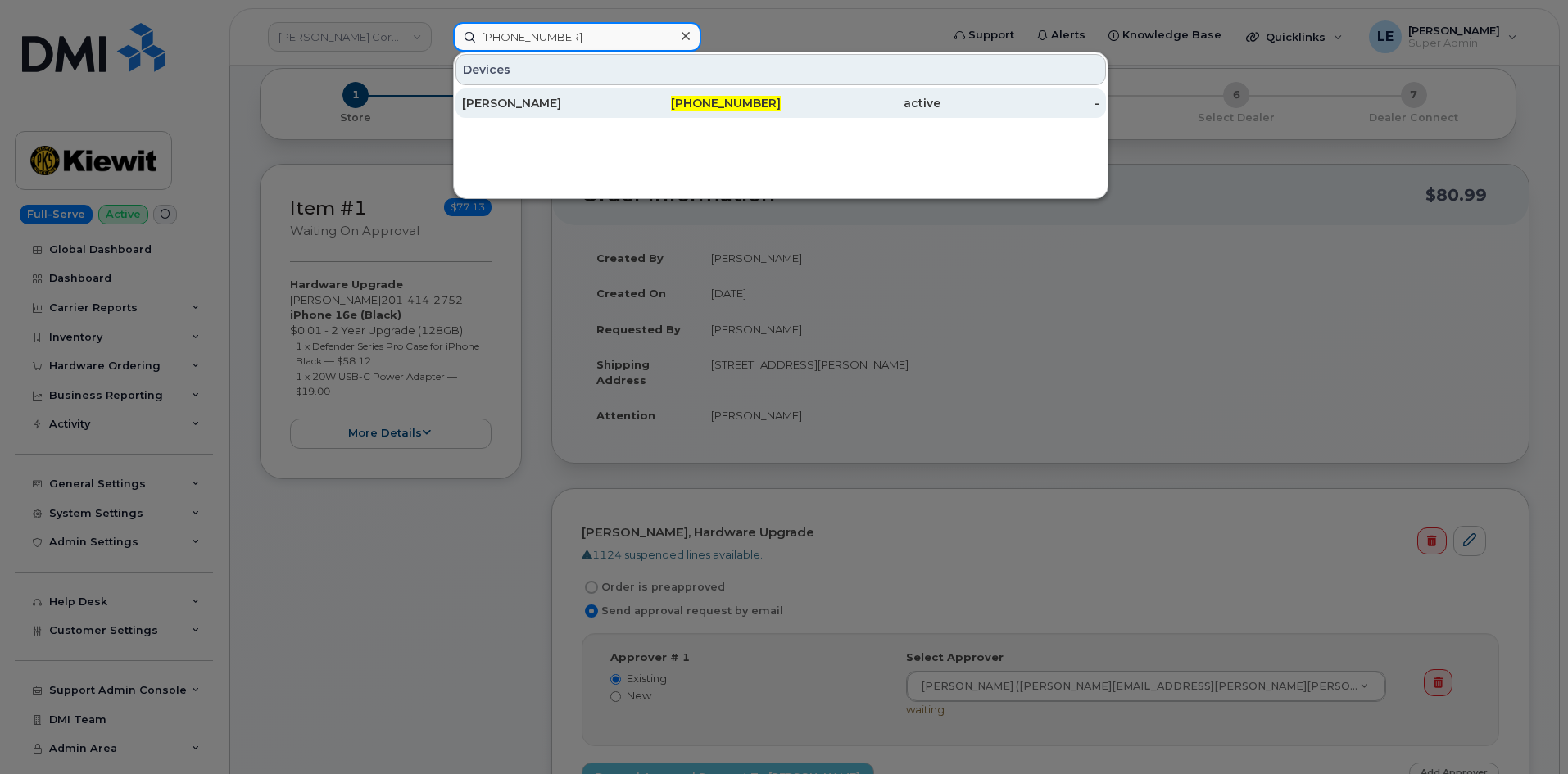
type input "402-215-3908"
click at [579, 99] on div "CHELSEA JULIN" at bounding box center [542, 103] width 159 height 17
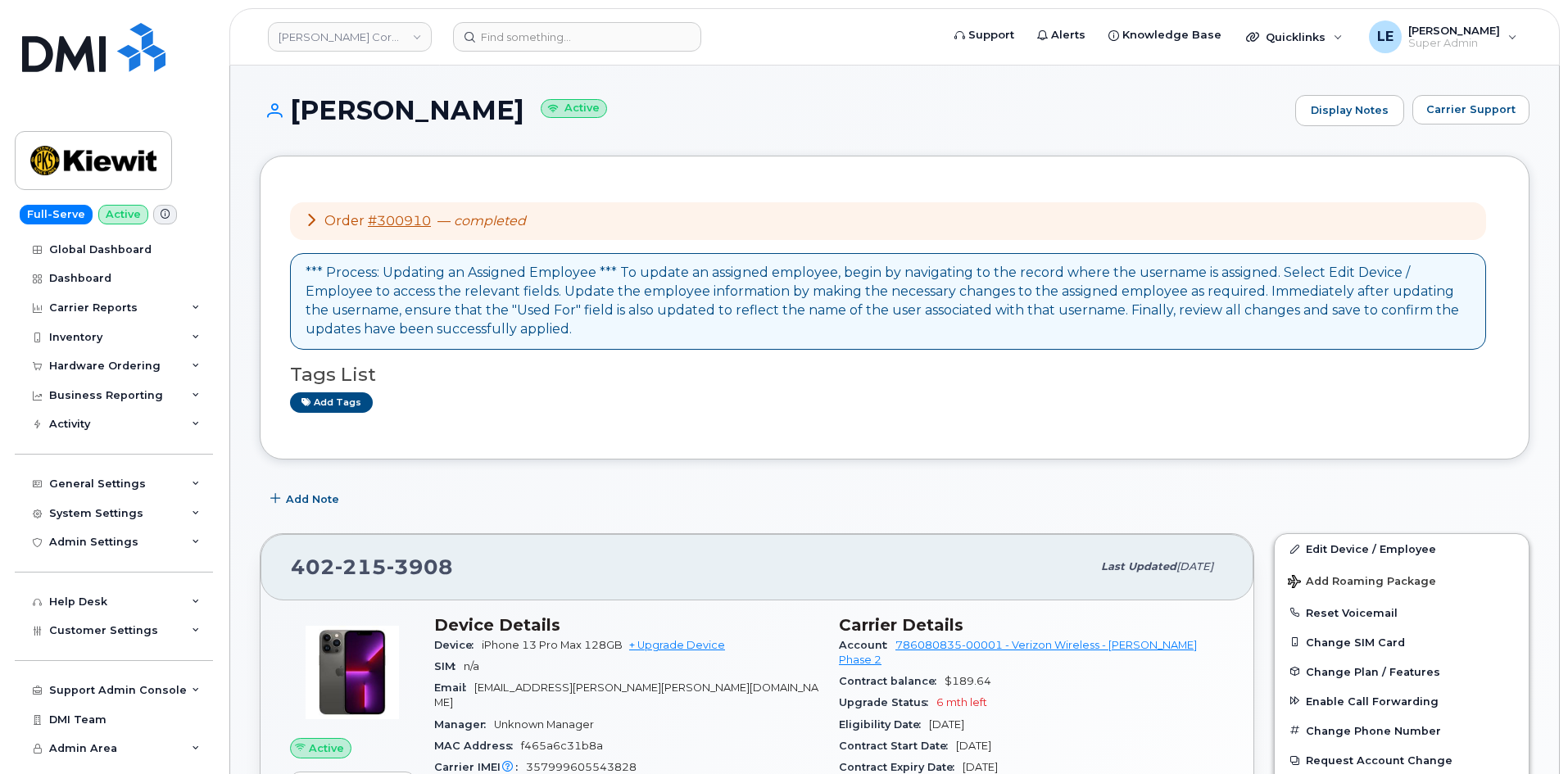
scroll to position [246, 0]
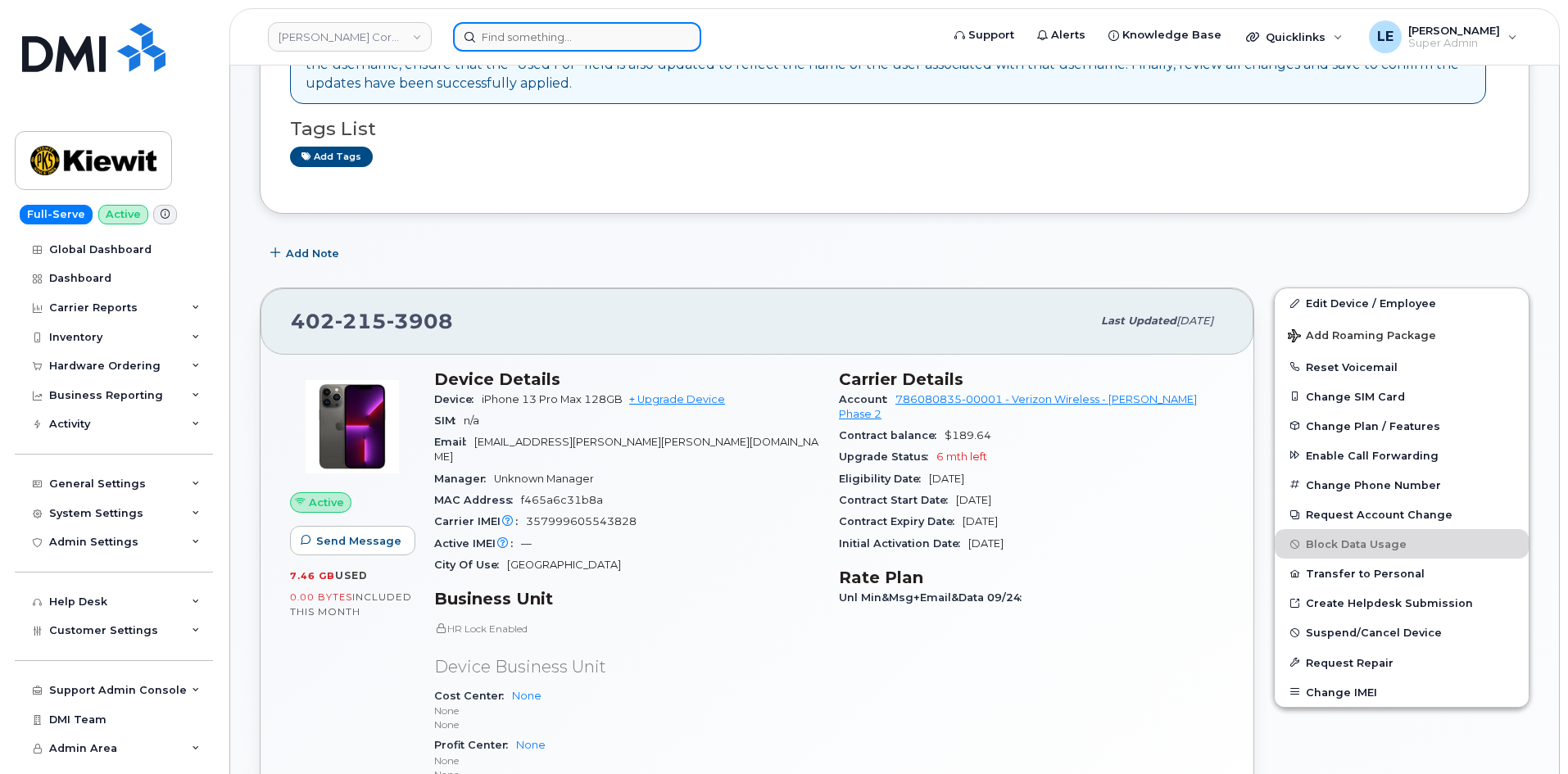
click at [524, 48] on input at bounding box center [577, 37] width 248 height 29
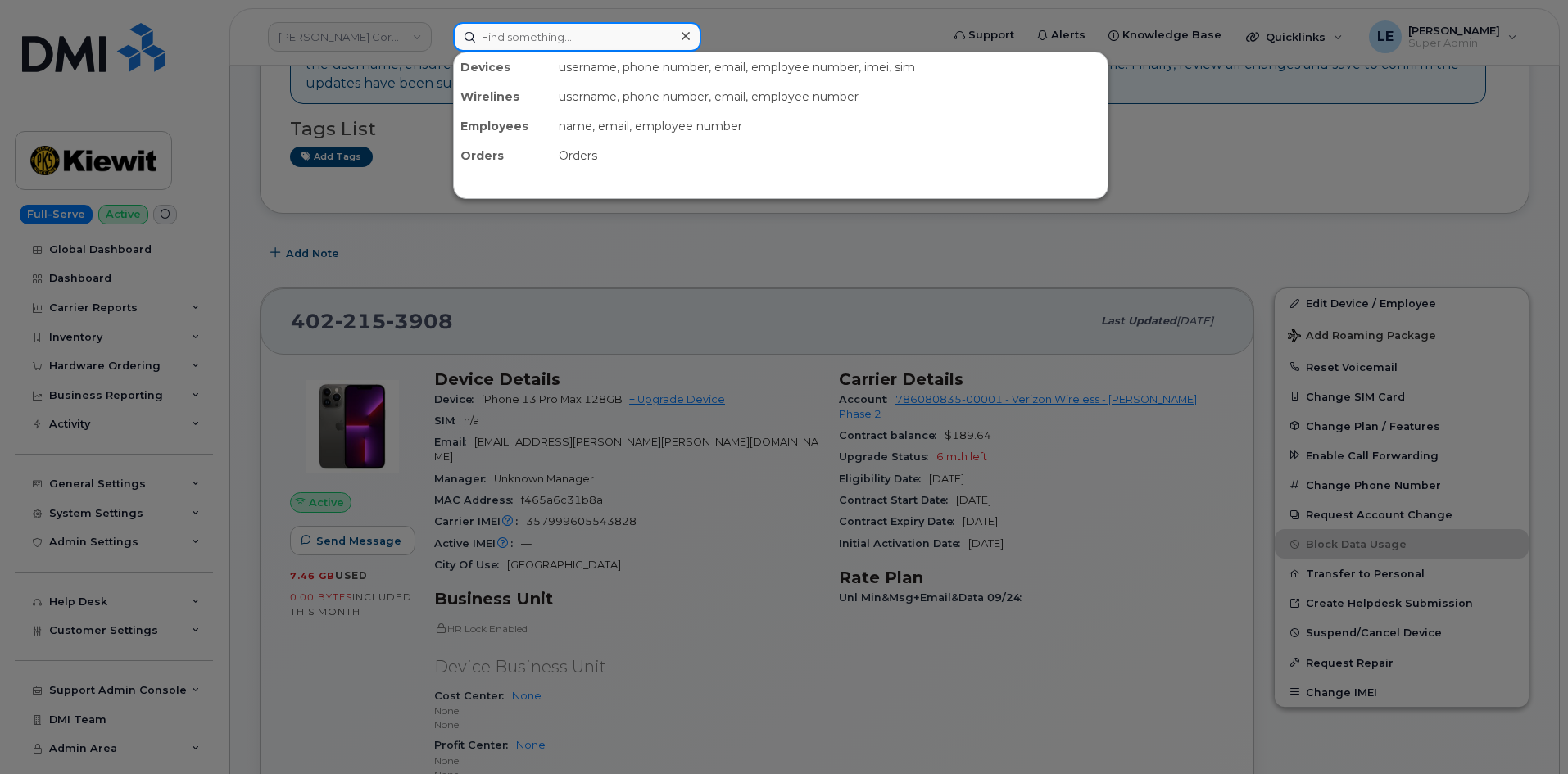
click at [505, 42] on input at bounding box center [577, 37] width 248 height 29
paste input "302969"
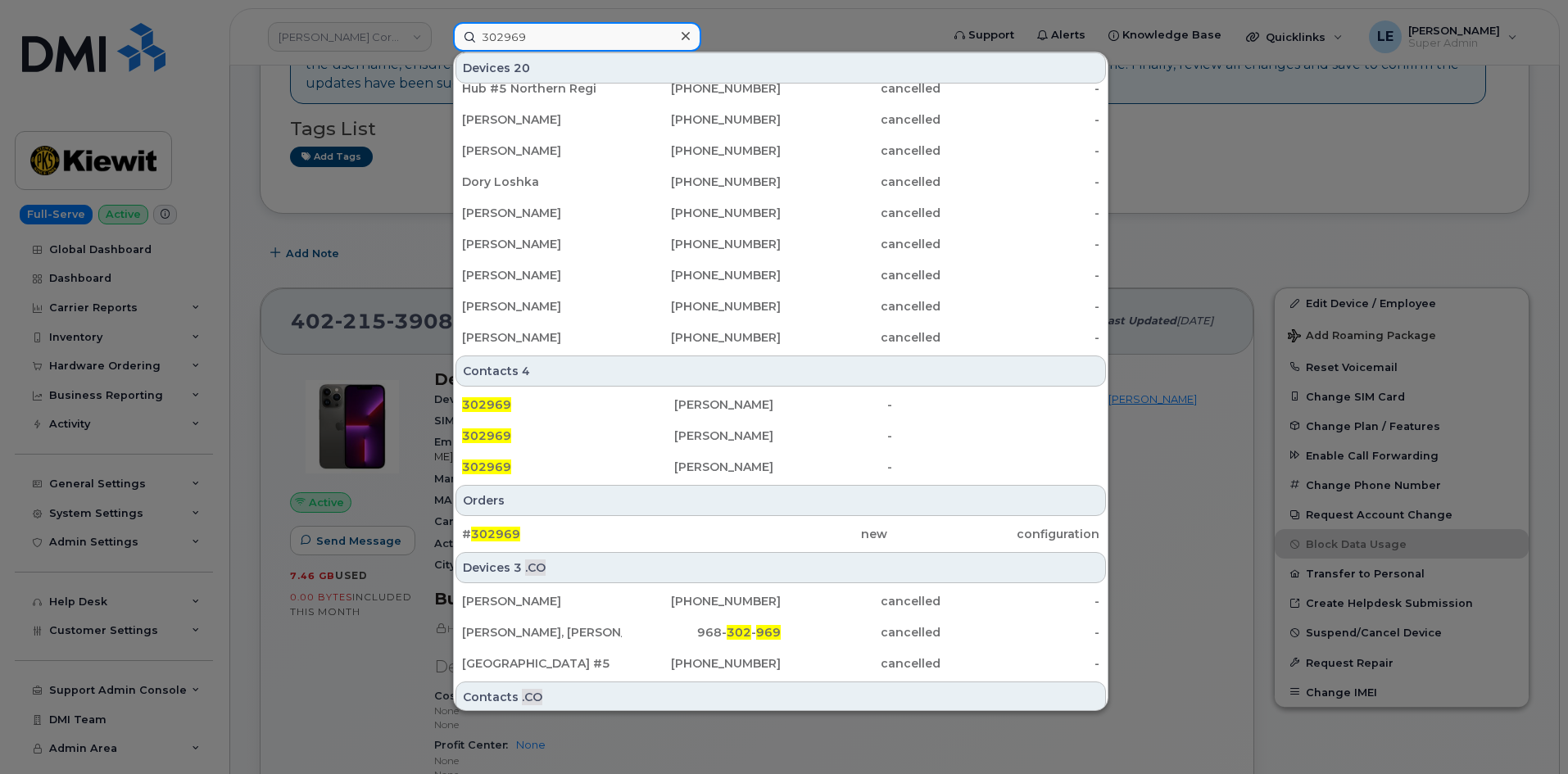
scroll to position [394, 0]
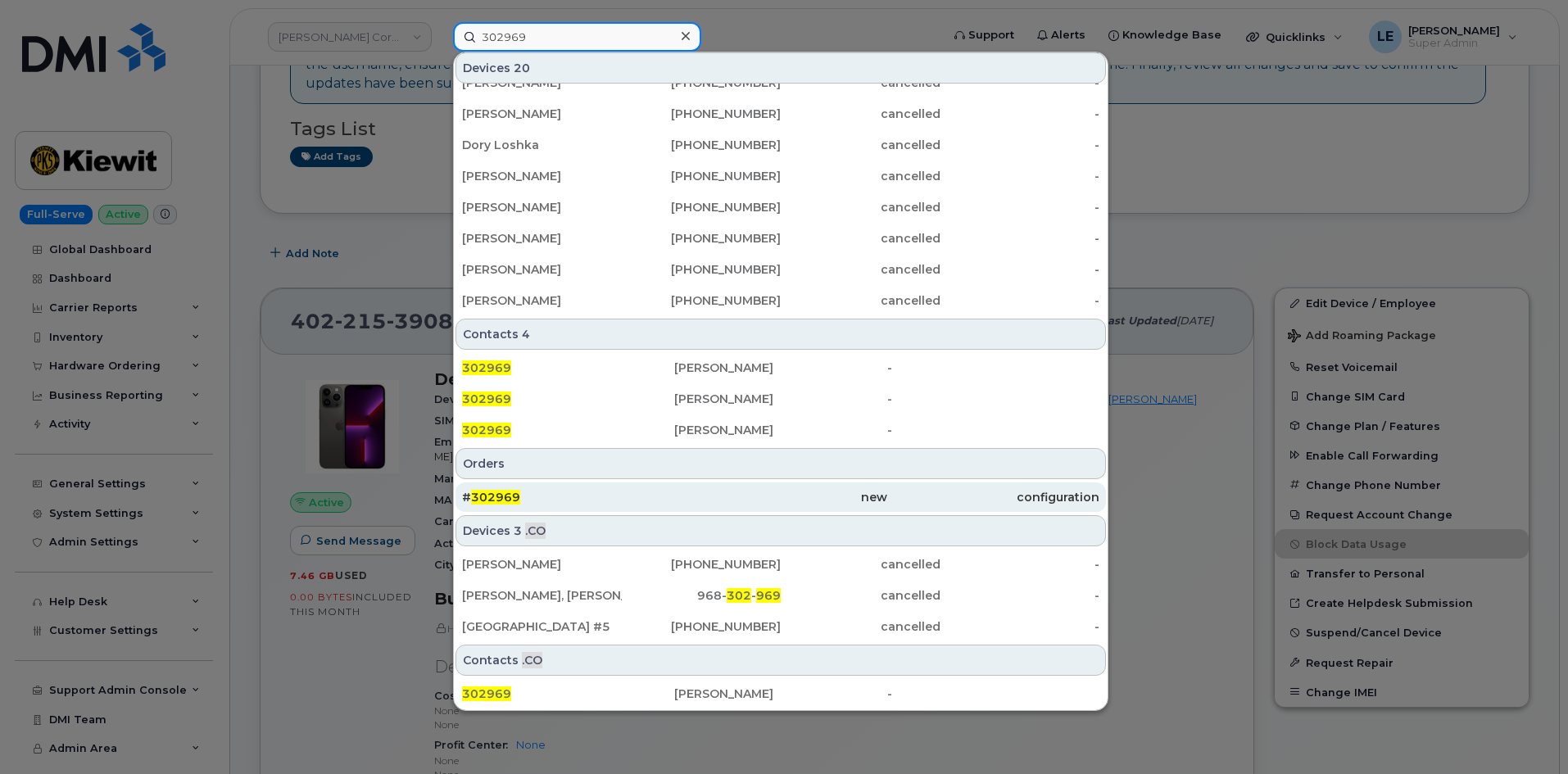
type input "302969"
click at [567, 502] on div "# 302969" at bounding box center [568, 498] width 212 height 17
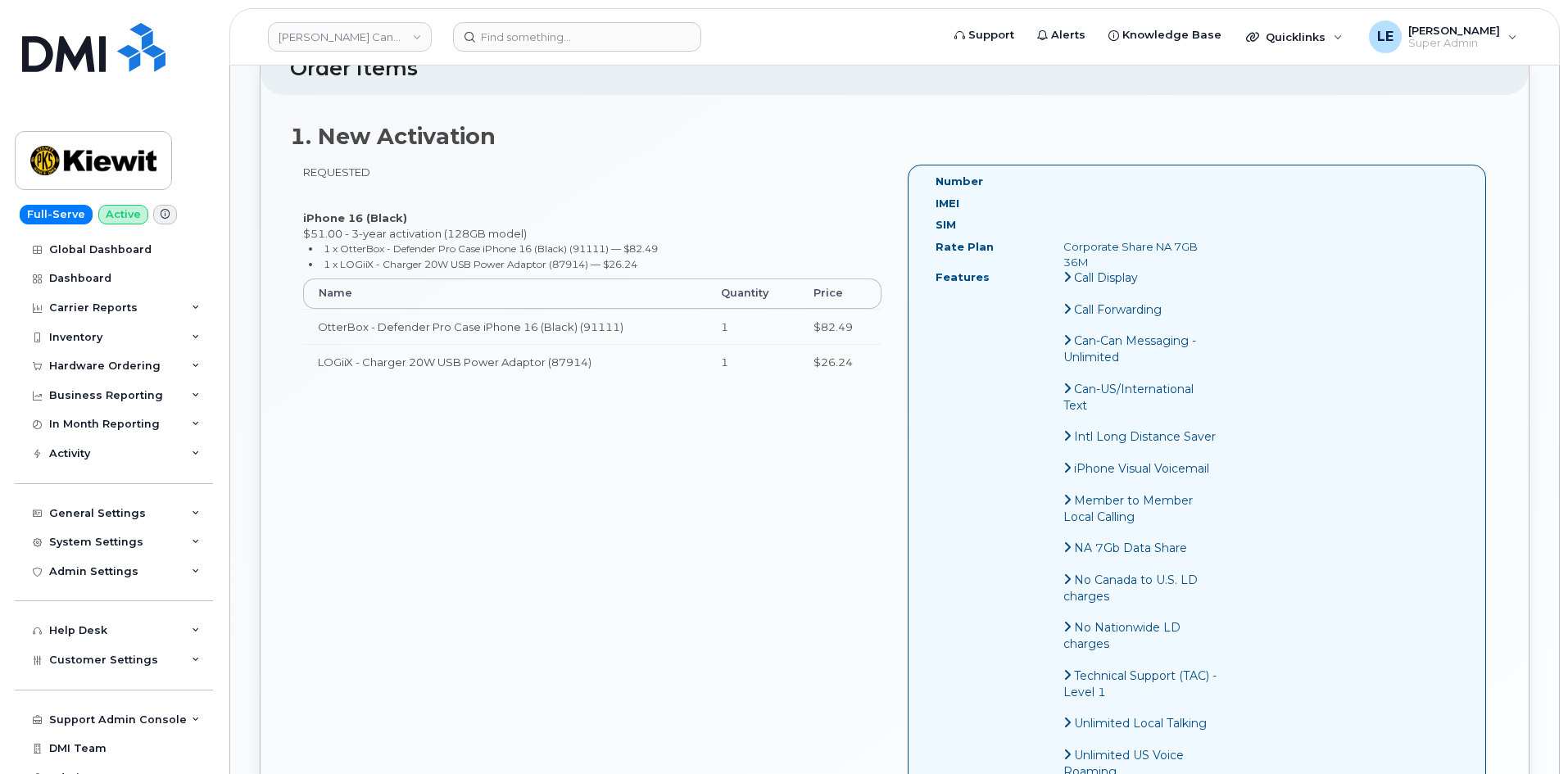
scroll to position [440, 0]
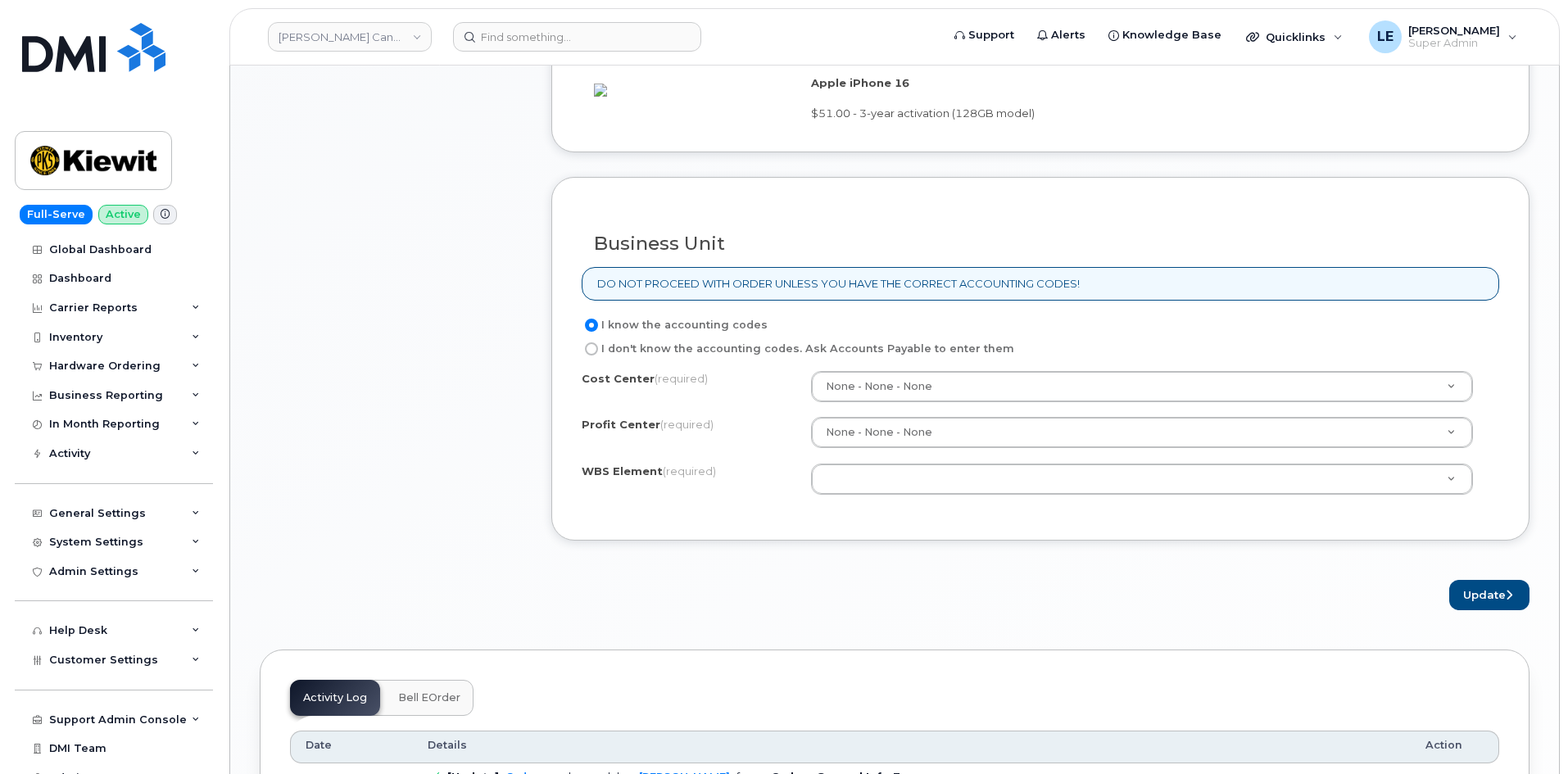
scroll to position [1147, 0]
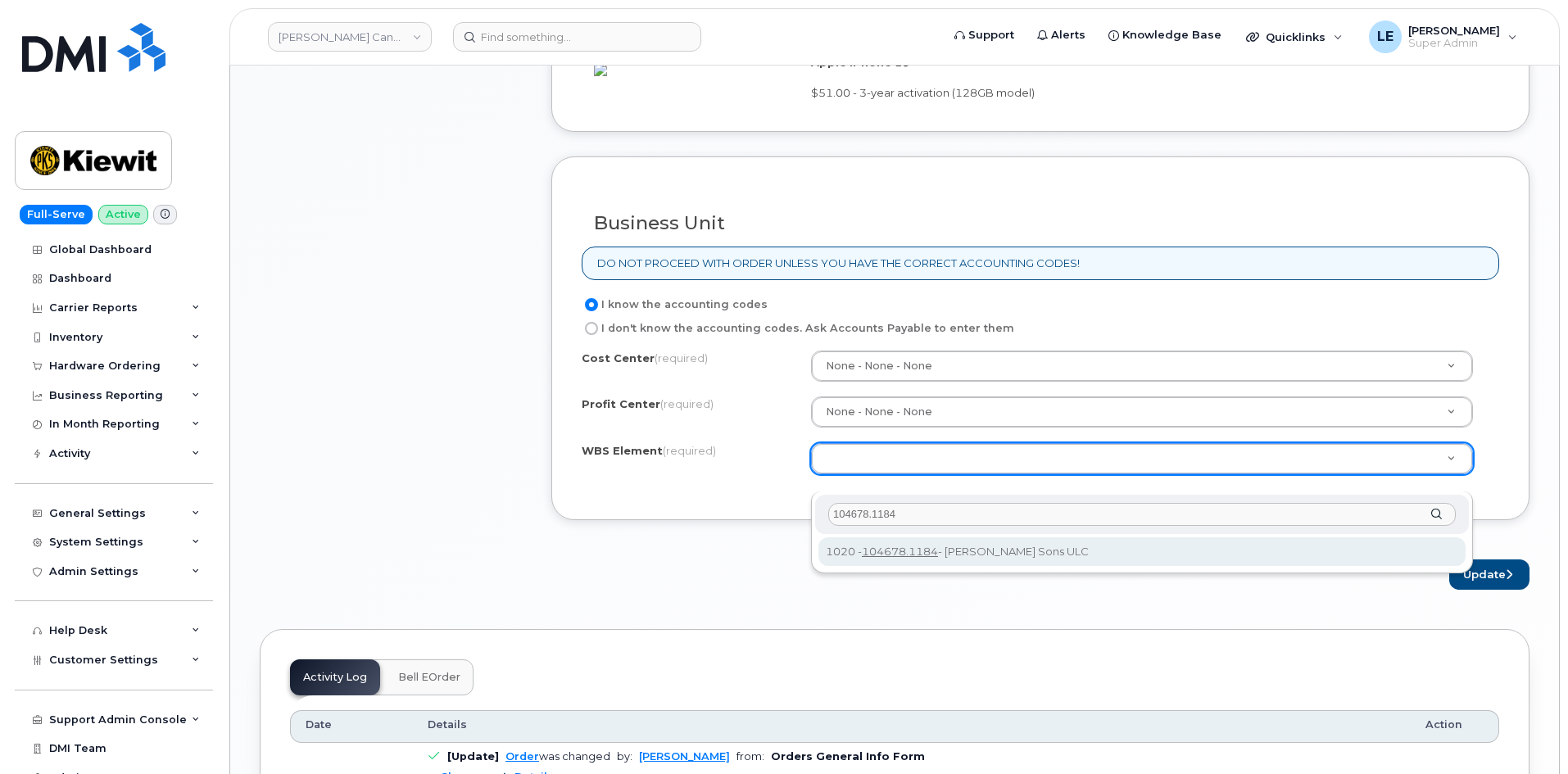
type input "104678.1184"
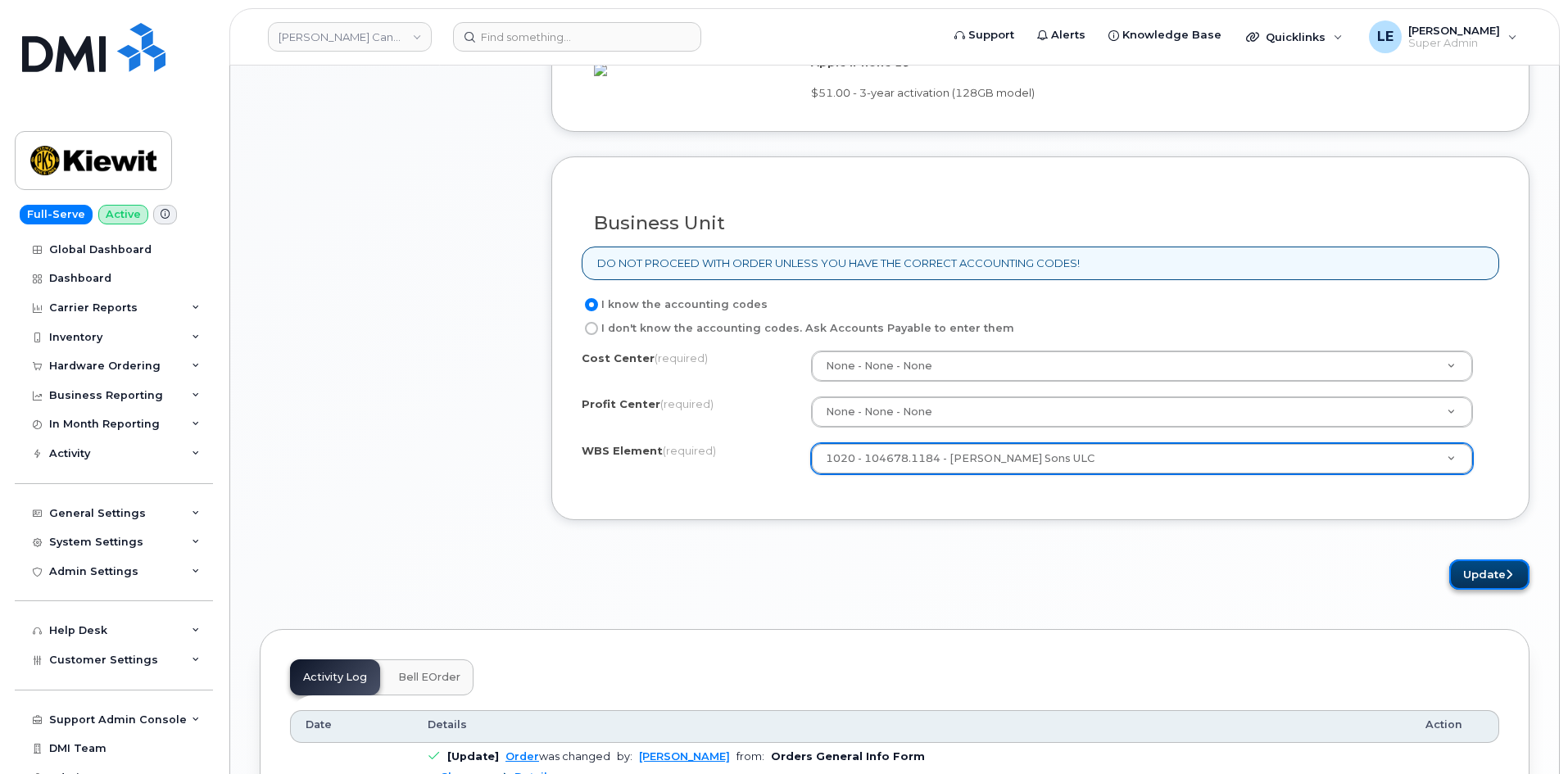
click at [1492, 590] on button "Update" at bounding box center [1489, 574] width 80 height 30
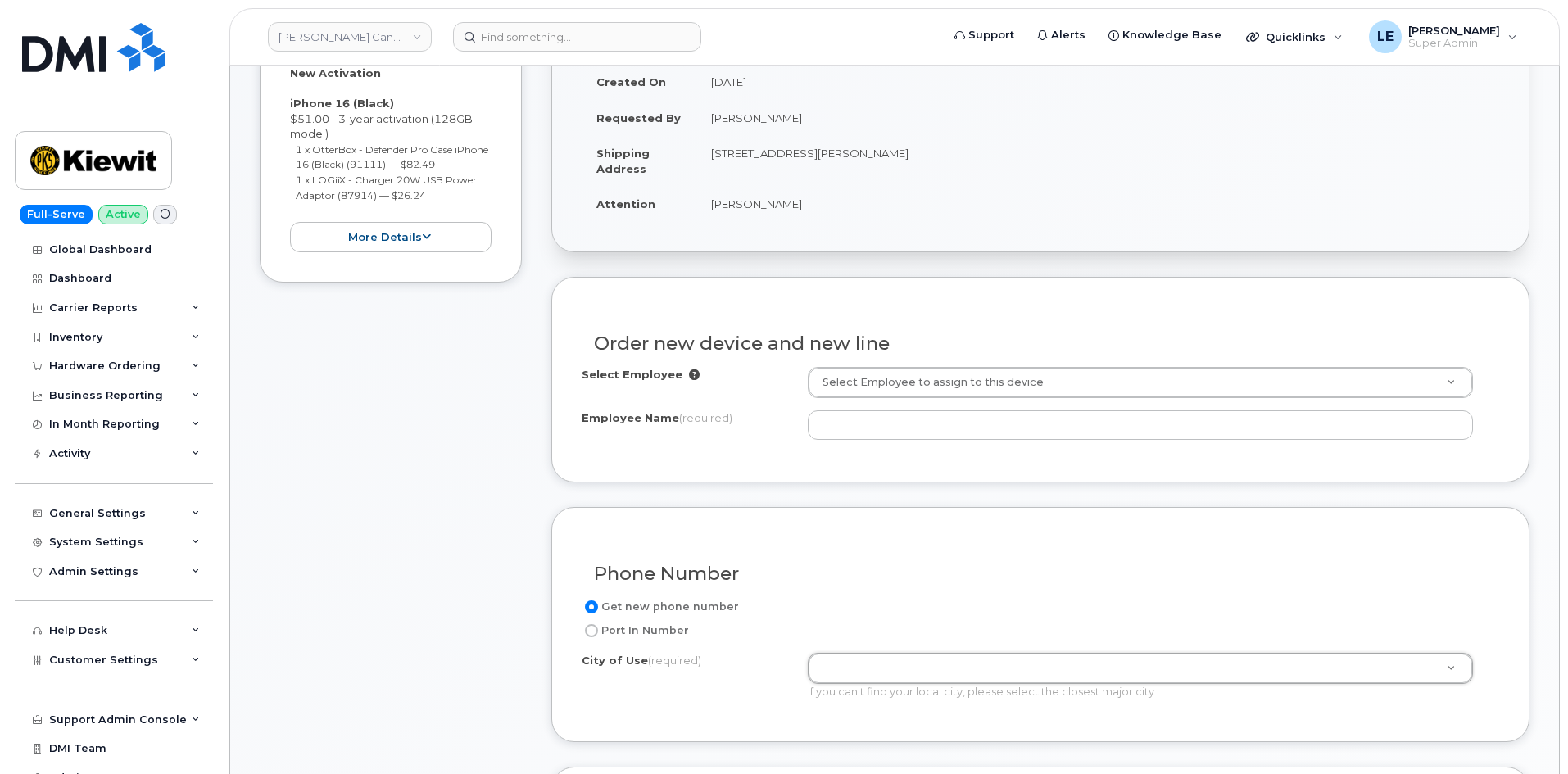
scroll to position [100, 0]
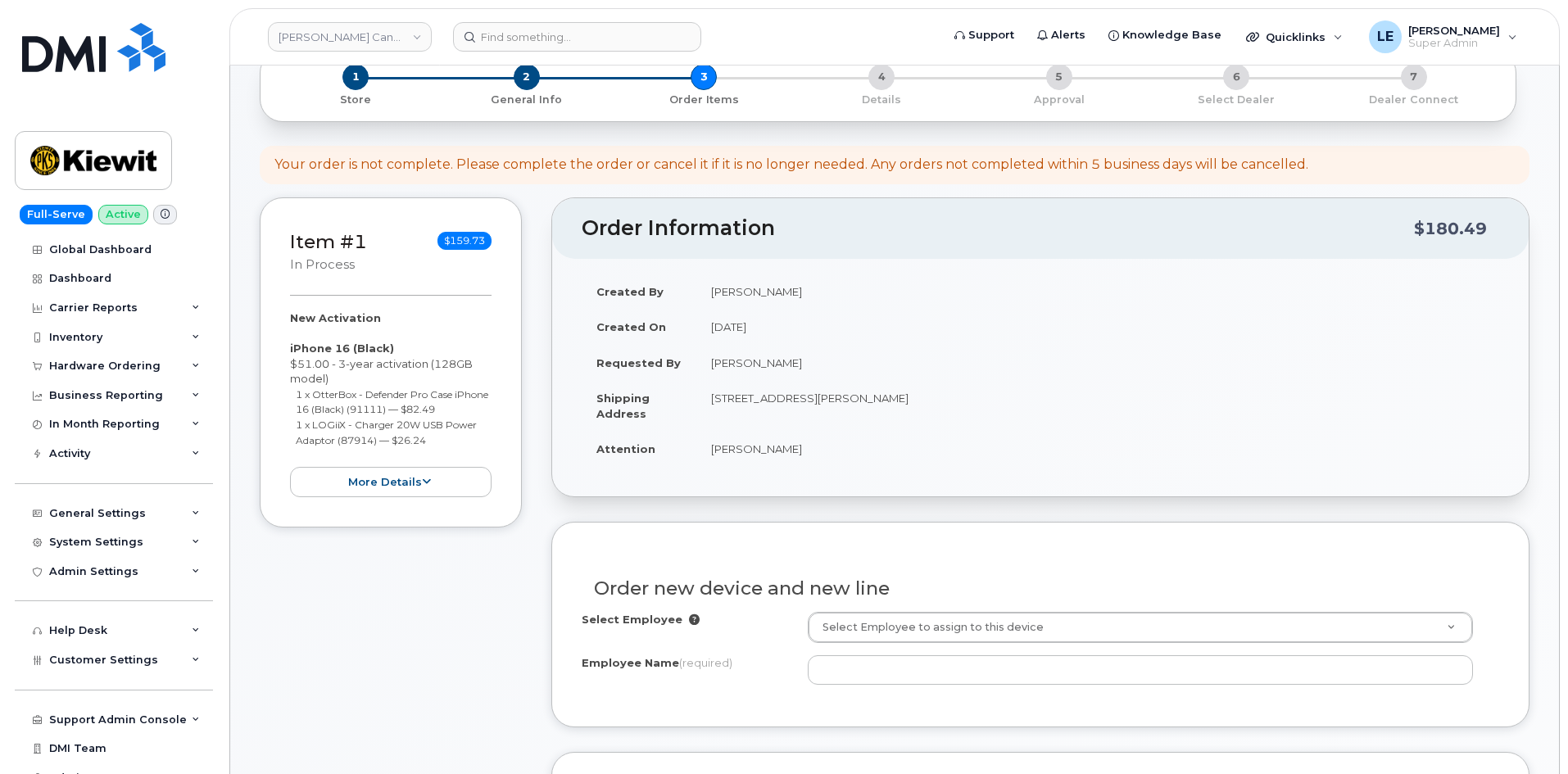
drag, startPoint x: 917, startPoint y: 399, endPoint x: 965, endPoint y: 399, distance: 48.0
click at [965, 399] on td "3240 William Coltson Ave Oakville ON L6HAC8" at bounding box center [1097, 405] width 802 height 51
copy td "L6HAC8"
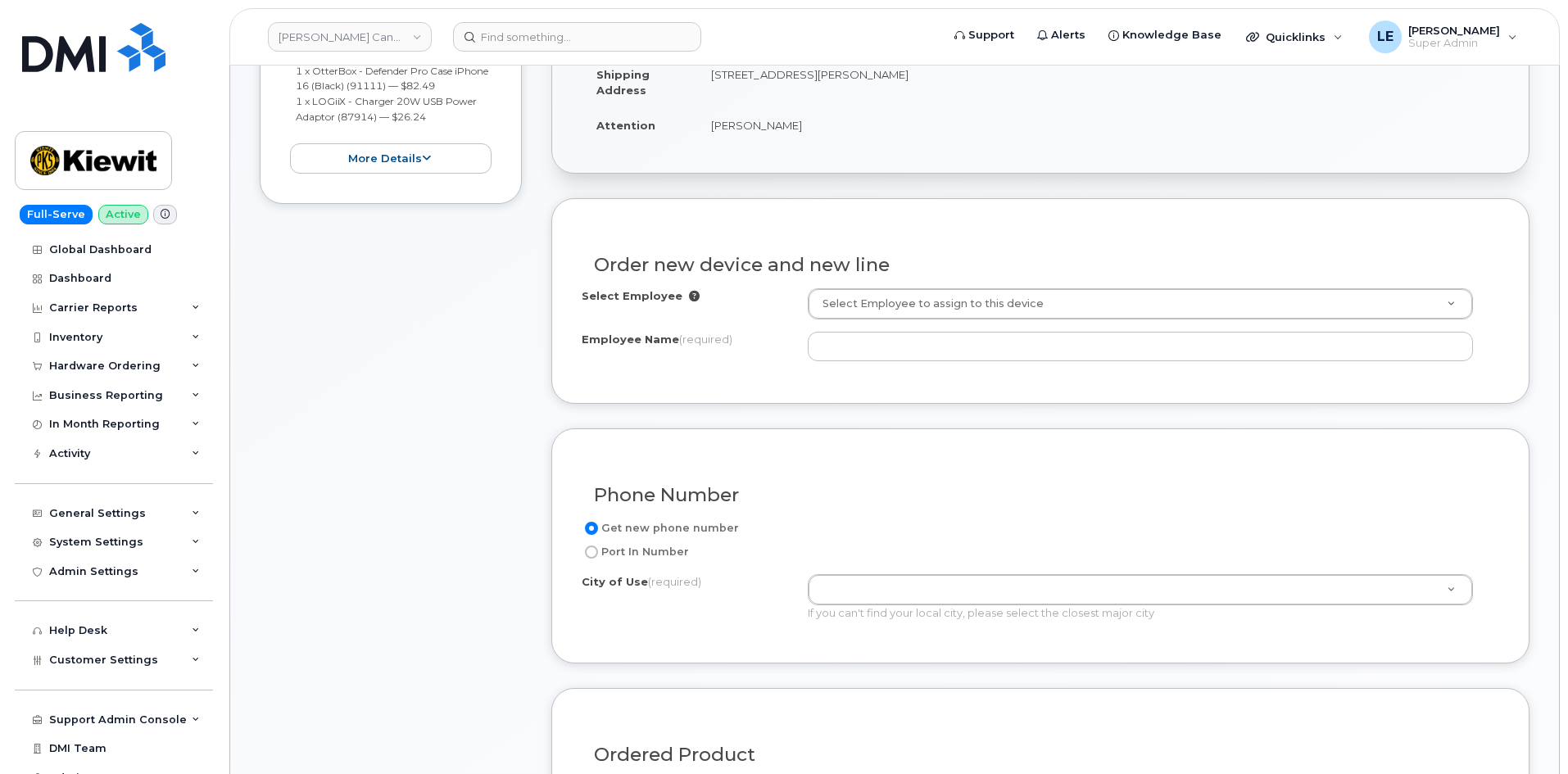
scroll to position [428, 0]
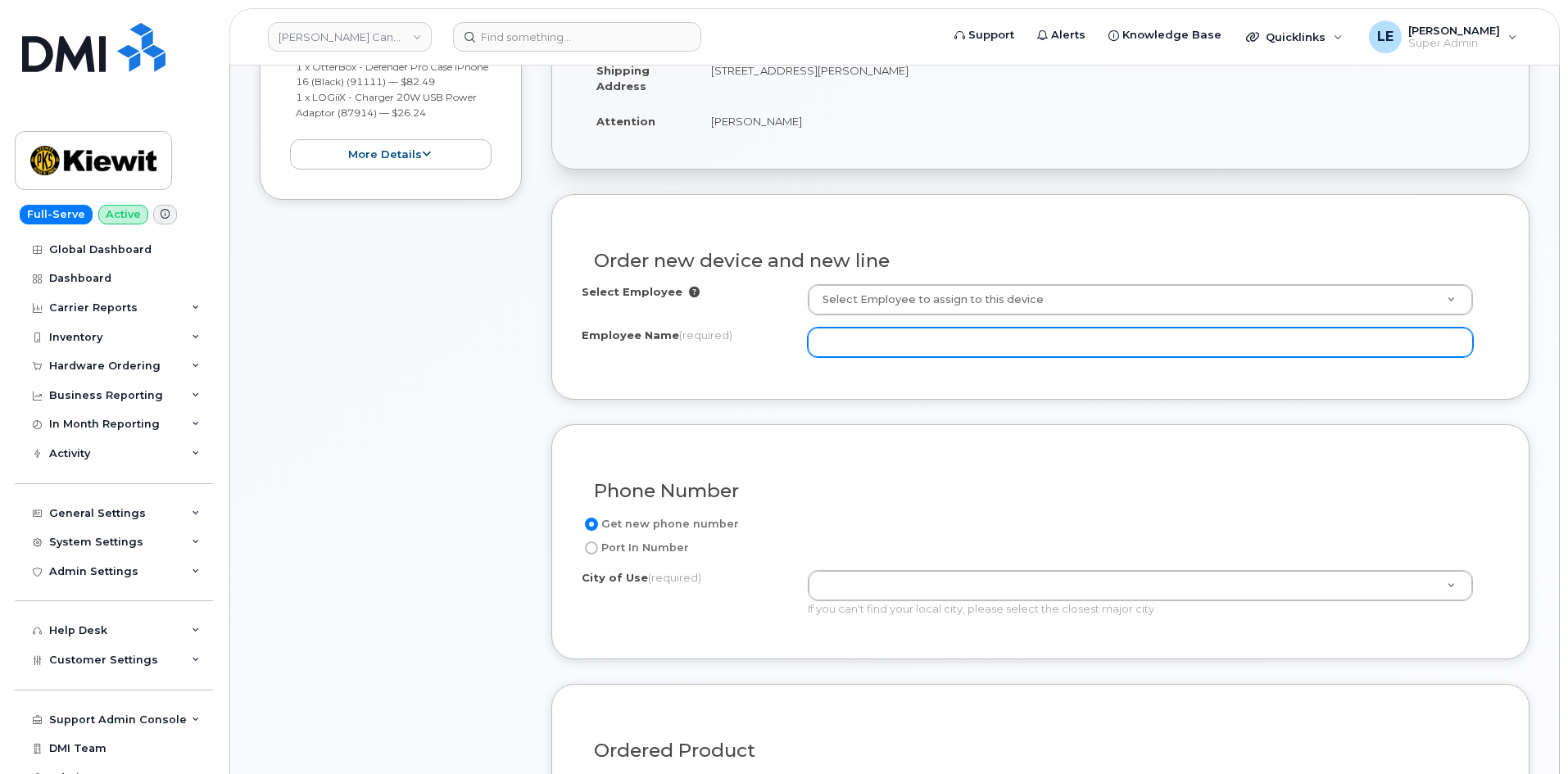
click at [860, 346] on input "Employee Name (required)" at bounding box center [1141, 343] width 665 height 29
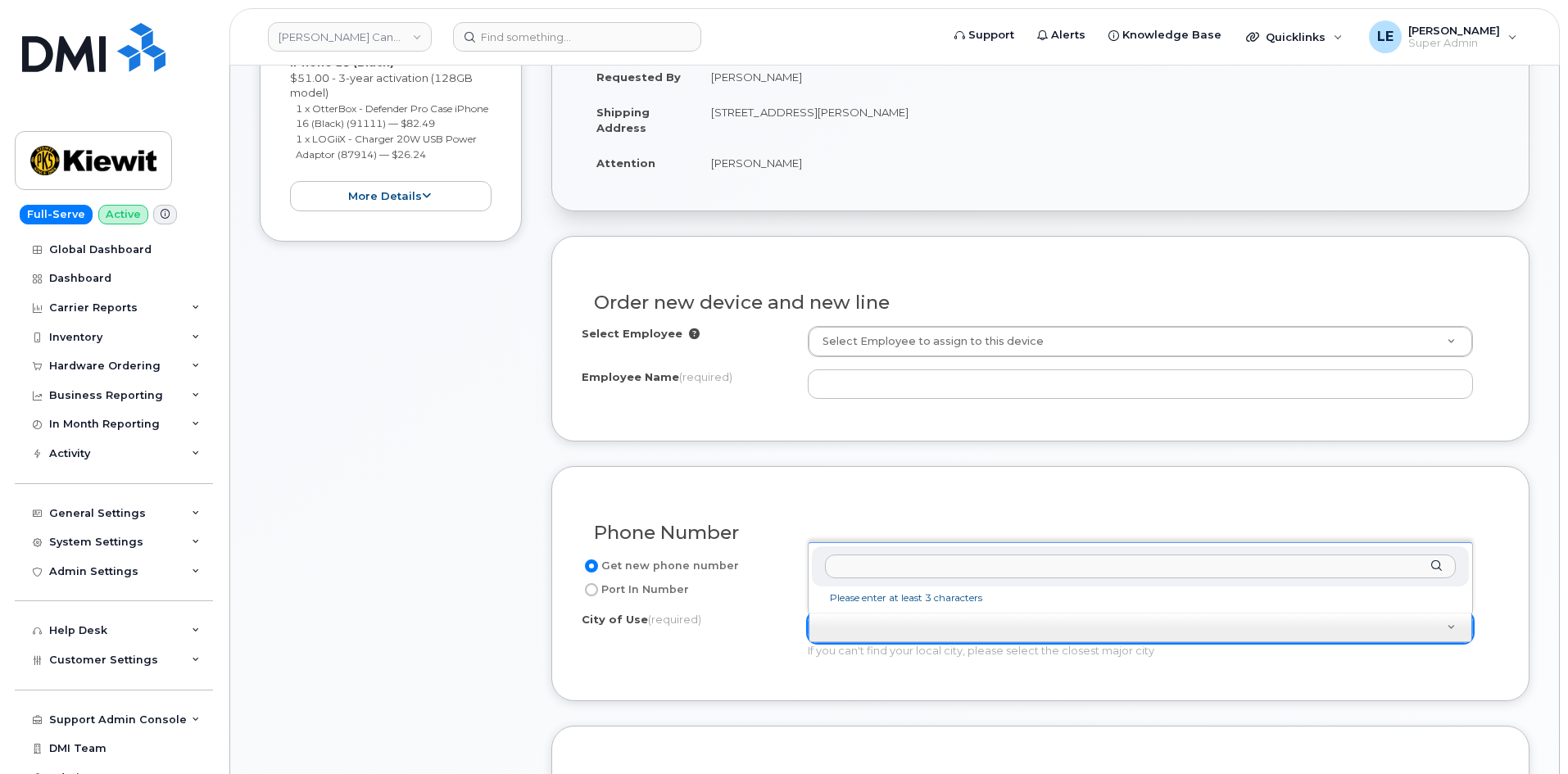
scroll to position [410, 0]
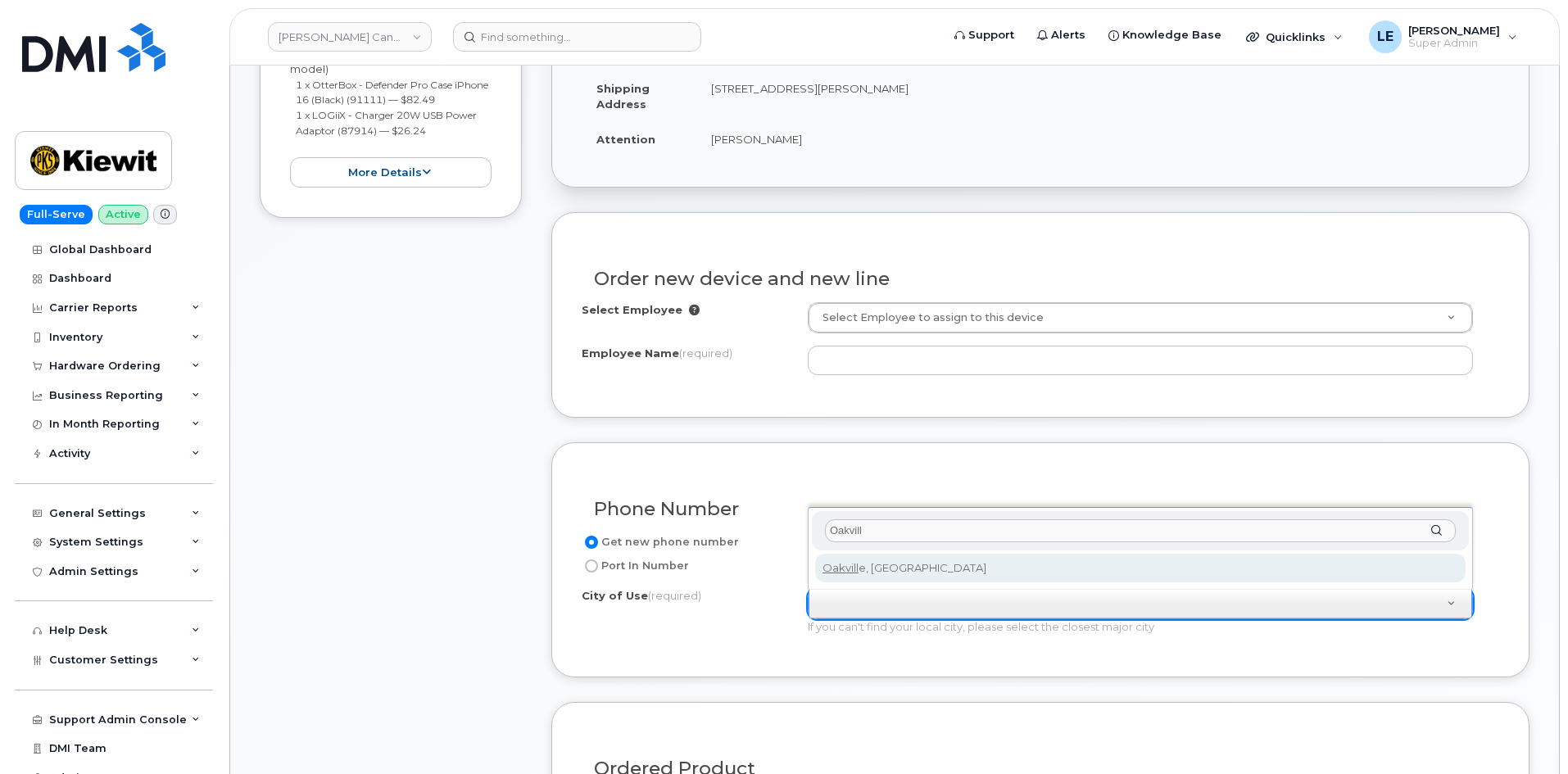
type input "Oakvill"
type input "4556"
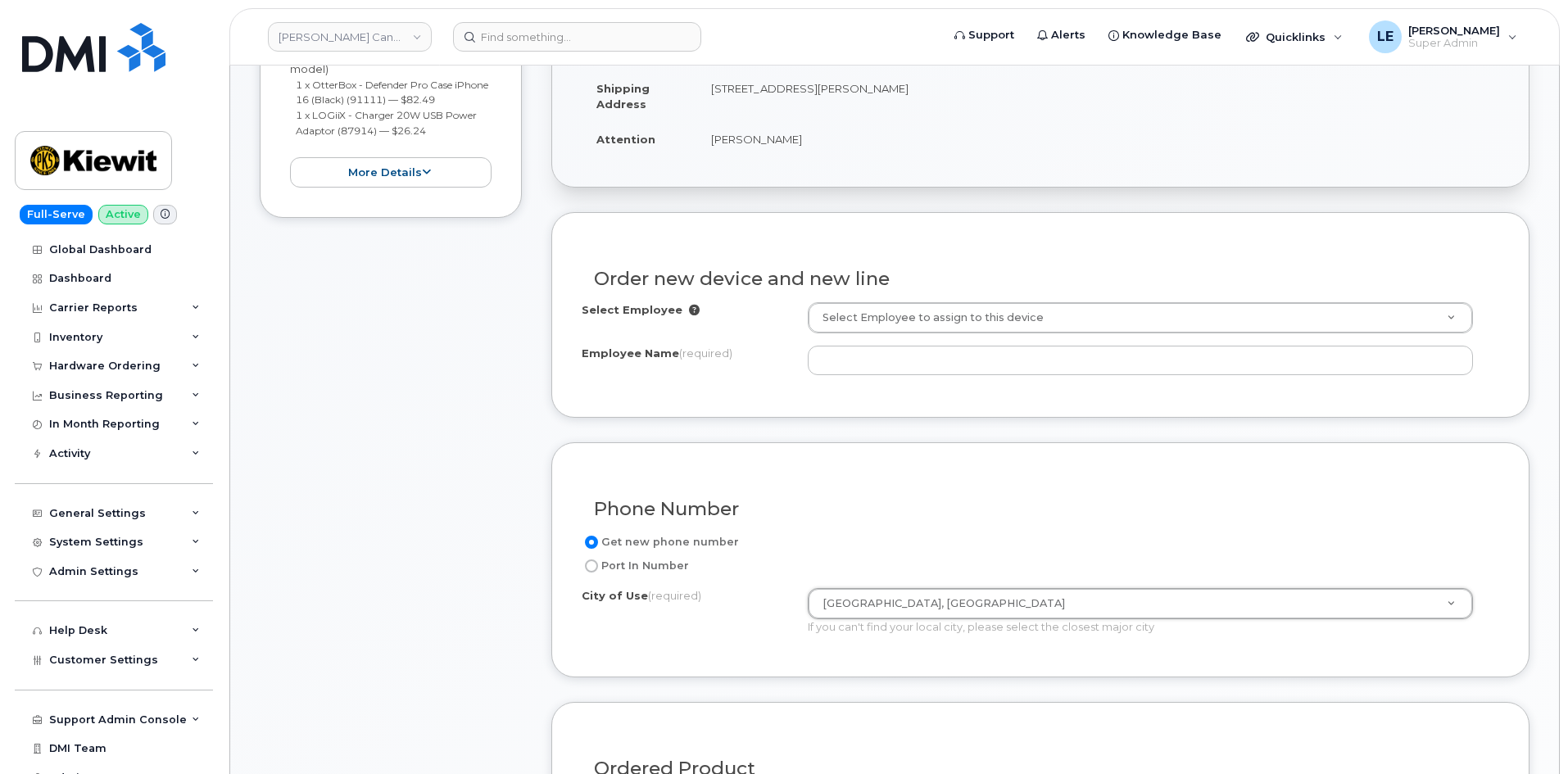
click at [515, 483] on div "Item #1 in process $159.73 New Activation iPhone 16 (Black) $51.00 - 3-year act…" at bounding box center [391, 607] width 263 height 1439
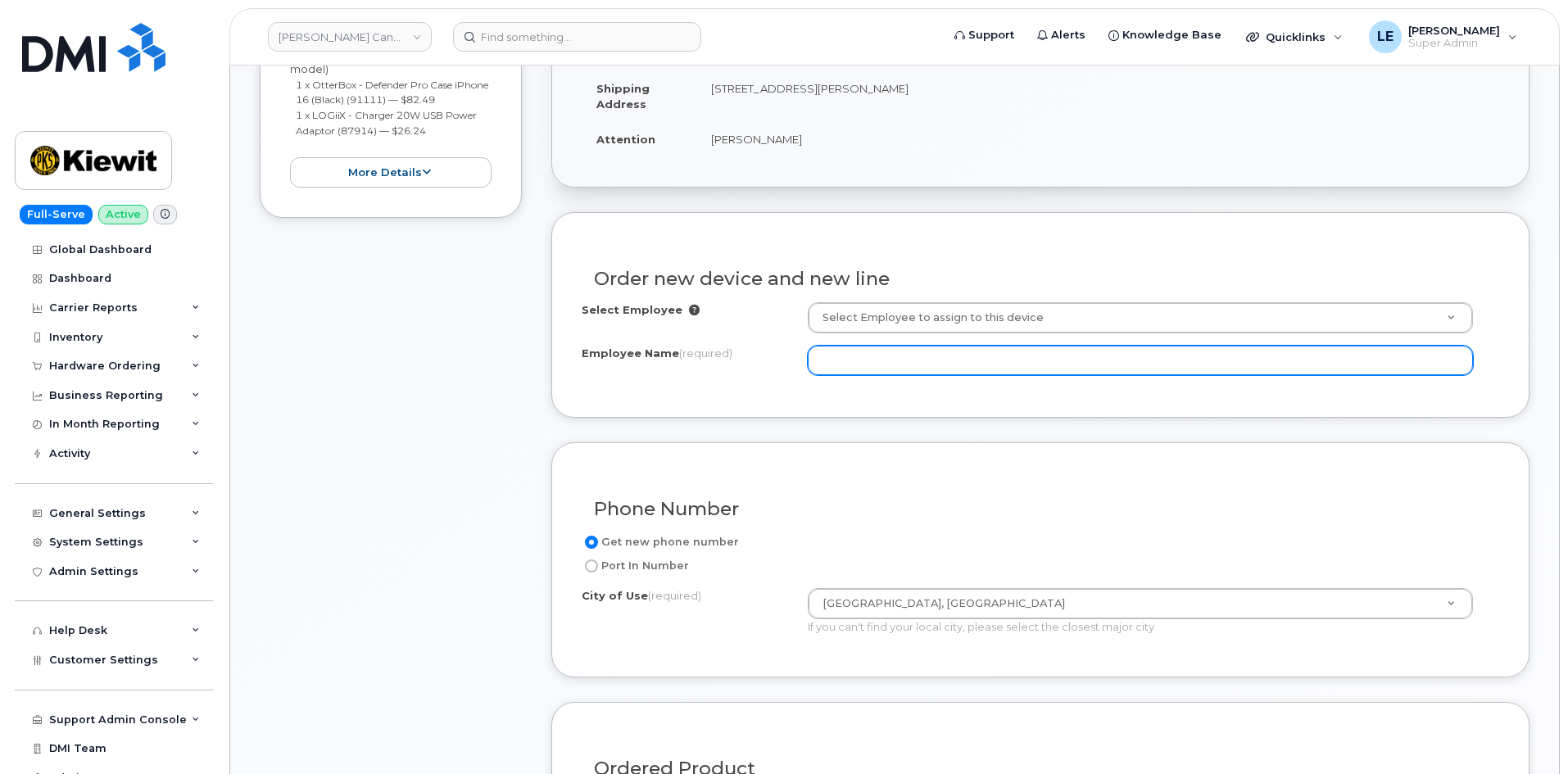
click at [840, 368] on input "Employee Name (required)" at bounding box center [1141, 360] width 665 height 29
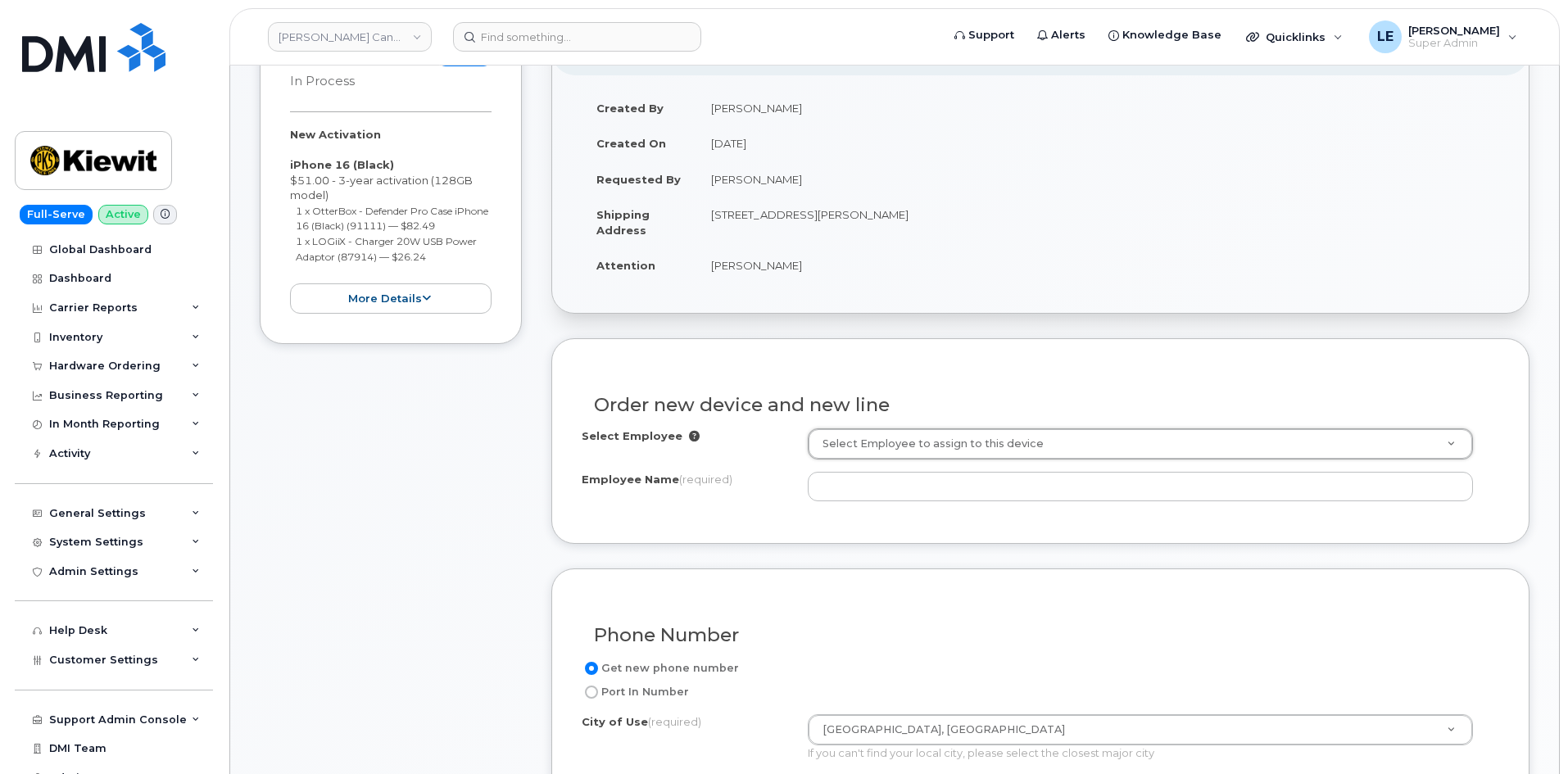
scroll to position [246, 0]
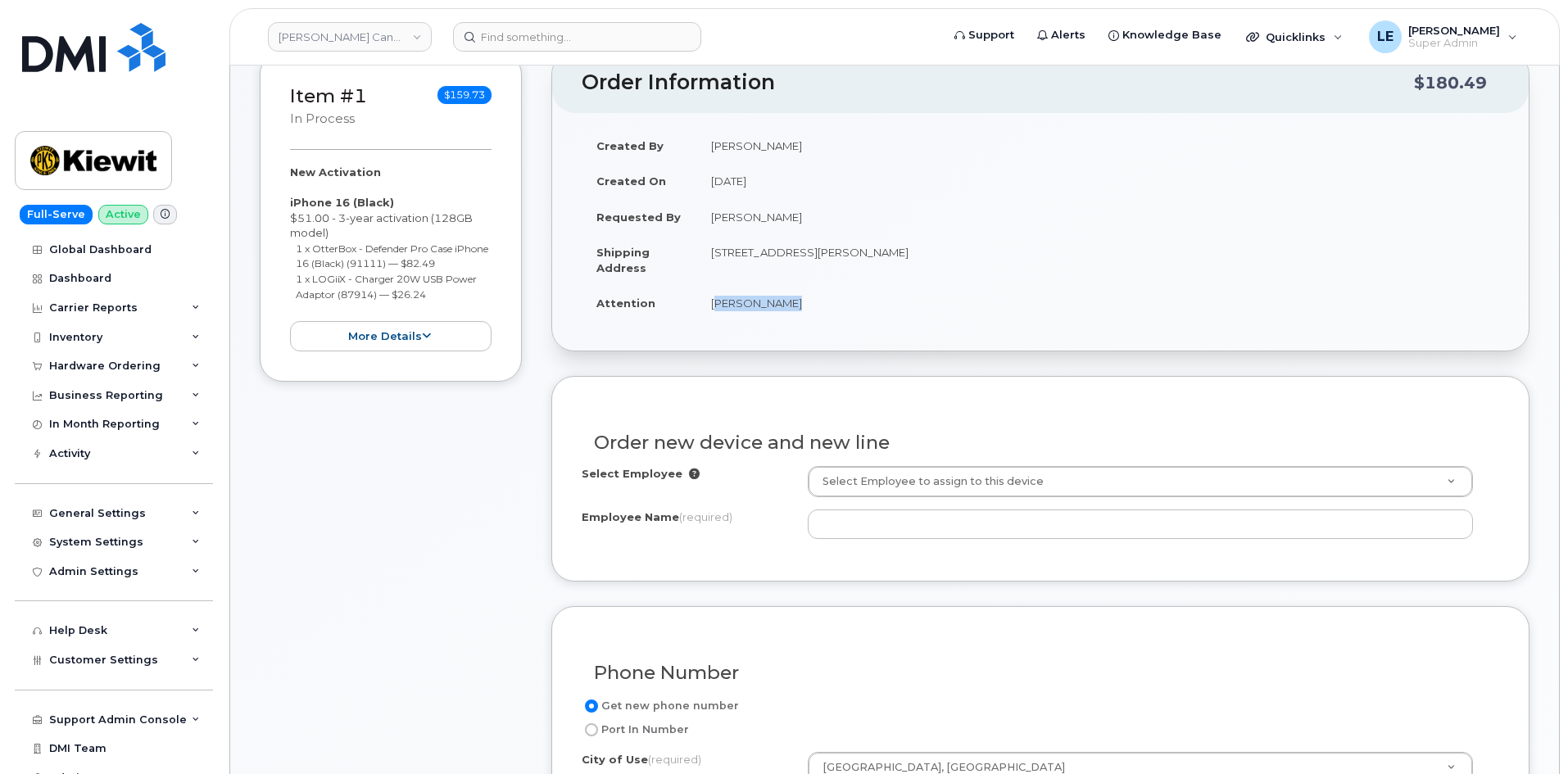
drag, startPoint x: 710, startPoint y: 303, endPoint x: 802, endPoint y: 306, distance: 92.0
click at [802, 306] on td "[PERSON_NAME]" at bounding box center [1097, 302] width 802 height 36
click at [390, 576] on div "Item #1 in process $159.73 New Activation iPhone 16 (Black) $51.00 - 3-year act…" at bounding box center [391, 771] width 263 height 1439
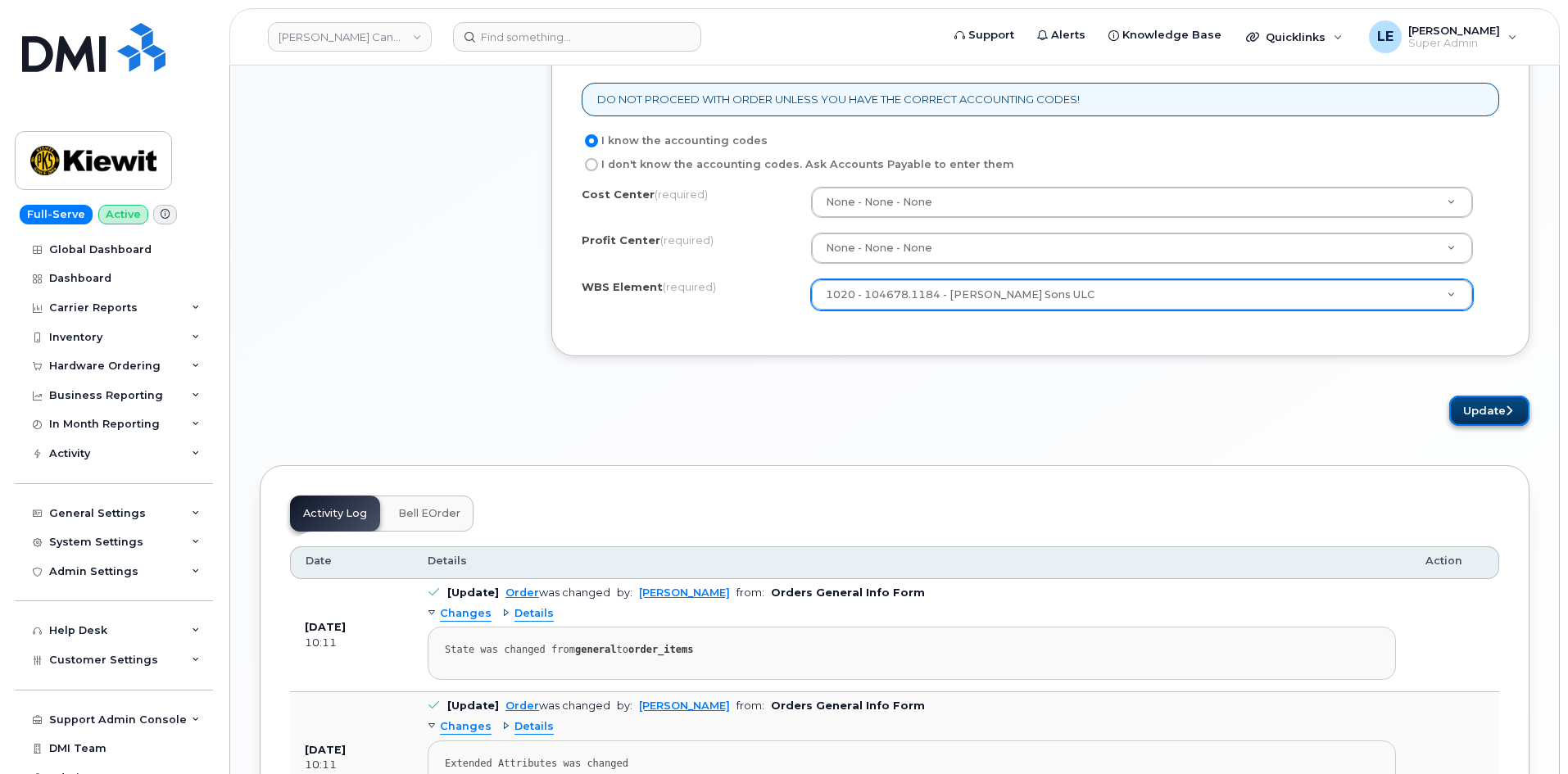
click at [1470, 420] on button "Update" at bounding box center [1489, 410] width 80 height 30
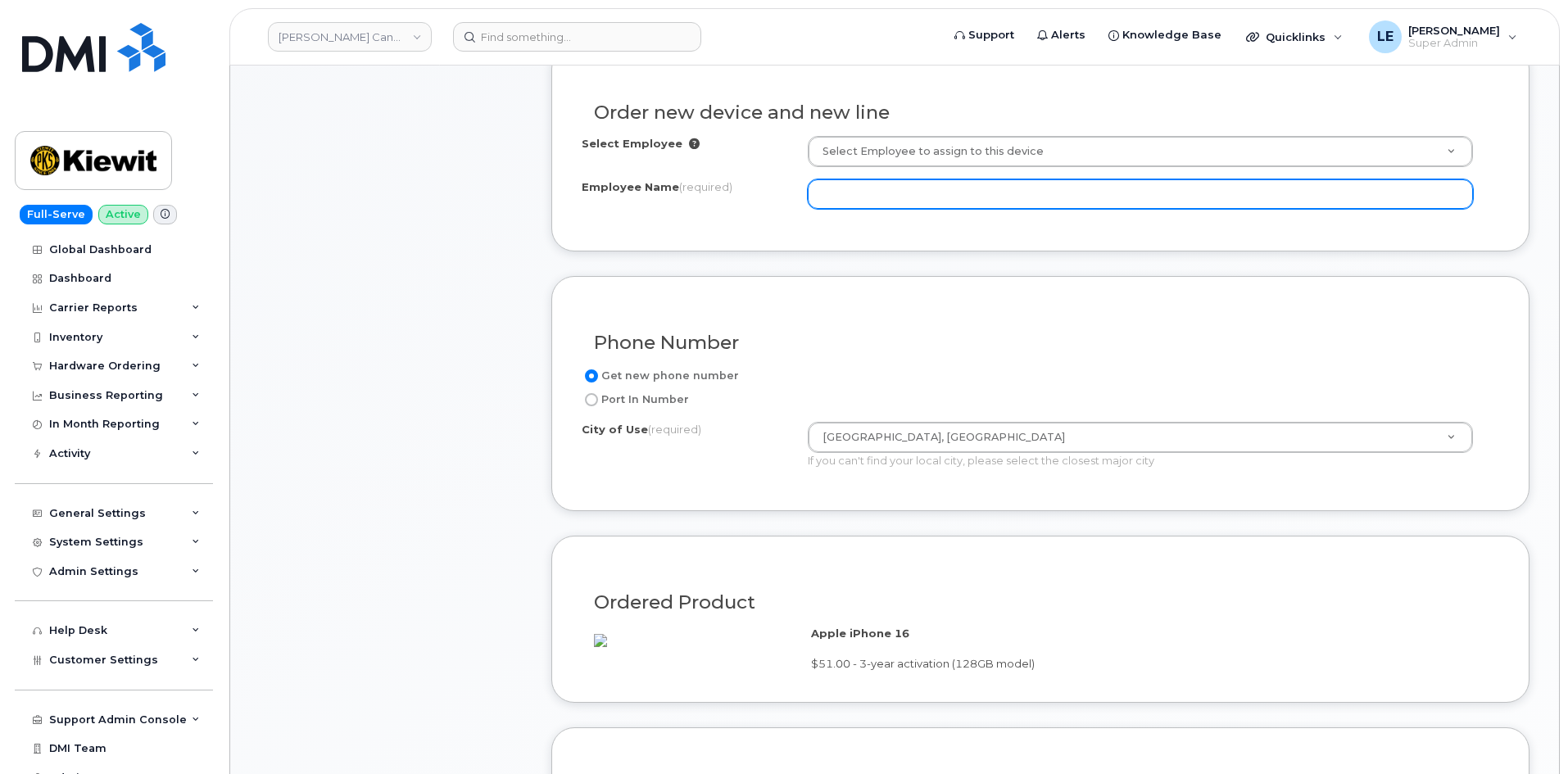
scroll to position [264, 0]
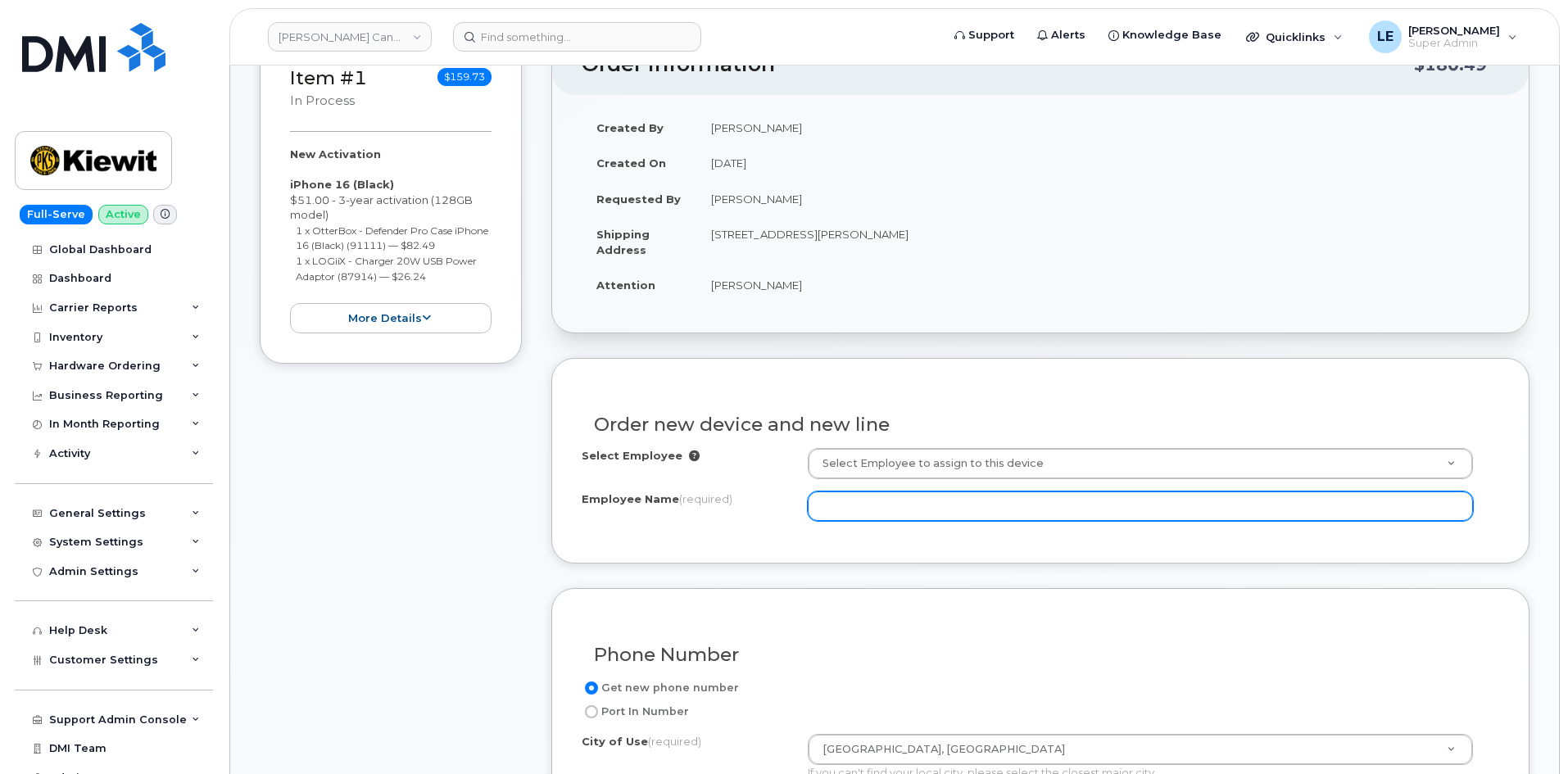
click at [859, 498] on input "Employee Name (required)" at bounding box center [1141, 507] width 665 height 29
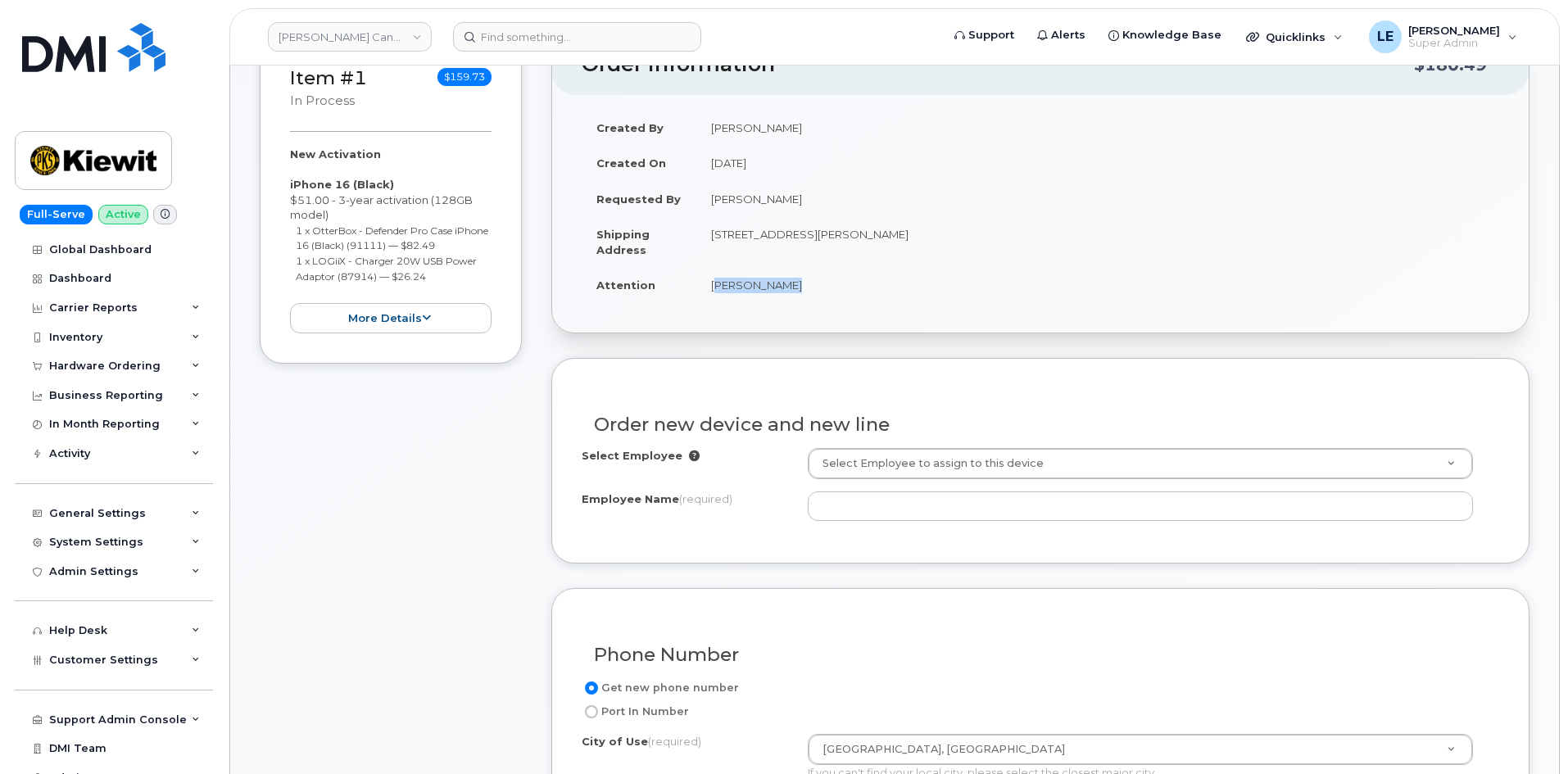
drag, startPoint x: 796, startPoint y: 286, endPoint x: 707, endPoint y: 284, distance: 89.0
click at [707, 284] on td "[PERSON_NAME]" at bounding box center [1097, 285] width 802 height 36
copy td "[PERSON_NAME]"
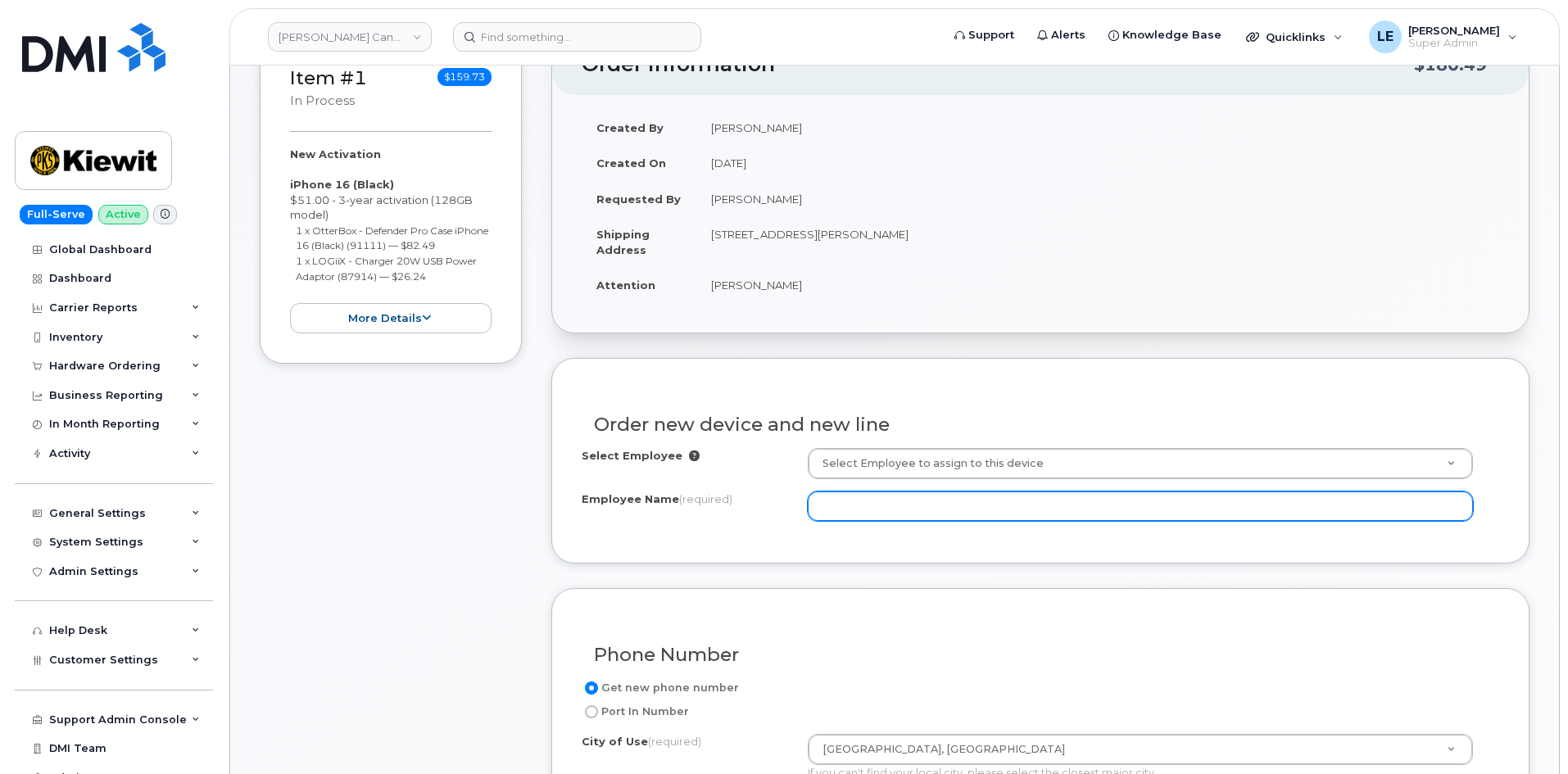
click at [866, 493] on input "Employee Name (required)" at bounding box center [1141, 507] width 665 height 29
paste input "[PERSON_NAME]"
type input "[PERSON_NAME]"
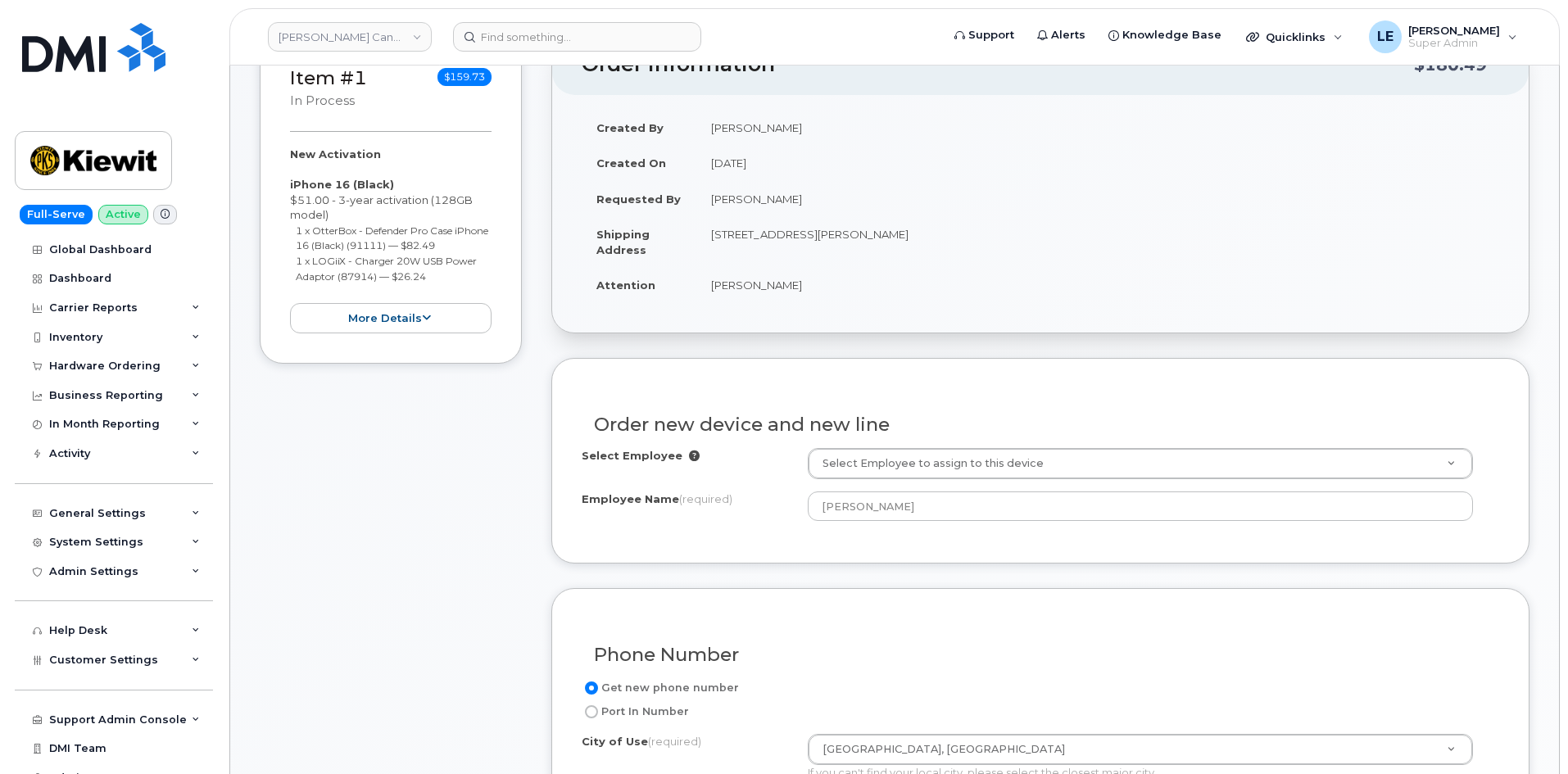
click at [494, 418] on div "Item #1 in process $159.73 New Activation iPhone 16 (Black) $51.00 - 3-year act…" at bounding box center [391, 753] width 263 height 1439
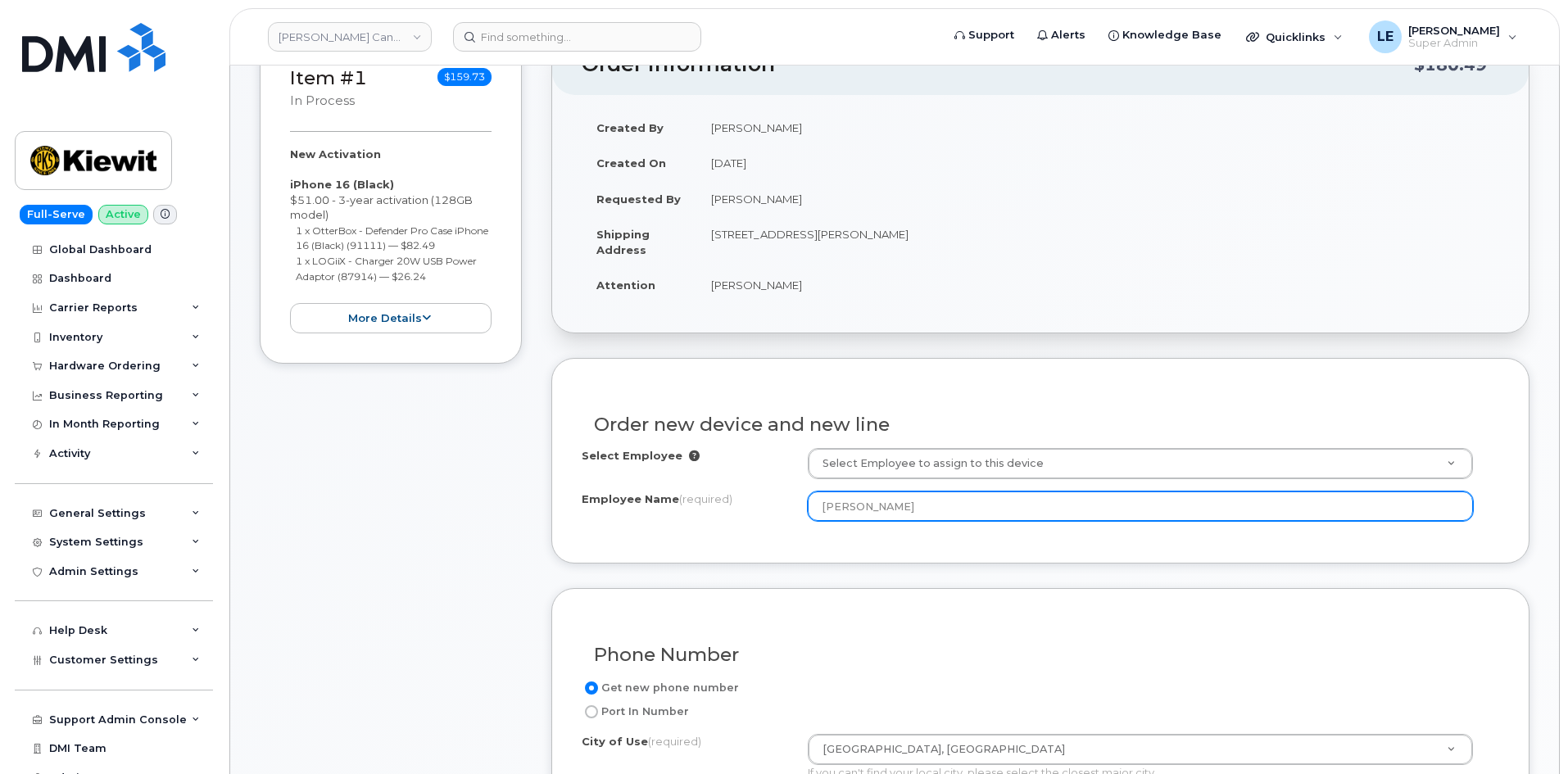
click at [970, 505] on input "[PERSON_NAME]" at bounding box center [1141, 507] width 665 height 29
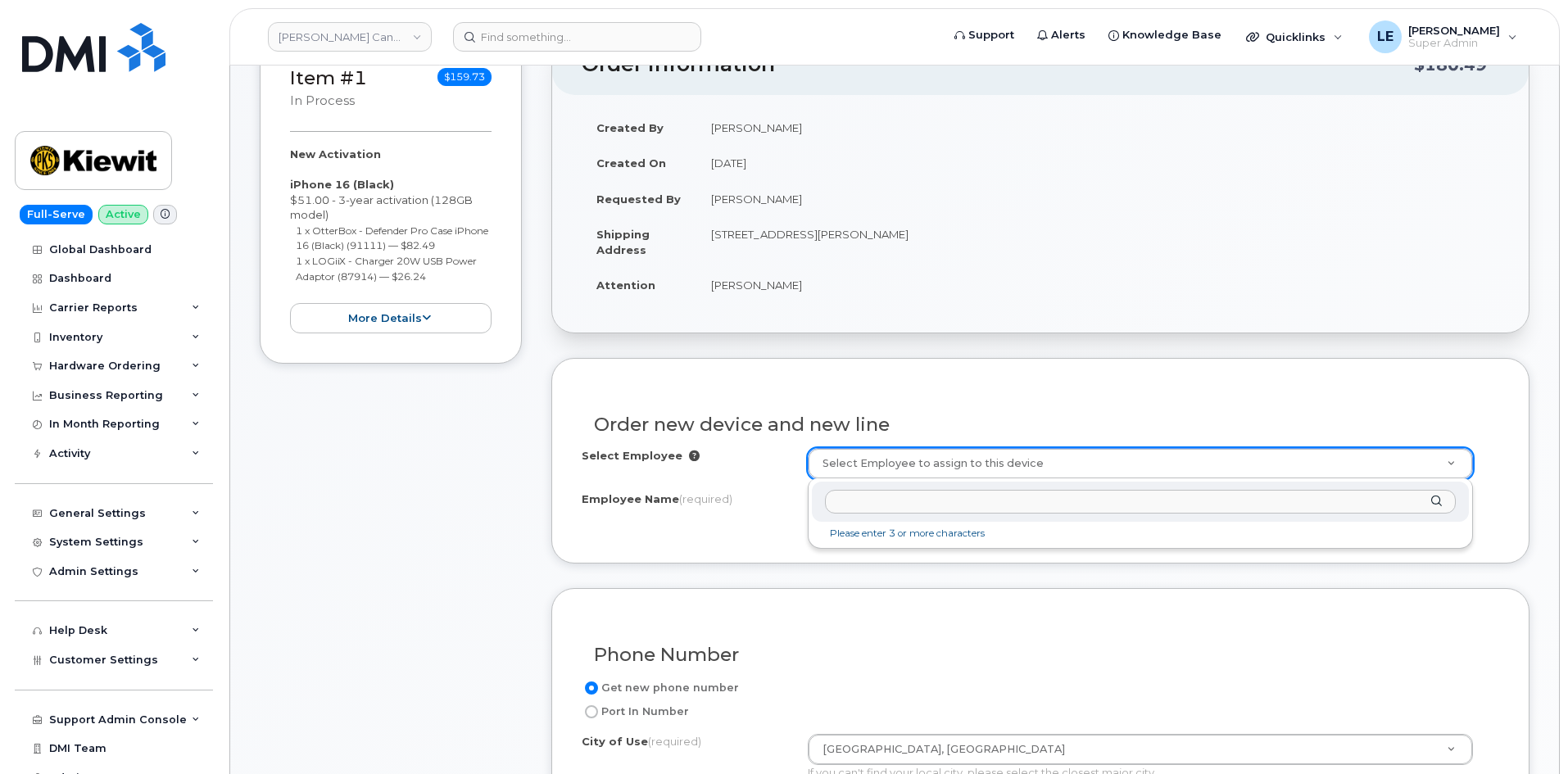
paste input "[PERSON_NAME]"
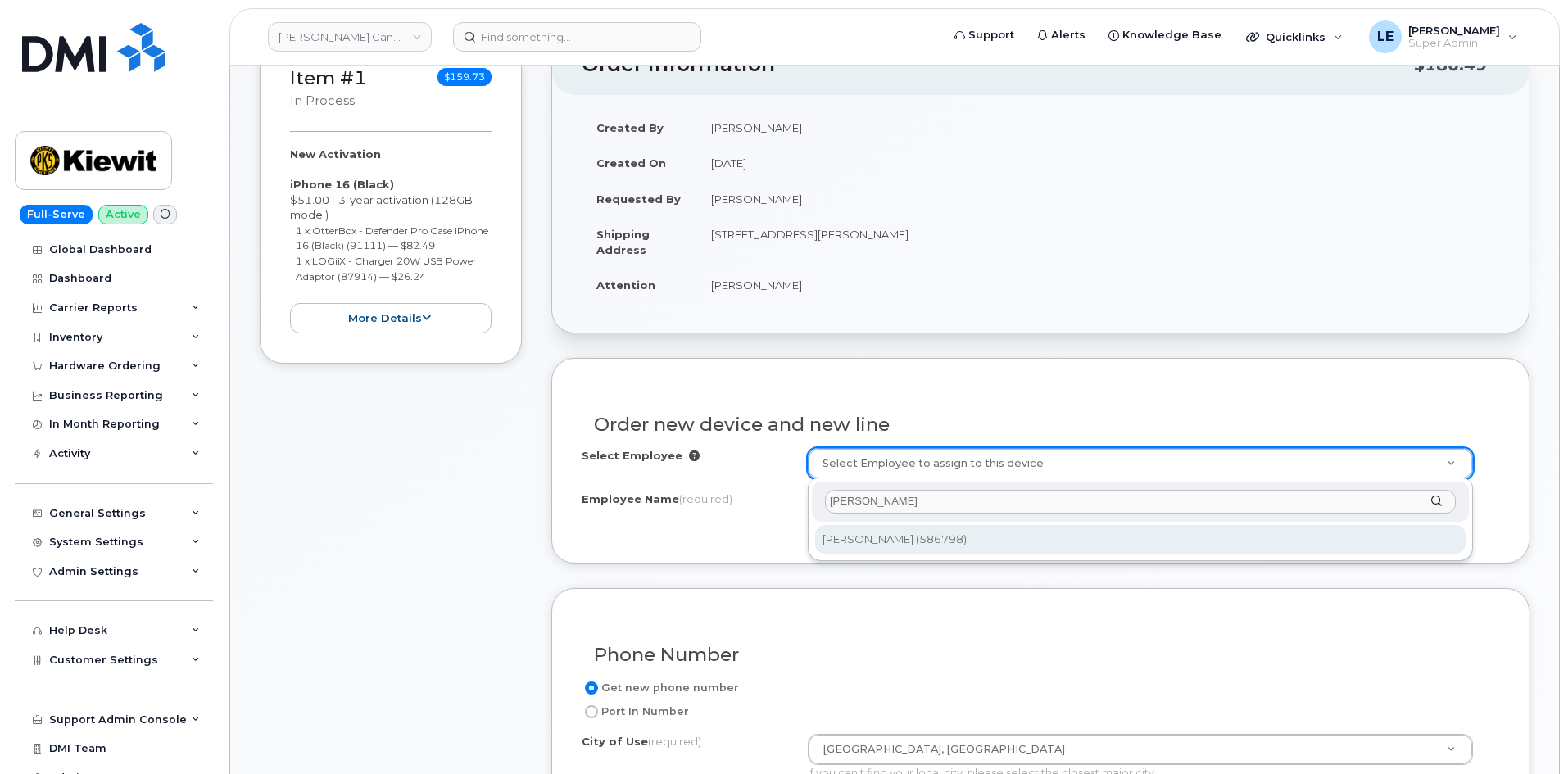
type input "[PERSON_NAME]"
type input "3013726"
select select
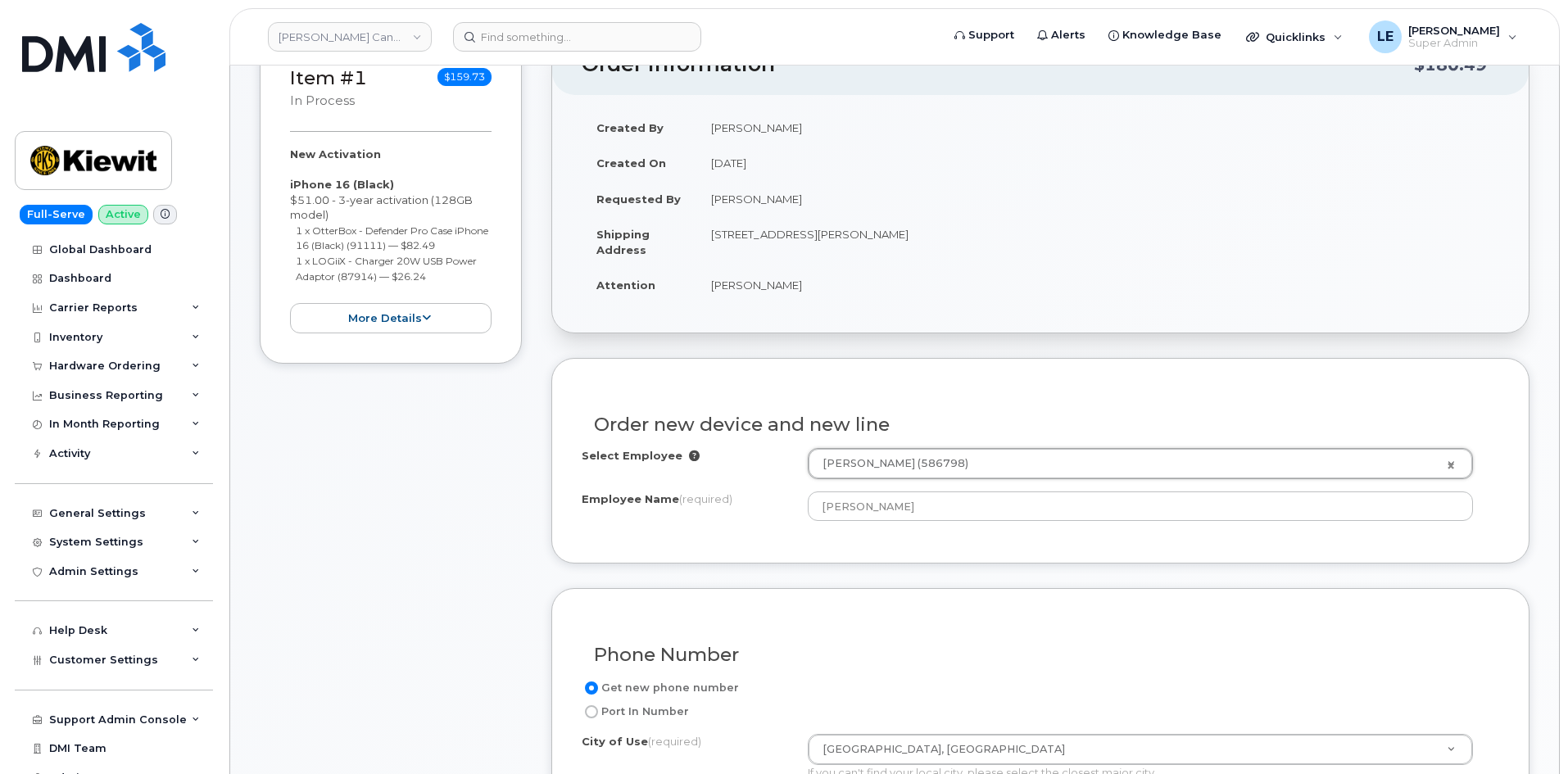
click at [755, 507] on div "Employee Name (required)" at bounding box center [694, 503] width 226 height 22
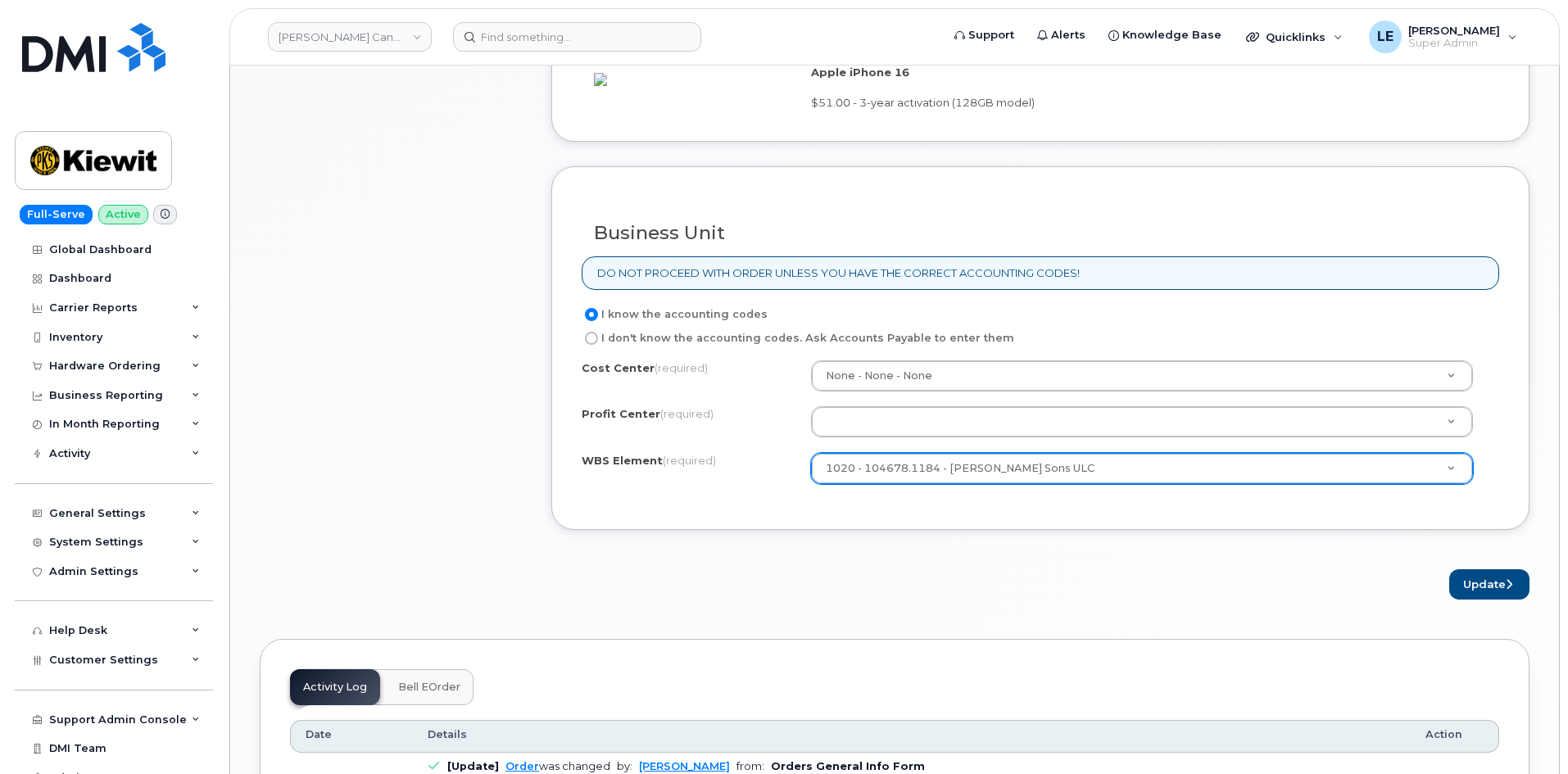
scroll to position [1247, 0]
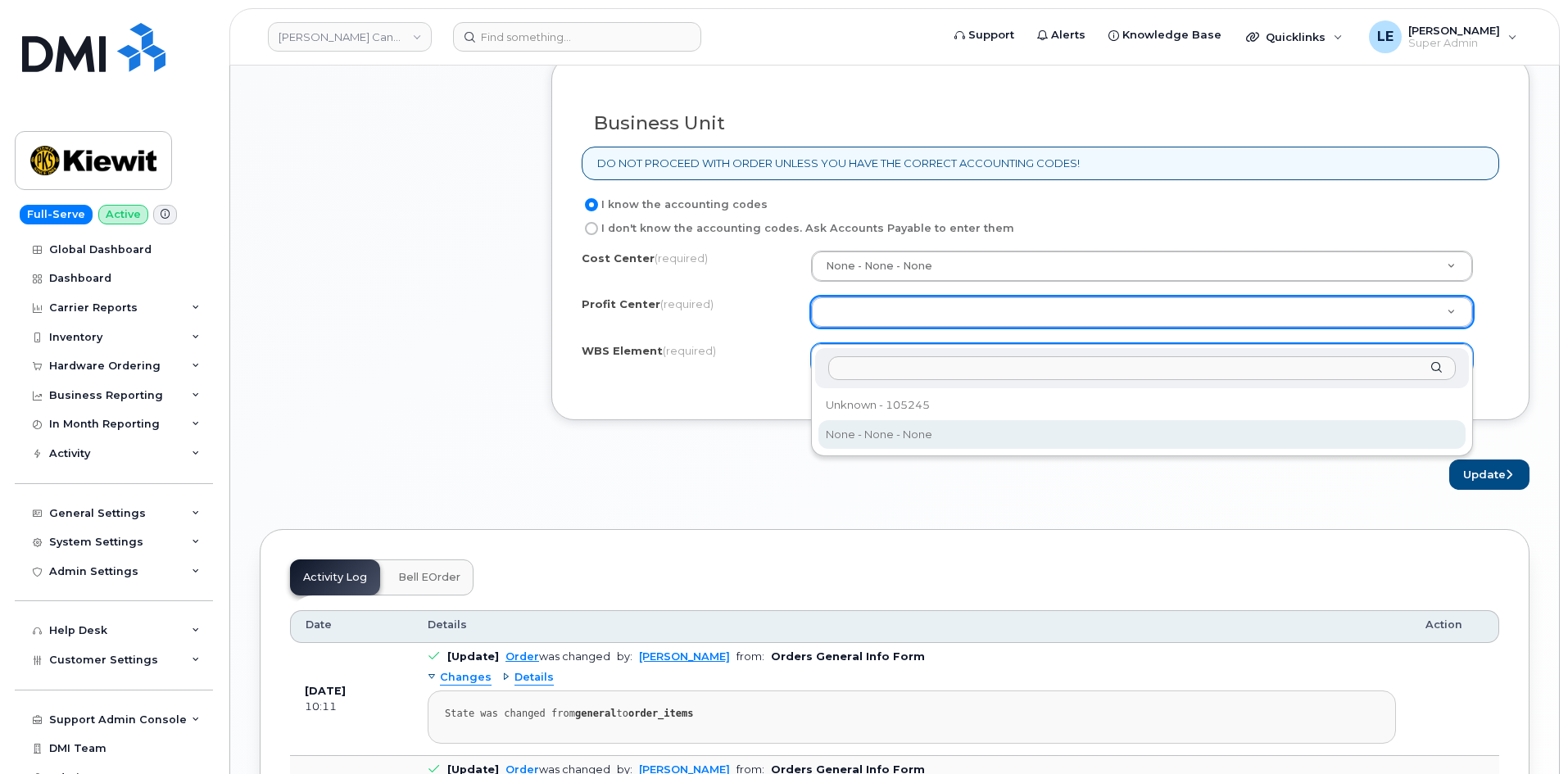
select select "None"
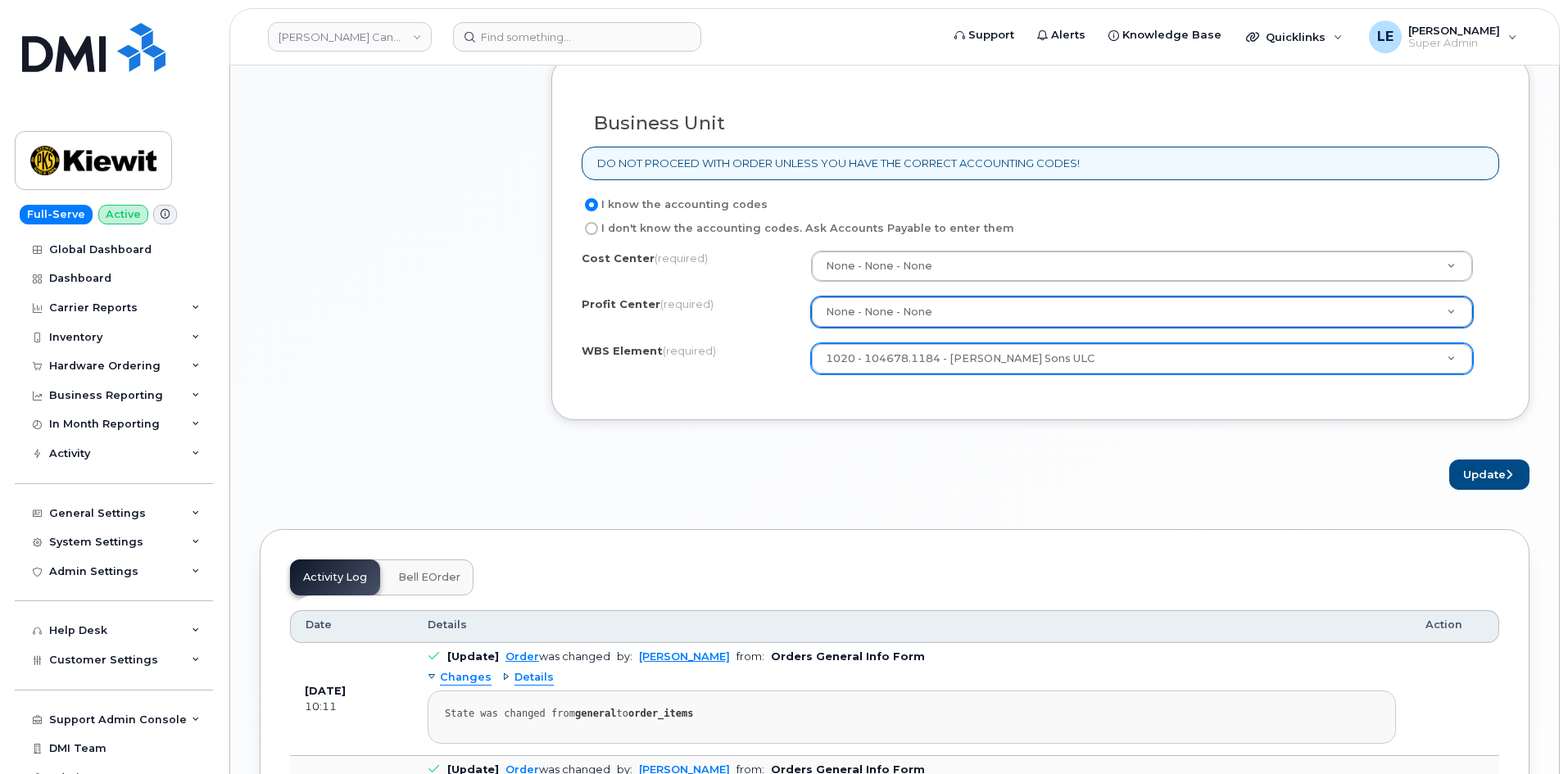
click at [854, 420] on div "Business Unit DO NOT PROCEED WITH ORDER UNLESS YOU HAVE THE CORRECT ACCOUNTING …" at bounding box center [1040, 238] width 978 height 364
click at [1510, 477] on button "Update" at bounding box center [1489, 475] width 80 height 30
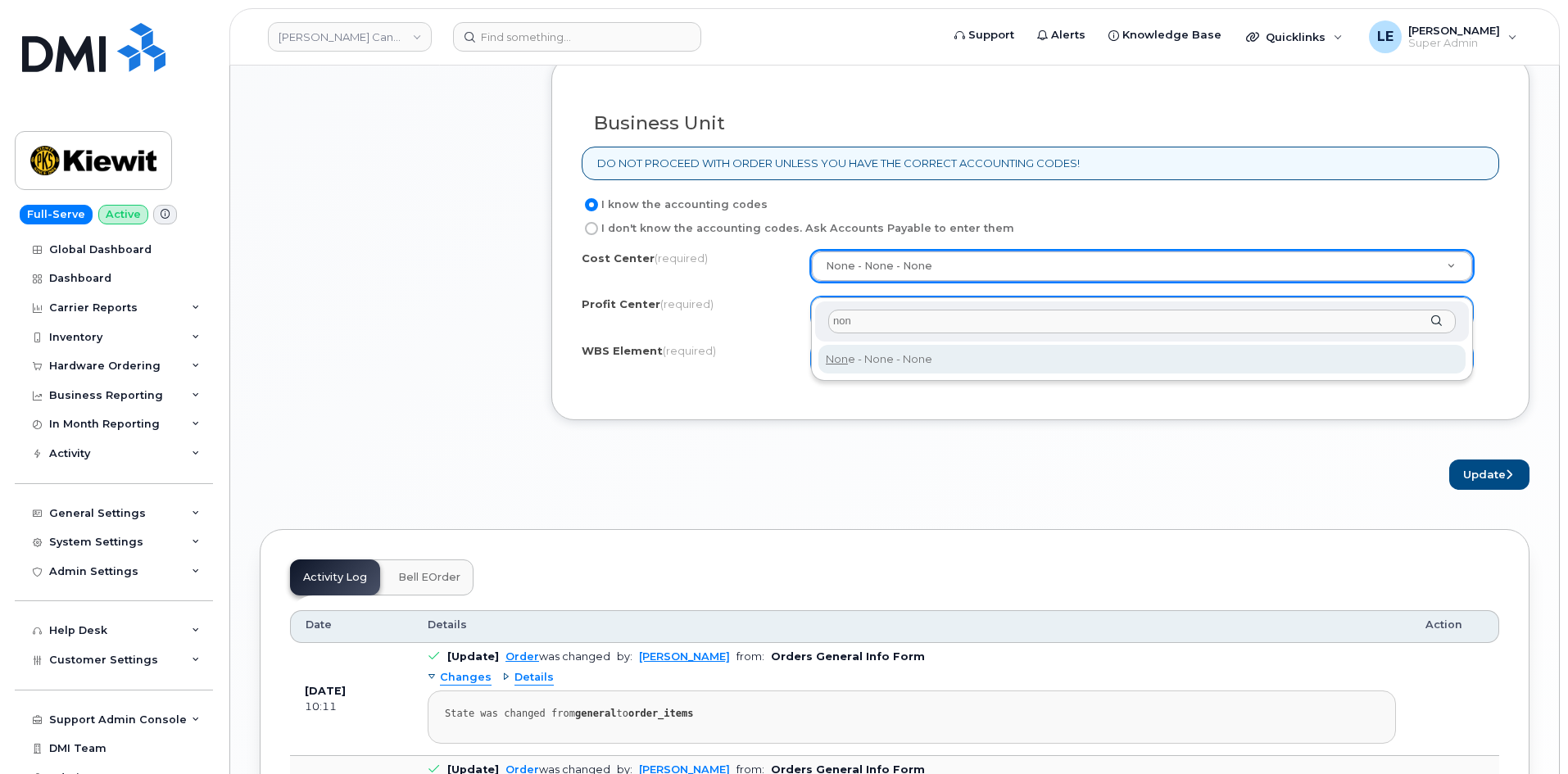
type input "non"
type input "None"
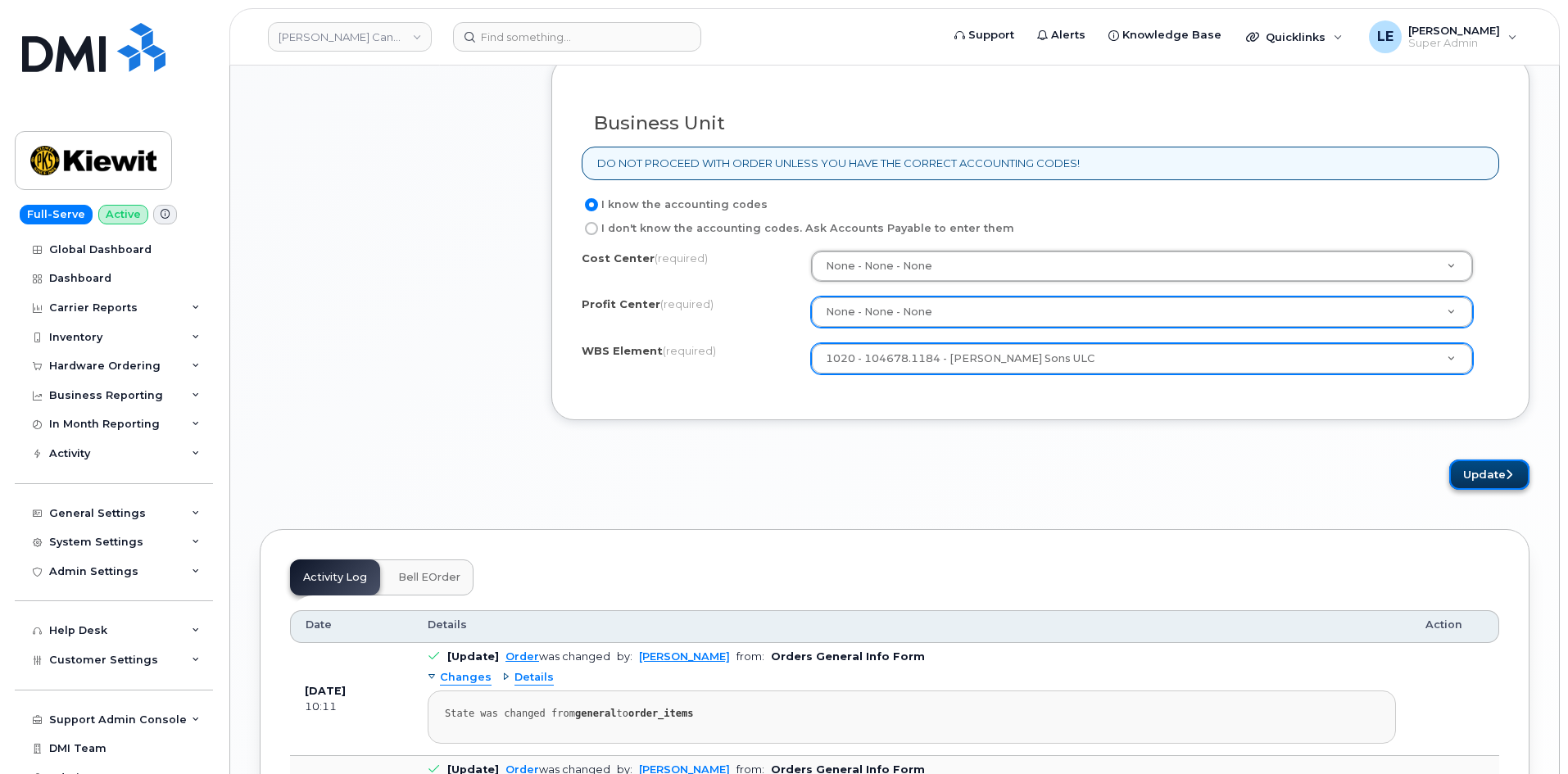
click at [1498, 487] on button "Update" at bounding box center [1489, 475] width 80 height 30
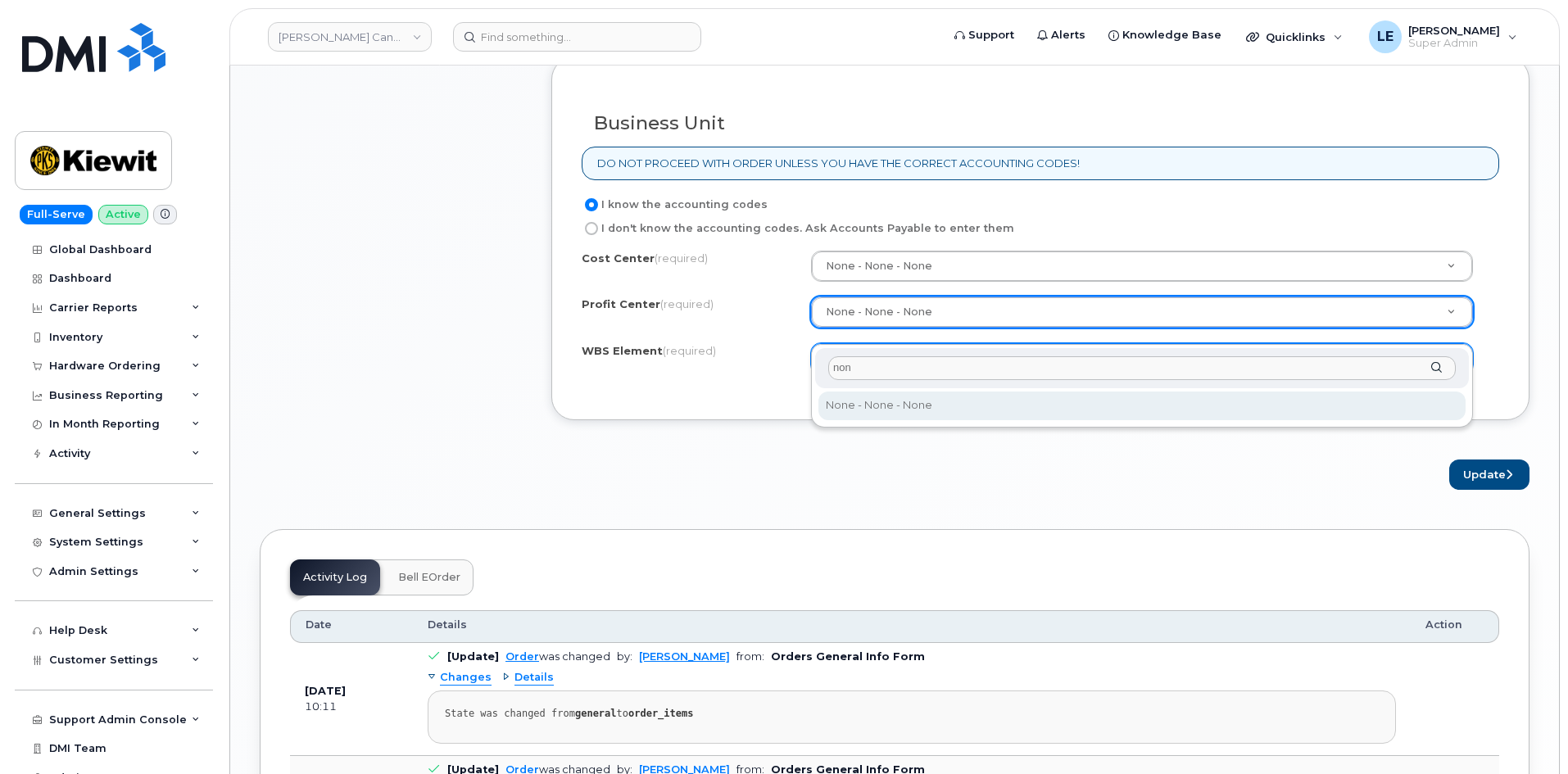
type input "non"
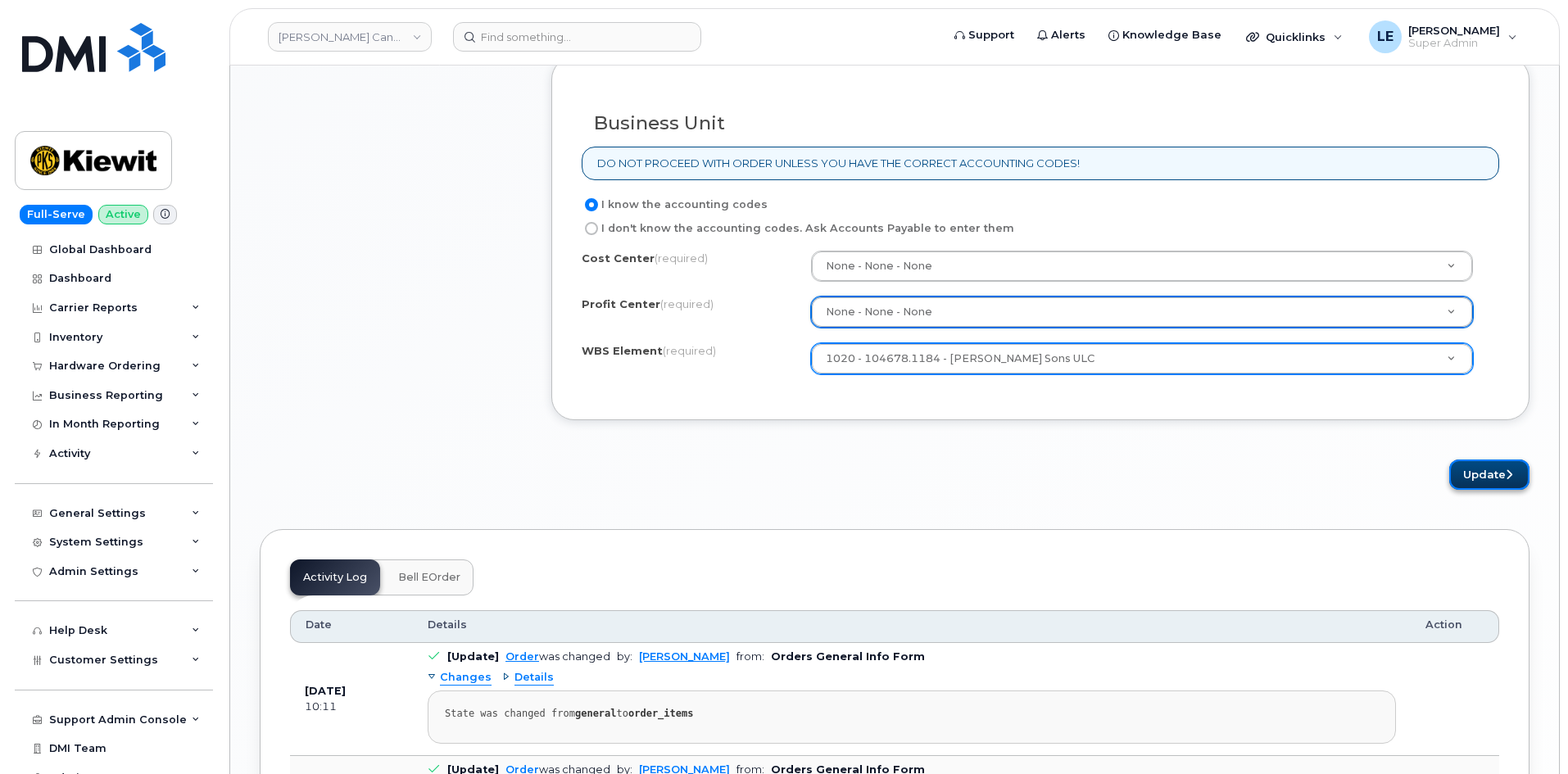
click at [1513, 490] on button "Update" at bounding box center [1489, 475] width 80 height 30
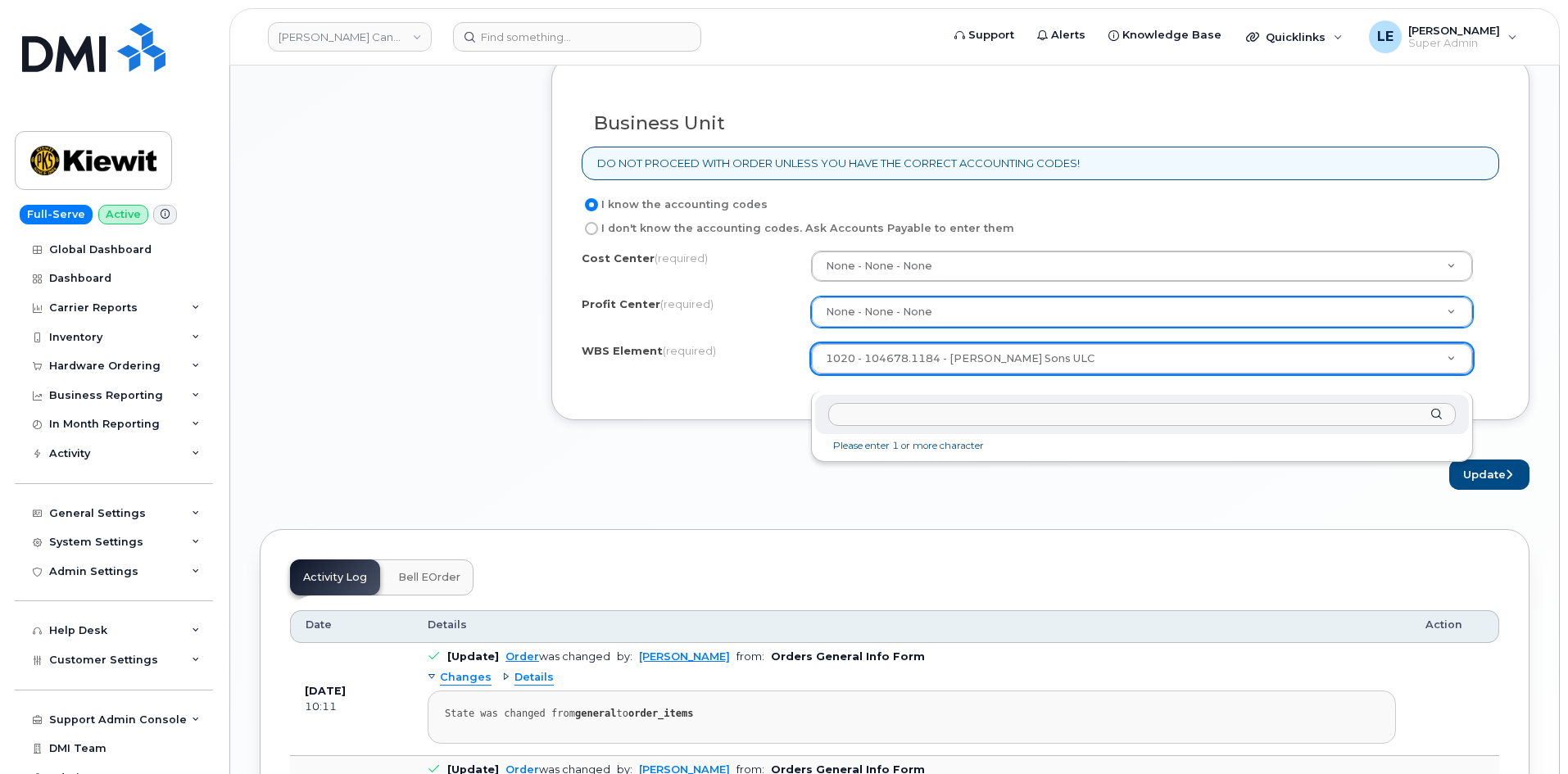
click at [906, 416] on input "text" at bounding box center [1141, 416] width 627 height 24
paste input "104678.1184"
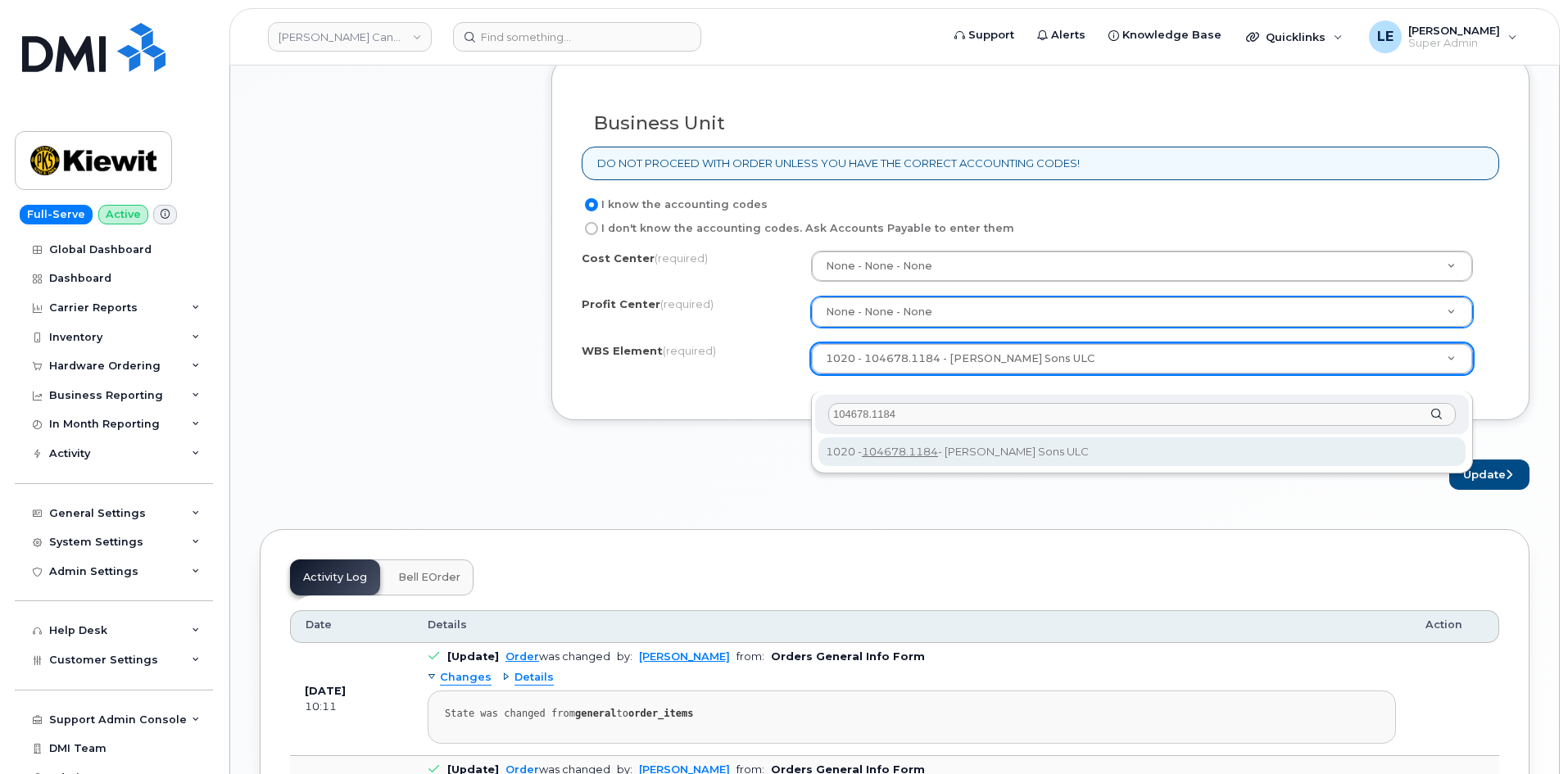
type input "104678.1184"
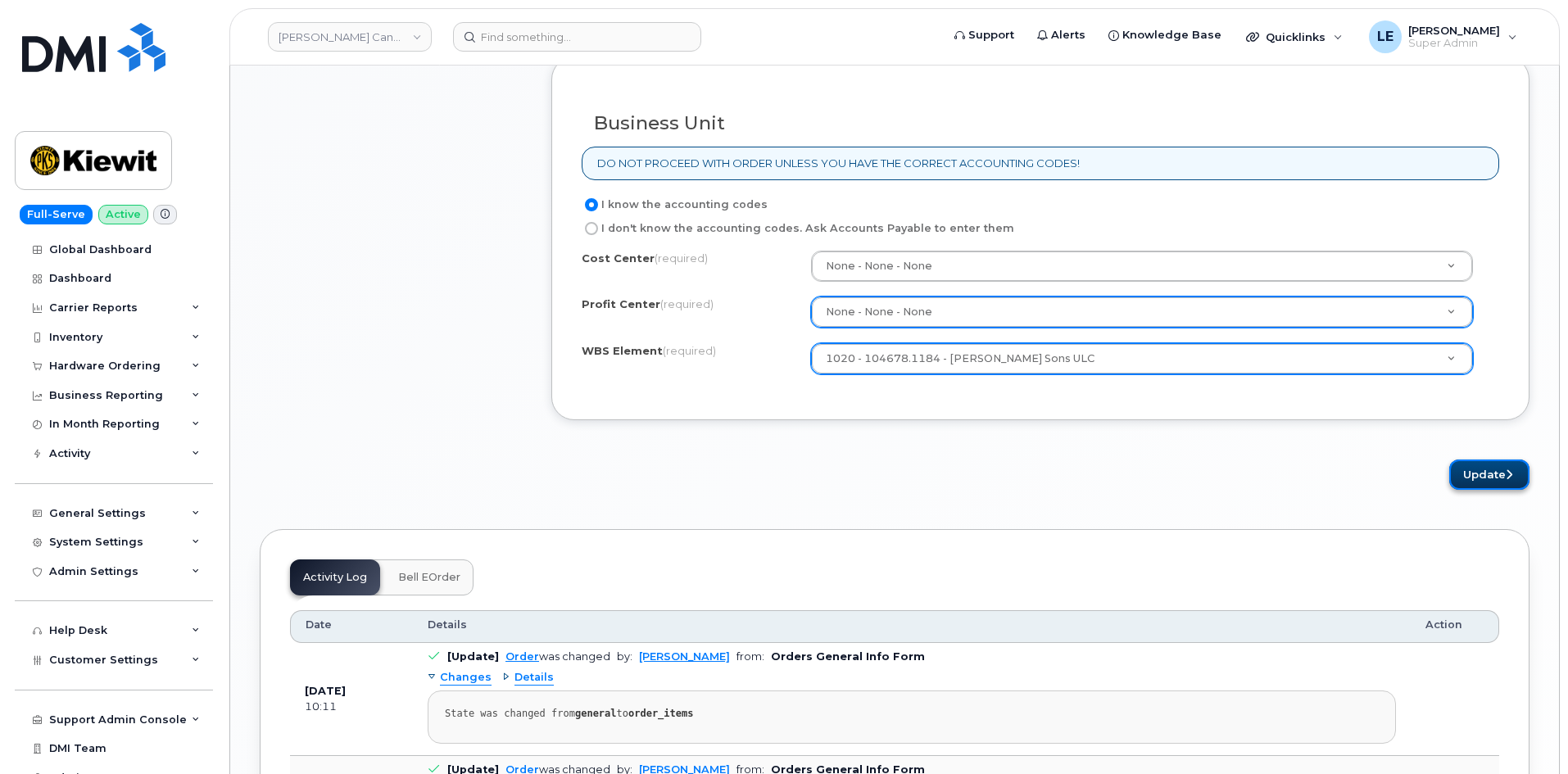
click at [1503, 490] on button "Update" at bounding box center [1489, 475] width 80 height 30
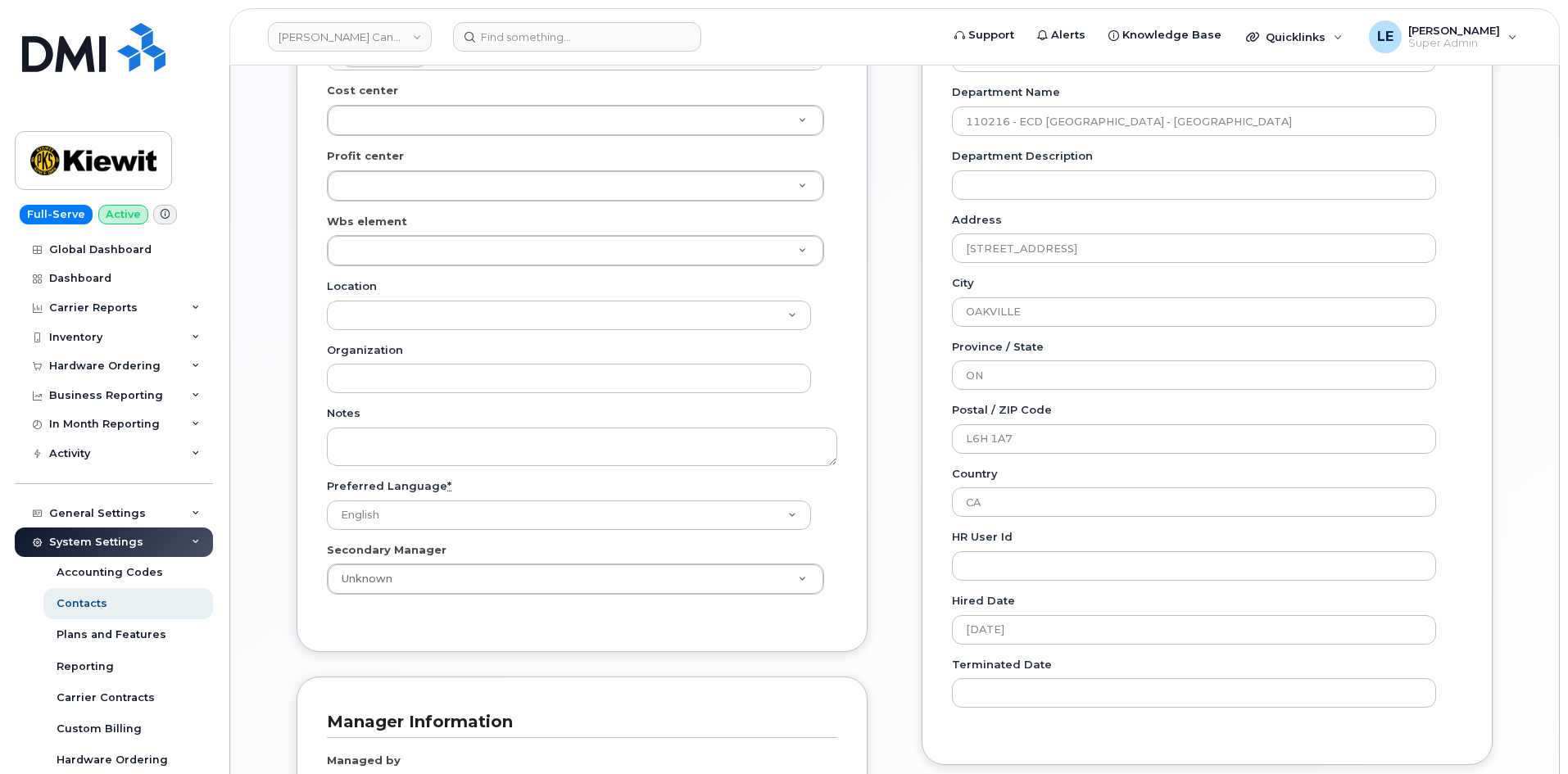
scroll to position [983, 0]
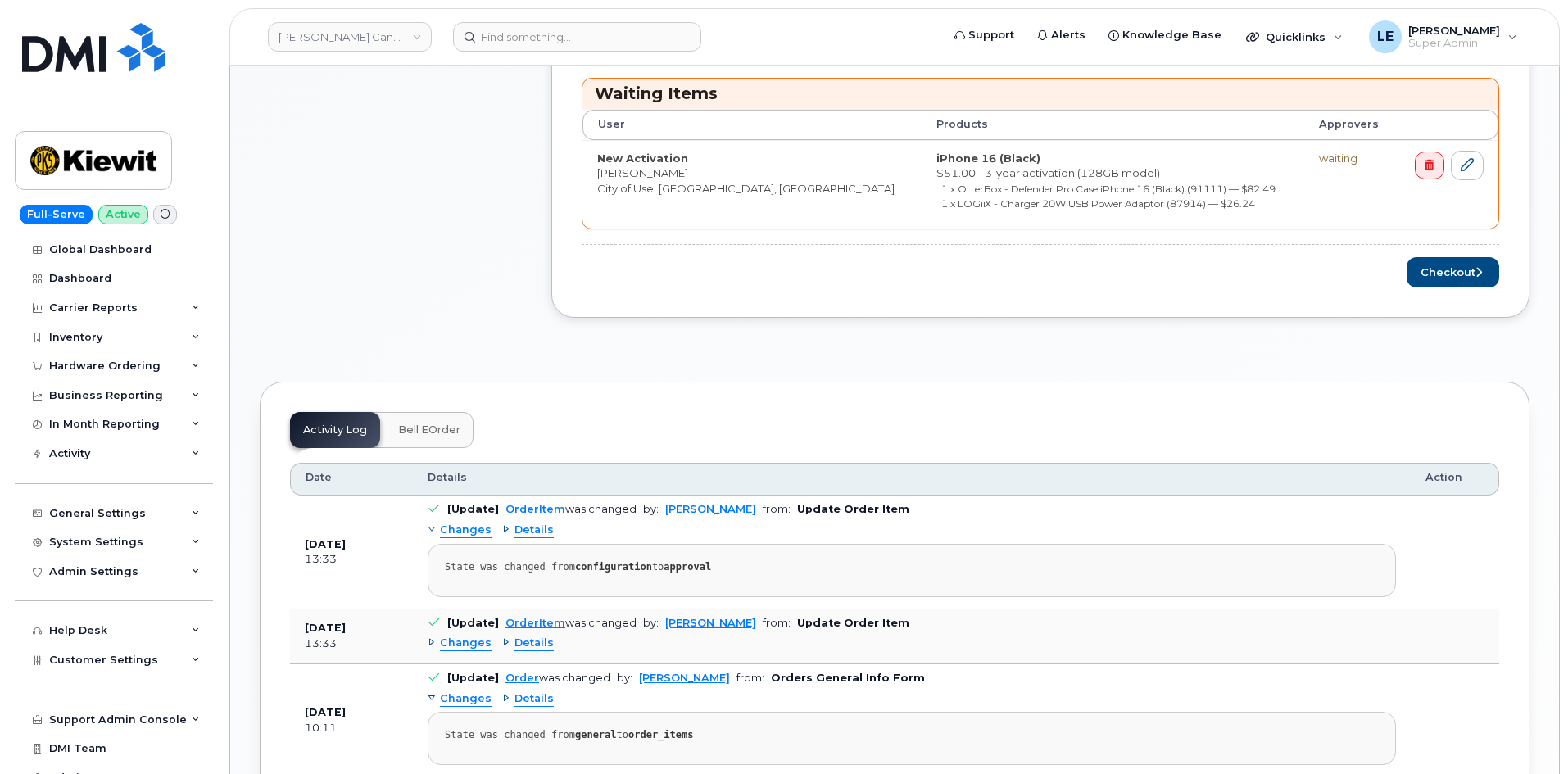
scroll to position [737, 0]
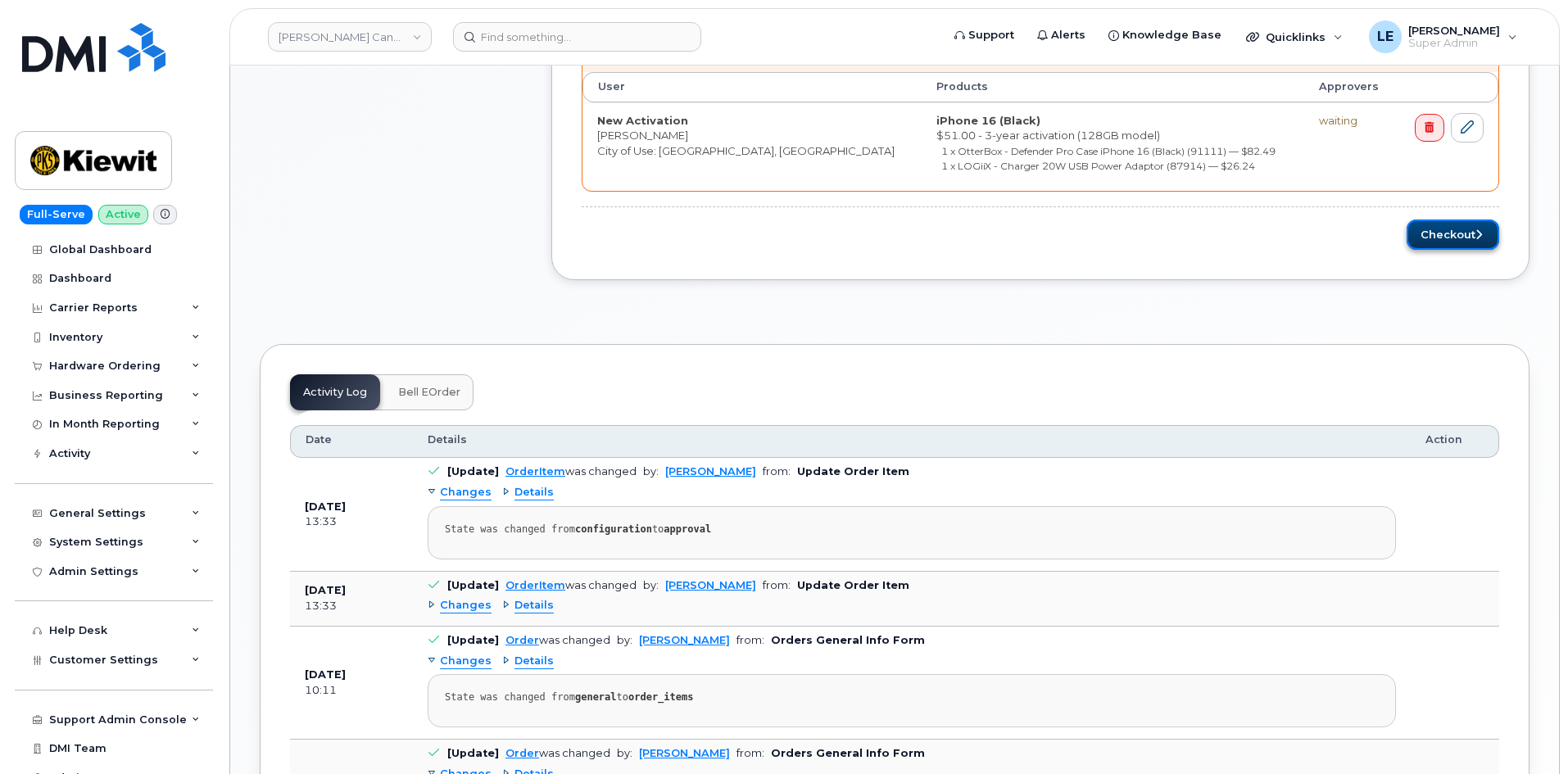
click at [1446, 249] on button "Checkout" at bounding box center [1453, 234] width 92 height 30
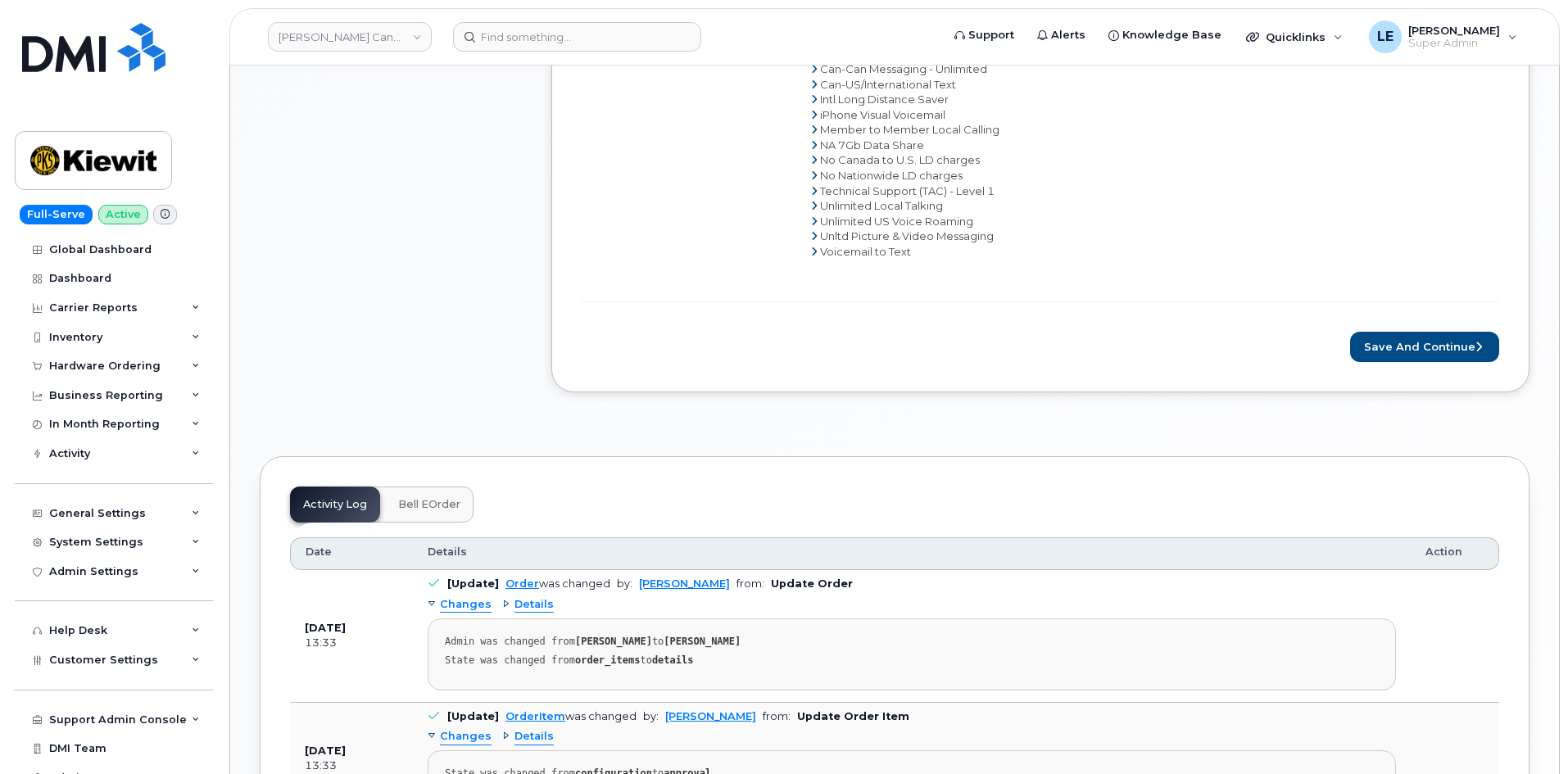
scroll to position [983, 0]
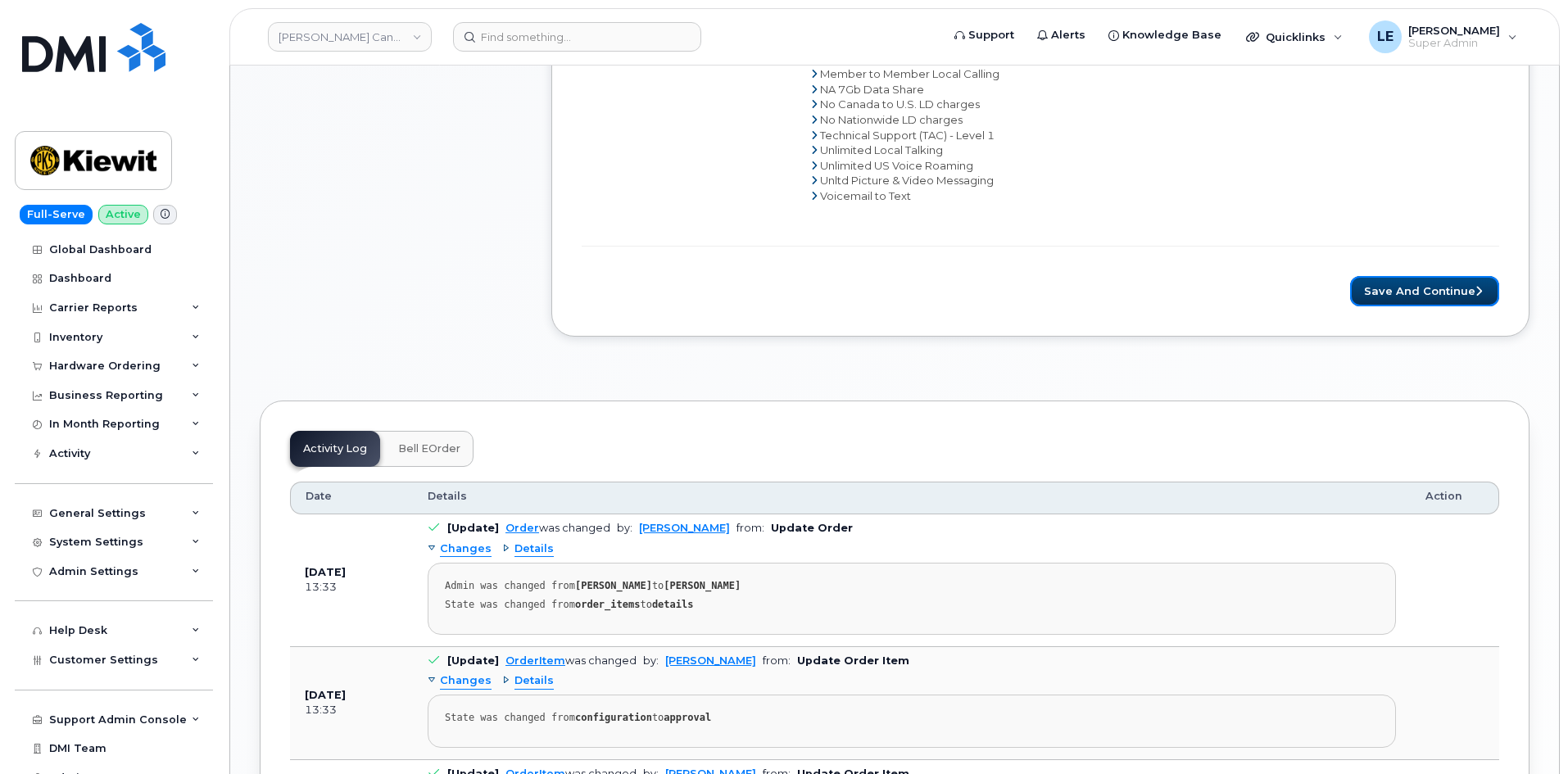
click at [1387, 292] on button "Save and Continue" at bounding box center [1424, 291] width 149 height 30
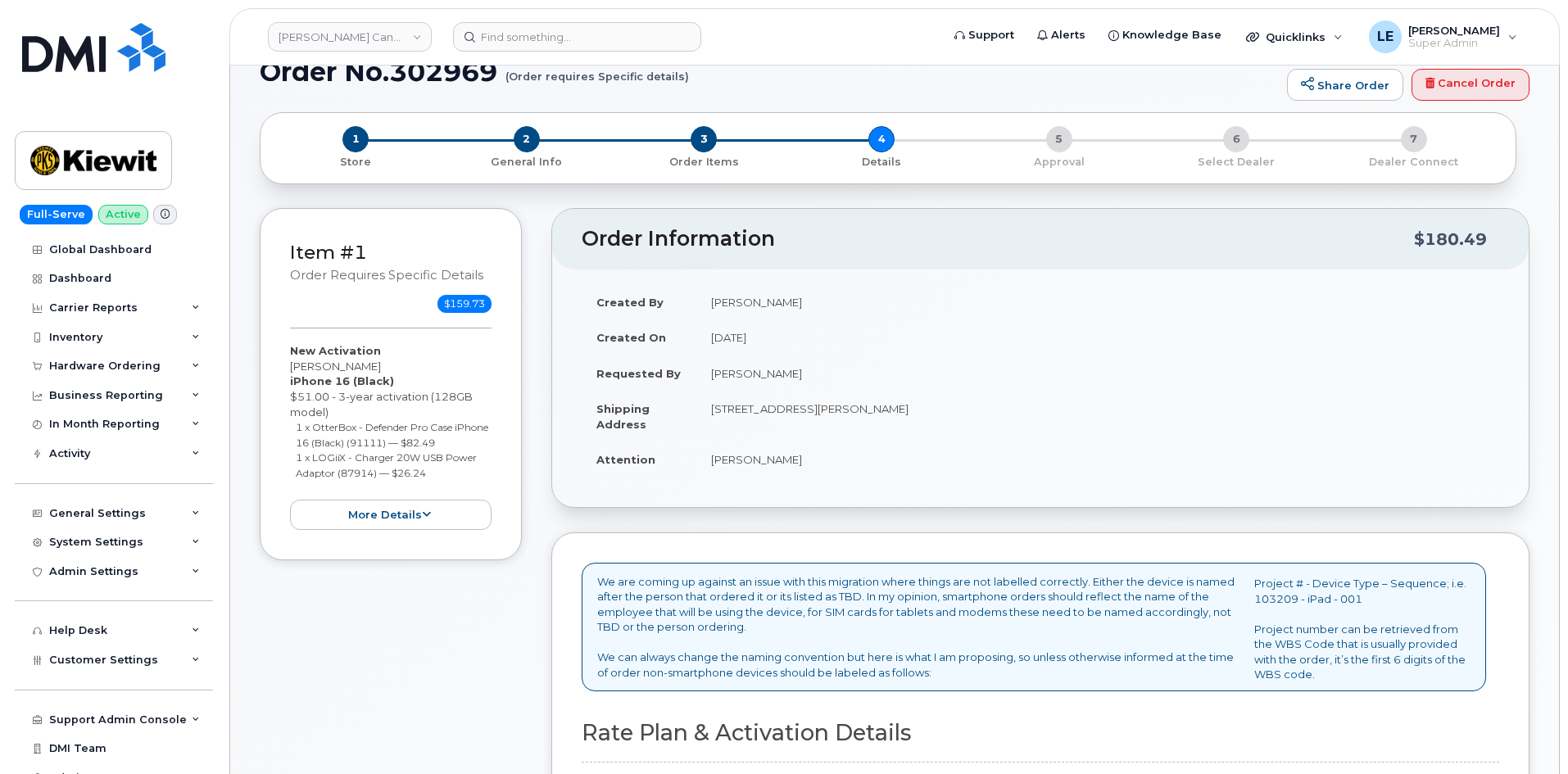
scroll to position [0, 0]
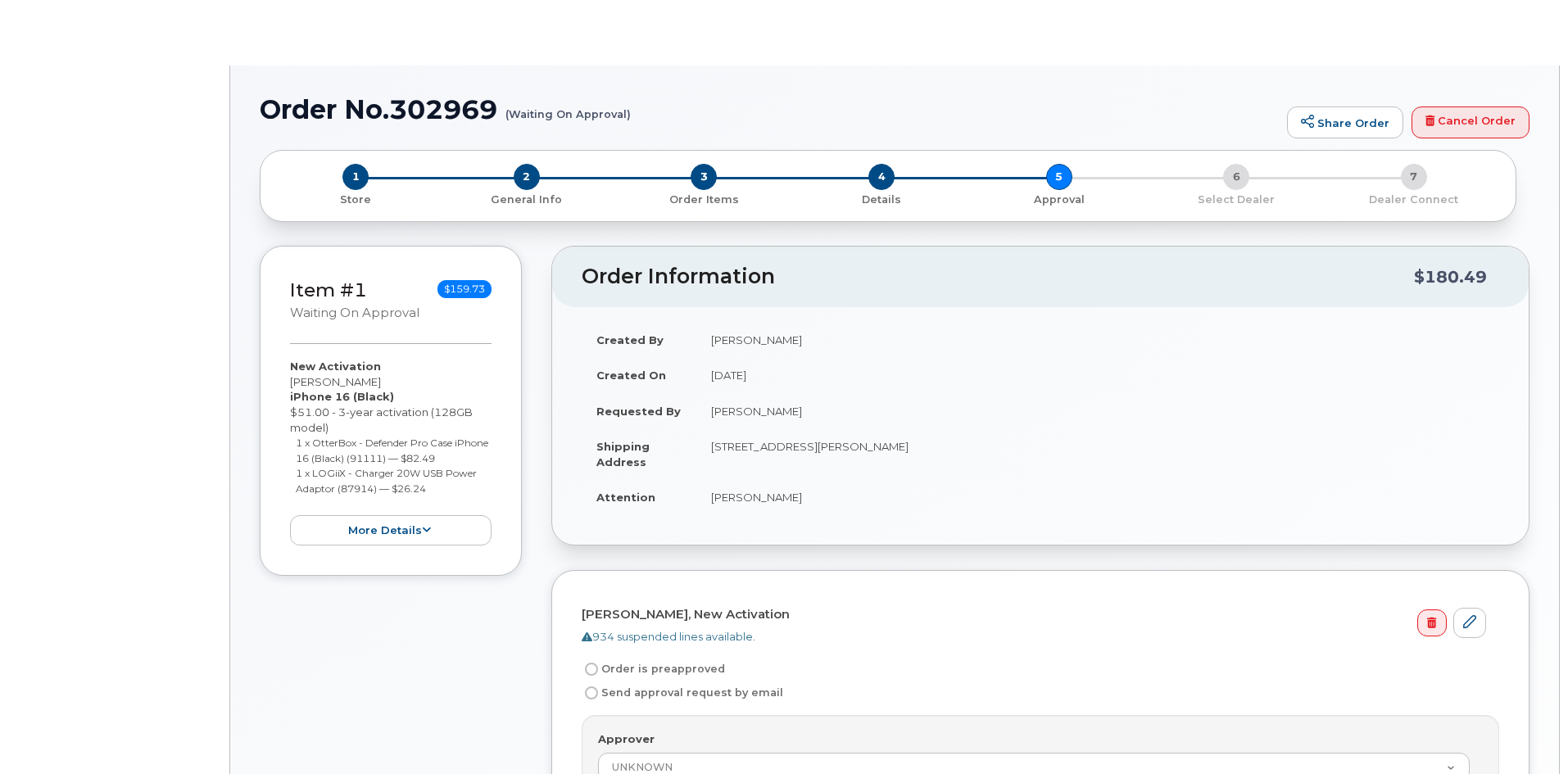
radio input "true"
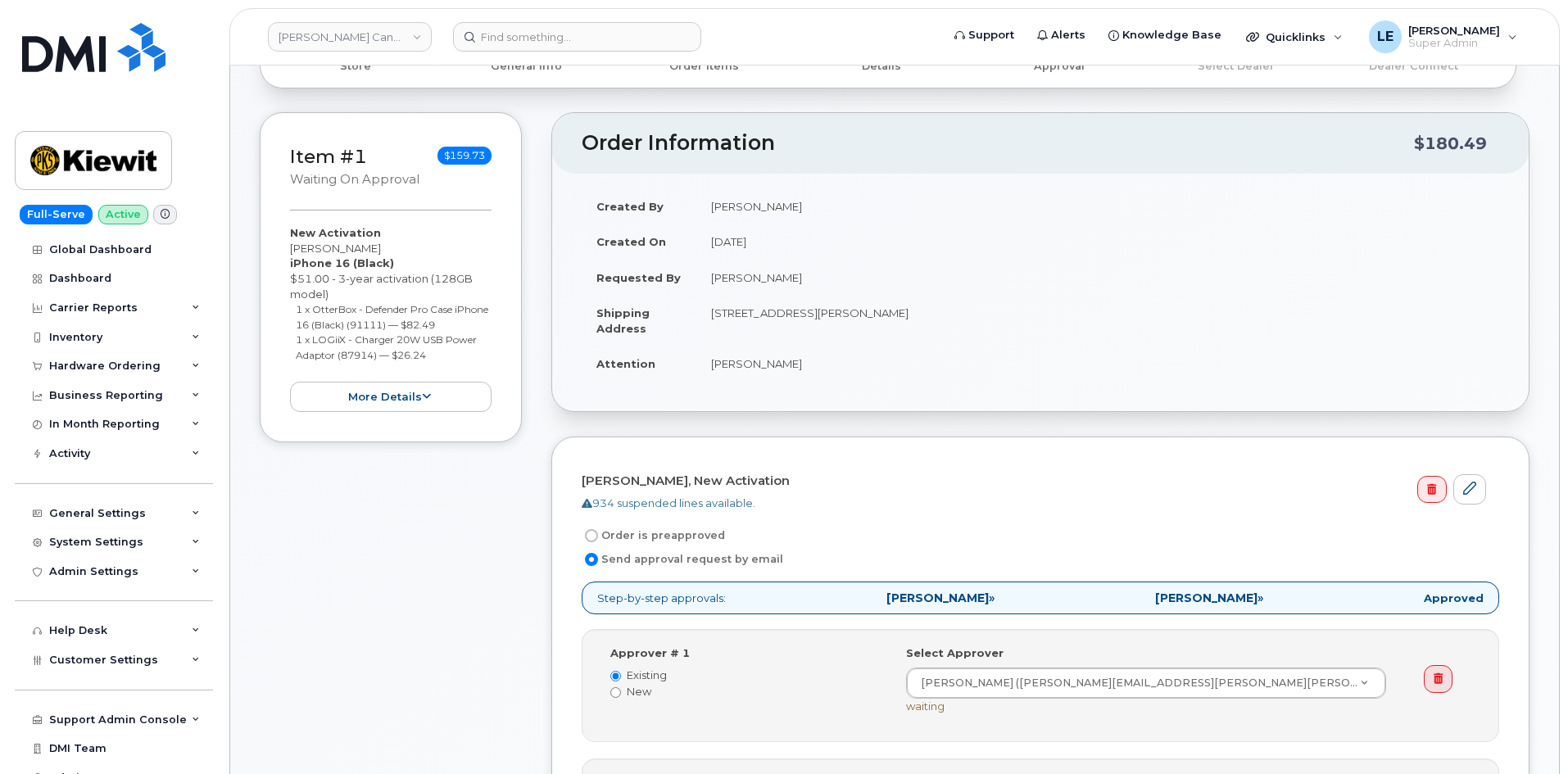
scroll to position [380, 0]
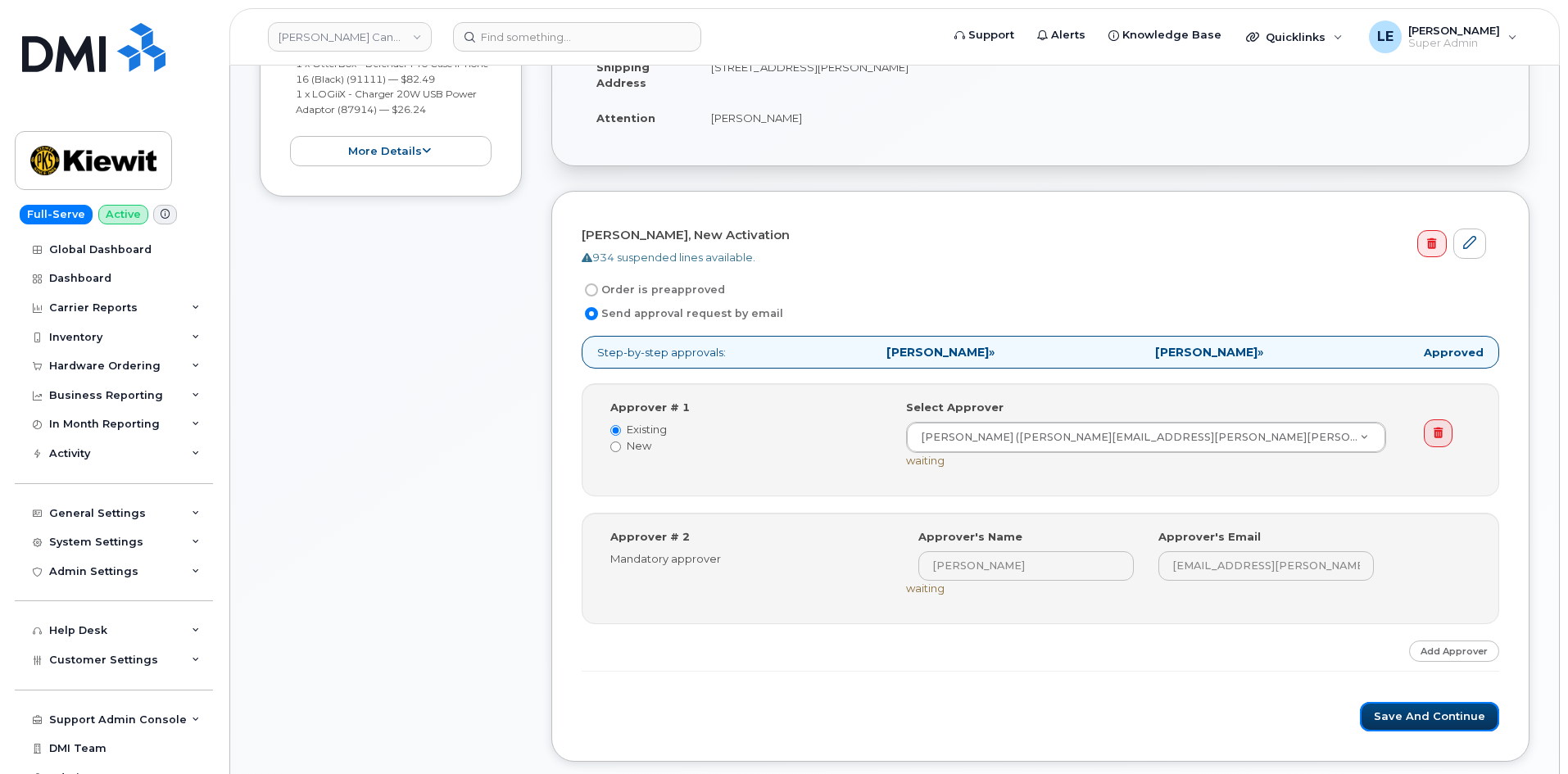
drag, startPoint x: 1409, startPoint y: 719, endPoint x: 1335, endPoint y: 720, distance: 74.0
click at [1409, 719] on button "Save and Continue" at bounding box center [1429, 717] width 139 height 30
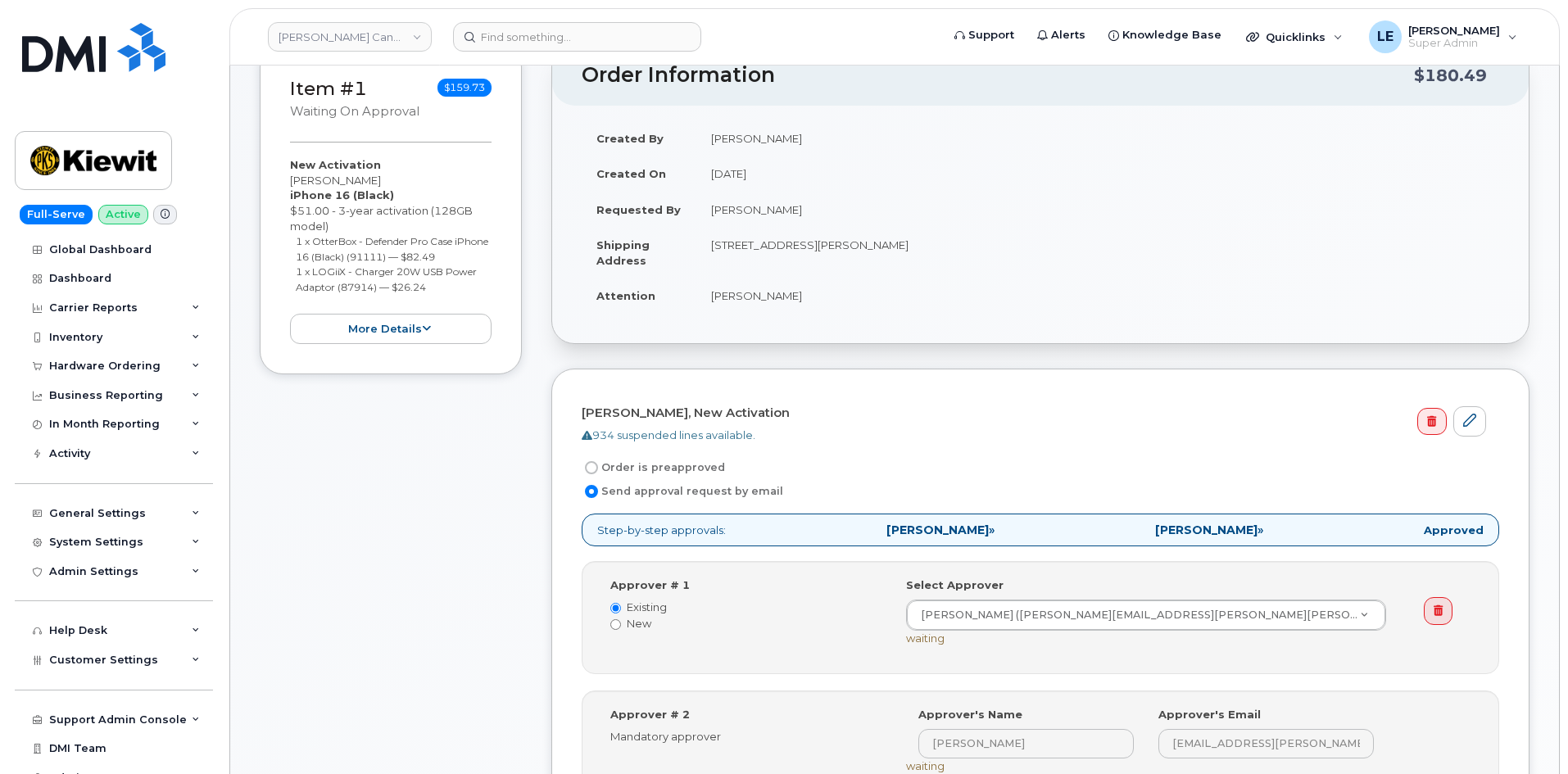
scroll to position [0, 0]
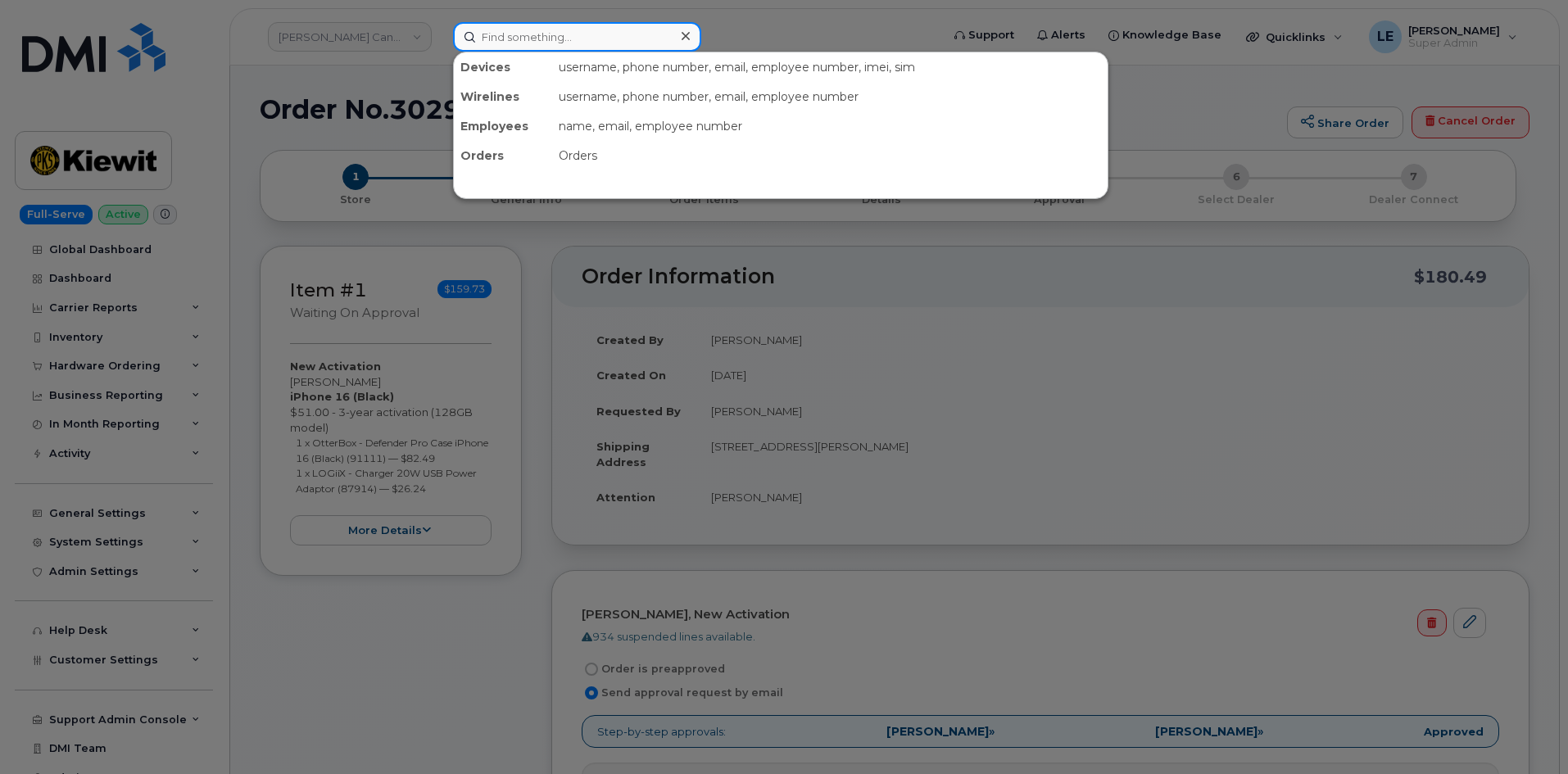
click at [521, 33] on input at bounding box center [577, 37] width 248 height 29
paste input "[PHONE_NUMBER]"
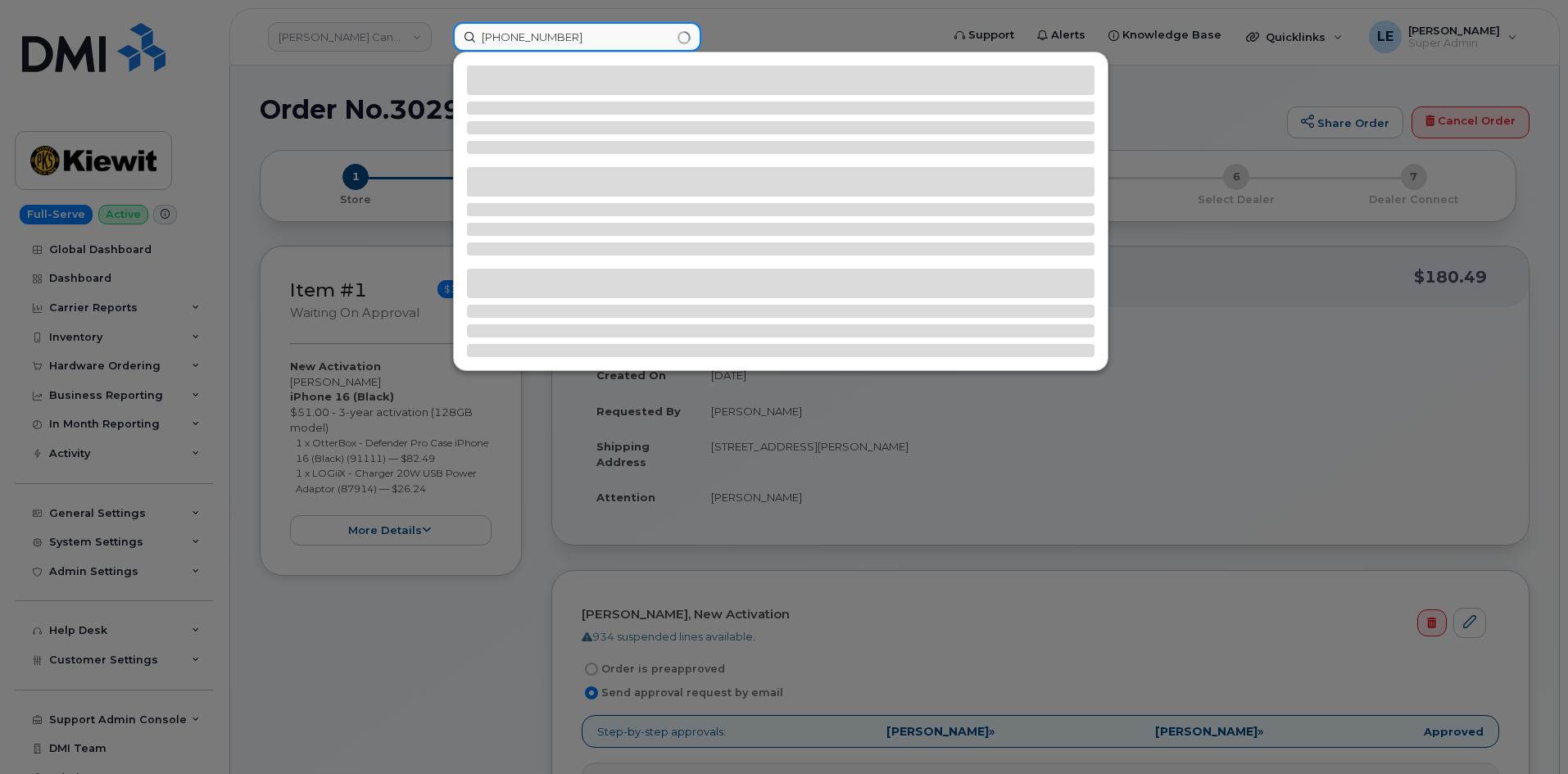
type input "[PHONE_NUMBER]"
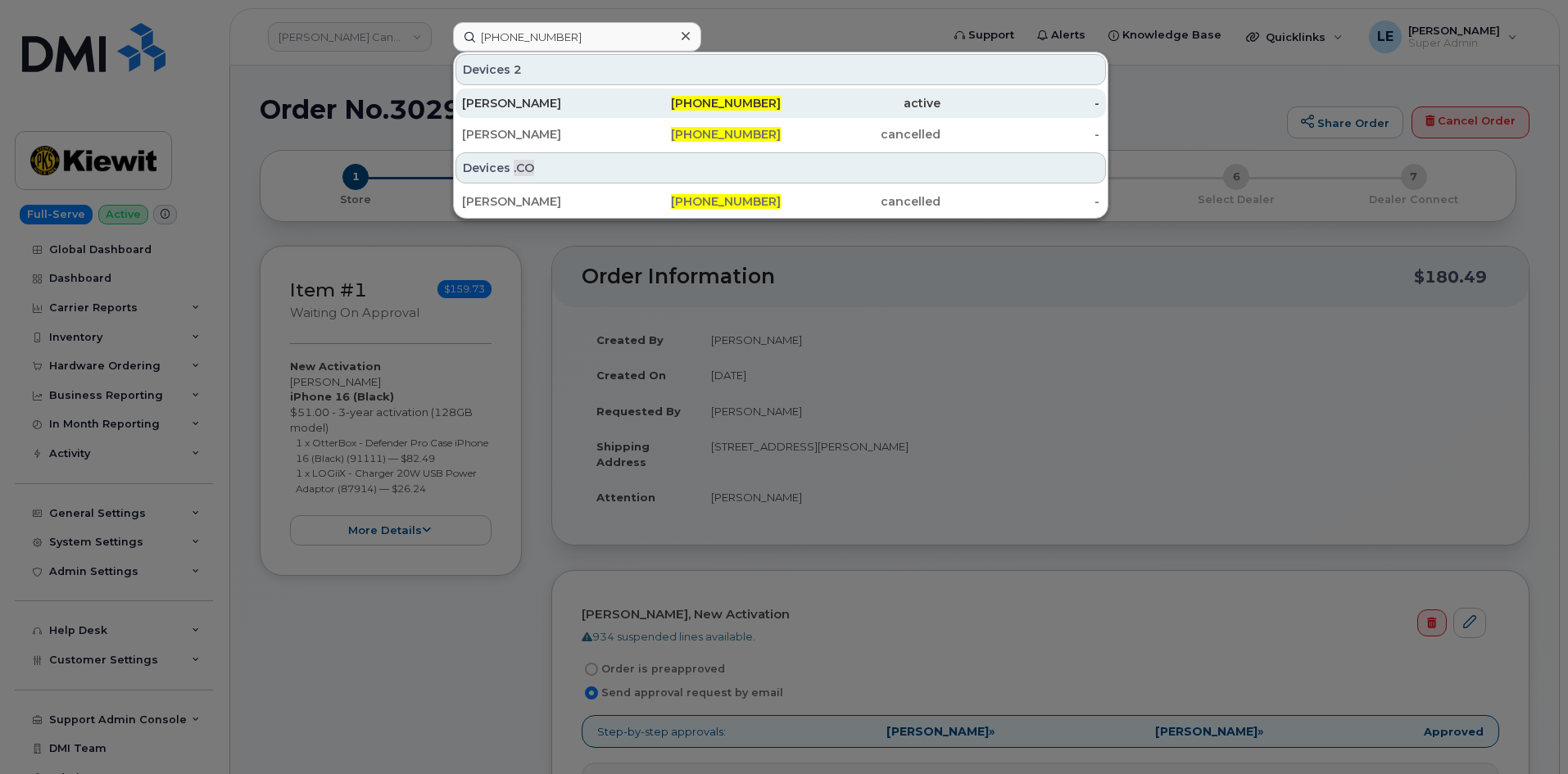
click at [597, 102] on div "[PERSON_NAME]" at bounding box center [542, 103] width 159 height 17
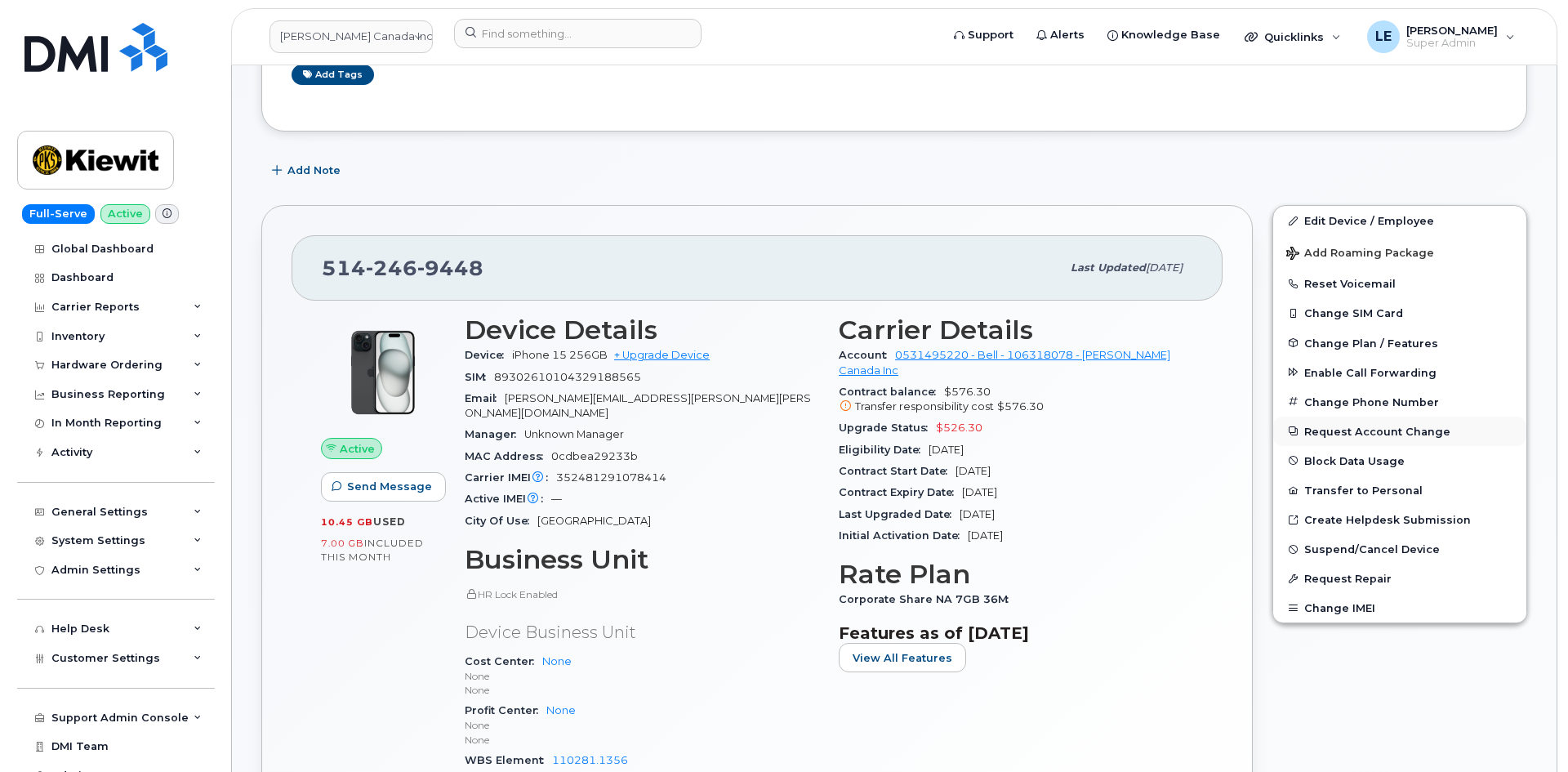
scroll to position [327, 0]
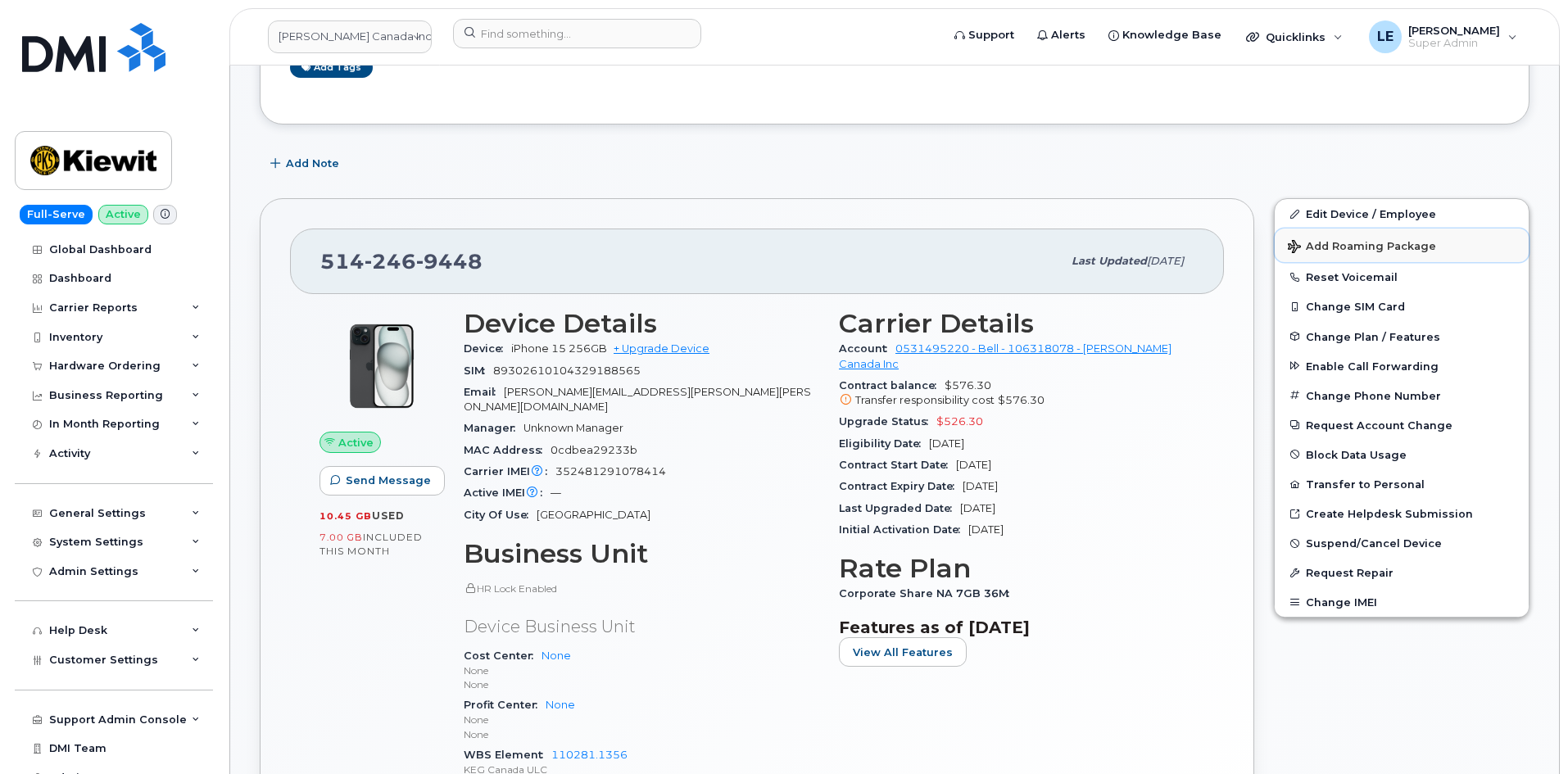
click at [1357, 248] on span "Add Roaming Package" at bounding box center [1362, 248] width 148 height 16
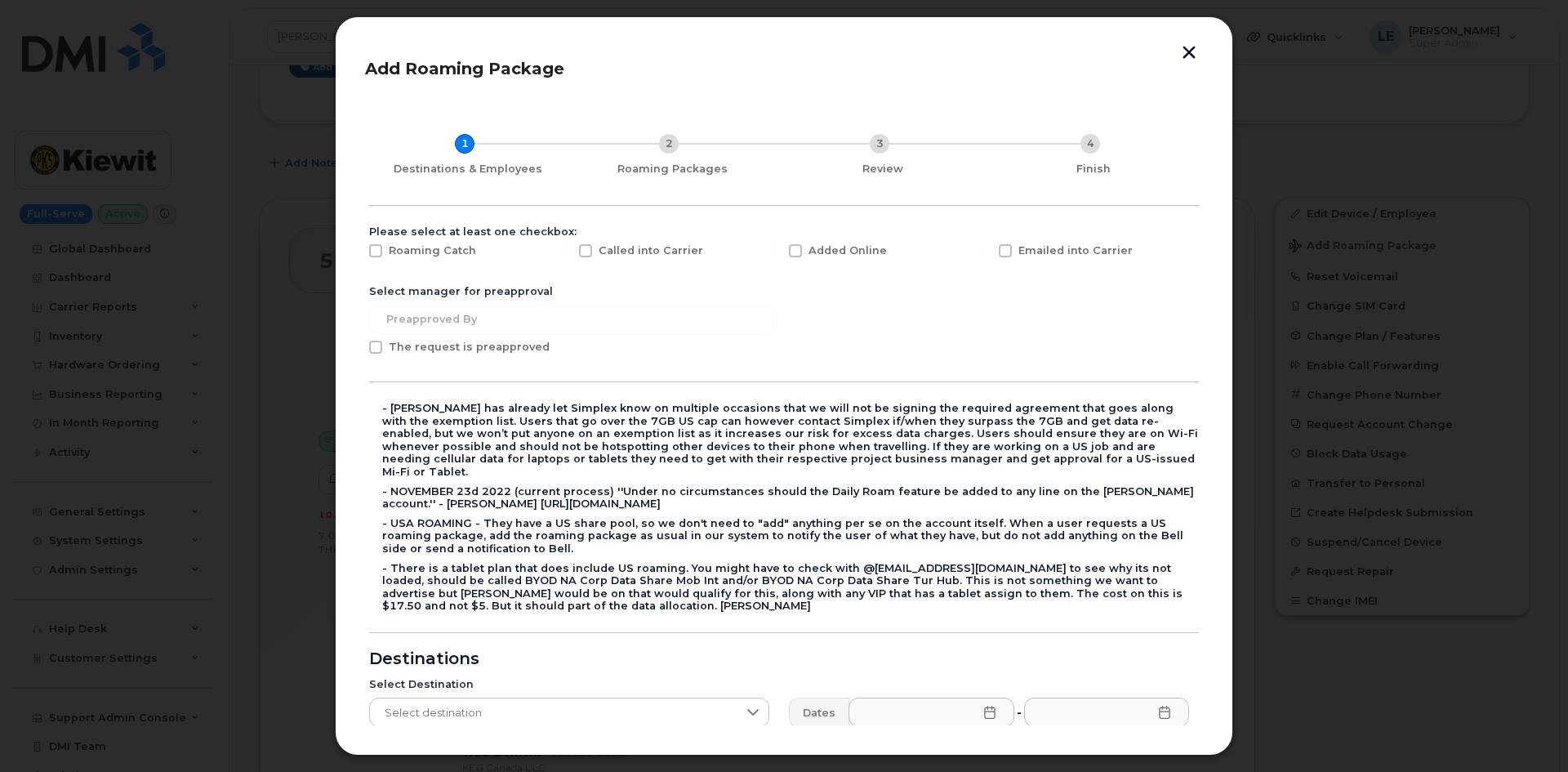
click at [808, 245] on span "Added Online" at bounding box center [847, 250] width 78 height 12
click at [778, 245] on input "Added Online" at bounding box center [773, 248] width 8 height 8
click at [803, 246] on label "Added Online" at bounding box center [838, 251] width 98 height 13
click at [778, 246] on input "Added Online" at bounding box center [773, 248] width 8 height 8
click at [803, 246] on label "Added Online" at bounding box center [838, 251] width 98 height 13
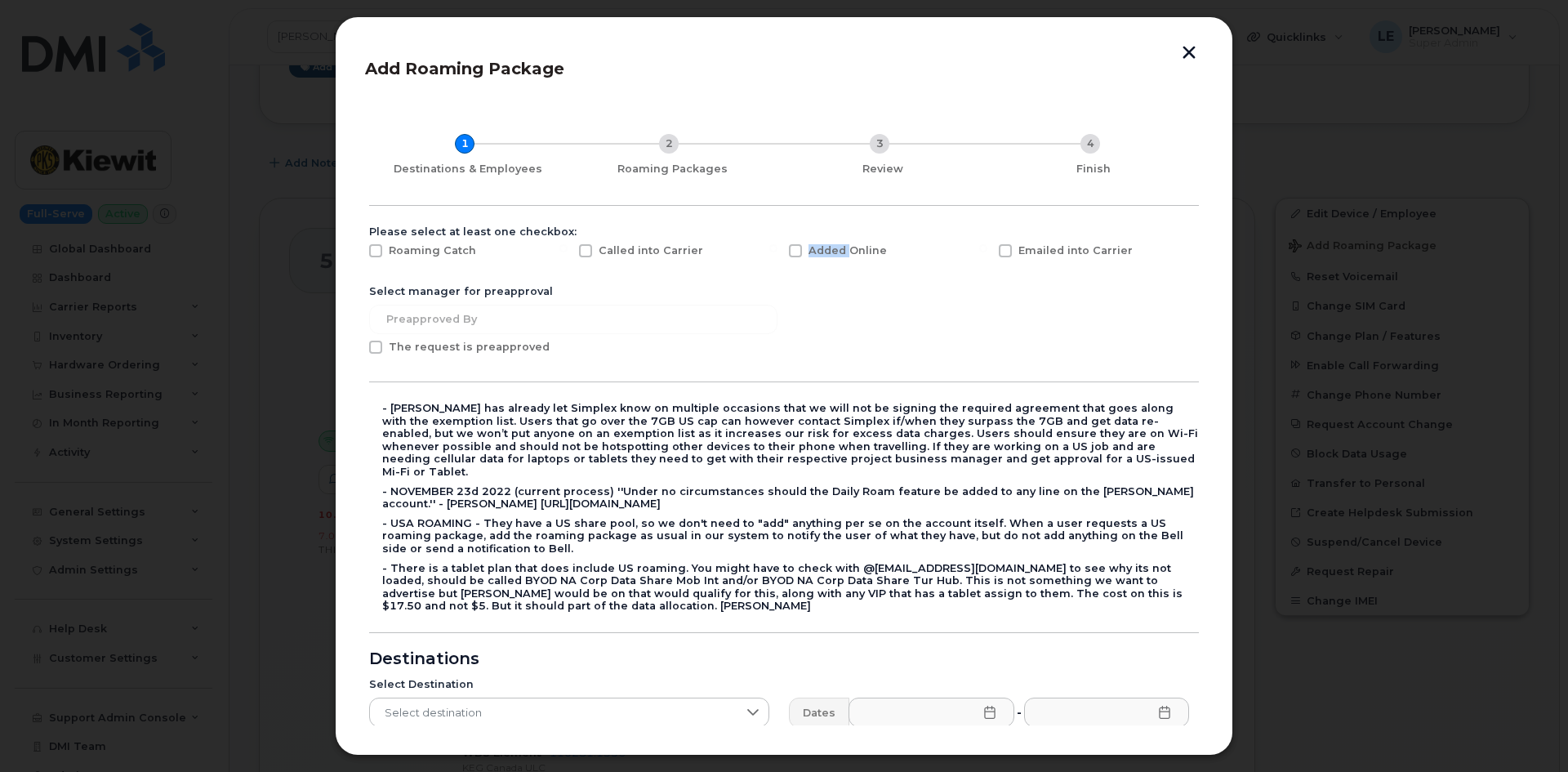
click at [778, 246] on input "Added Online" at bounding box center [773, 248] width 8 height 8
checkbox input "true"
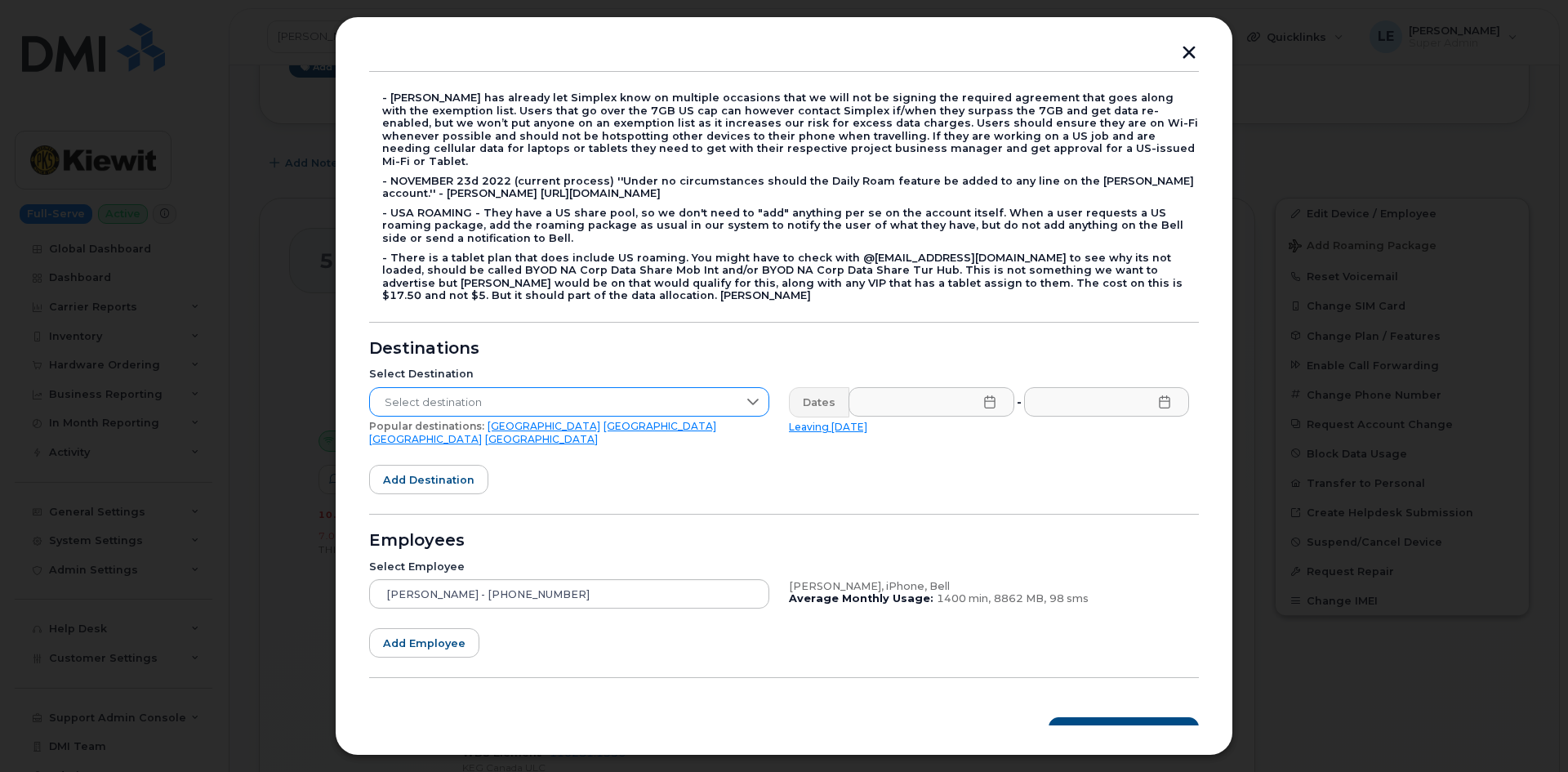
scroll to position [312, 0]
click at [479, 391] on span "Select destination" at bounding box center [554, 402] width 367 height 29
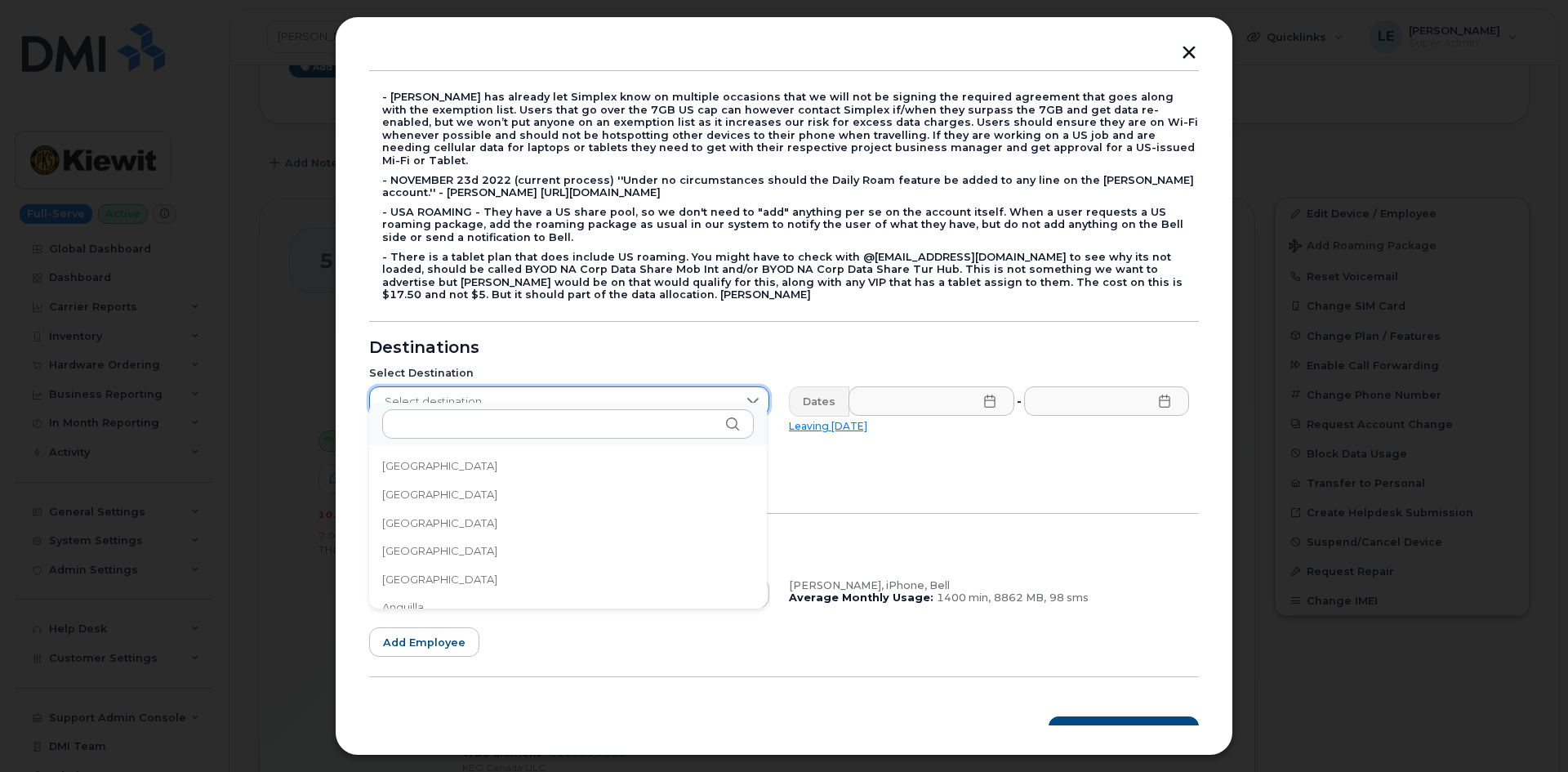
click at [479, 391] on span "Select destination" at bounding box center [554, 402] width 367 height 29
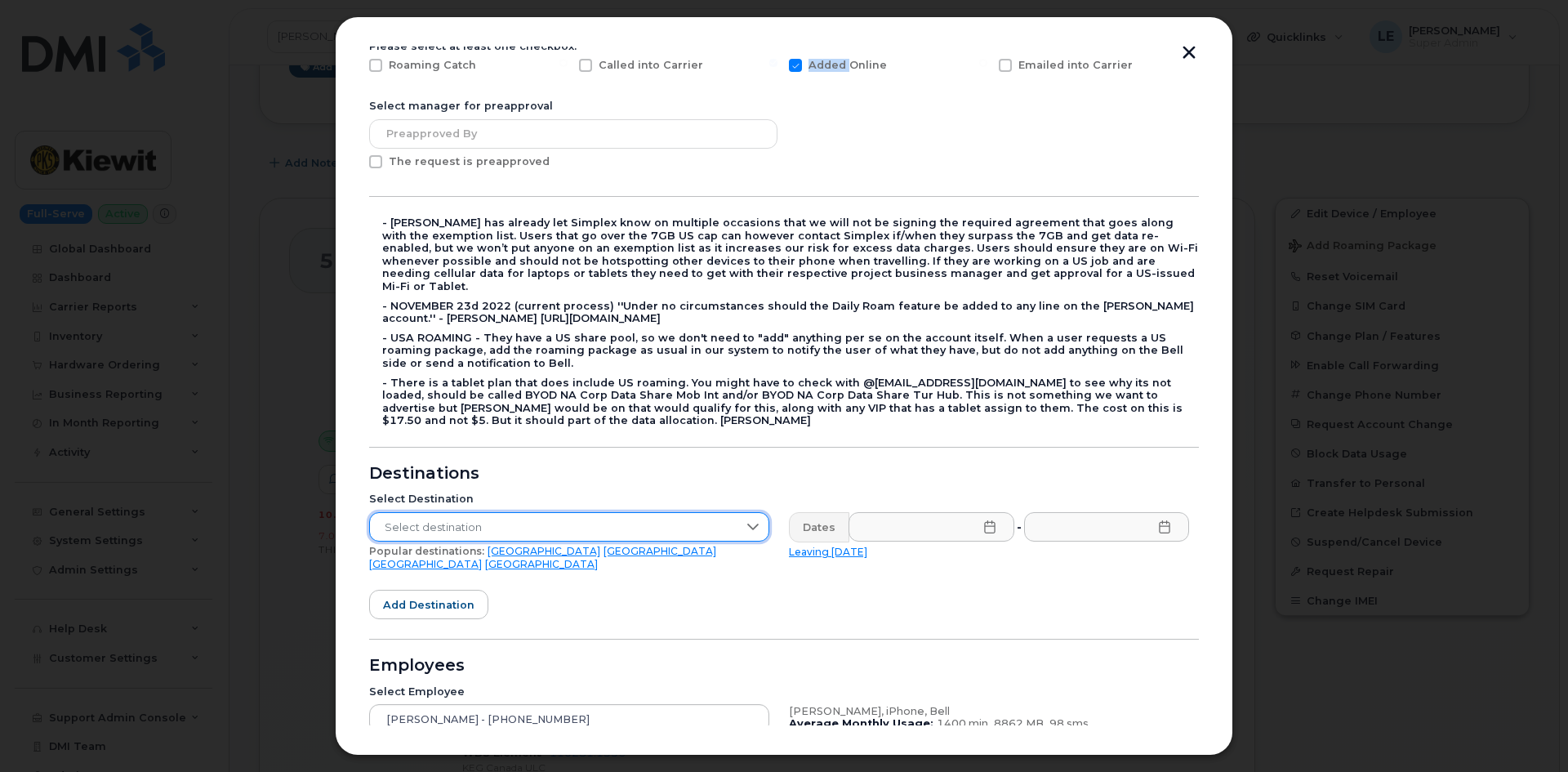
scroll to position [0, 0]
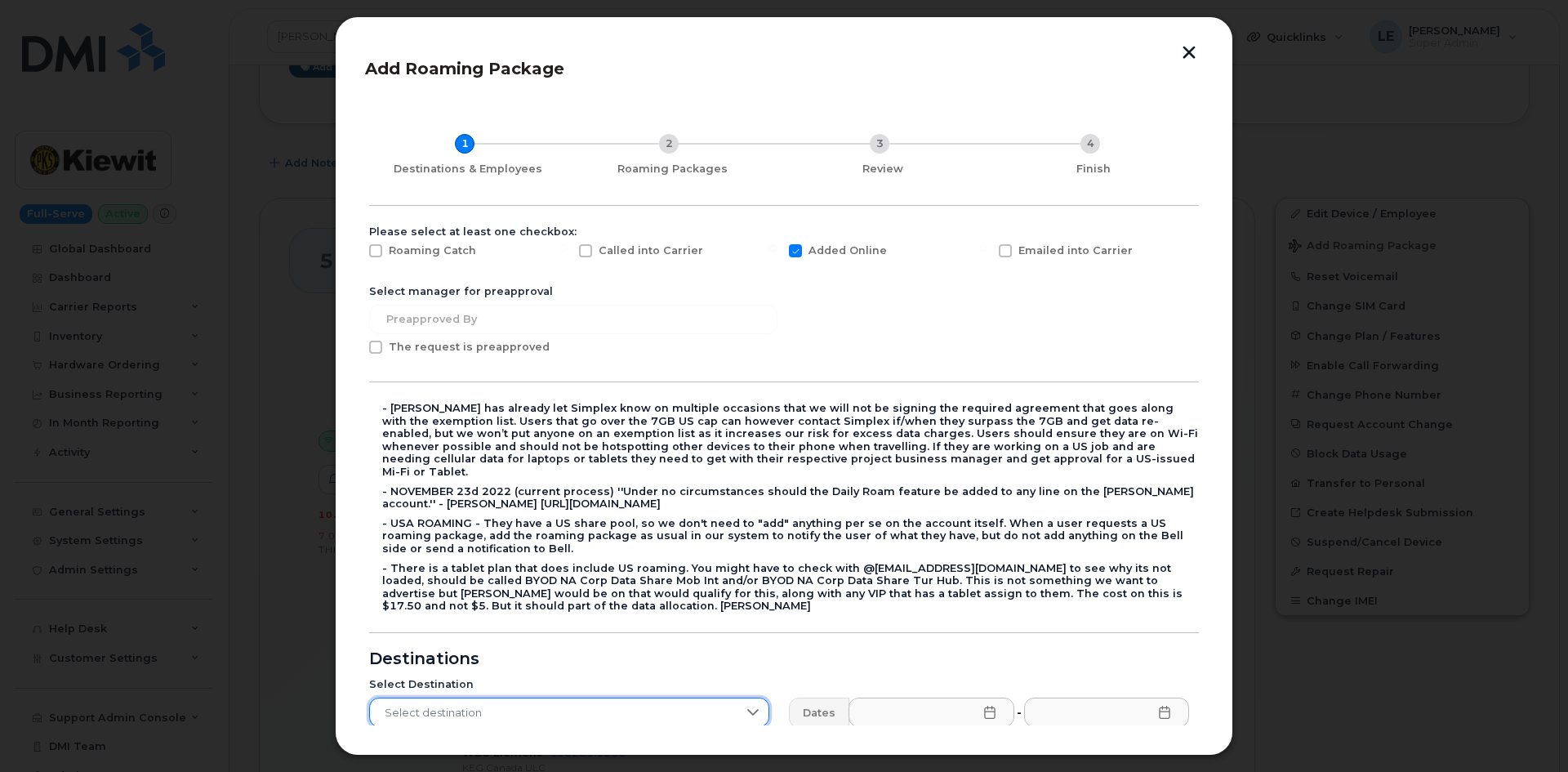
click at [468, 347] on span "The request is preapproved" at bounding box center [468, 346] width 161 height 12
click at [357, 347] on input "The request is preapproved" at bounding box center [354, 345] width 8 height 8
click at [463, 341] on span "The request is preapproved" at bounding box center [468, 346] width 161 height 12
click at [357, 341] on input "The request is preapproved" at bounding box center [354, 345] width 8 height 8
checkbox input "false"
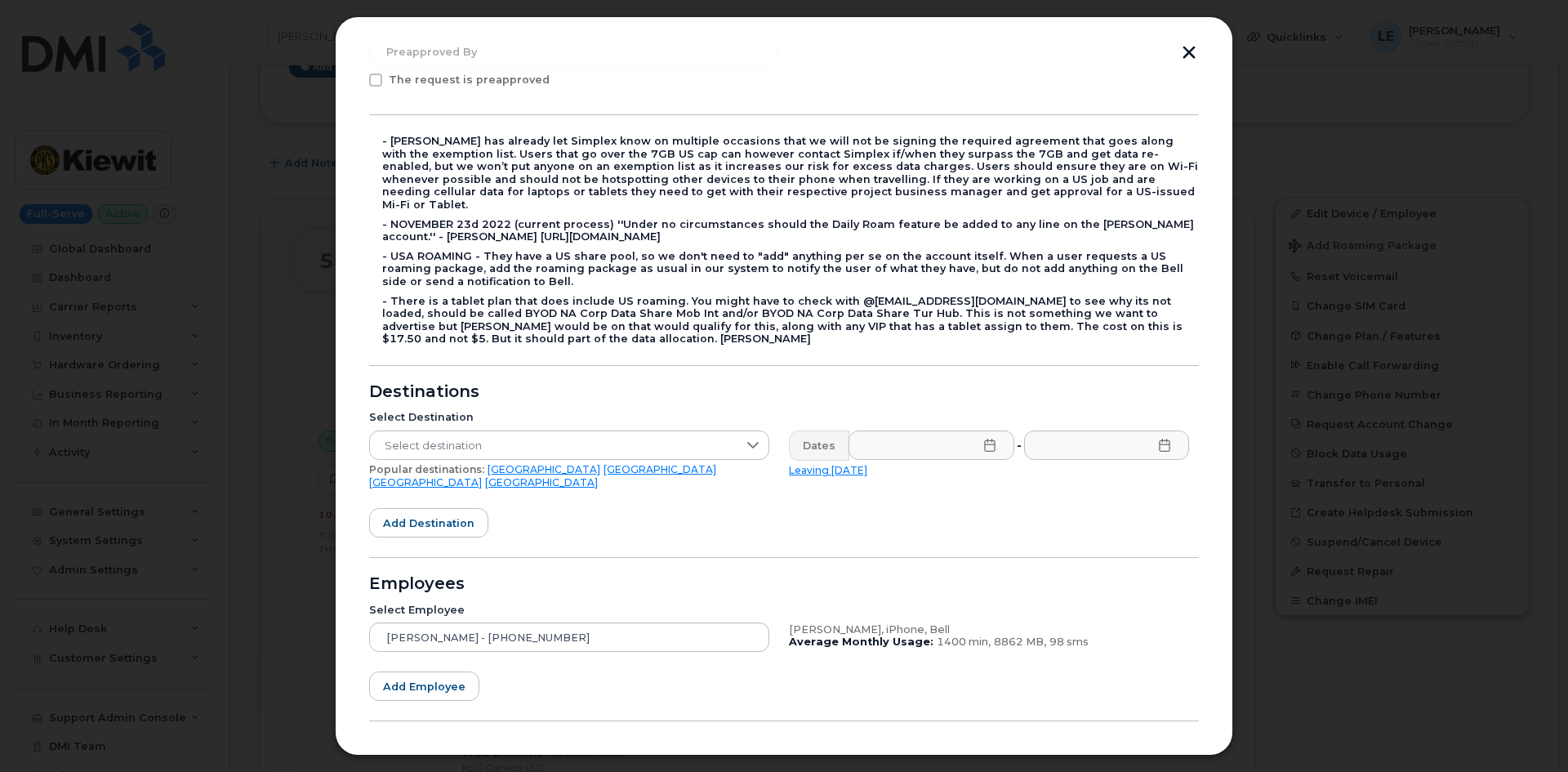
scroll to position [312, 0]
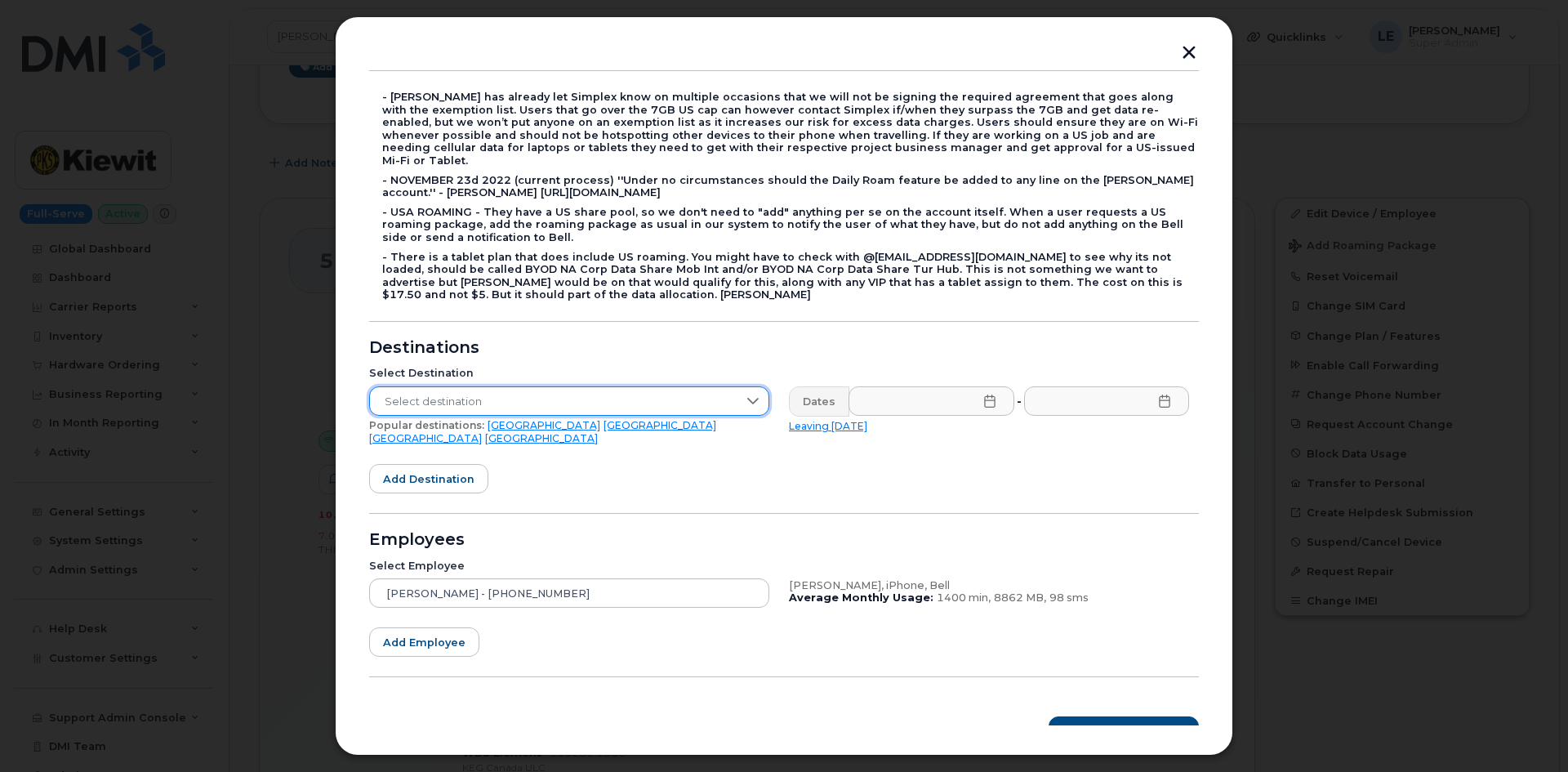
click at [446, 387] on span "Select destination" at bounding box center [554, 402] width 367 height 29
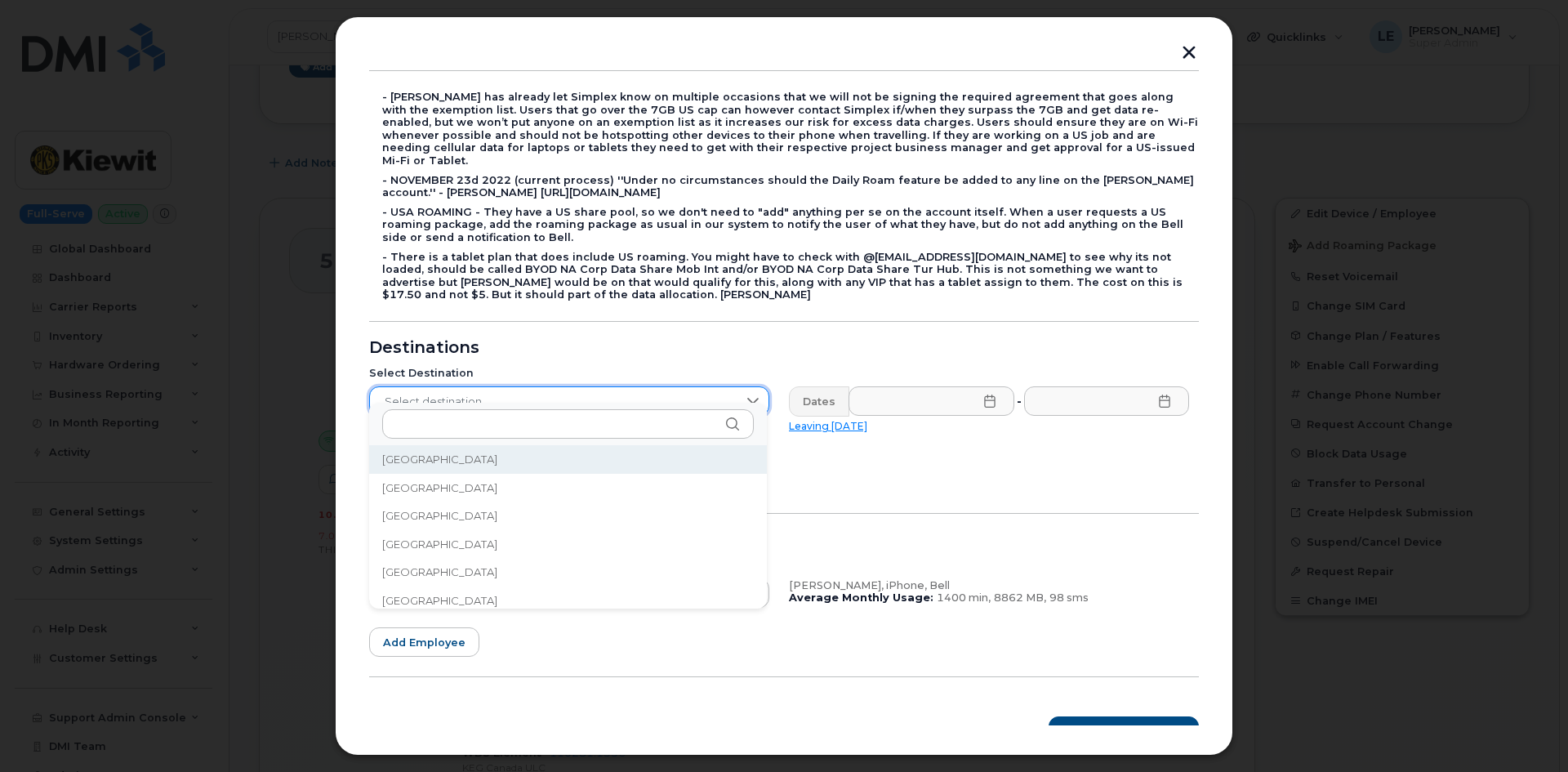
scroll to position [2555, 0]
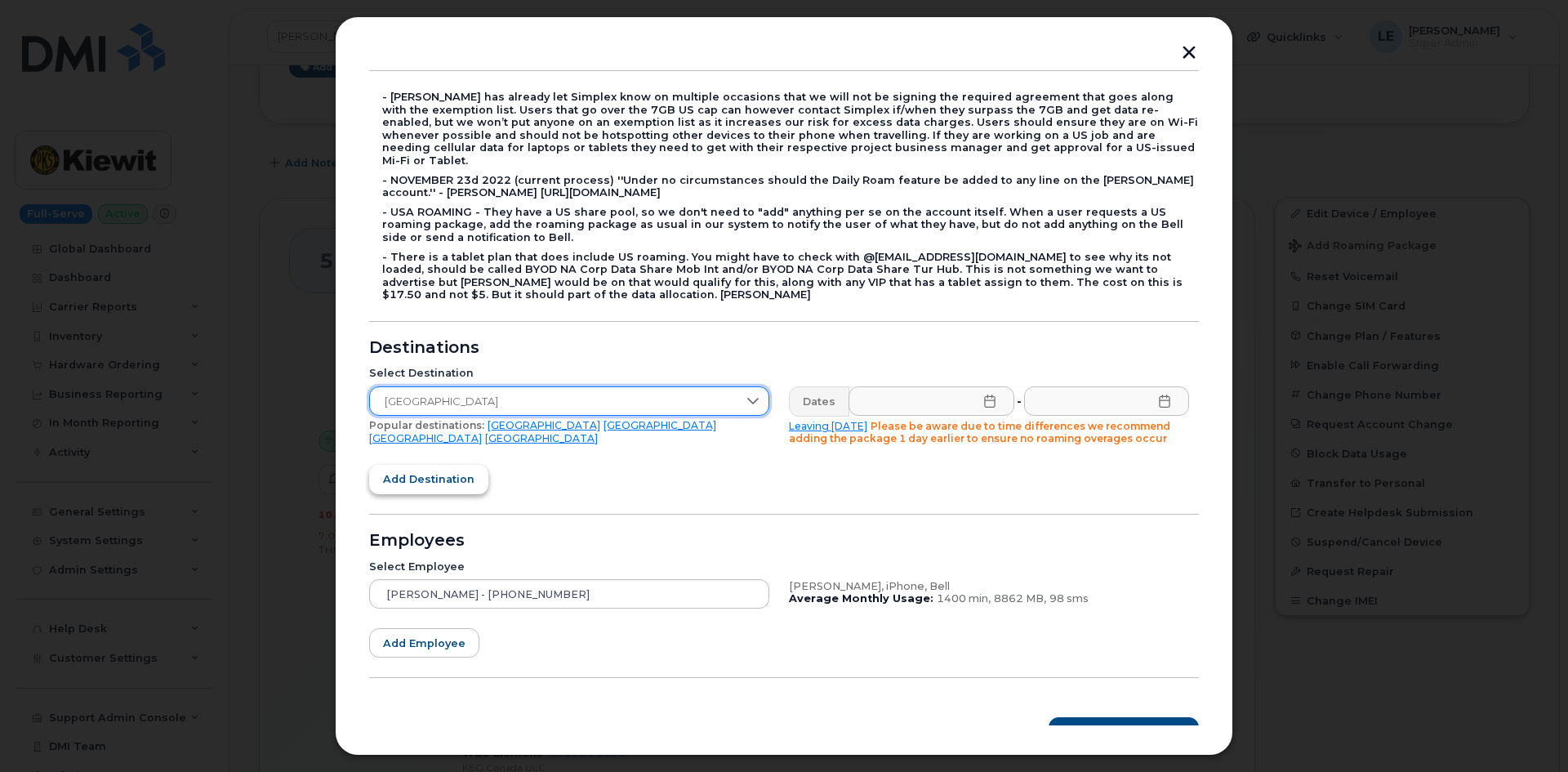
click at [441, 471] on span "Add destination" at bounding box center [429, 479] width 92 height 16
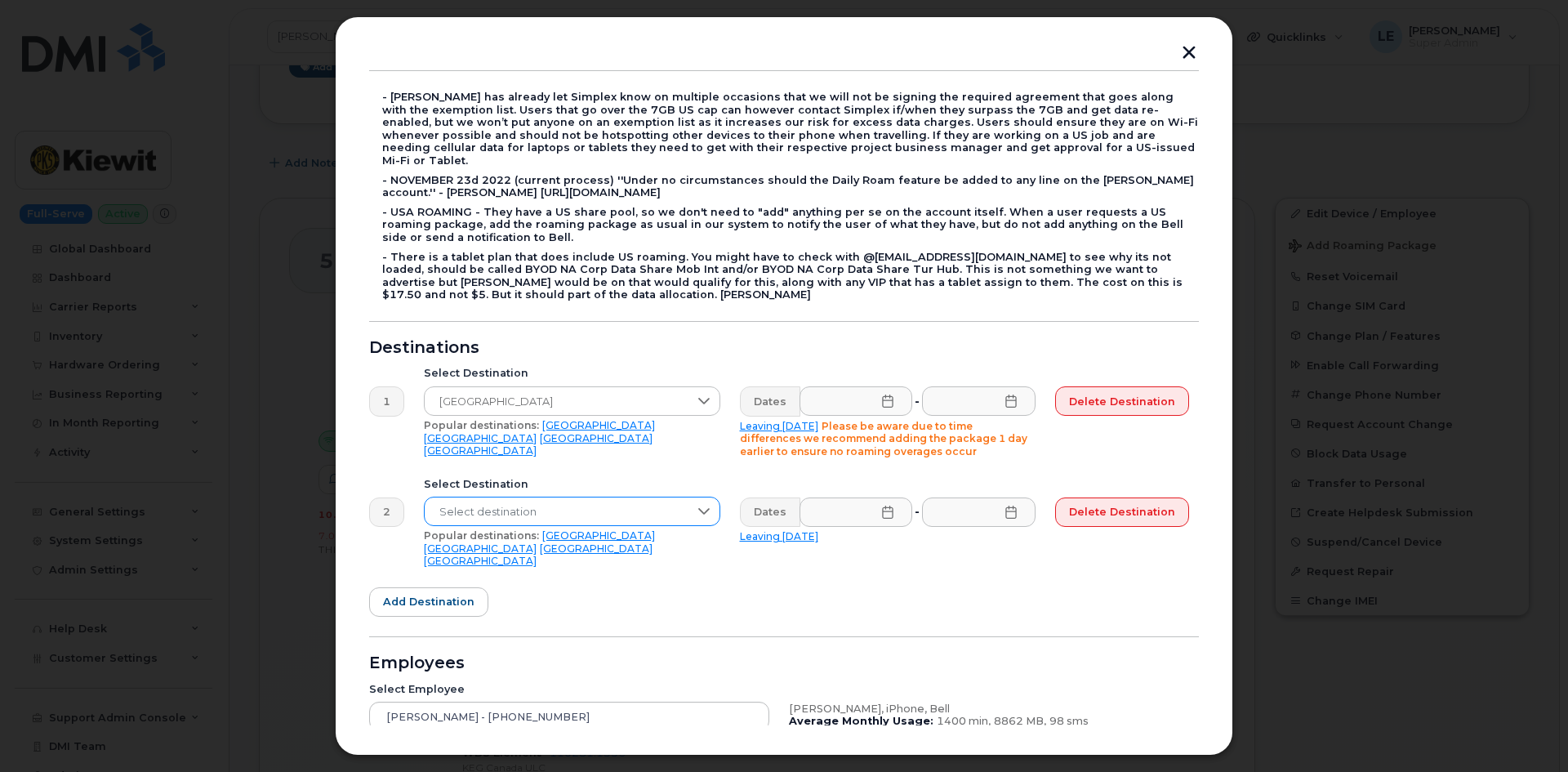
click at [461, 498] on span "Select destination" at bounding box center [556, 513] width 264 height 29
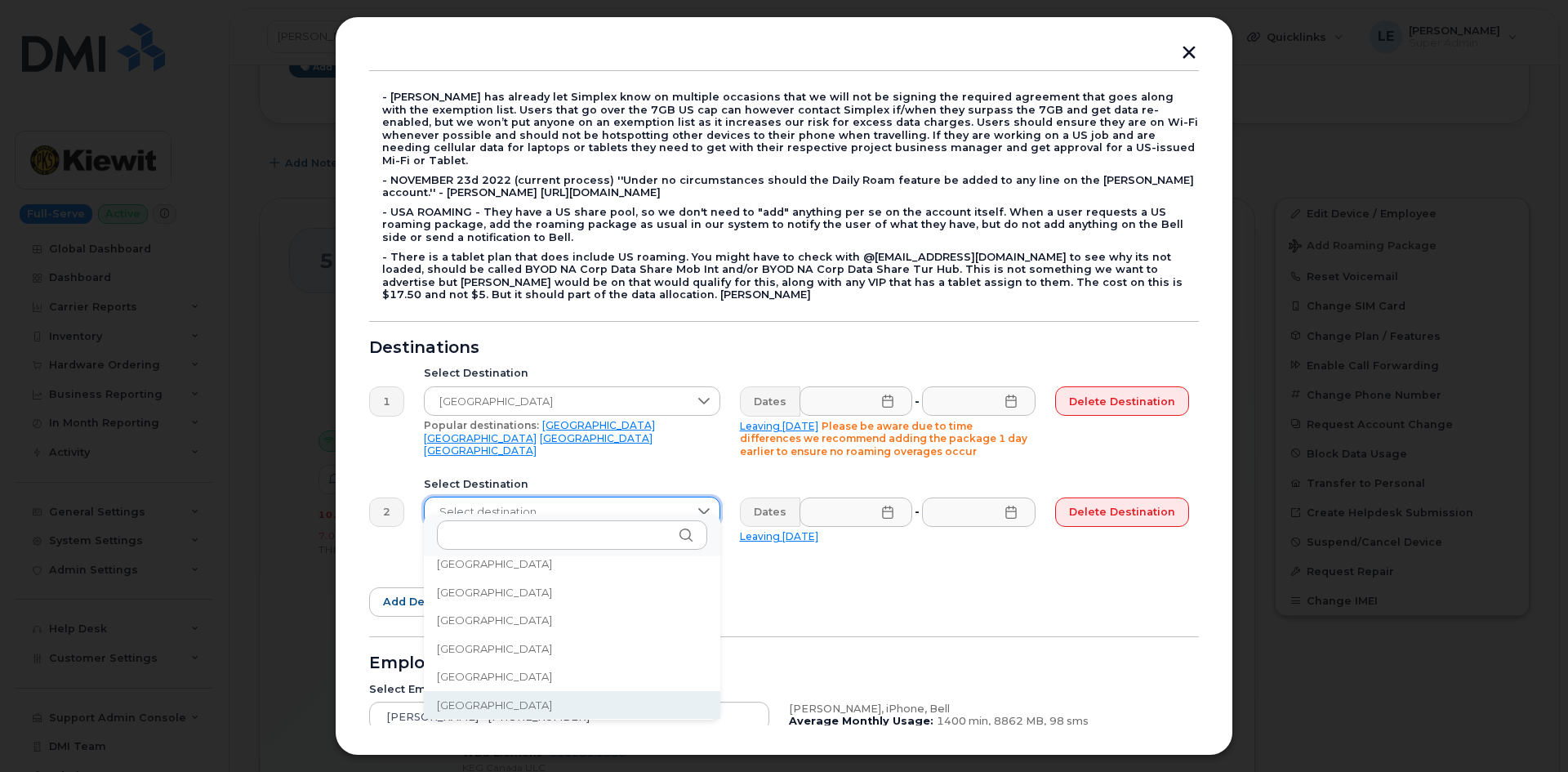
scroll to position [2012, 0]
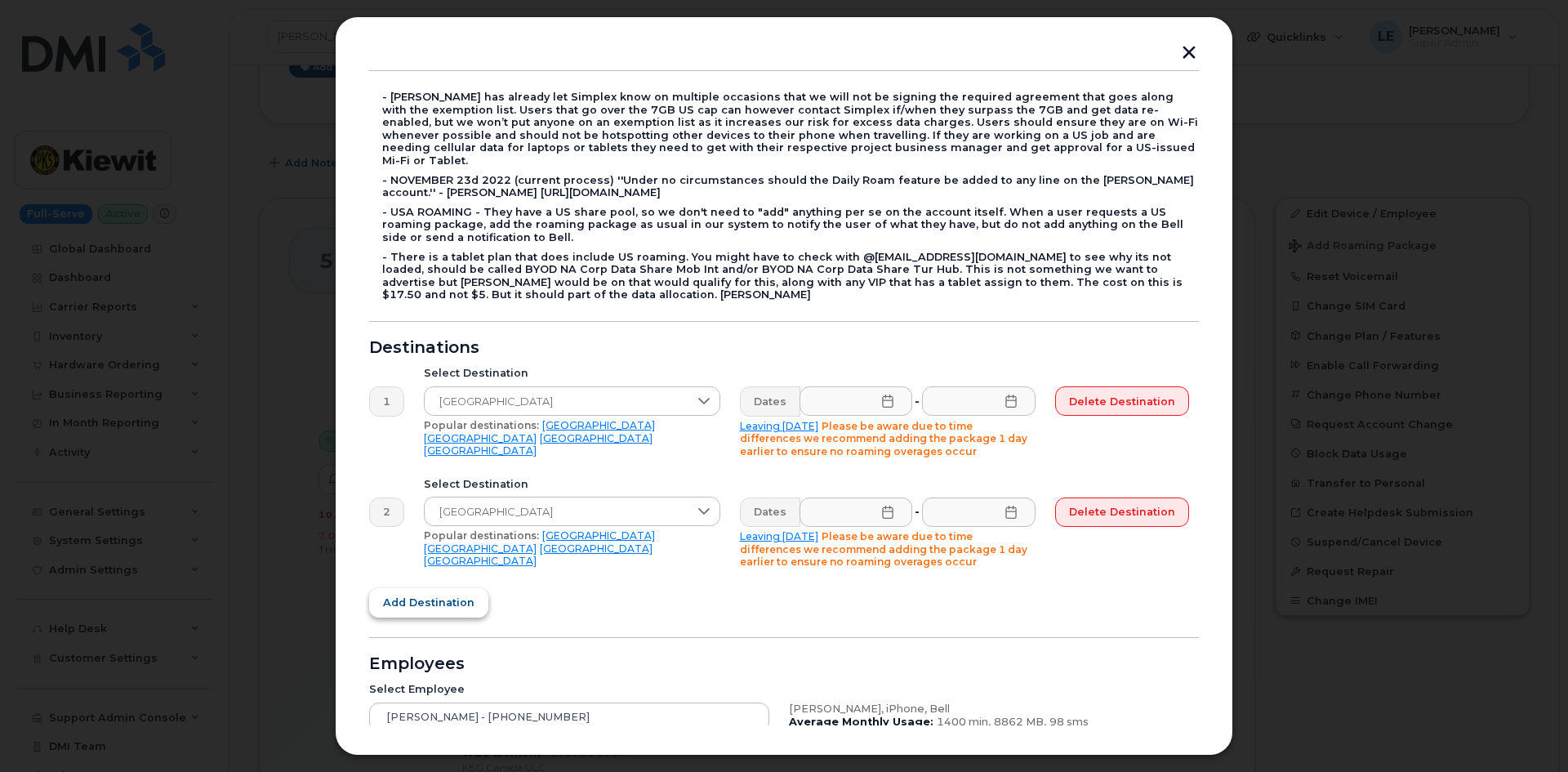
click at [454, 588] on button "Add destination" at bounding box center [429, 603] width 119 height 29
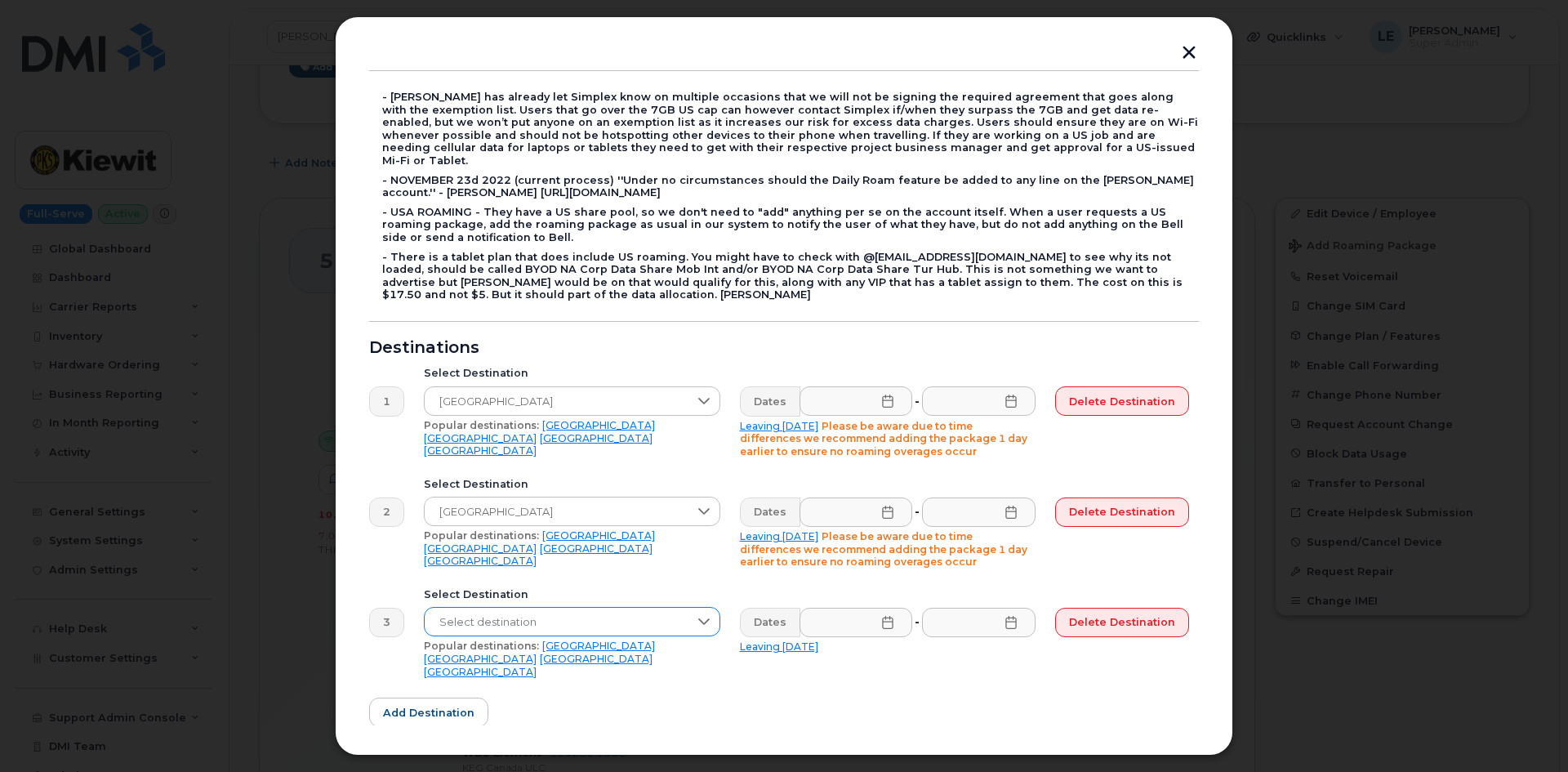
click at [501, 608] on span "Select destination" at bounding box center [556, 623] width 264 height 29
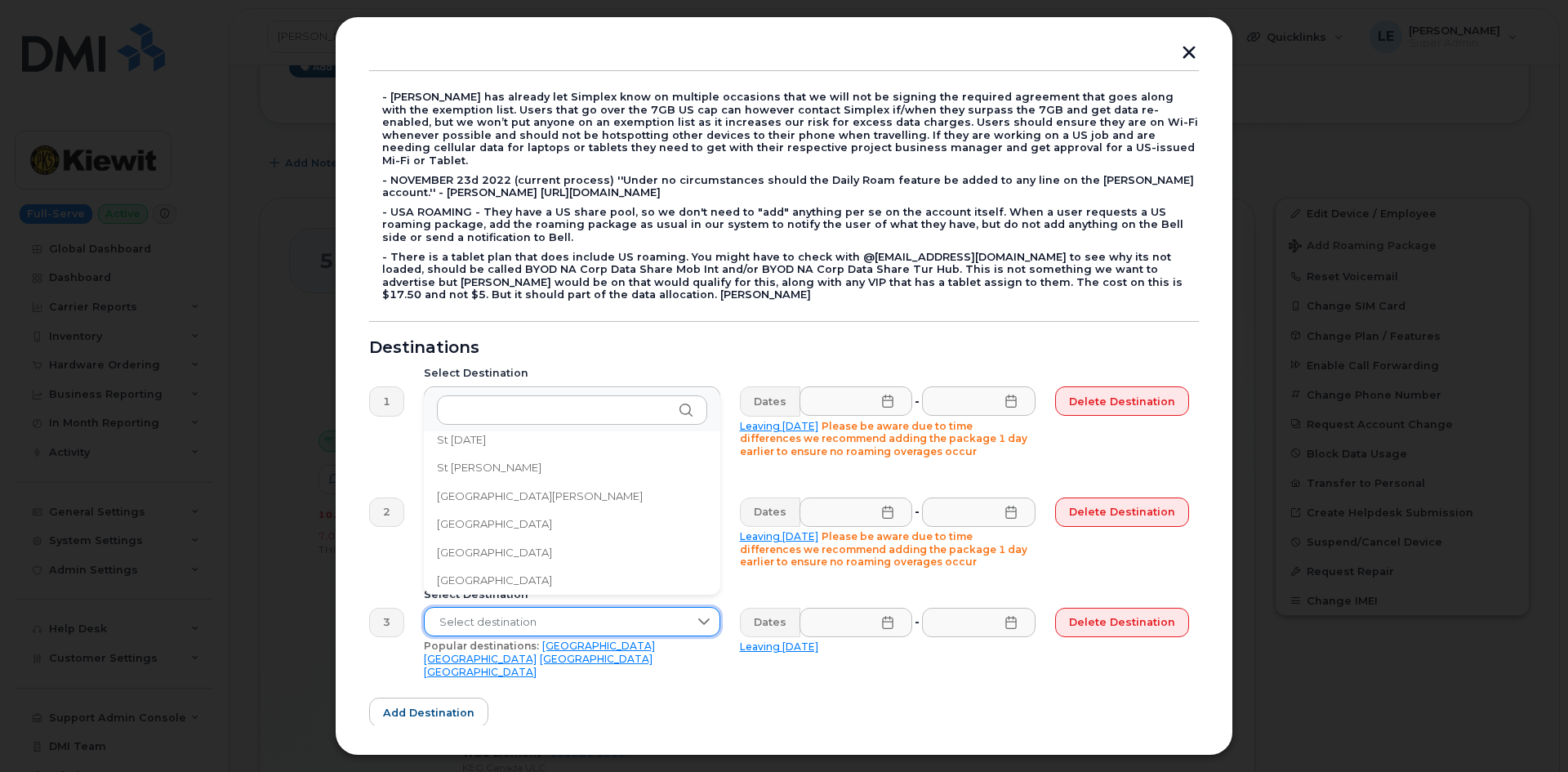
scroll to position [4927, 0]
click at [496, 575] on span "Switzerland" at bounding box center [494, 580] width 115 height 16
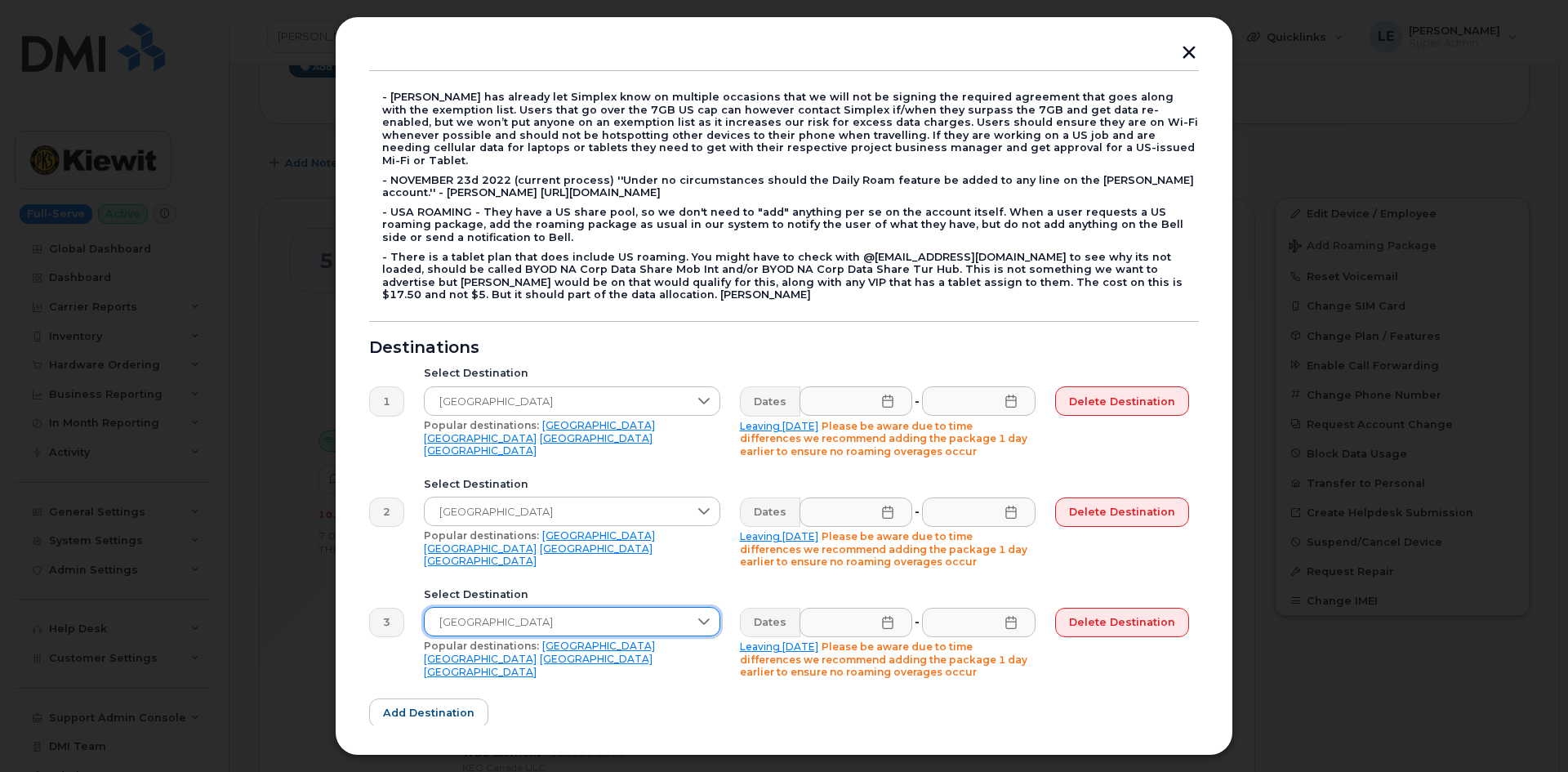
click at [773, 387] on div "Dates" at bounding box center [771, 402] width 61 height 29
click at [859, 399] on input "text" at bounding box center [857, 402] width 114 height 29
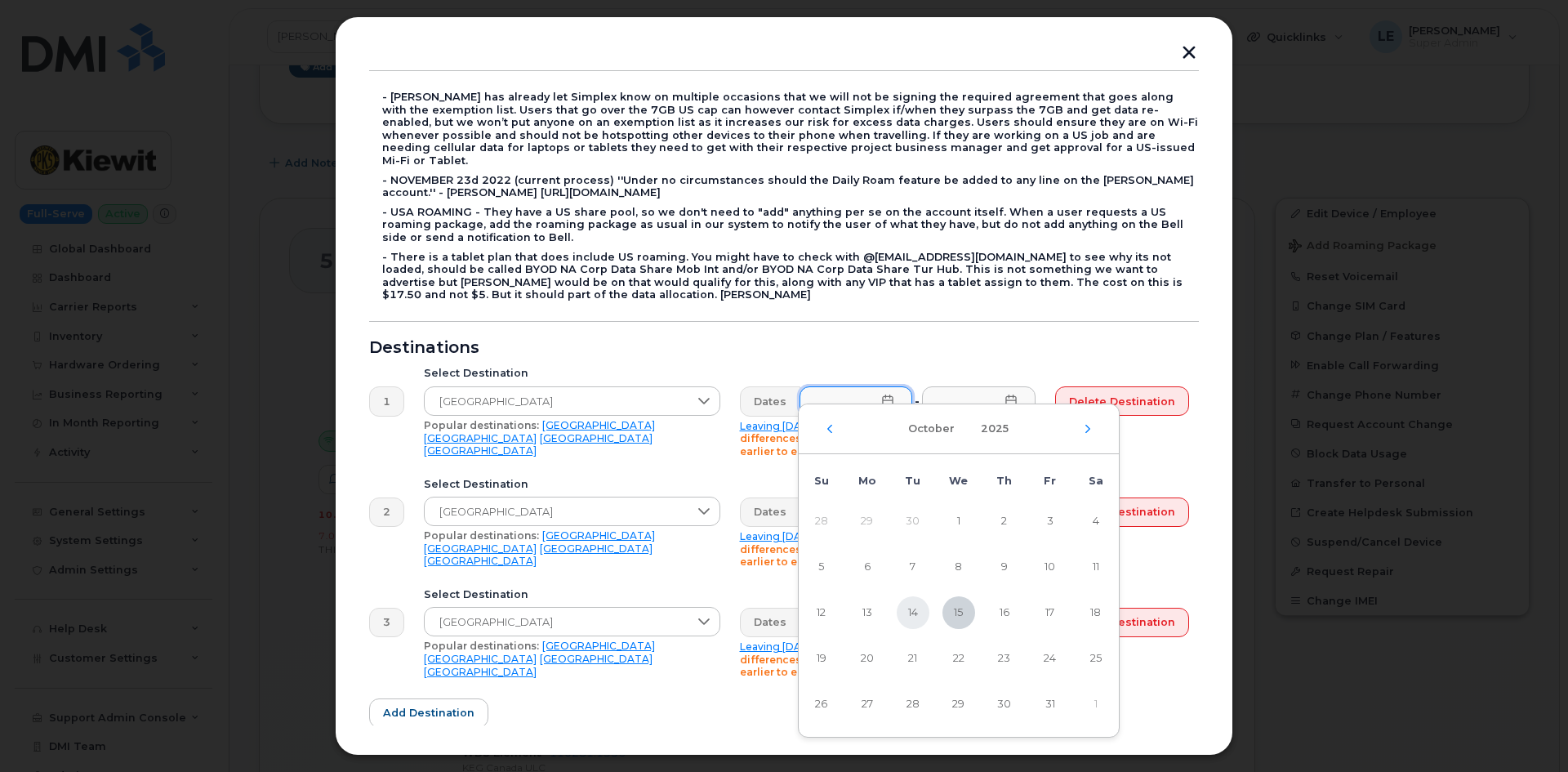
click at [917, 614] on span "14" at bounding box center [913, 613] width 33 height 33
type input "10/14/2025"
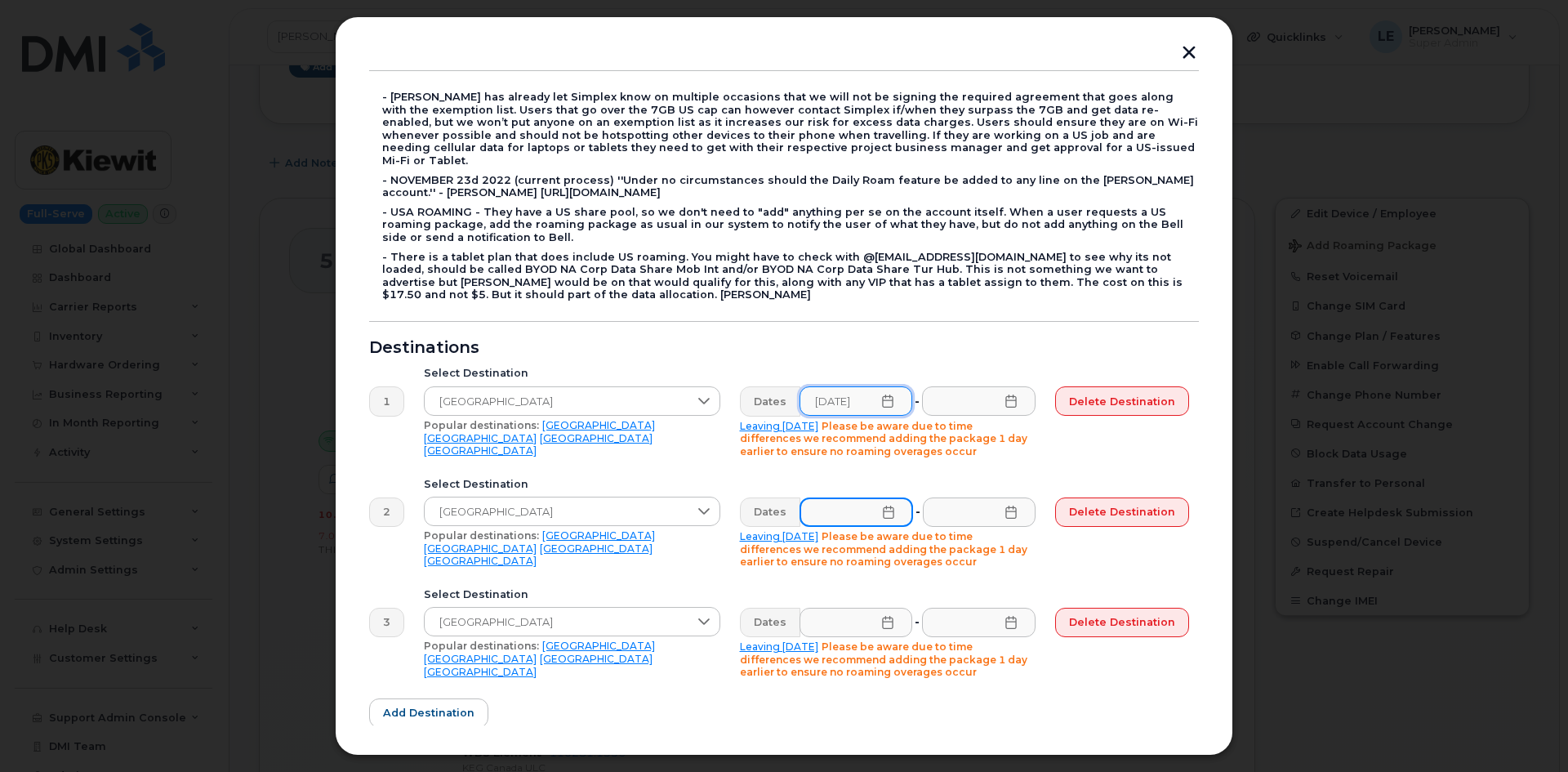
click at [861, 502] on input "text" at bounding box center [857, 513] width 114 height 29
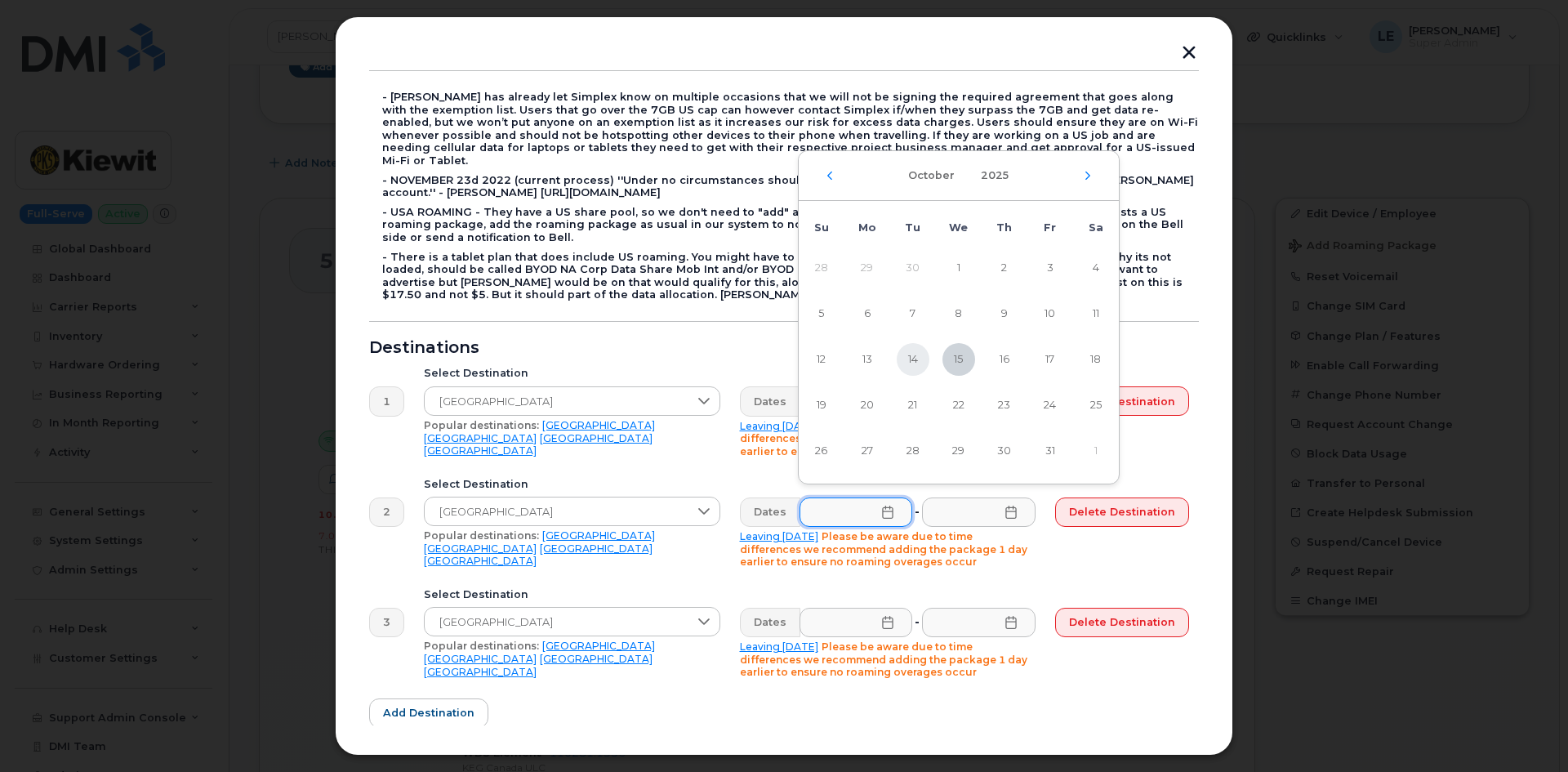
click at [902, 358] on span "14" at bounding box center [913, 359] width 33 height 33
type input "10/14/2025"
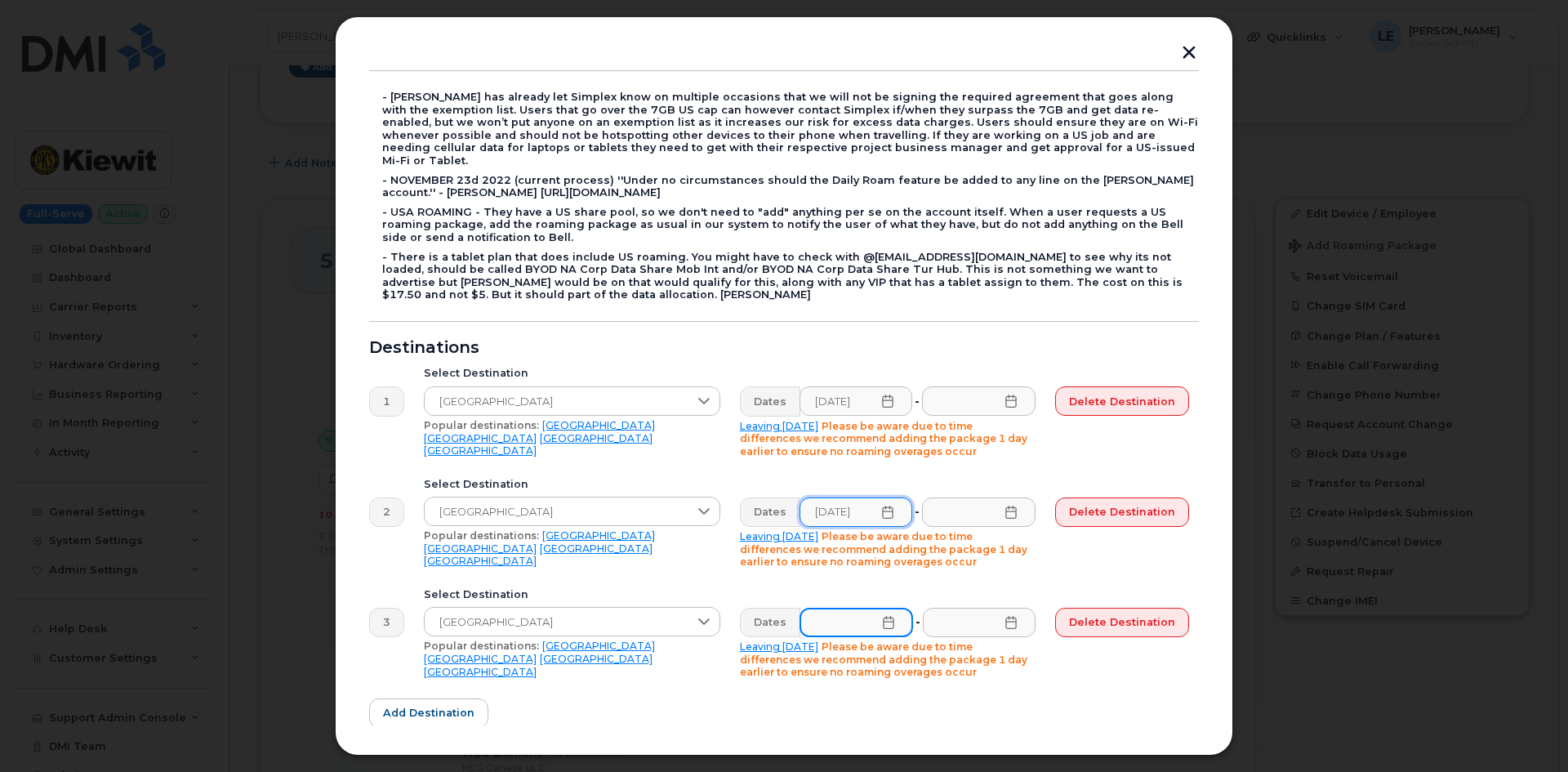
click at [828, 624] on input "text" at bounding box center [857, 623] width 114 height 29
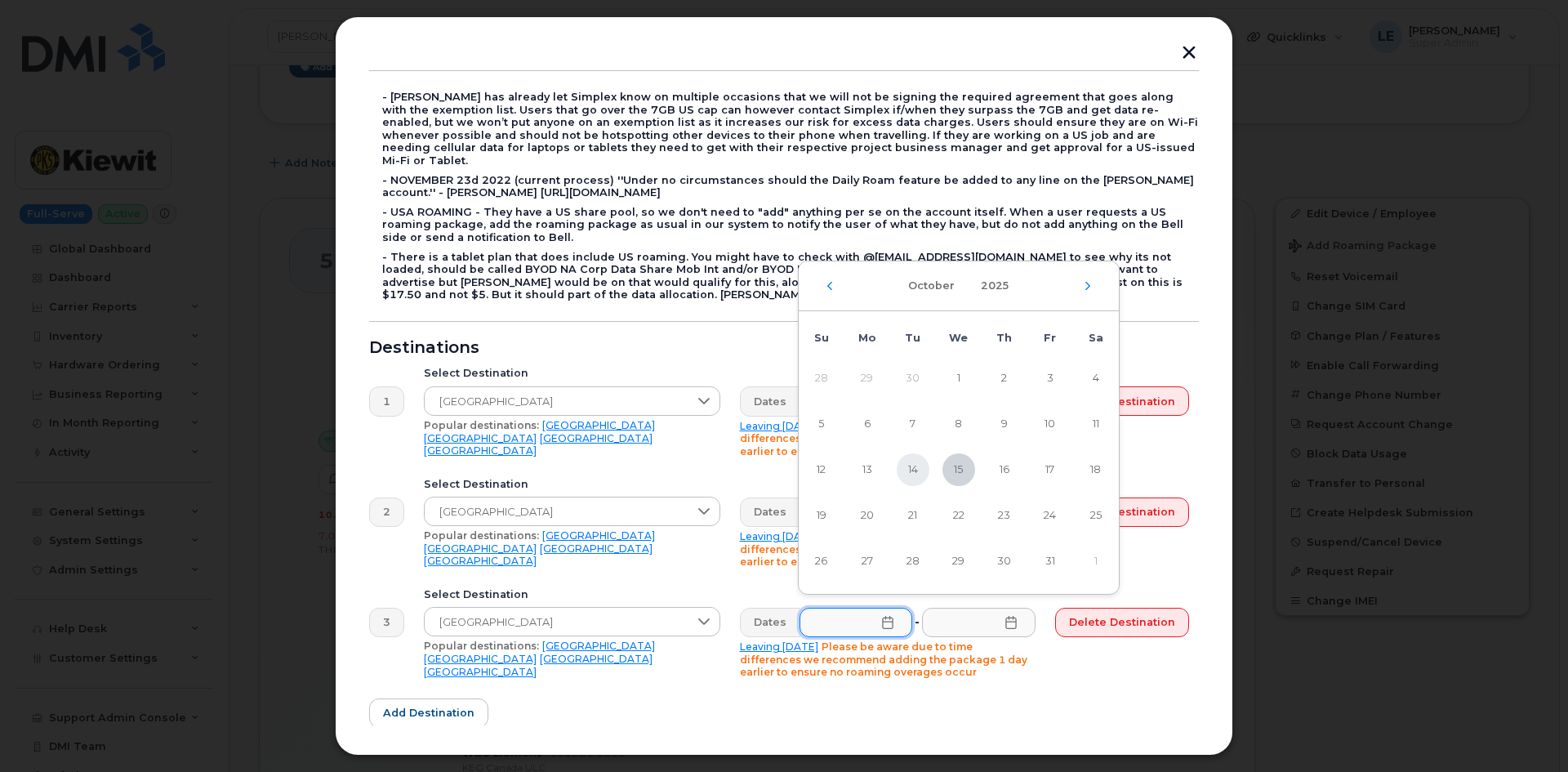
click at [903, 465] on span "14" at bounding box center [913, 471] width 33 height 33
type input "10/14/2025"
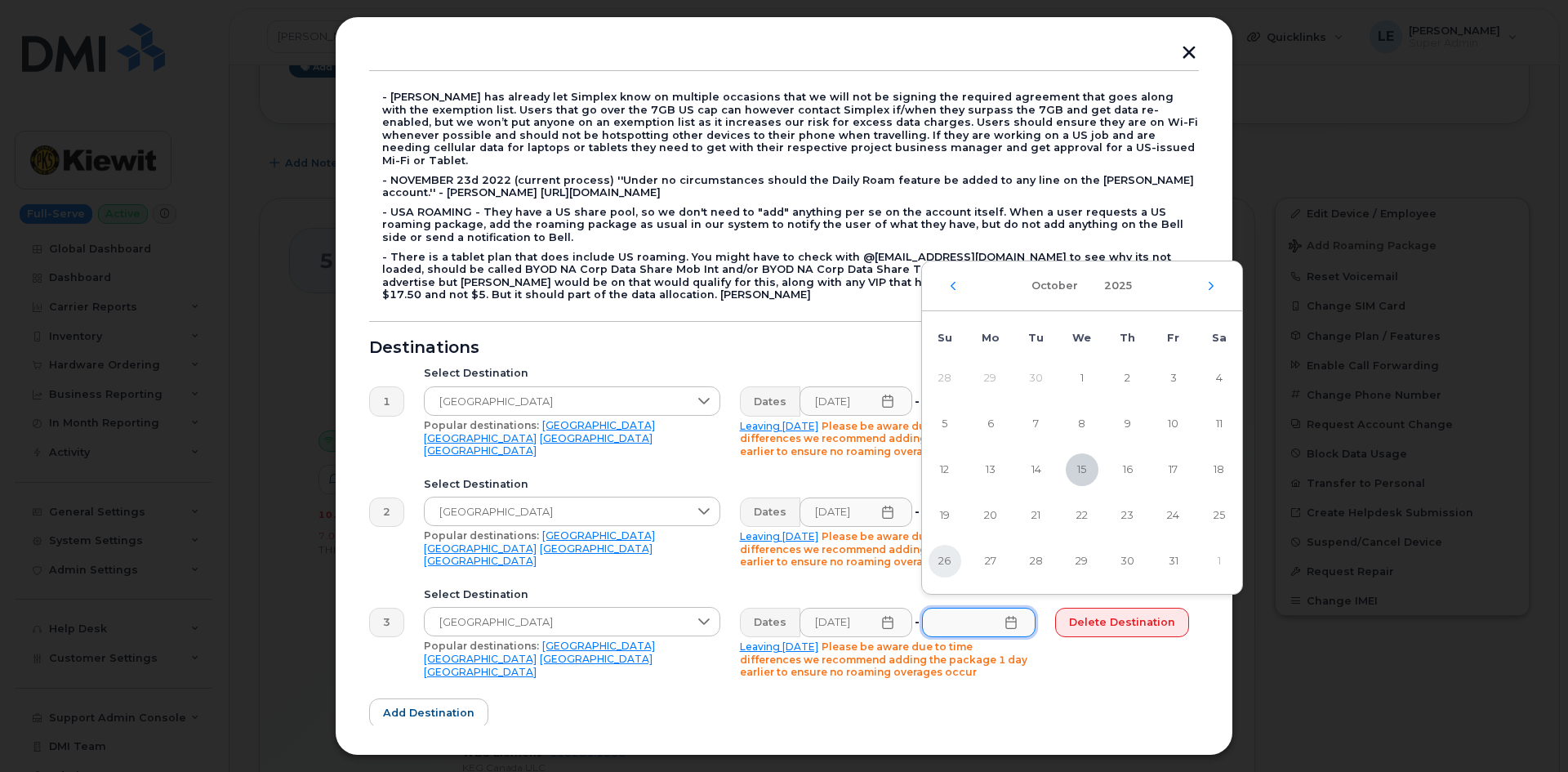
click at [953, 564] on span "26" at bounding box center [945, 562] width 33 height 33
type input "10/26/2025"
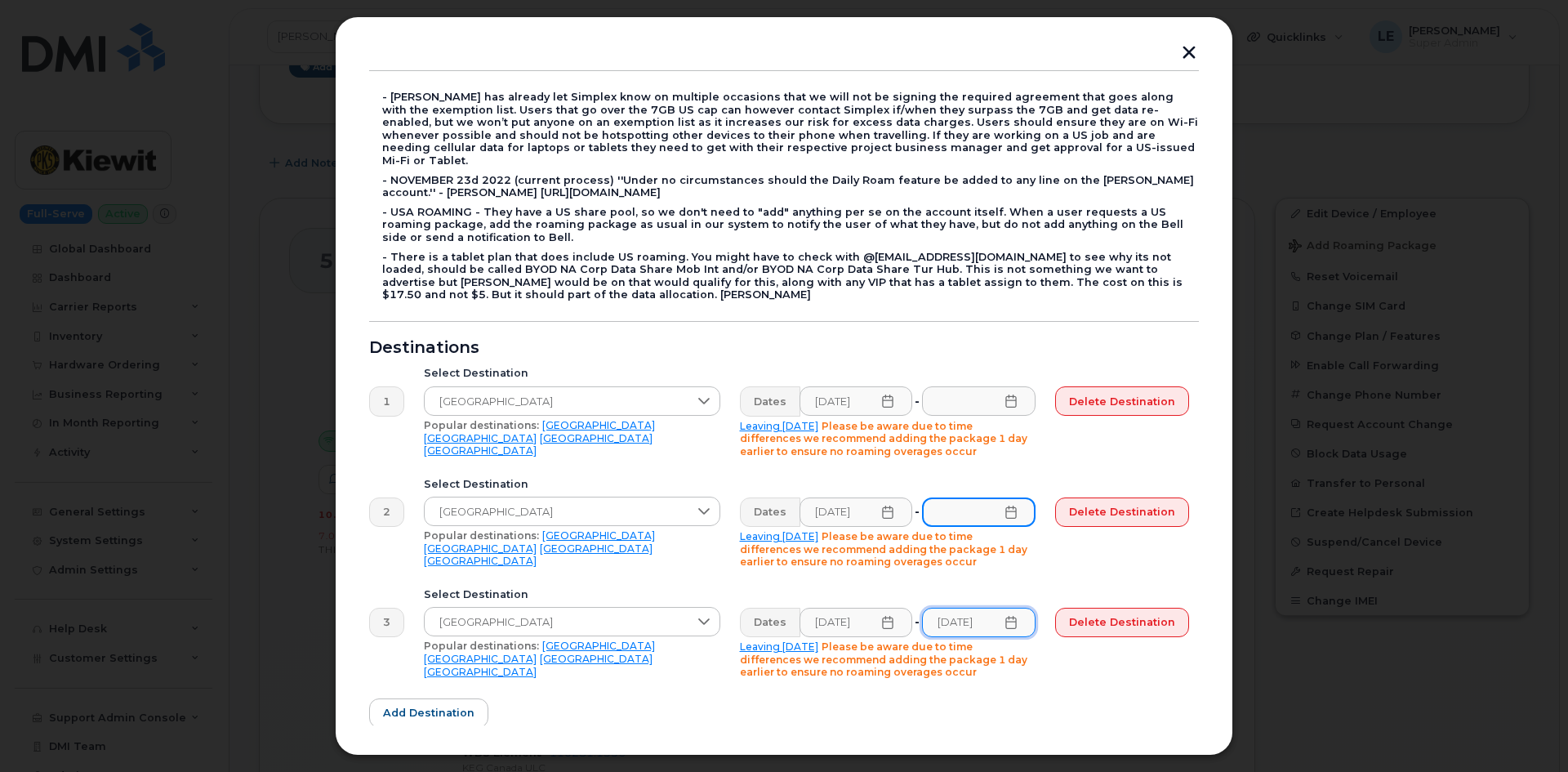
click at [970, 508] on input "text" at bounding box center [979, 513] width 114 height 29
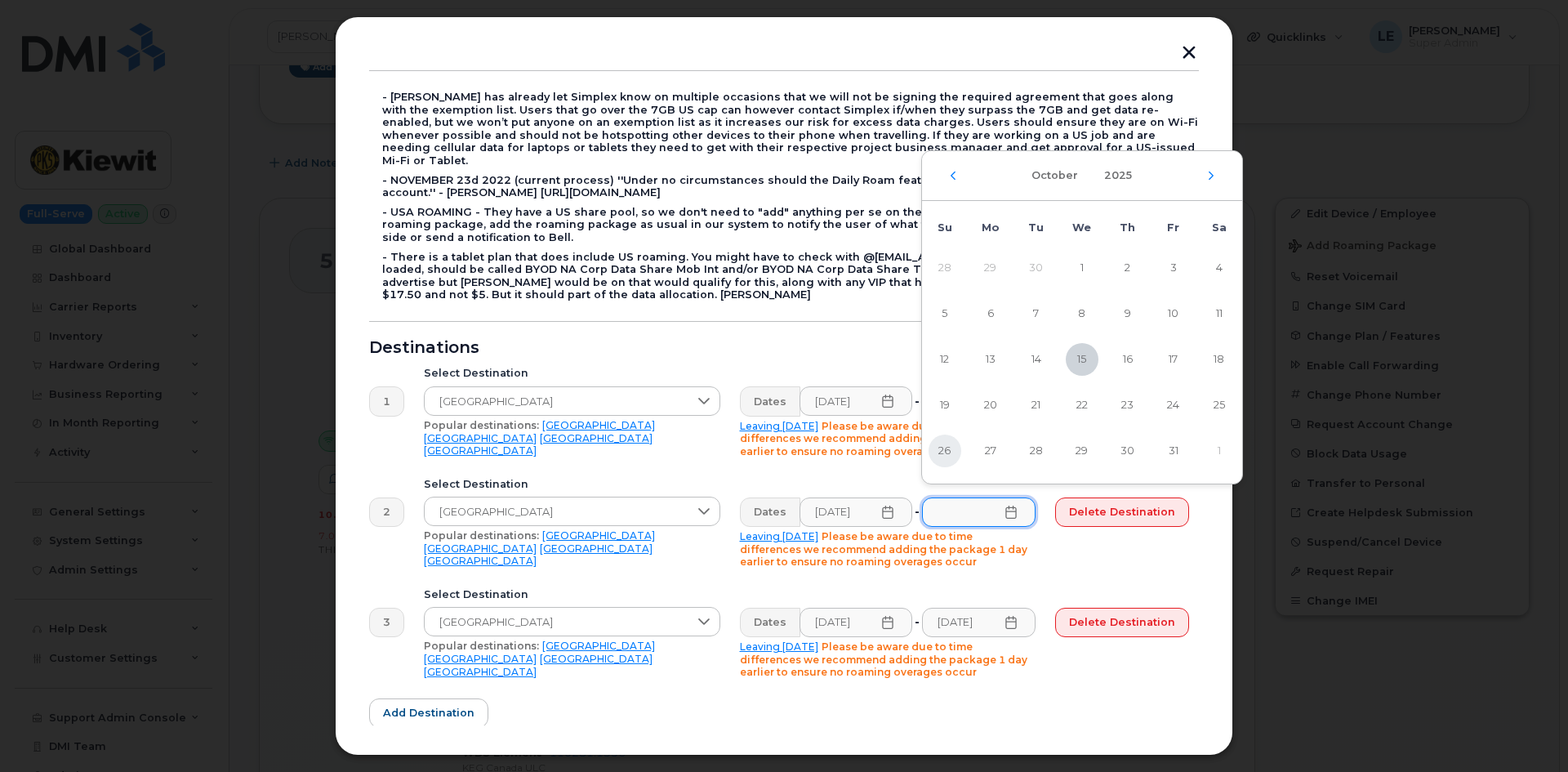
click at [950, 459] on span "26" at bounding box center [945, 451] width 33 height 33
type input "10/26/2025"
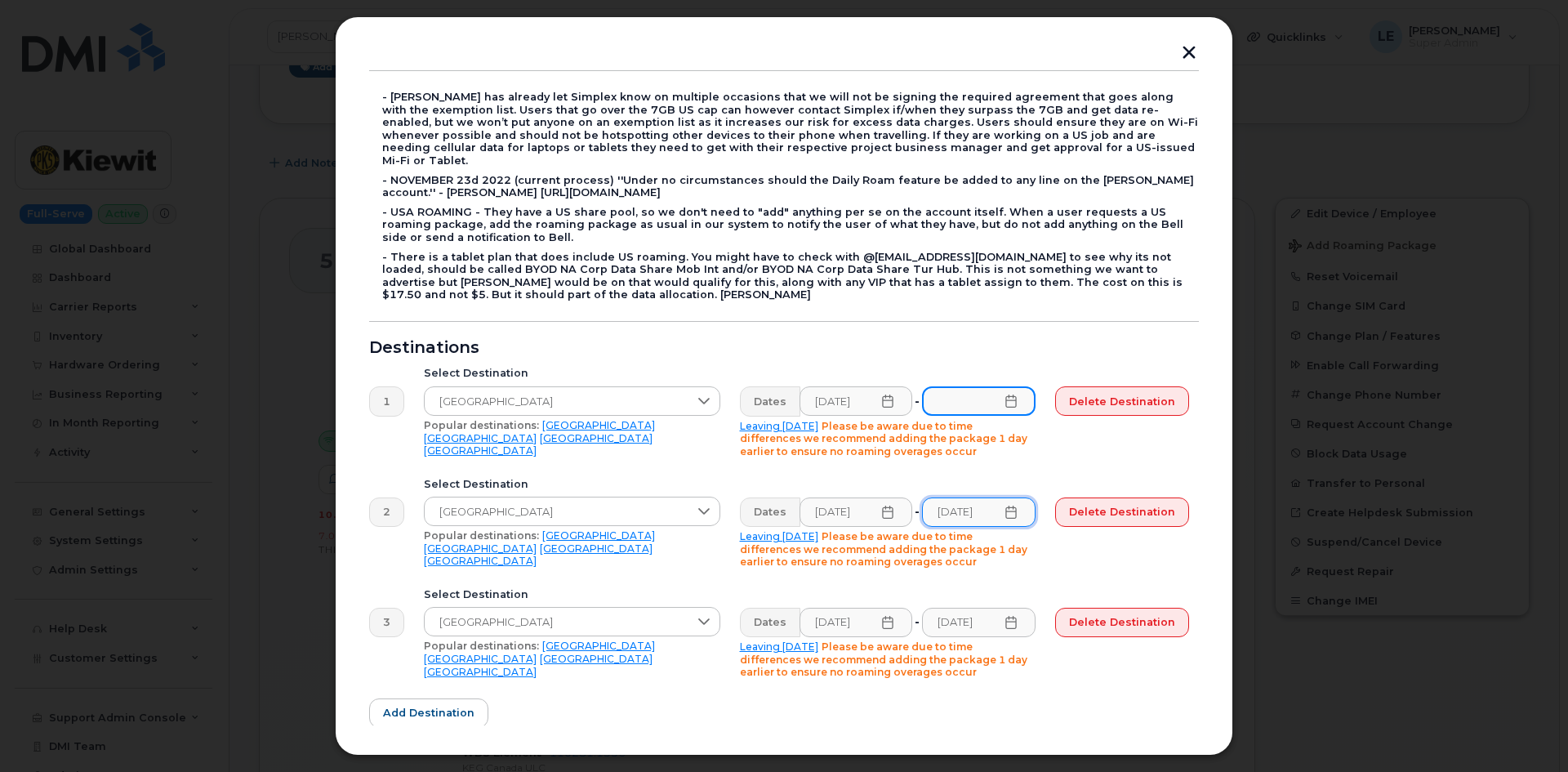
click at [960, 400] on input "text" at bounding box center [979, 402] width 114 height 29
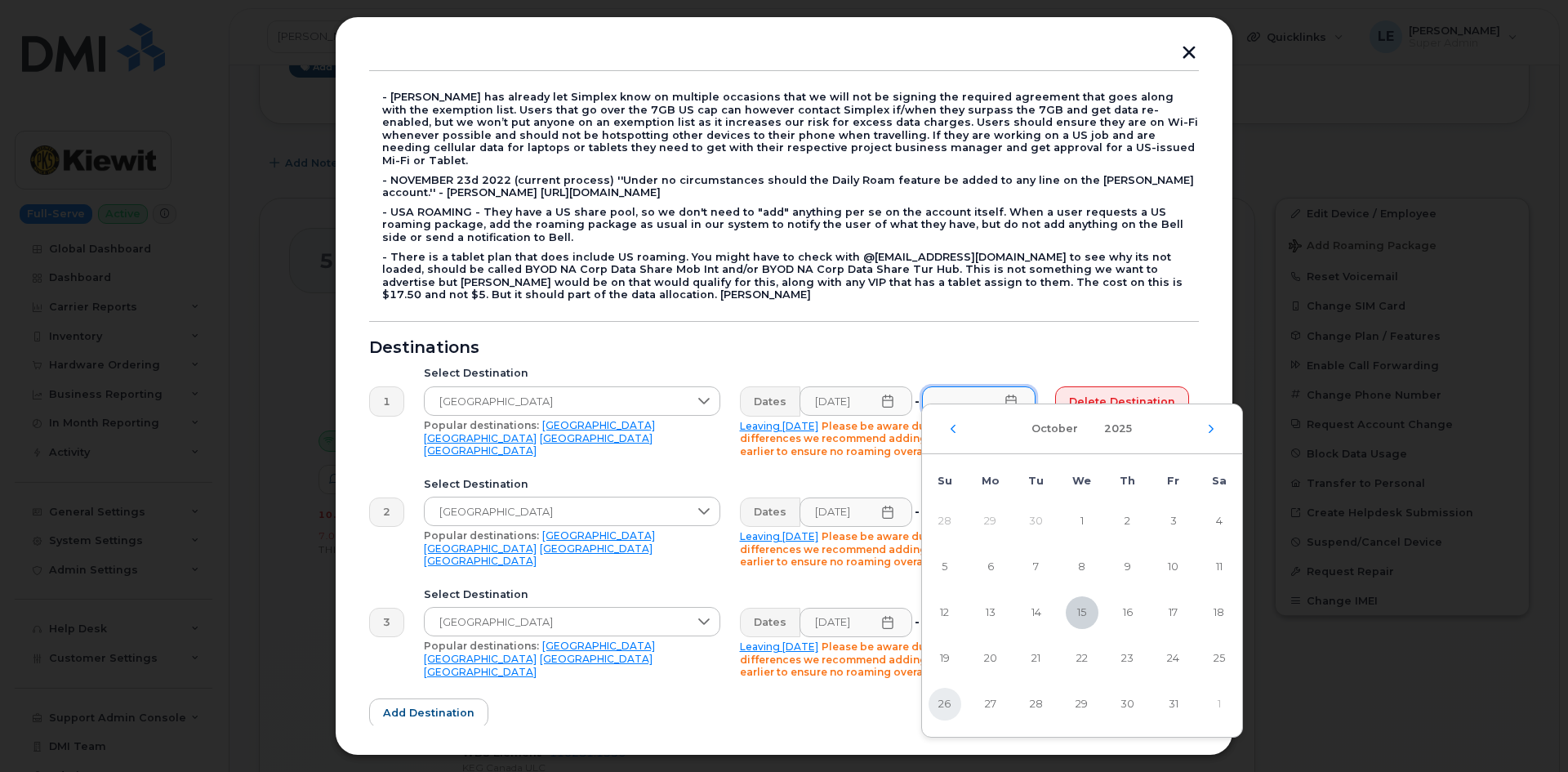
click at [946, 698] on span "26" at bounding box center [945, 705] width 33 height 33
type input "10/26/2025"
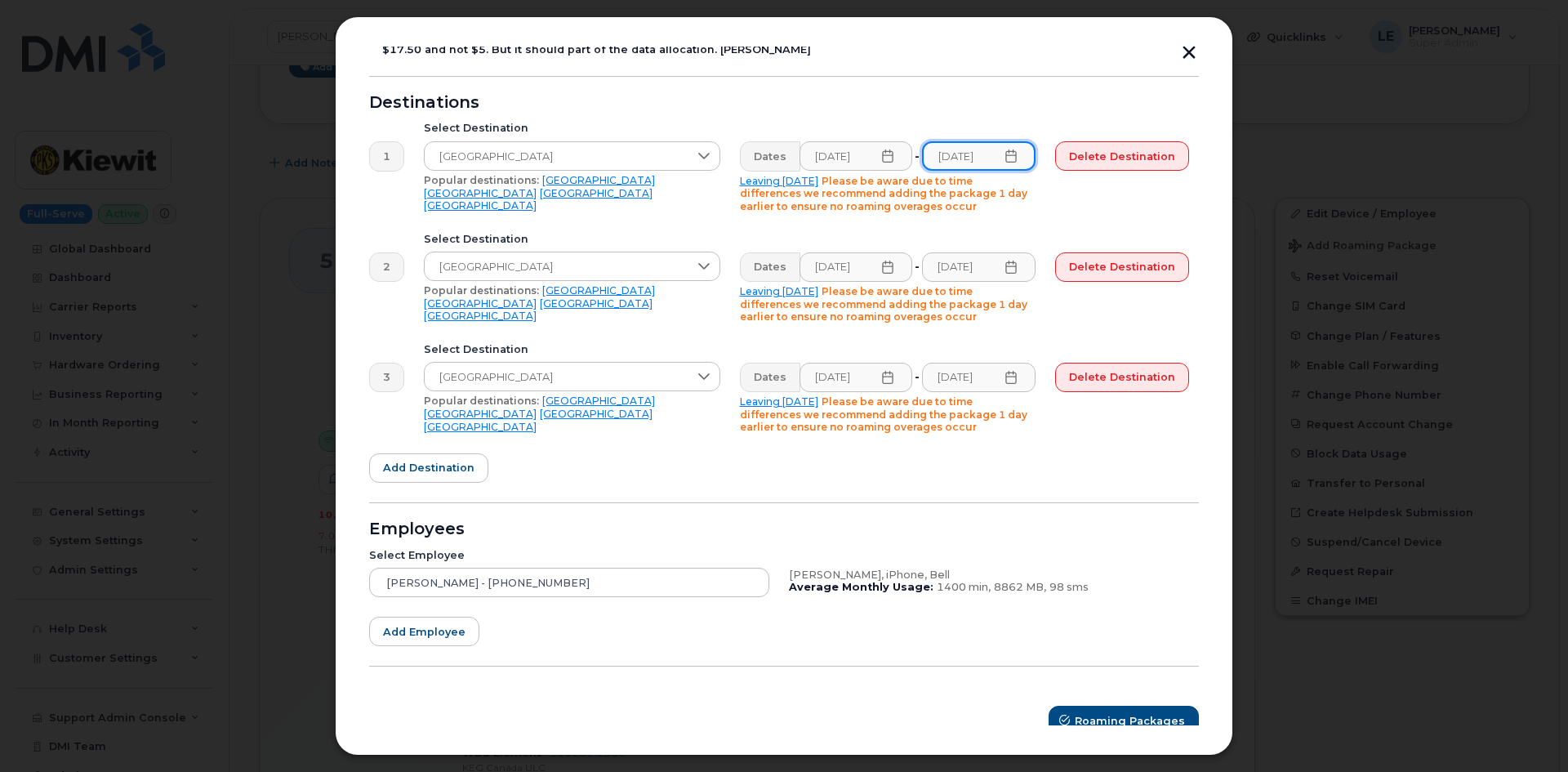
scroll to position [558, 0]
click at [1085, 705] on button "Roaming Packages" at bounding box center [1125, 720] width 149 height 29
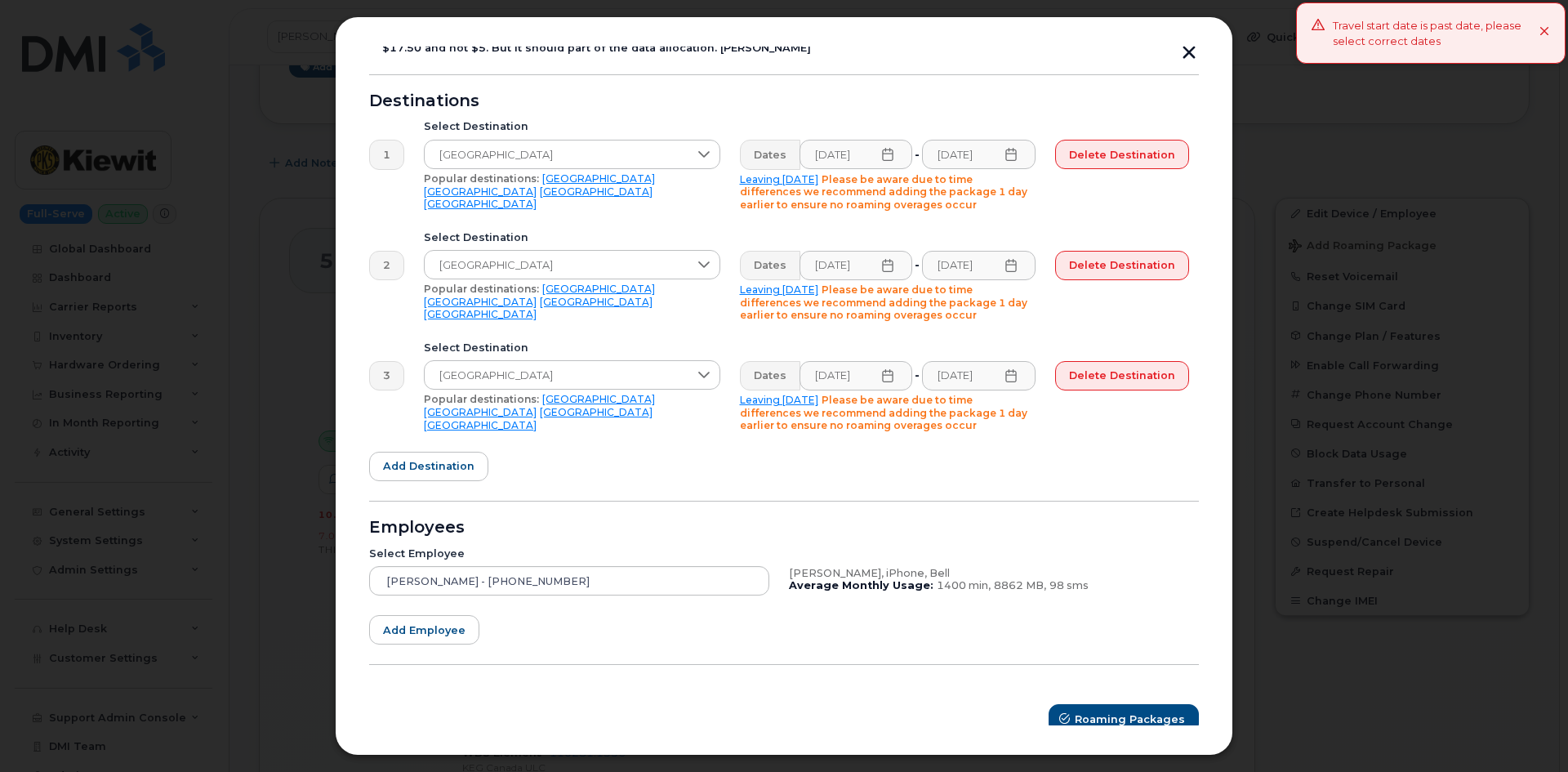
click at [850, 351] on div "Dates 10/14/2025 - 10/26/2025 Leaving today Please be aware due to time differe…" at bounding box center [888, 396] width 316 height 91
click at [847, 361] on input "10/14/2025" at bounding box center [857, 376] width 114 height 29
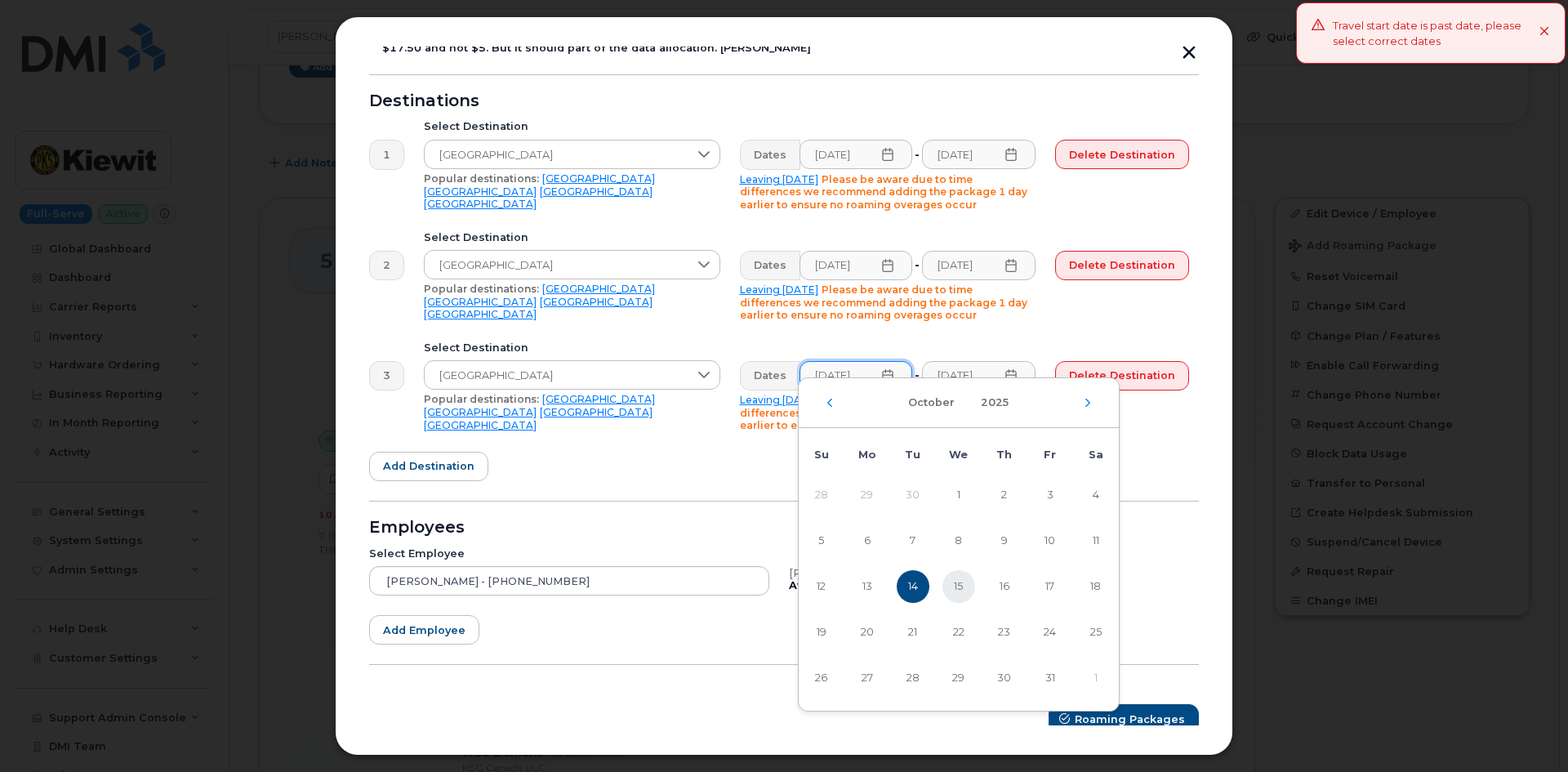
click at [957, 574] on span "15" at bounding box center [959, 587] width 33 height 33
type input "10/15/2025"
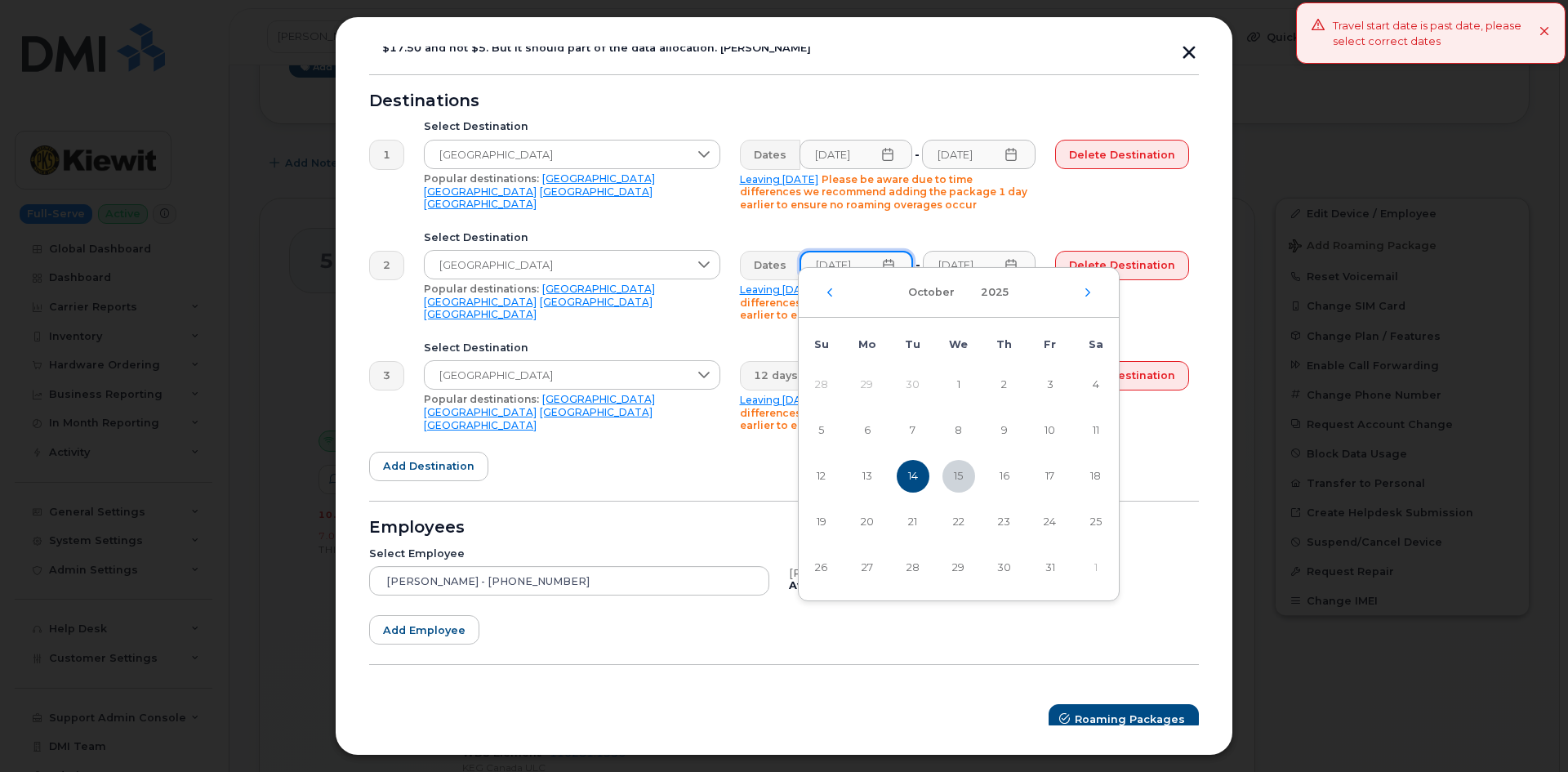
scroll to position [0, 0]
click at [849, 262] on input "10/14/2025" at bounding box center [857, 266] width 114 height 29
click at [948, 472] on span "15" at bounding box center [959, 477] width 33 height 33
type input "10/15/2025"
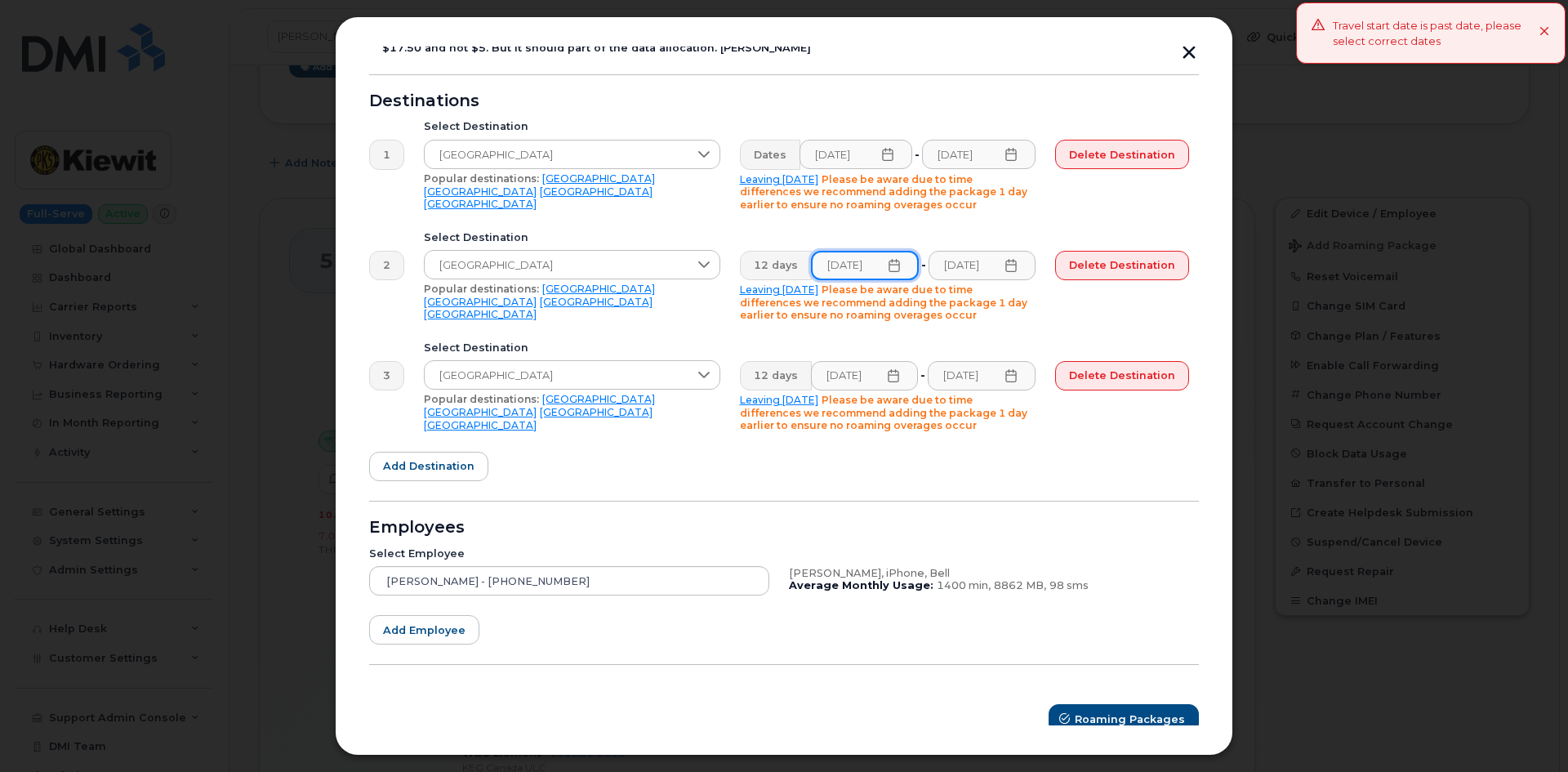
scroll to position [0, 4]
click at [834, 140] on input "10/14/2025" at bounding box center [857, 154] width 114 height 29
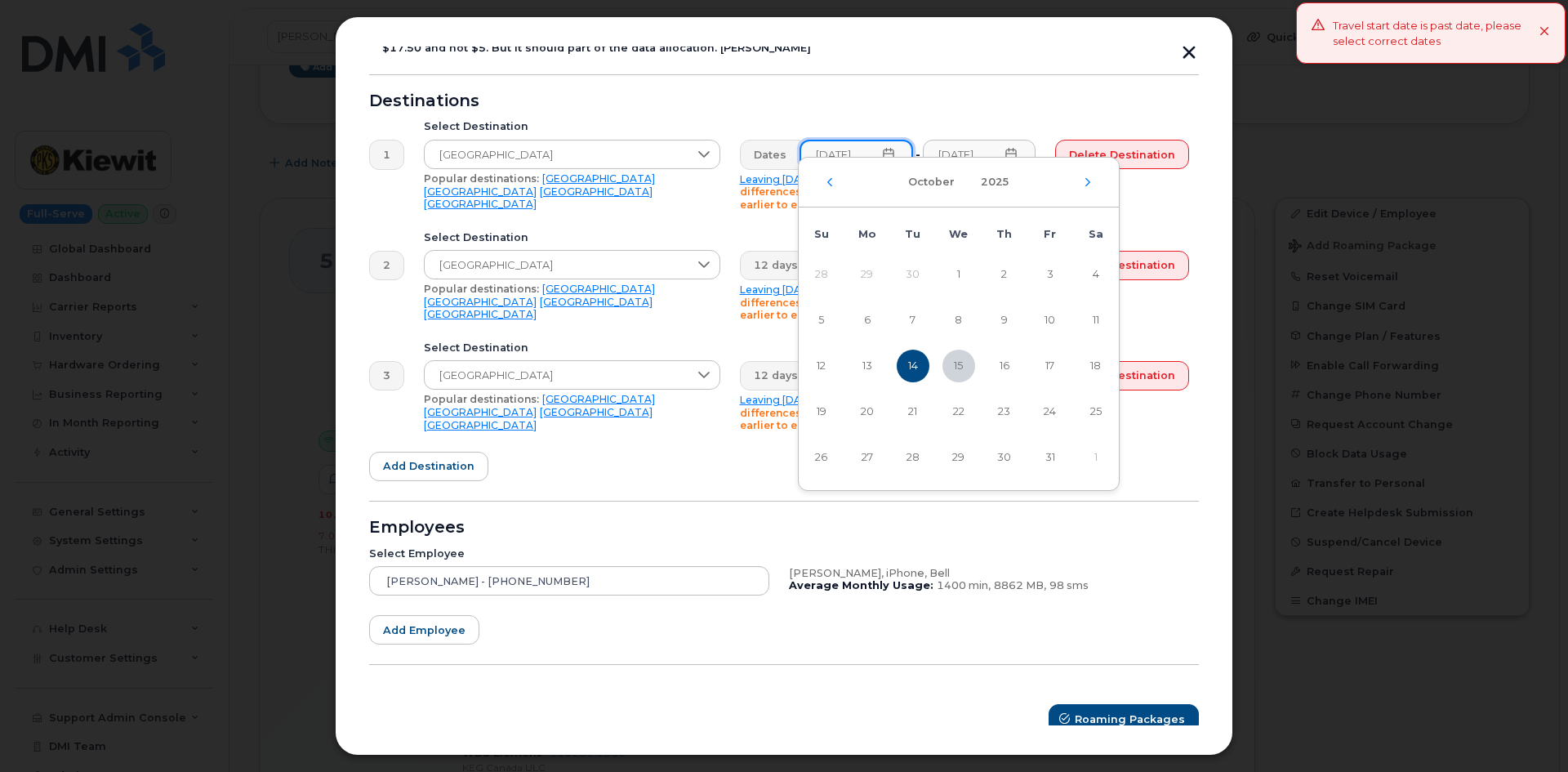
scroll to position [0, 0]
click at [958, 371] on span "15" at bounding box center [959, 367] width 33 height 33
type input "10/15/2025"
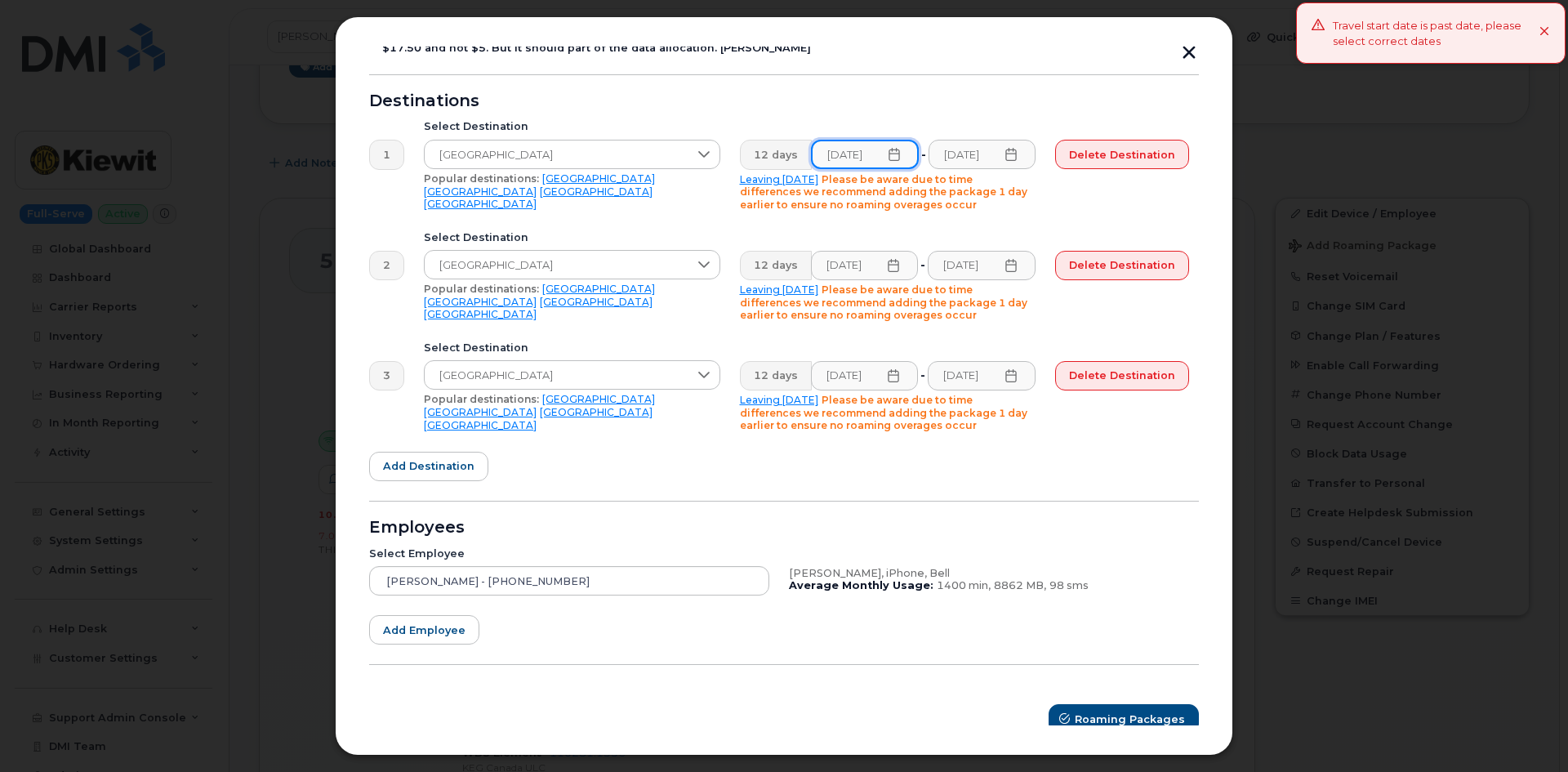
scroll to position [0, 4]
click at [1096, 712] on span "Roaming Packages" at bounding box center [1131, 720] width 110 height 16
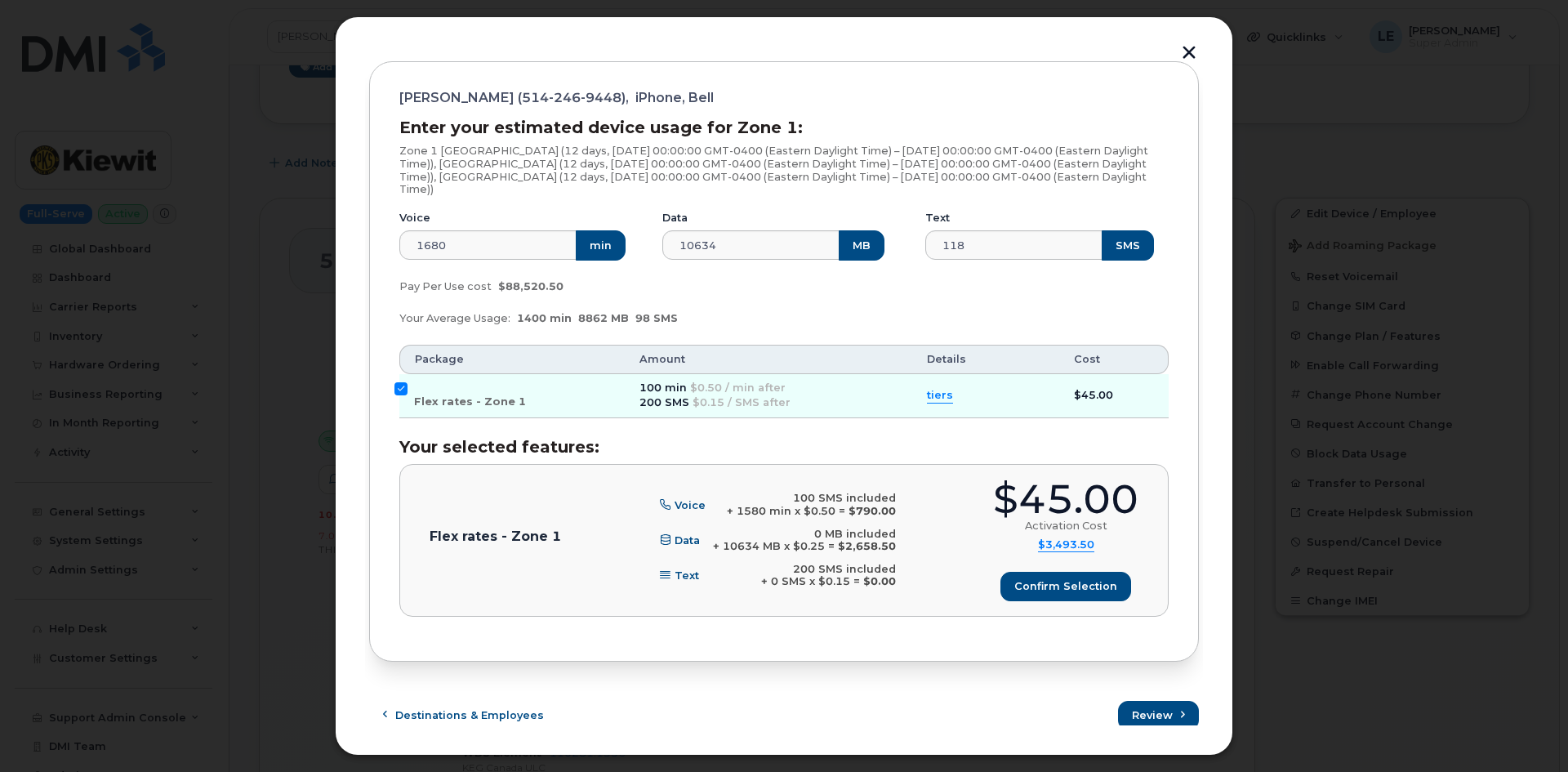
scroll to position [193, 0]
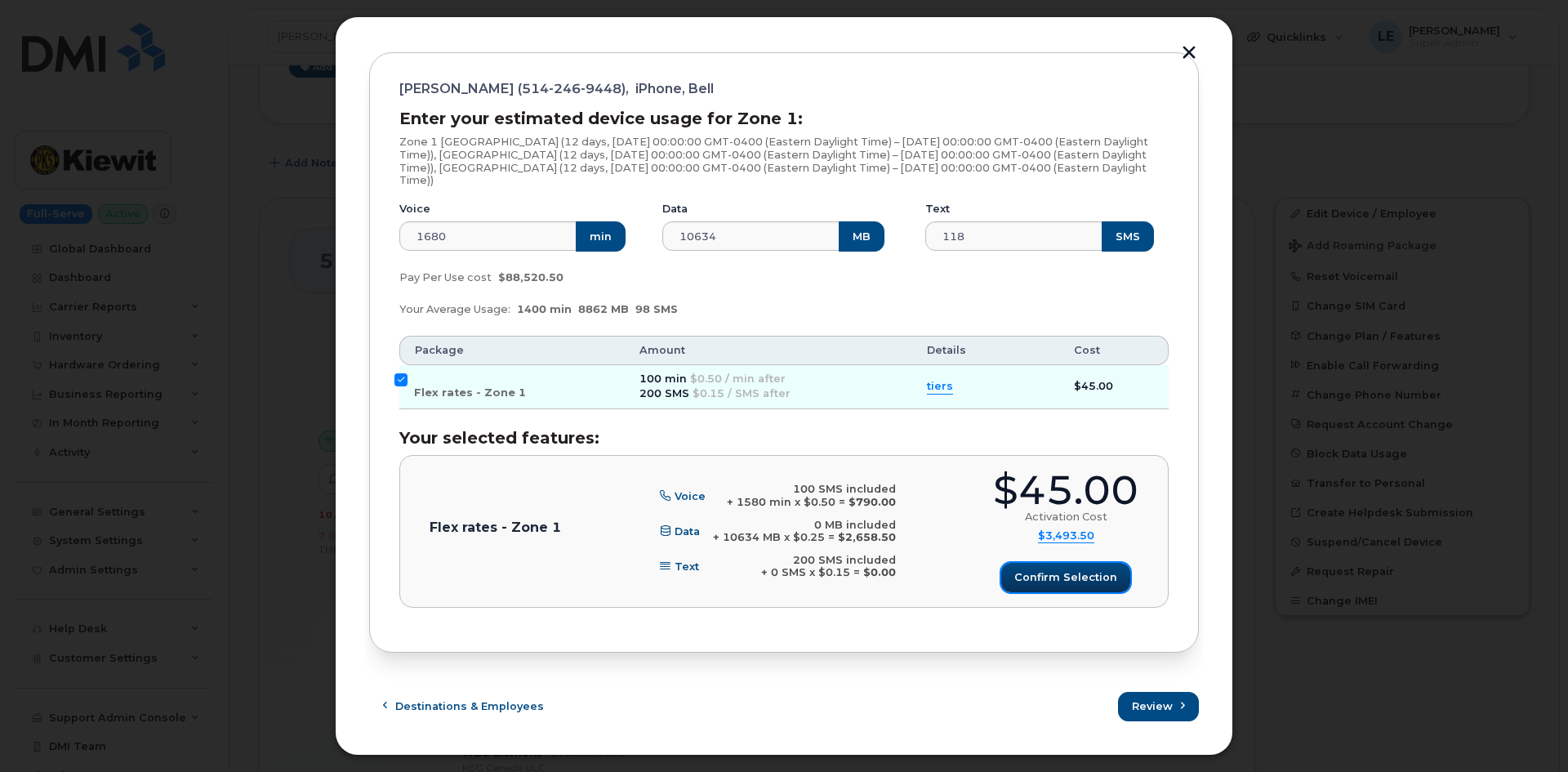
click at [1099, 579] on span "Confirm selection" at bounding box center [1066, 577] width 103 height 16
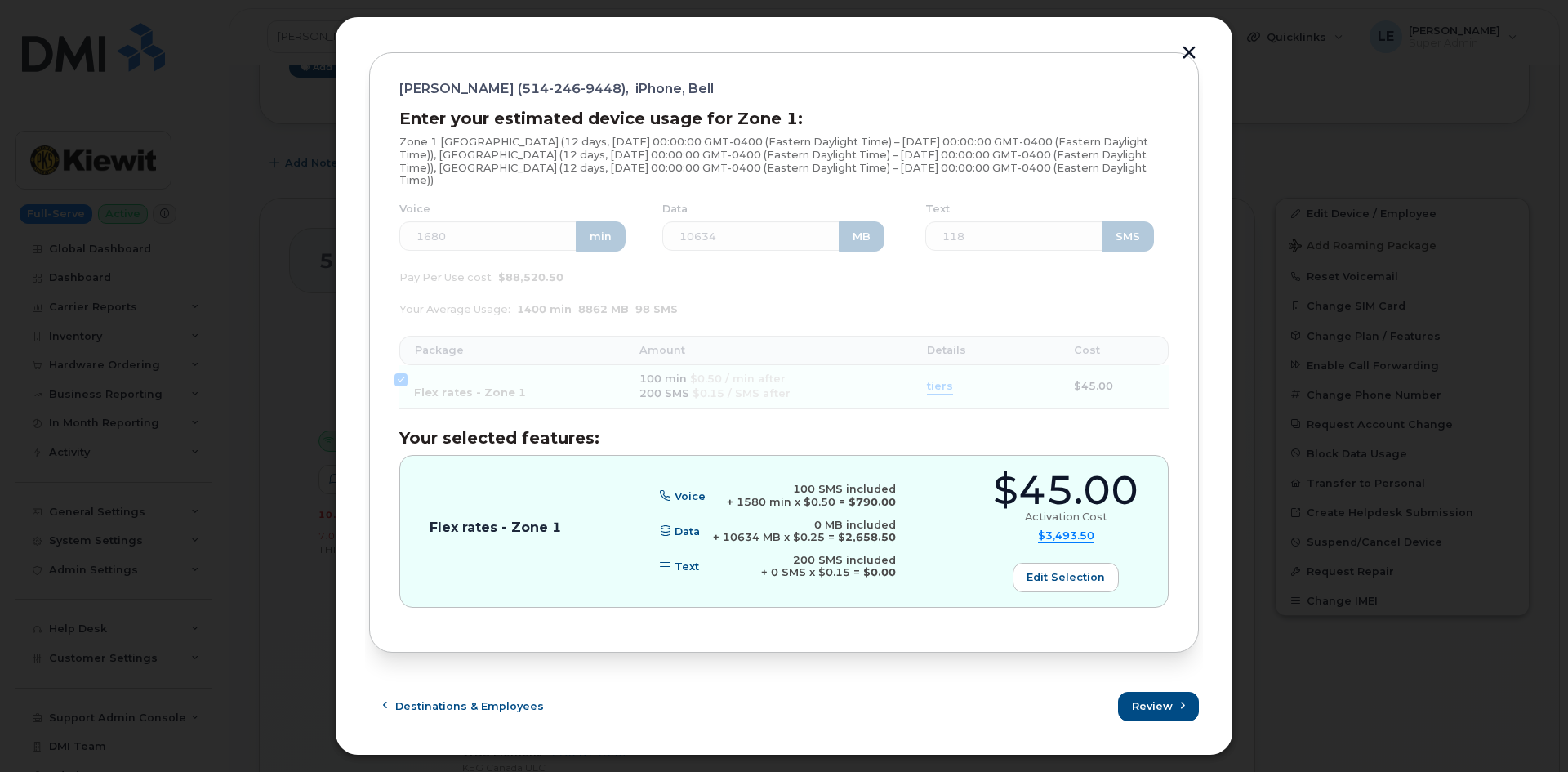
click at [1131, 690] on form "Sylvie Gervais (514-246-9448), iPhone, Bell Enter your estimated device usage f…" at bounding box center [784, 387] width 829 height 669
click at [510, 710] on span "Destinations & Employees" at bounding box center [469, 706] width 149 height 16
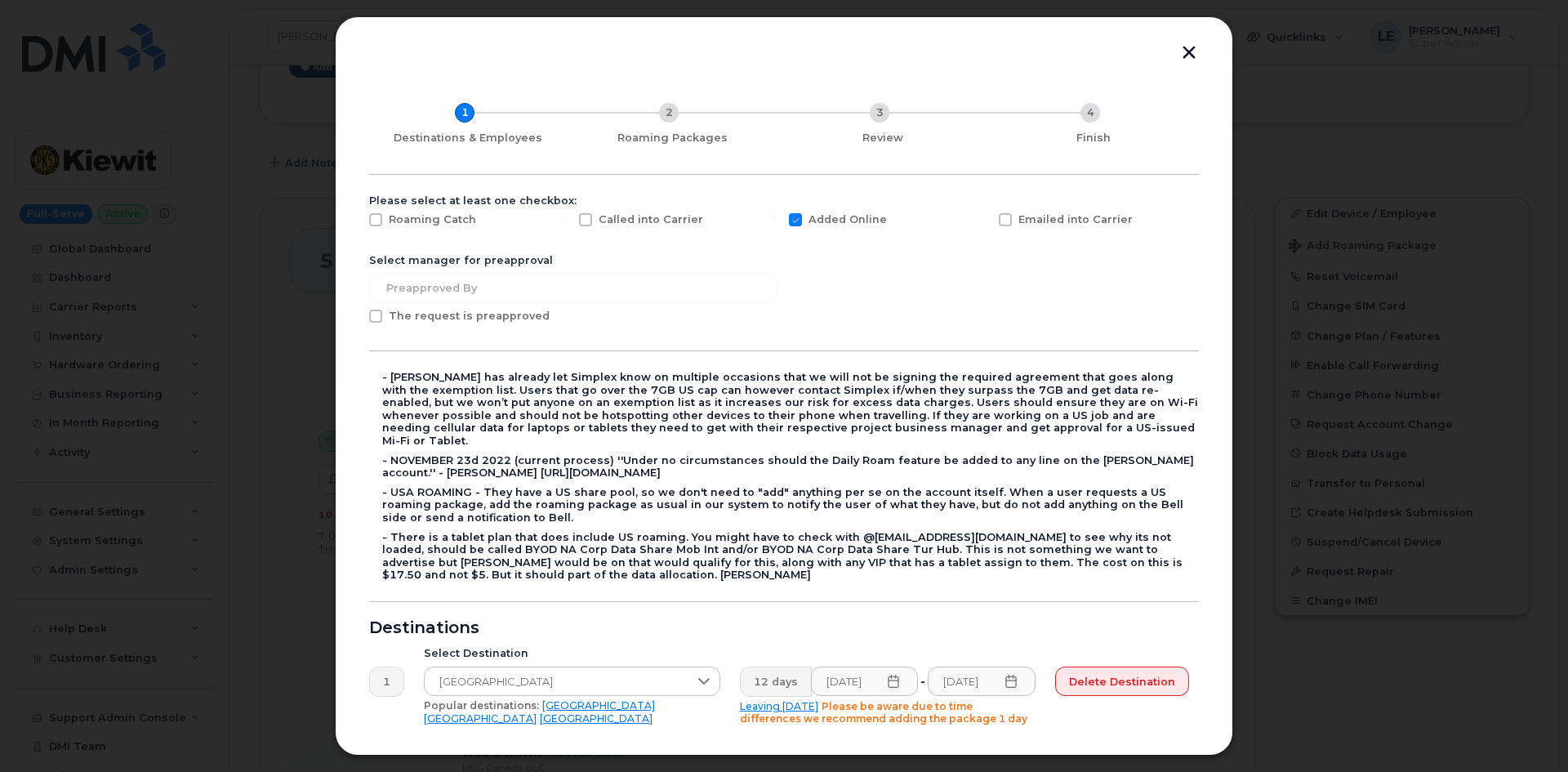
scroll to position [0, 0]
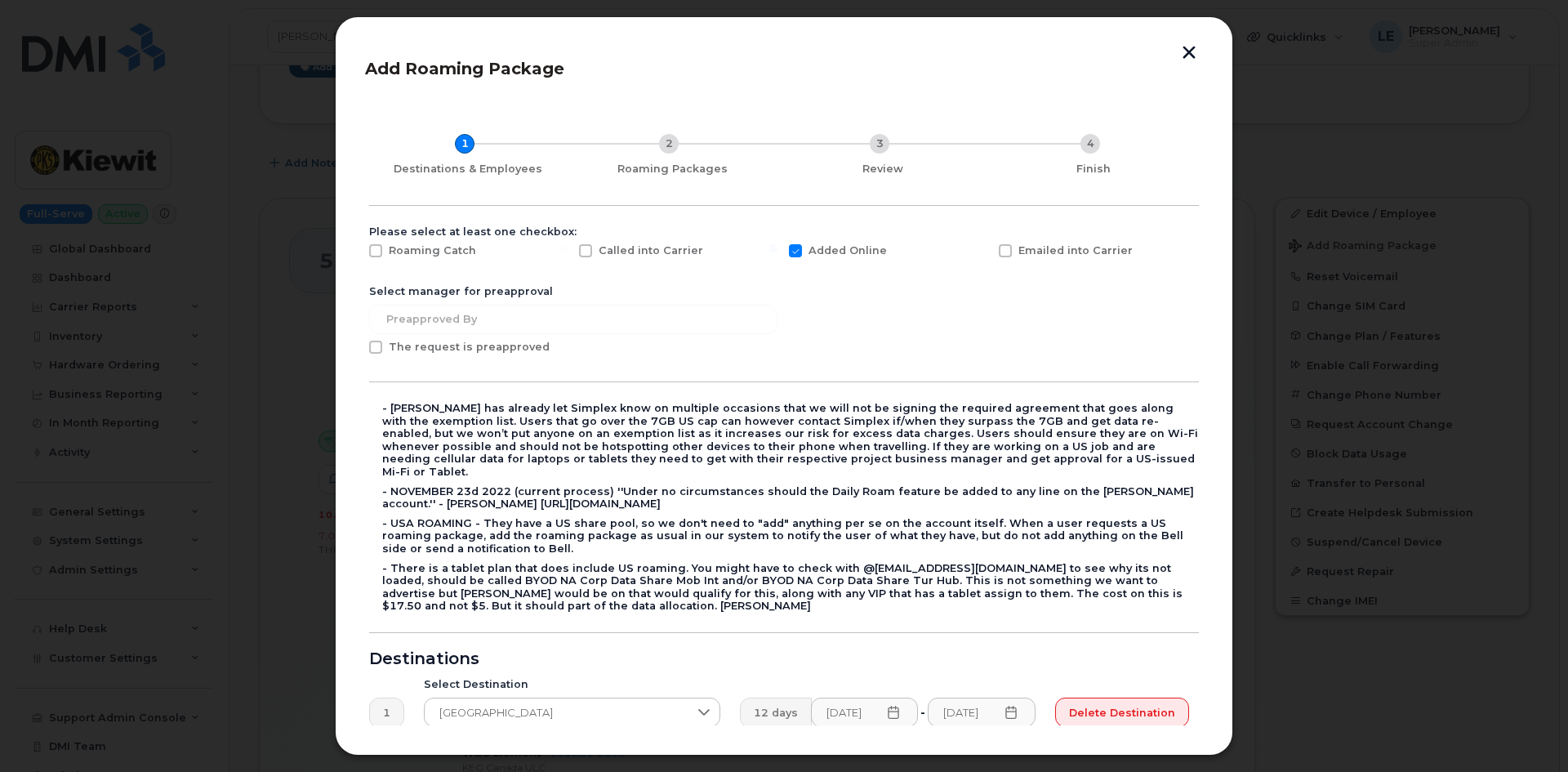
click at [462, 343] on span "The request is preapproved" at bounding box center [468, 346] width 161 height 12
click at [357, 343] on input "The request is preapproved" at bounding box center [354, 345] width 8 height 8
checkbox input "true"
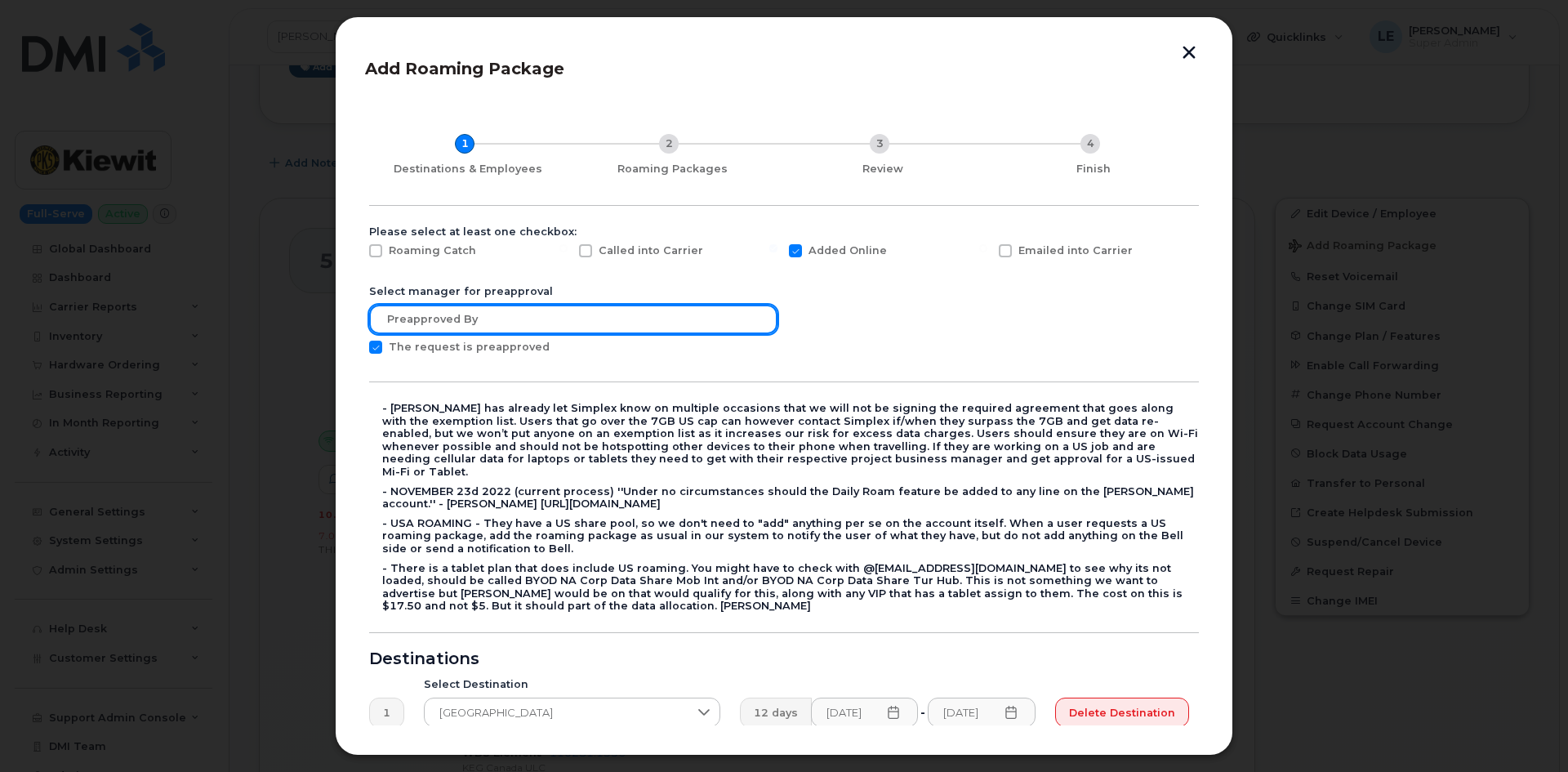
click at [457, 324] on input "text" at bounding box center [573, 320] width 409 height 29
paste input "Sylvie"
type input "Sylvie"
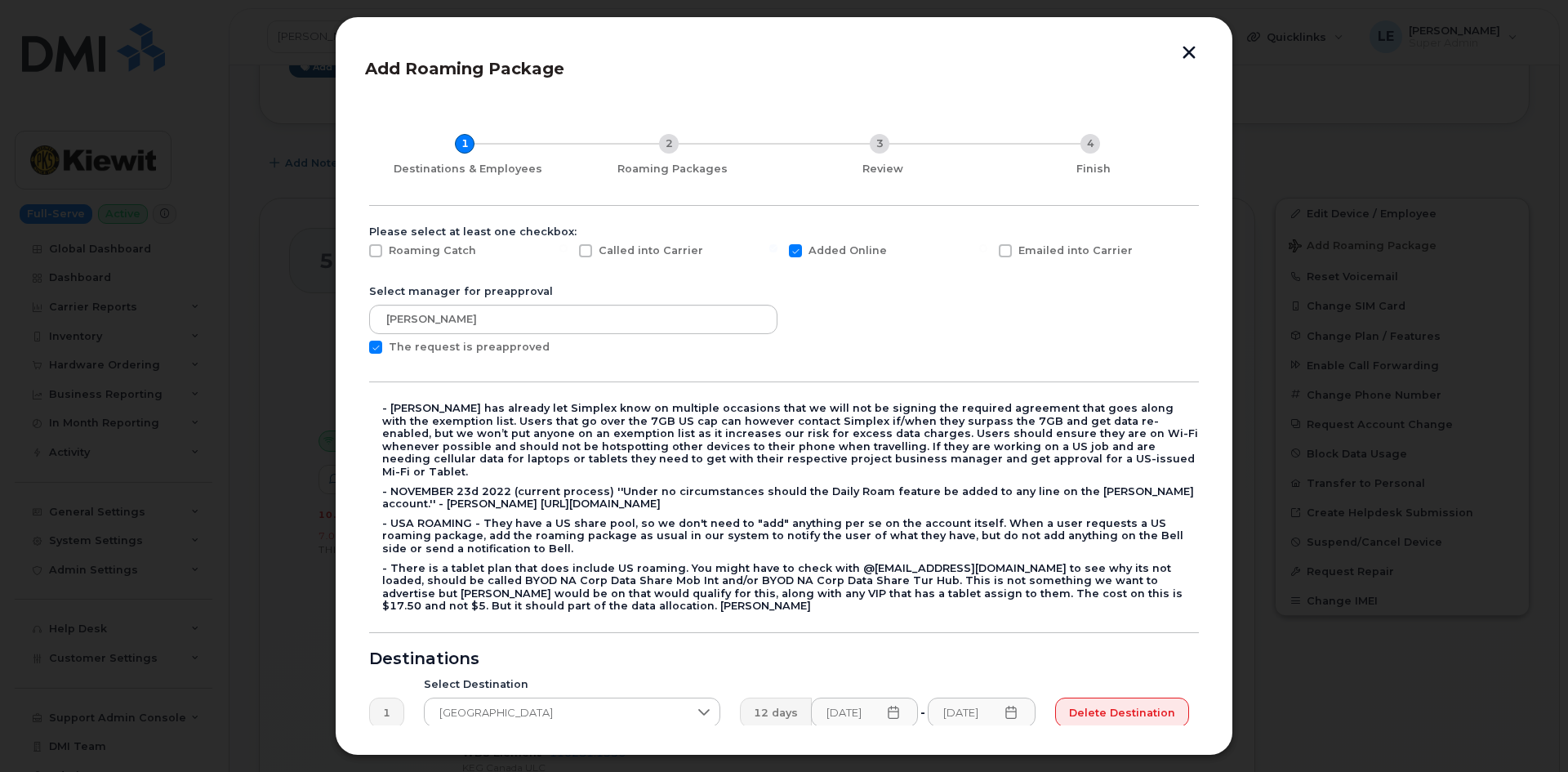
click at [557, 417] on div "- Kiewit has already let Simplex know on multiple occasions that we will not be…" at bounding box center [790, 441] width 817 height 77
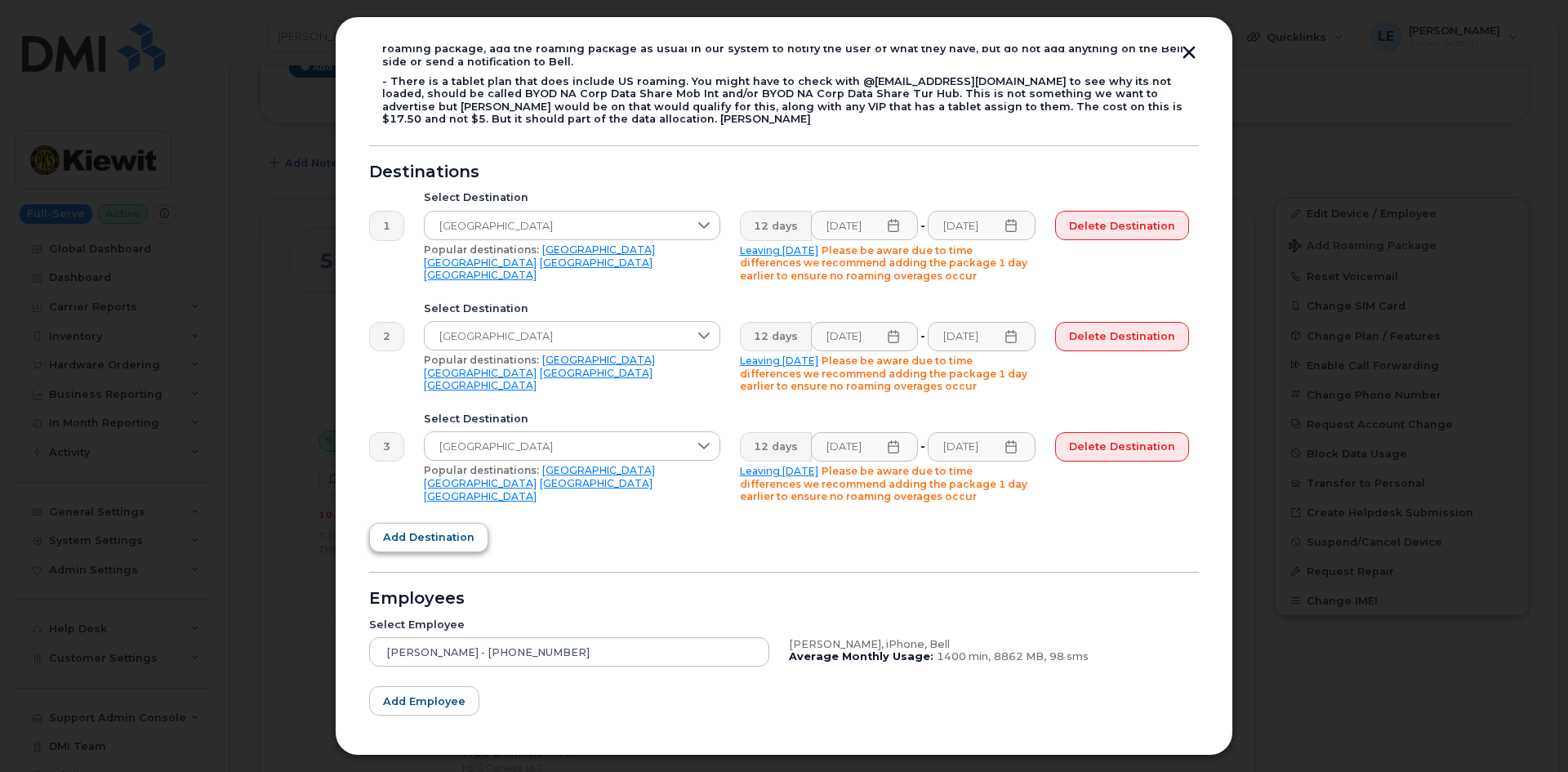
scroll to position [558, 0]
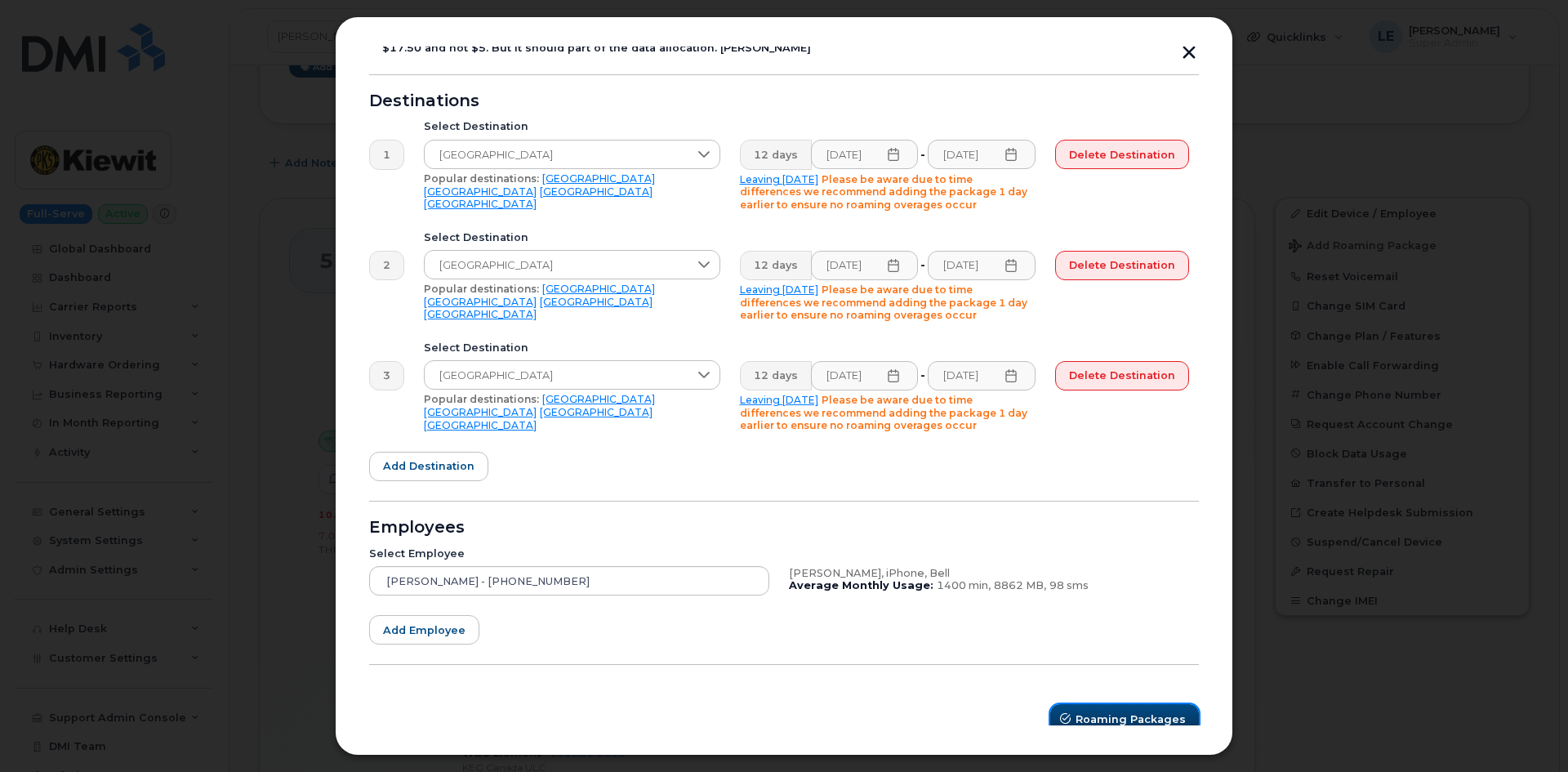
click at [1103, 712] on span "Roaming Packages" at bounding box center [1131, 720] width 110 height 16
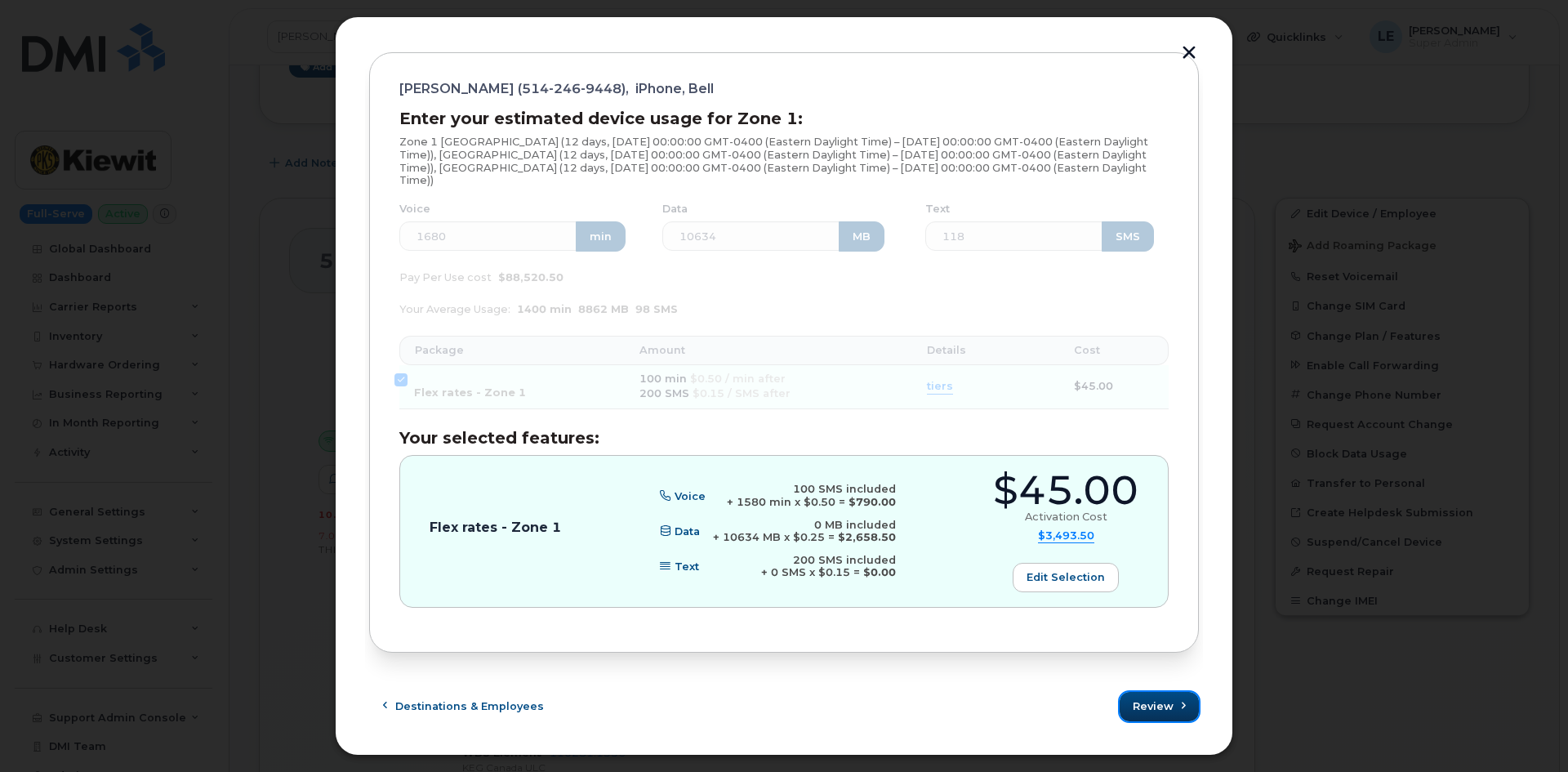
click at [1139, 703] on span "Review" at bounding box center [1153, 706] width 40 height 16
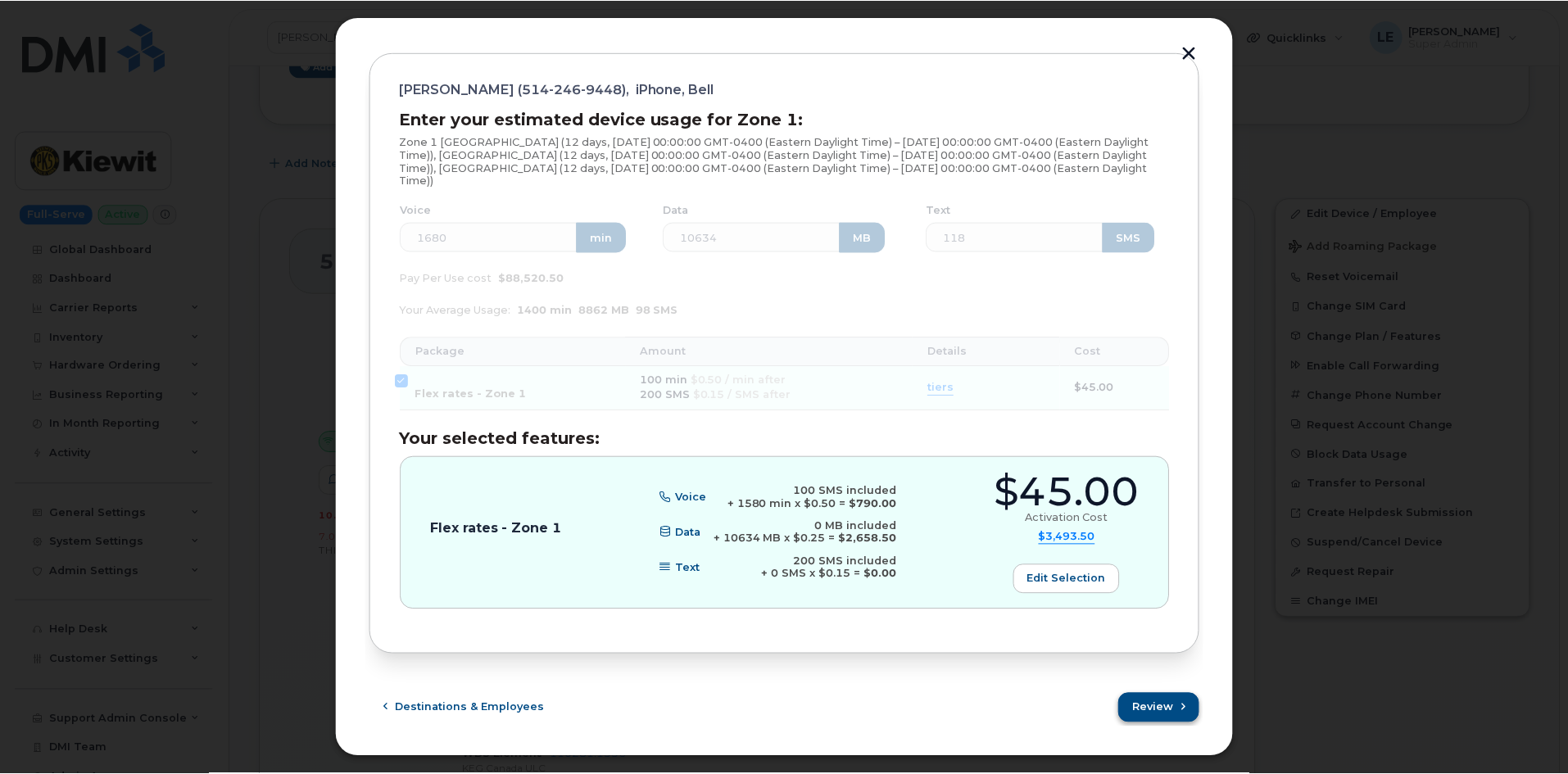
scroll to position [0, 0]
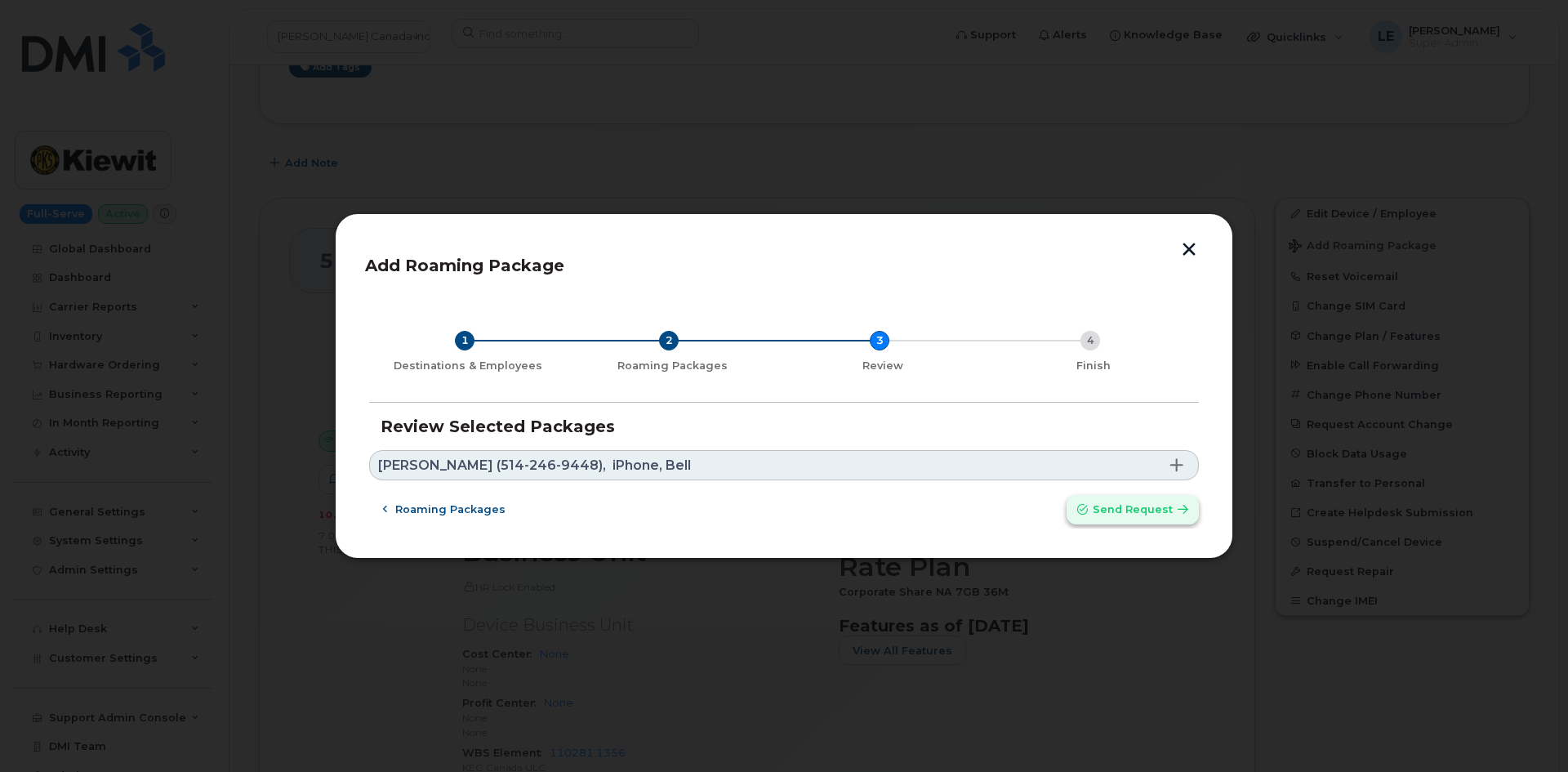
click at [1097, 517] on button "Send request" at bounding box center [1133, 510] width 132 height 29
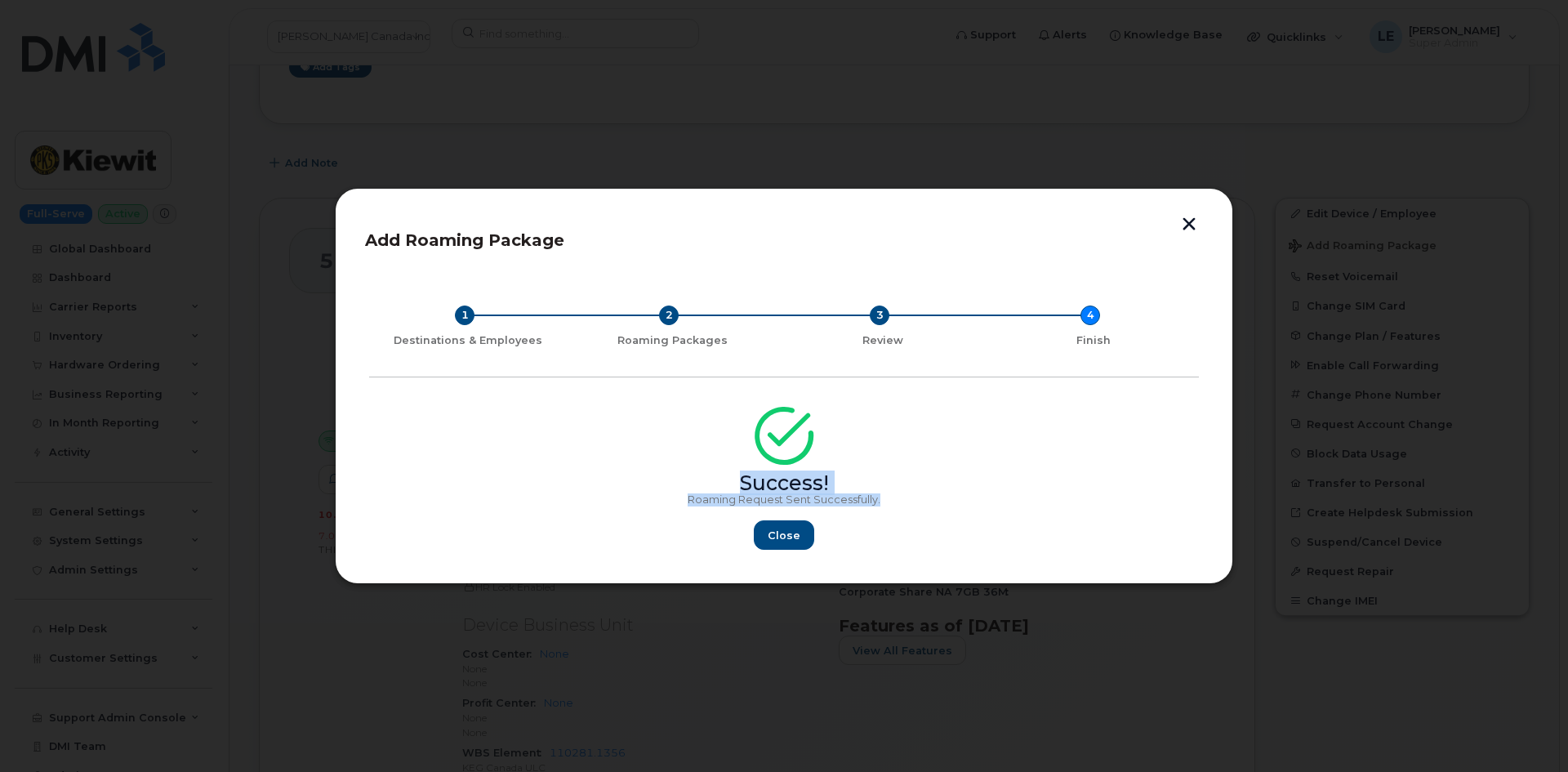
drag, startPoint x: 874, startPoint y: 503, endPoint x: 562, endPoint y: 474, distance: 313.3
click at [562, 474] on div "Success! Roaming Request Sent Successfully. Close" at bounding box center [784, 484] width 829 height 134
copy div "Success! Roaming Request Sent Successfully."
click at [246, 289] on div at bounding box center [784, 386] width 1568 height 772
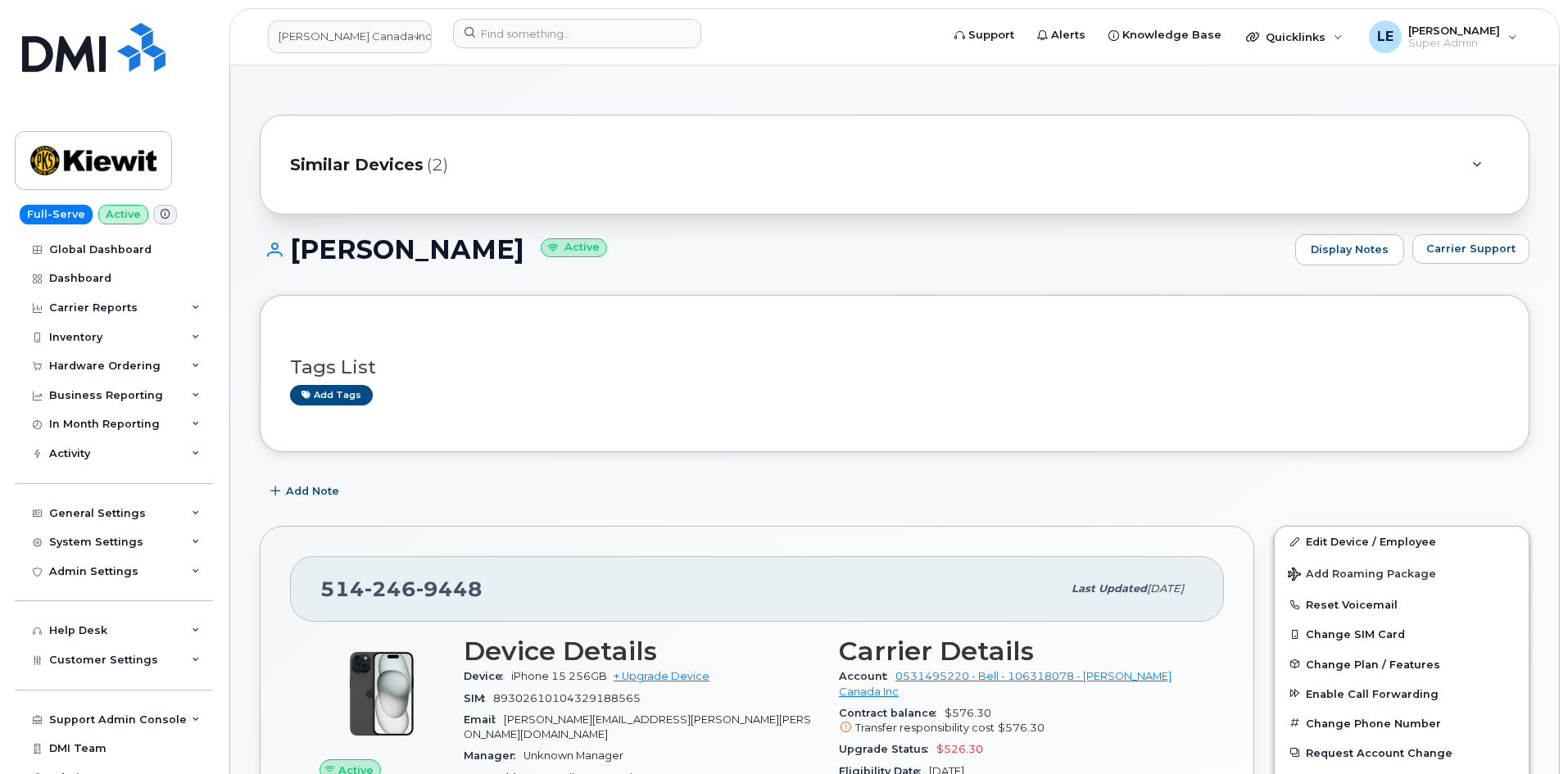
click at [582, 12] on header "Kiewit Canada Inc Support Alerts Knowledge Base Quicklinks Suspend / Cancel Dev…" at bounding box center [895, 37] width 1330 height 57
click at [574, 28] on input at bounding box center [577, 33] width 248 height 29
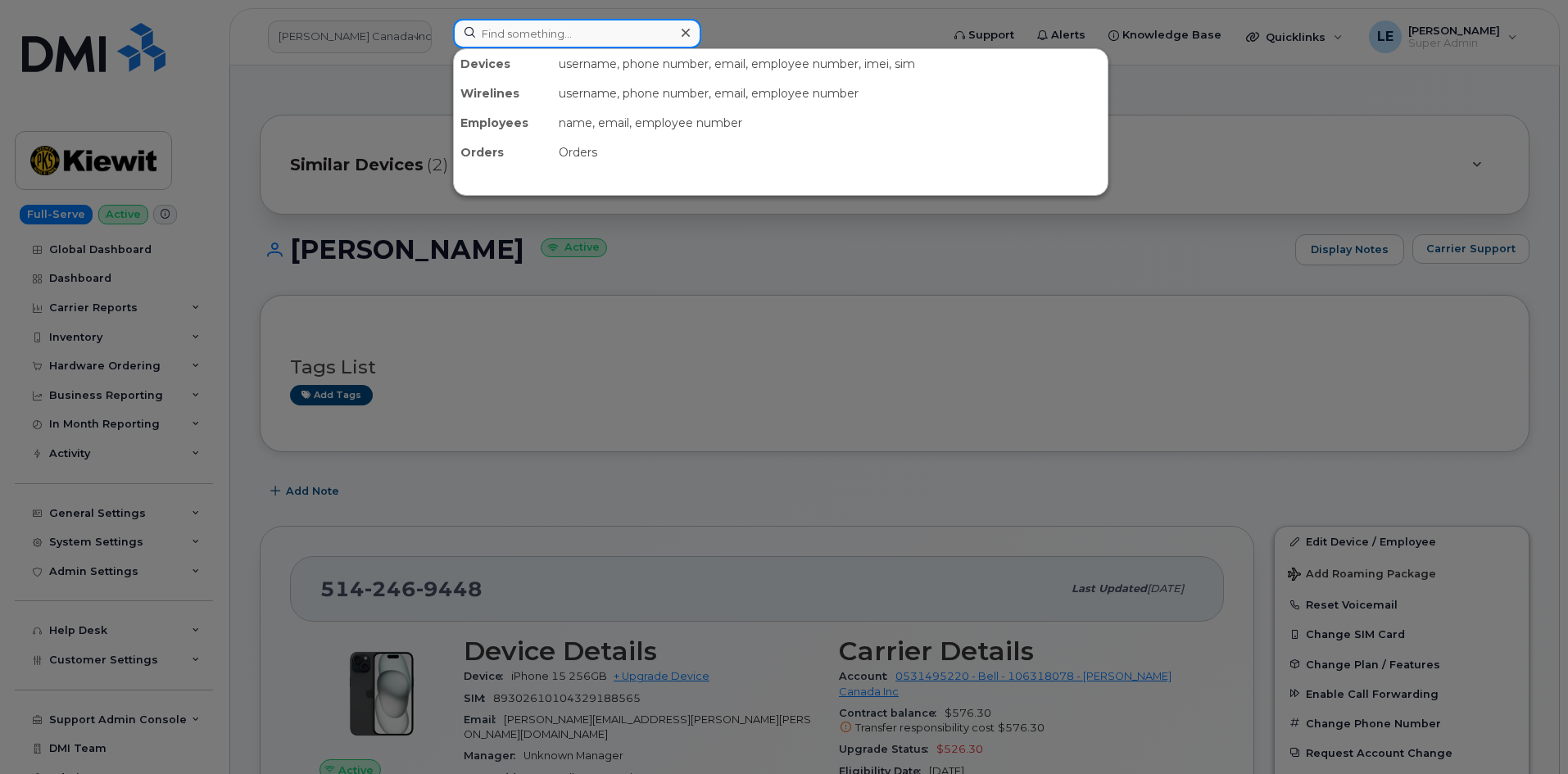
paste input "361-238-9412"
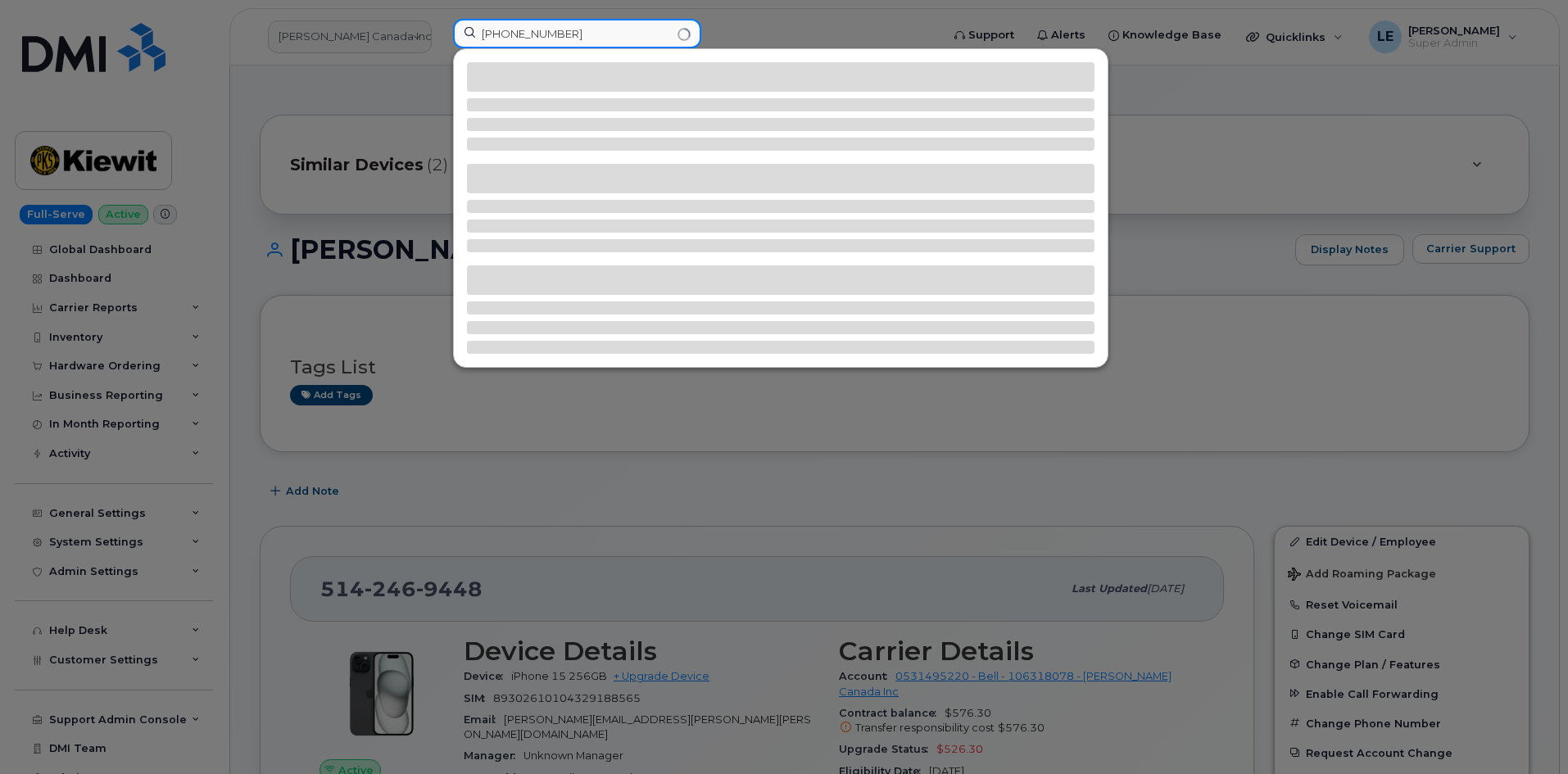
type input "361-238-9412"
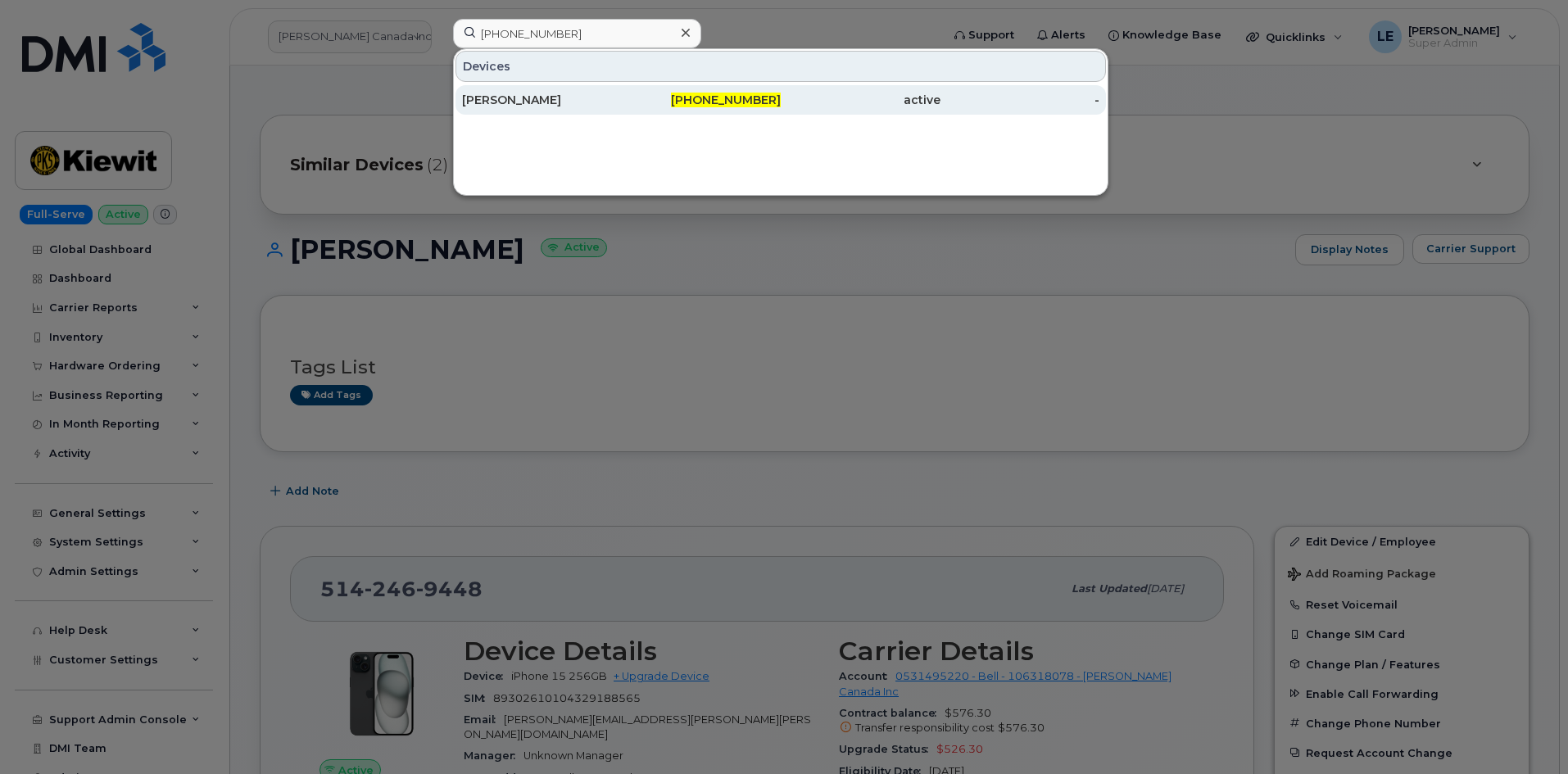
click at [593, 100] on div "ROBERT BURBANK" at bounding box center [542, 100] width 159 height 17
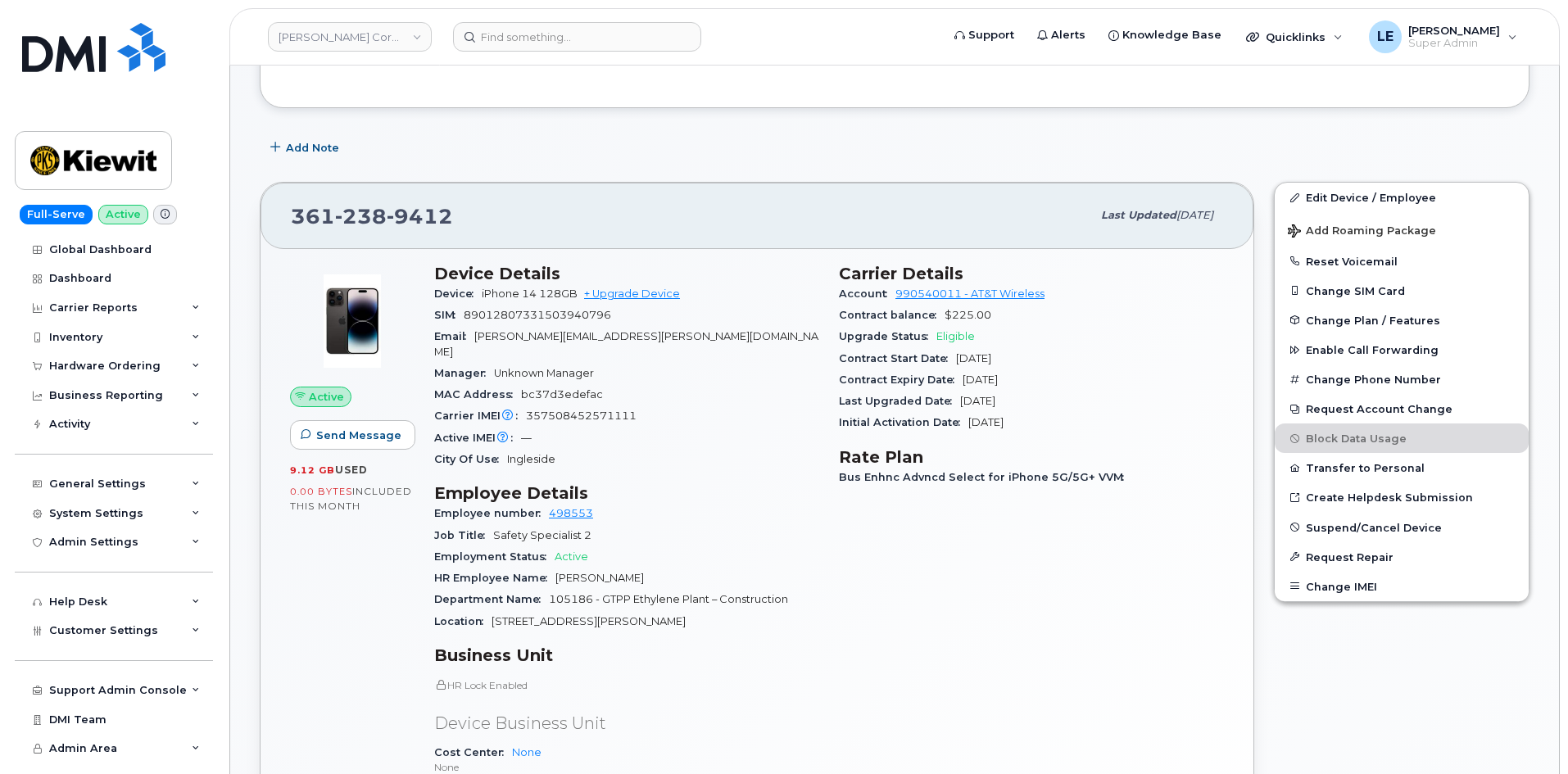
scroll to position [328, 0]
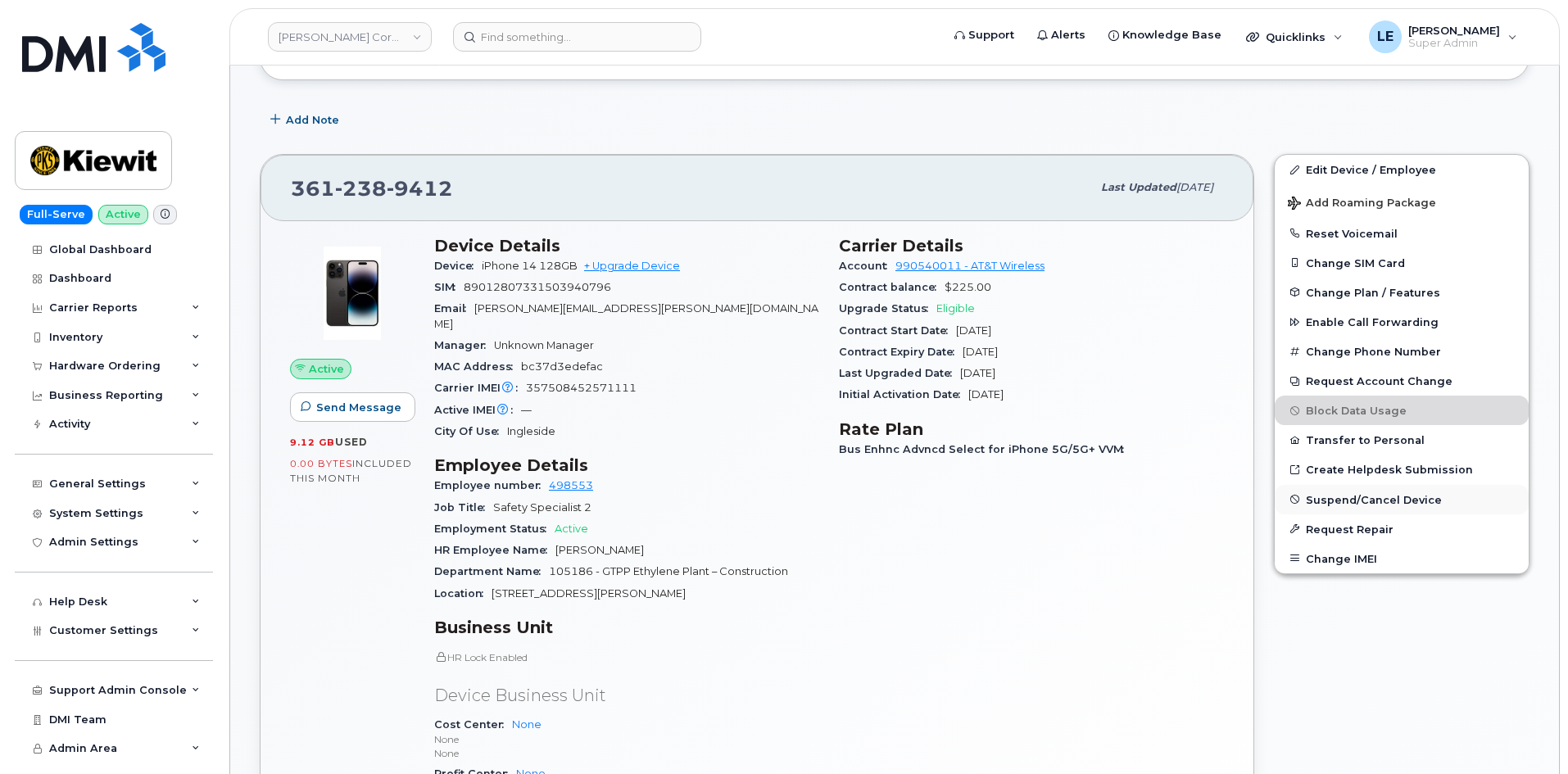
click at [1361, 502] on span "Suspend/Cancel Device" at bounding box center [1374, 498] width 136 height 12
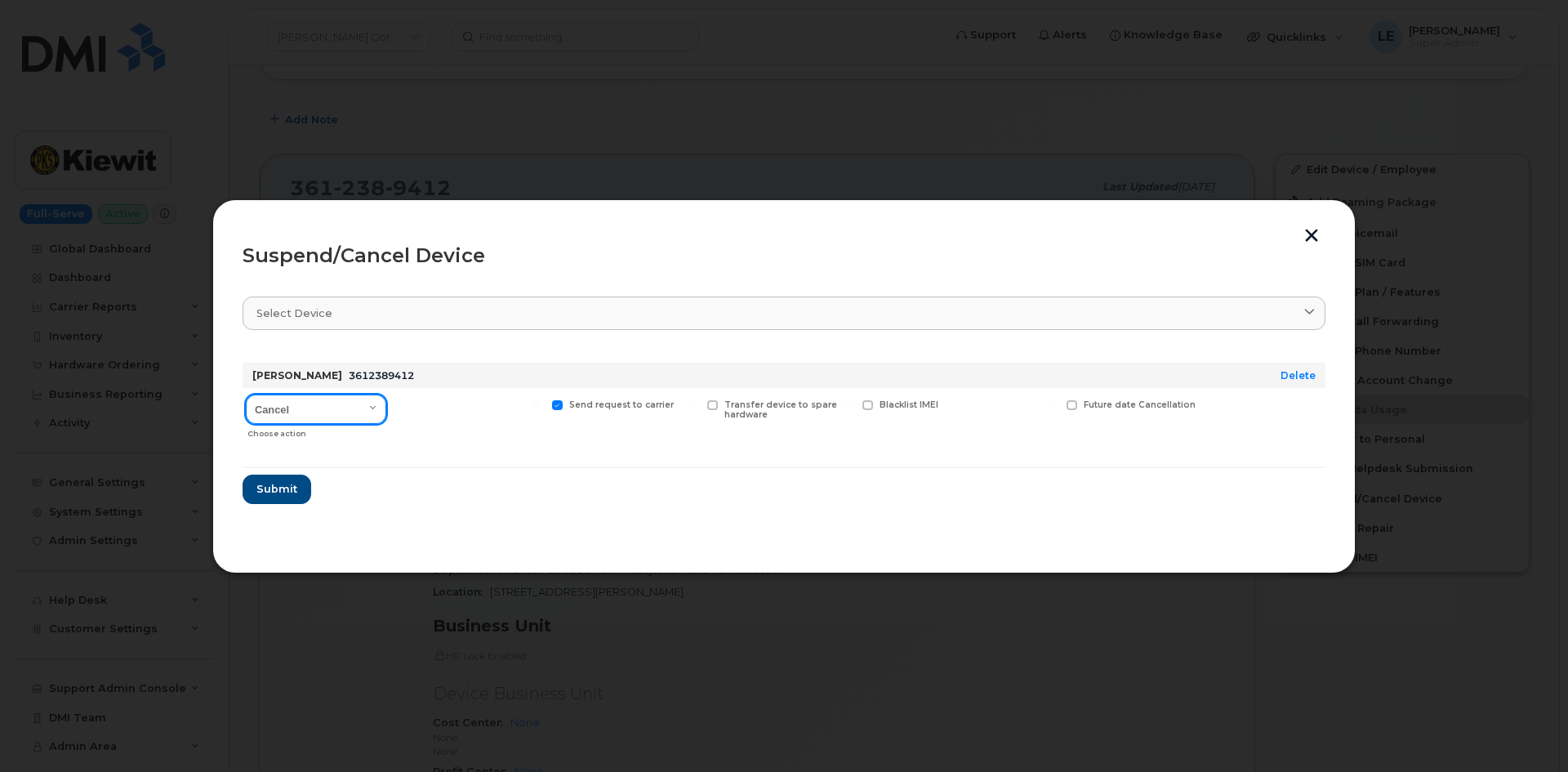
click at [350, 410] on select "Cancel Suspend - Reduced Rate Suspend - Full Rate Suspend - Lost Device/Stolen …" at bounding box center [316, 409] width 141 height 29
select select "[object Object]"
click at [246, 394] on select "Cancel Suspend - Reduced Rate Suspend - Full Rate Suspend - Lost Device/Stolen …" at bounding box center [316, 409] width 141 height 29
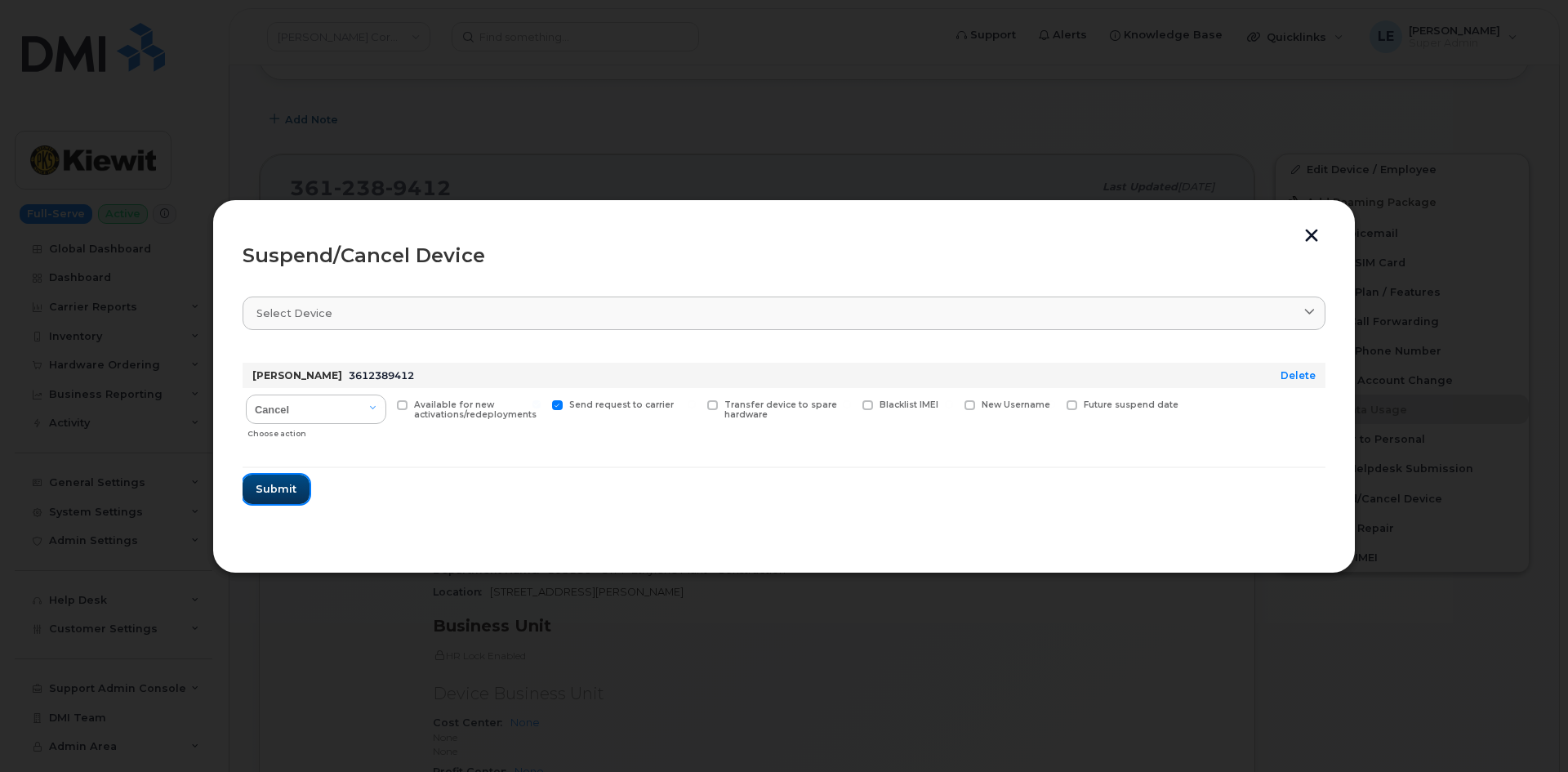
click at [285, 491] on span "Submit" at bounding box center [276, 489] width 40 height 16
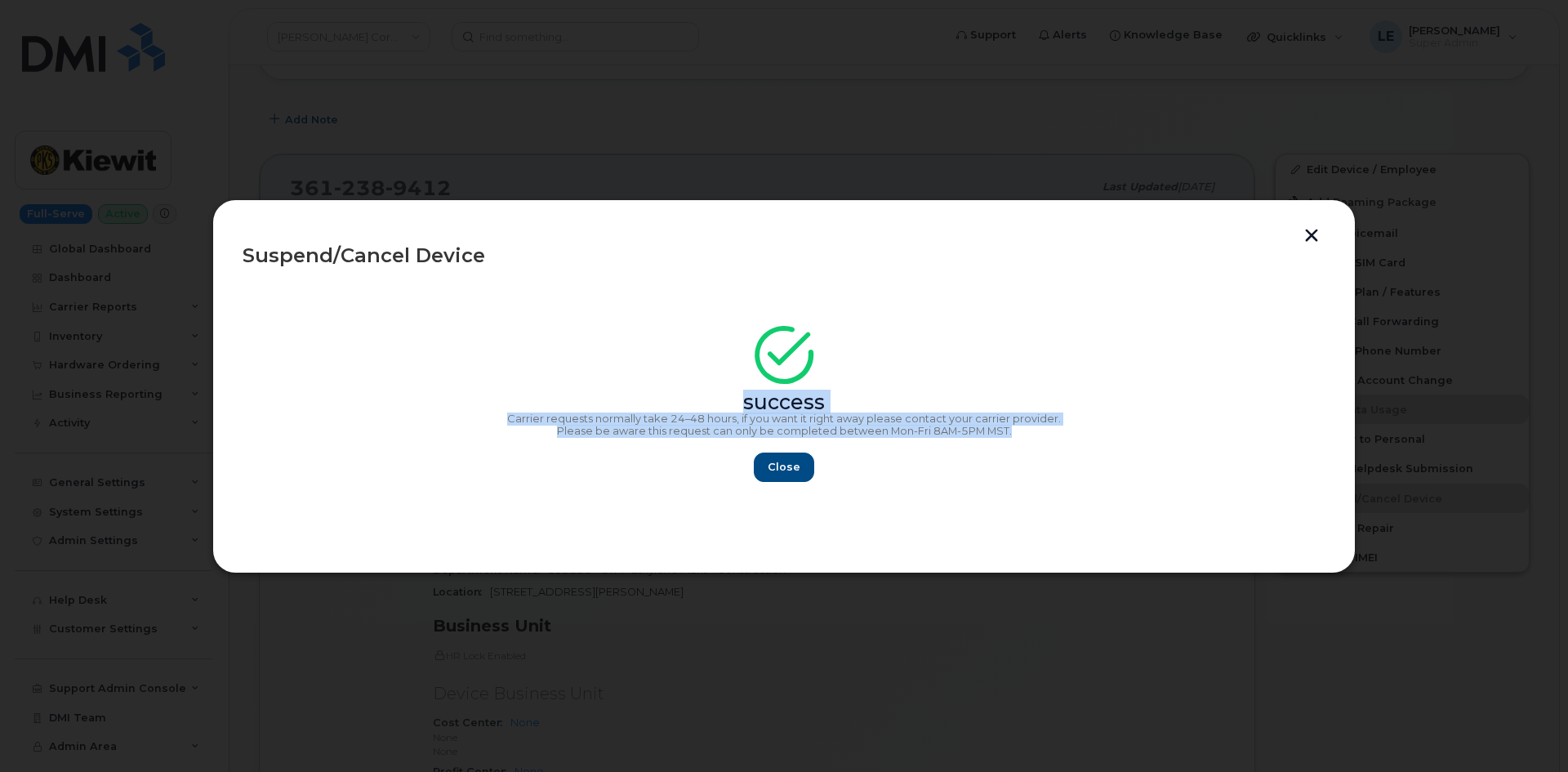
copy div "success Carrier requests normally take 24–48 hours, if you want it right away p…"
drag, startPoint x: 1037, startPoint y: 433, endPoint x: 647, endPoint y: 401, distance: 391.3
click at [647, 401] on div "success Carrier requests normally take 24–48 hours, if you want it right away p…" at bounding box center [784, 408] width 1083 height 146
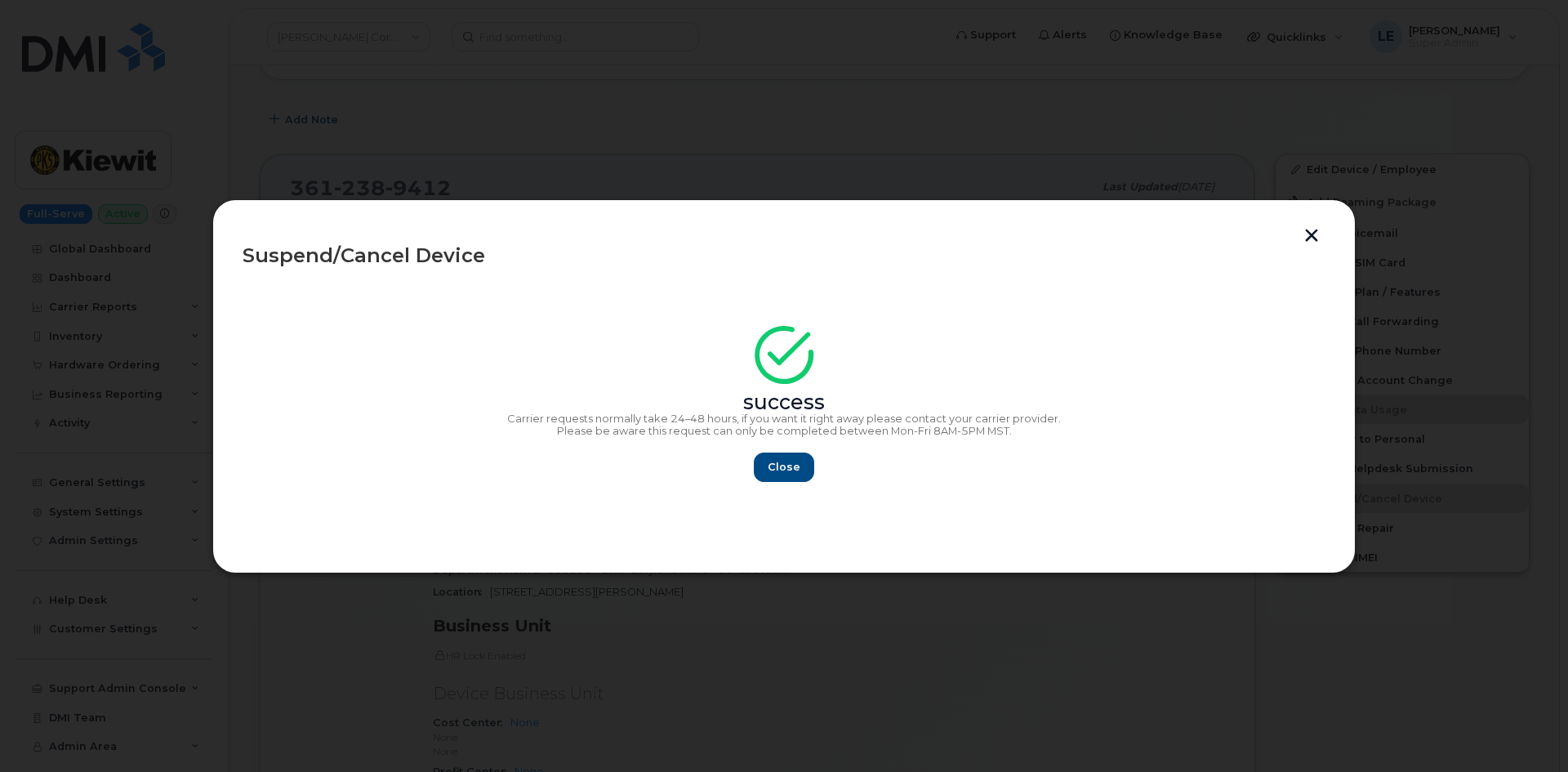
click at [753, 466] on div "Close" at bounding box center [784, 468] width 1083 height 29
click at [773, 473] on span "Close" at bounding box center [784, 467] width 33 height 16
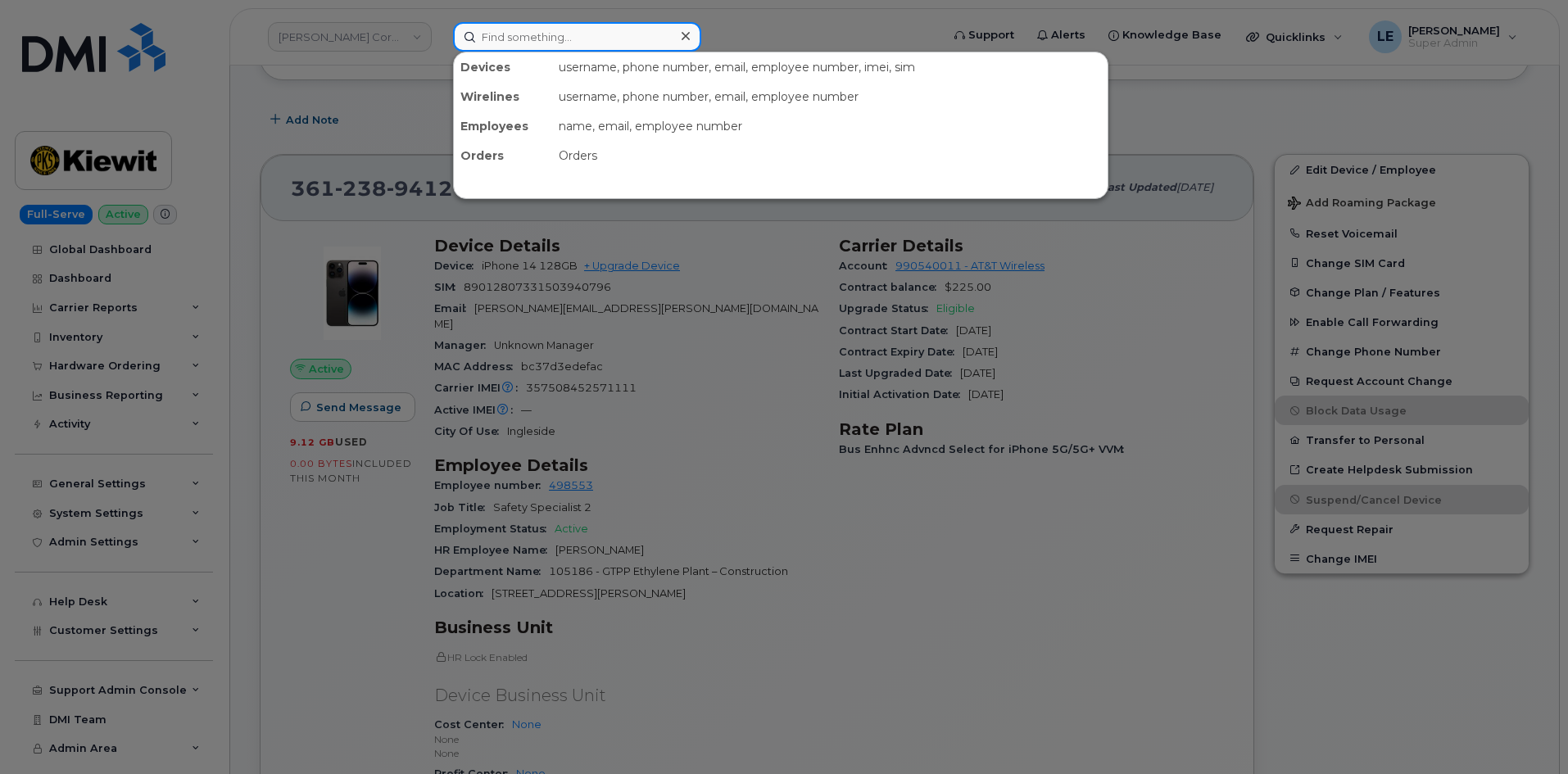
click at [584, 42] on input at bounding box center [577, 37] width 248 height 29
paste input "503-929-9773"
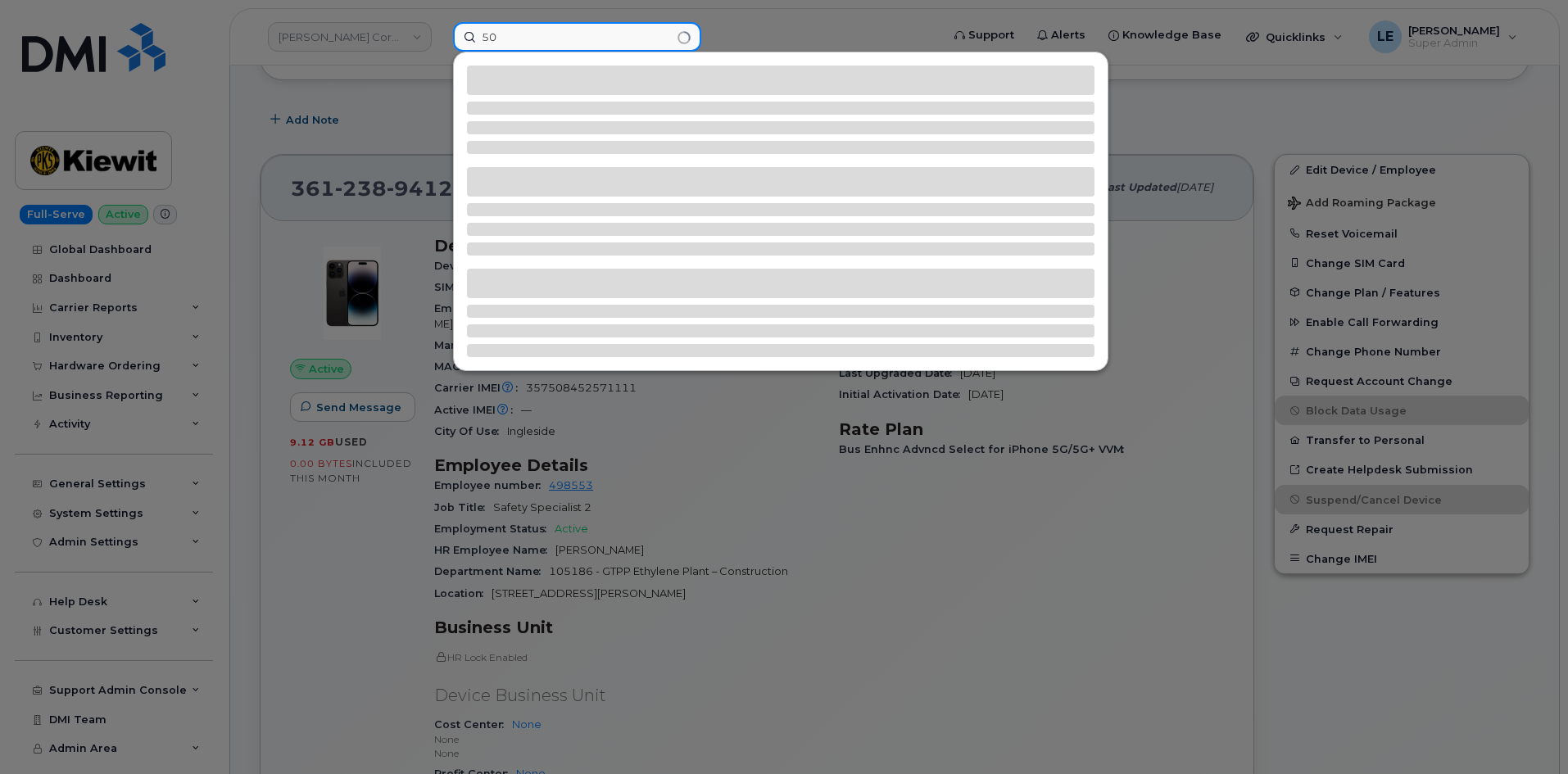
type input "5"
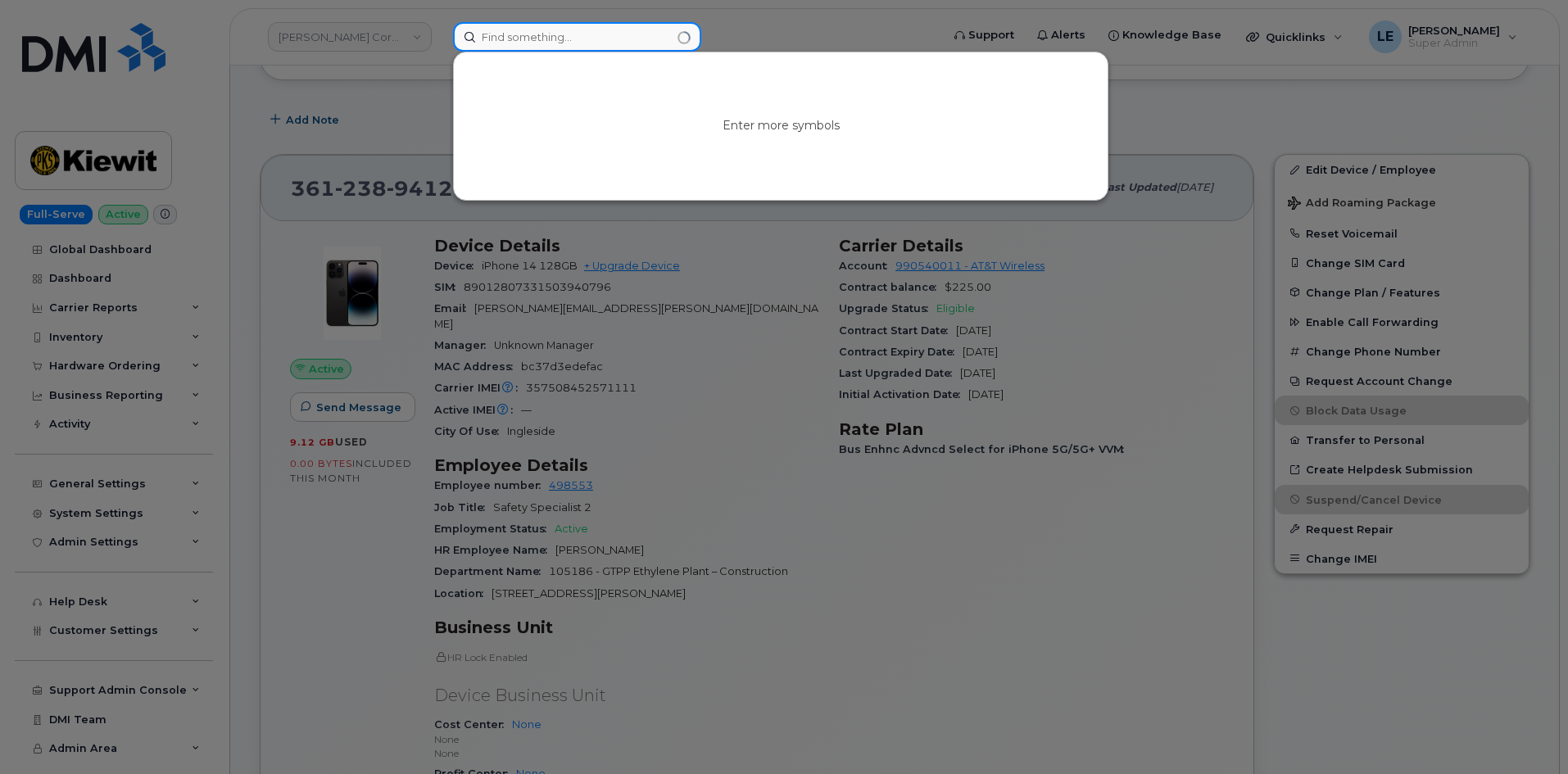
paste input "503-929-9773"
click at [595, 32] on input "503-929-9773" at bounding box center [577, 37] width 248 height 29
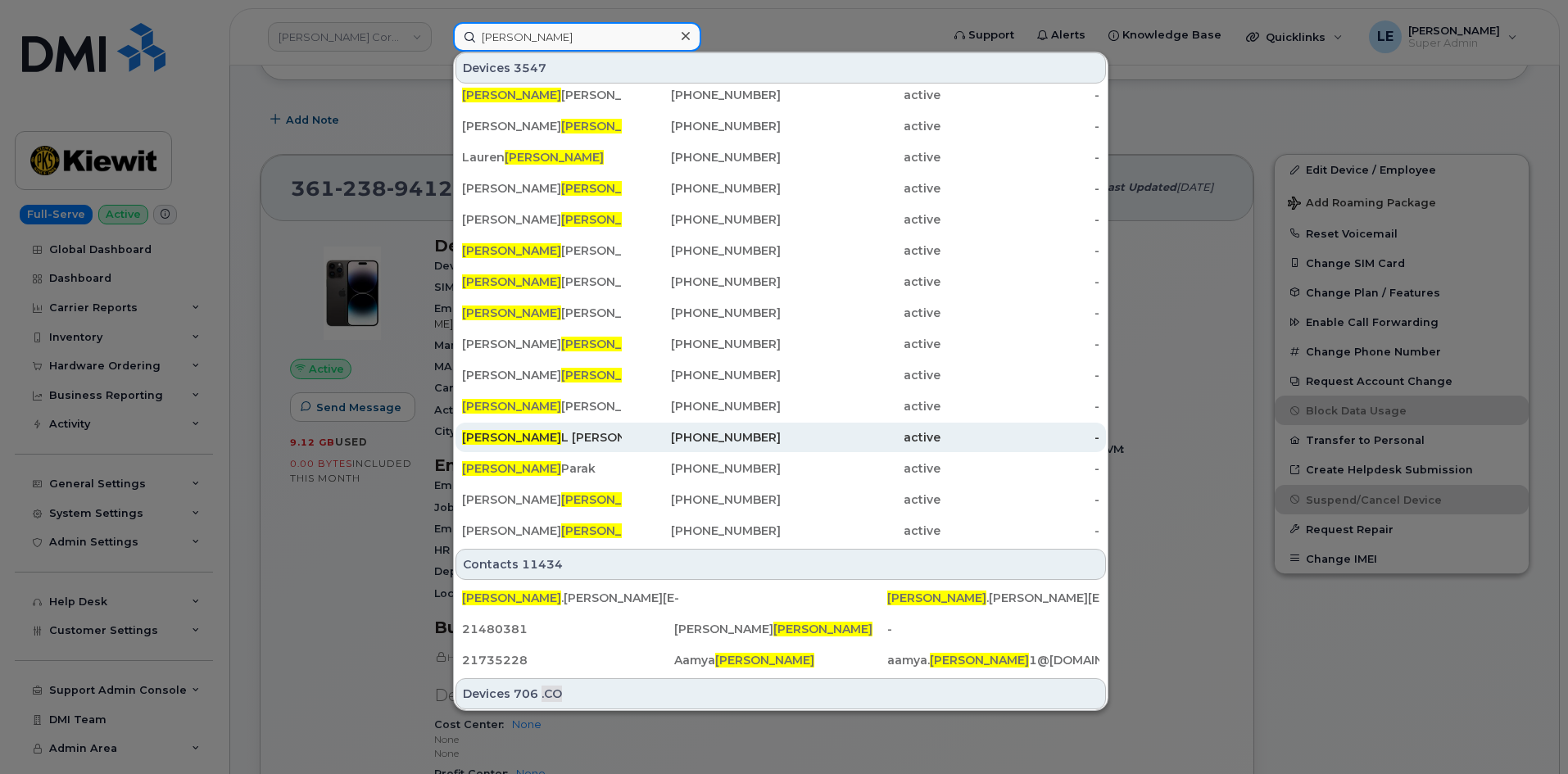
scroll to position [0, 0]
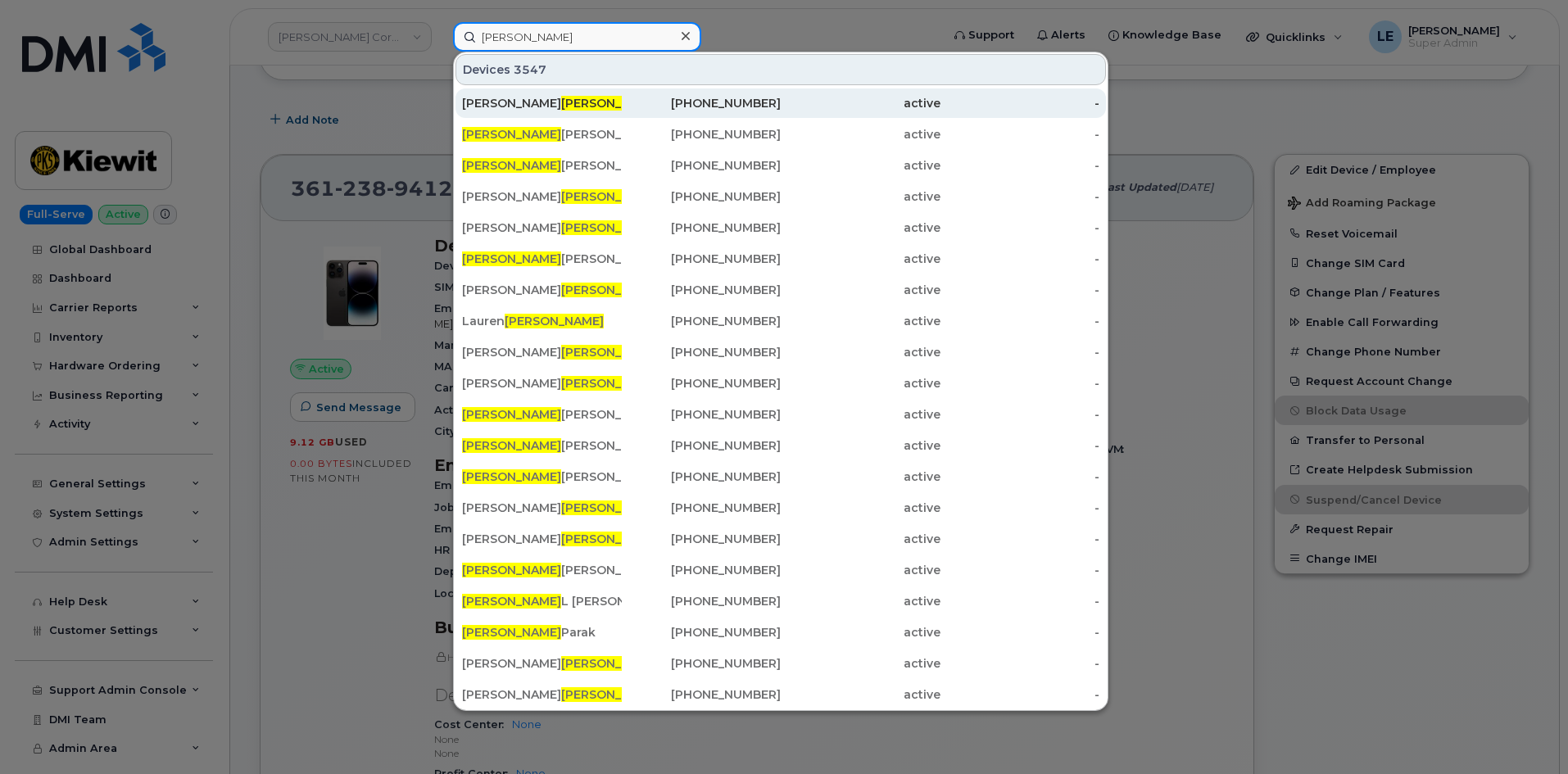
type input "[PERSON_NAME]"
click at [561, 105] on span "[PERSON_NAME]" at bounding box center [611, 103] width 99 height 15
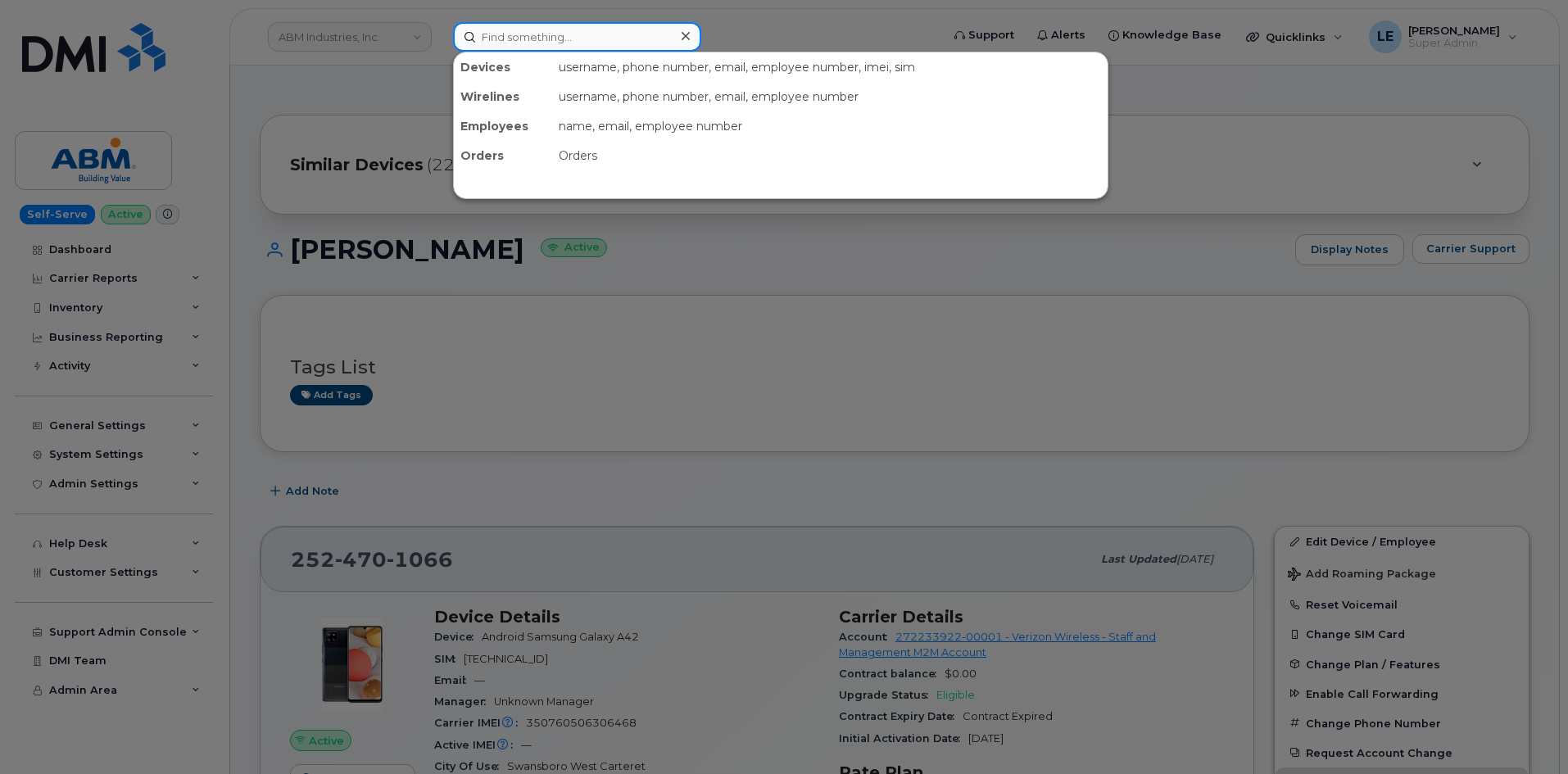
click at [534, 48] on input at bounding box center [577, 37] width 248 height 29
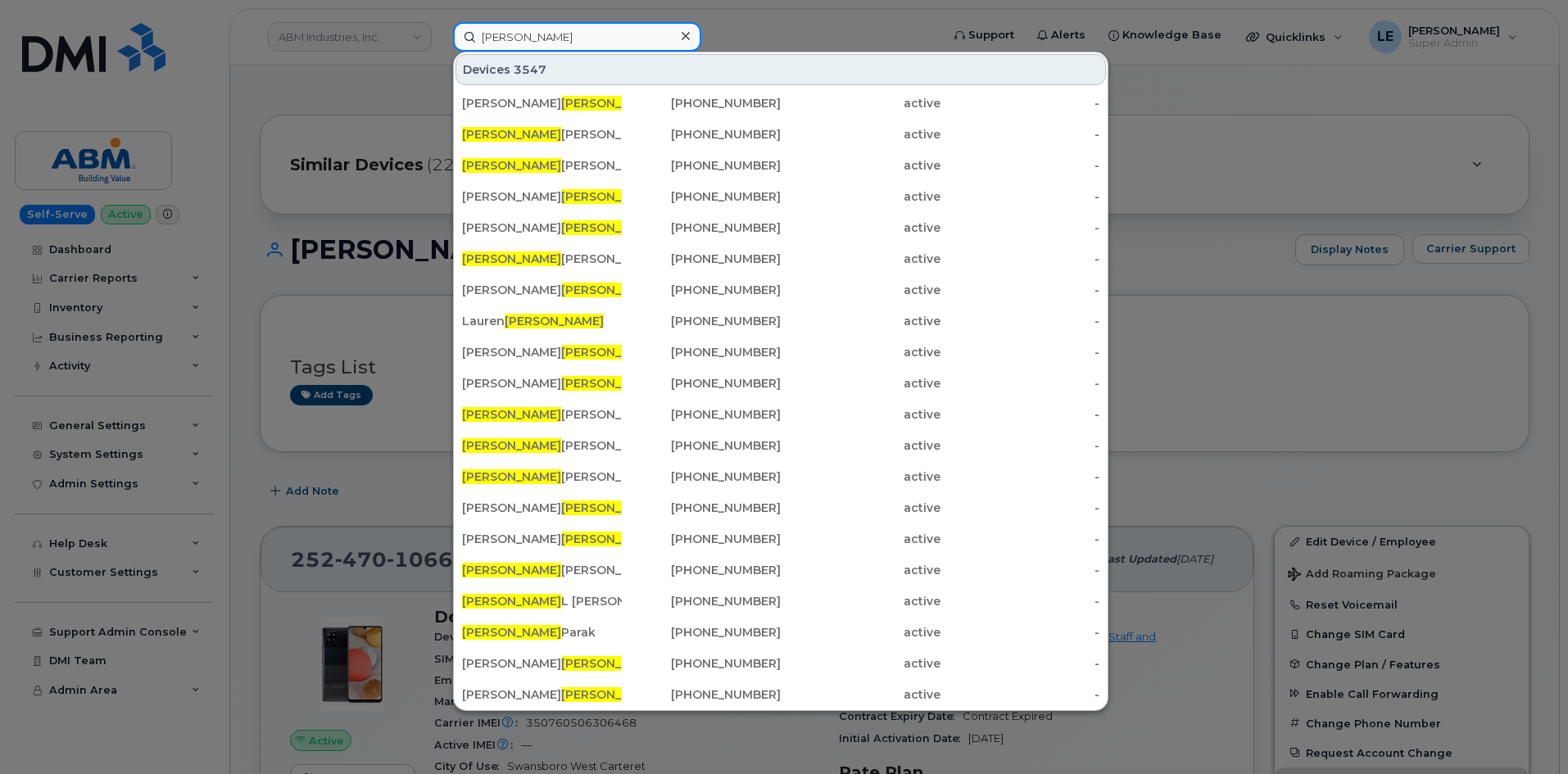
type input "[PERSON_NAME]"
click at [849, 45] on div at bounding box center [784, 387] width 1568 height 774
